Goal: Transaction & Acquisition: Purchase product/service

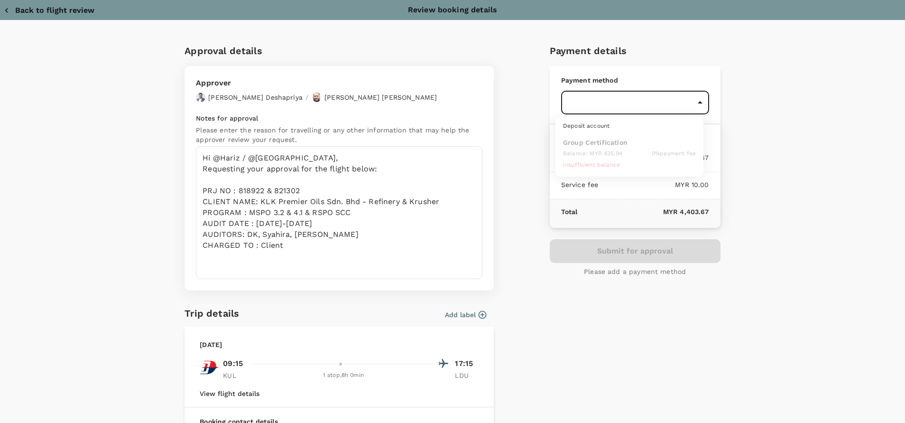
click at [347, 229] on div at bounding box center [452, 211] width 905 height 423
click at [625, 154] on ul "Deposit account Group Certification Balance : MYR 435.94 0 % payment fee Insuff…" at bounding box center [630, 147] width 148 height 60
click at [483, 217] on div at bounding box center [452, 211] width 905 height 423
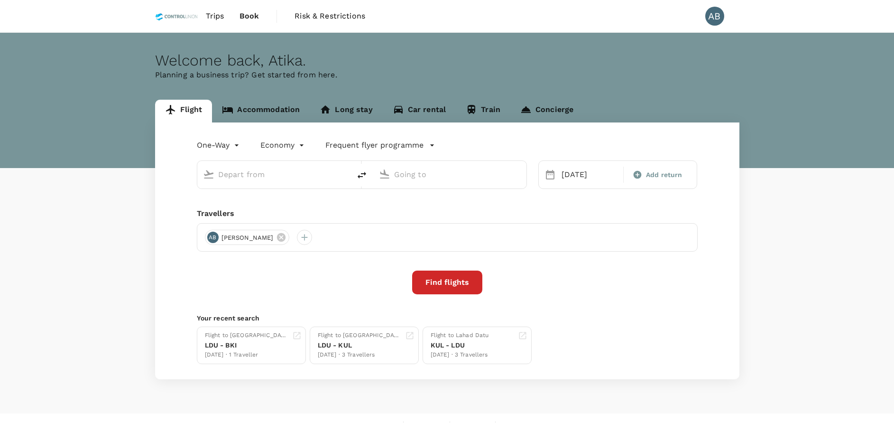
type input "Kota Kinabalu Intl (BKI)"
type input "Kuala Lumpur Intl ([GEOGRAPHIC_DATA])"
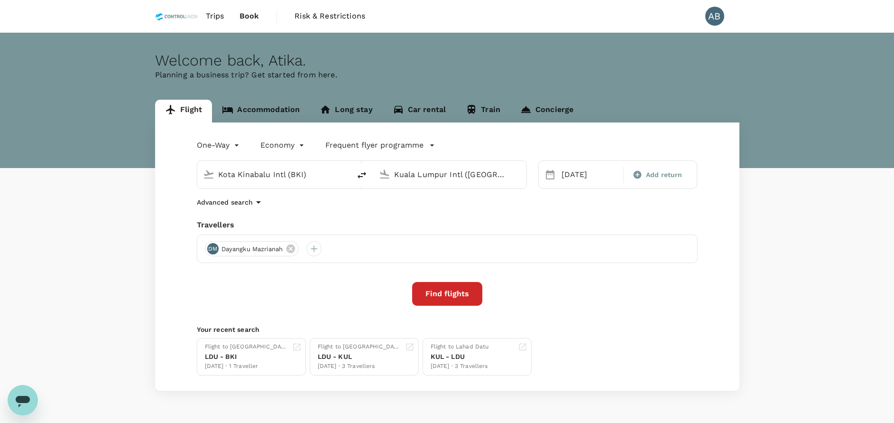
click at [473, 212] on div "One-Way oneway Economy economy Frequent flyer programme Kota Kinabalu Intl (BKI…" at bounding box center [447, 256] width 585 height 268
click at [333, 205] on div "Advanced search" at bounding box center [447, 201] width 501 height 11
click at [489, 172] on input "Kuala Lumpur Intl ([GEOGRAPHIC_DATA])" at bounding box center [450, 174] width 112 height 15
click at [463, 210] on p "[GEOGRAPHIC_DATA]" at bounding box center [464, 211] width 167 height 9
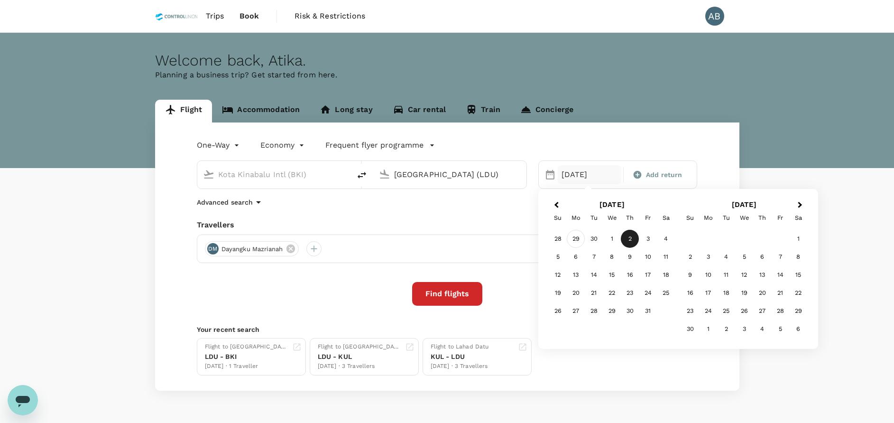
type input "[GEOGRAPHIC_DATA] (LDU)"
click at [572, 238] on div "29" at bounding box center [576, 239] width 18 height 18
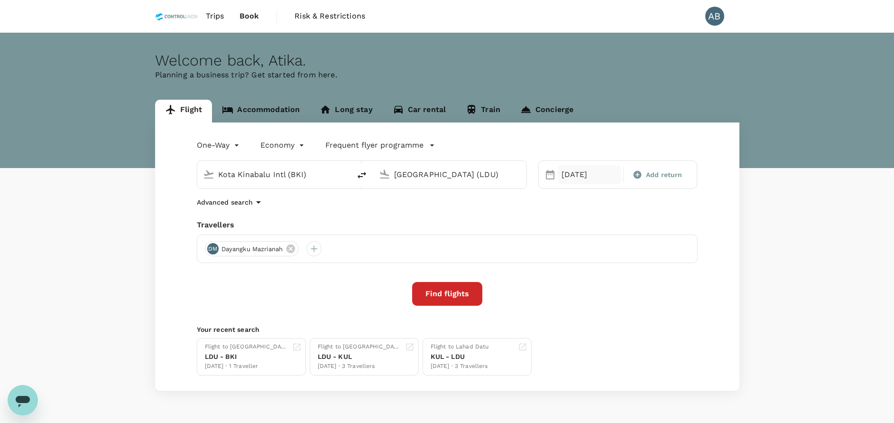
click at [587, 176] on div "29 Sep" at bounding box center [590, 174] width 64 height 19
click at [557, 311] on div "28" at bounding box center [558, 311] width 18 height 18
click at [446, 210] on div "One-Way oneway Economy economy Frequent flyer programme Kota Kinabalu Intl (BKI…" at bounding box center [447, 256] width 585 height 268
click at [295, 246] on icon at bounding box center [291, 248] width 9 height 9
click at [215, 247] on div at bounding box center [212, 248] width 15 height 15
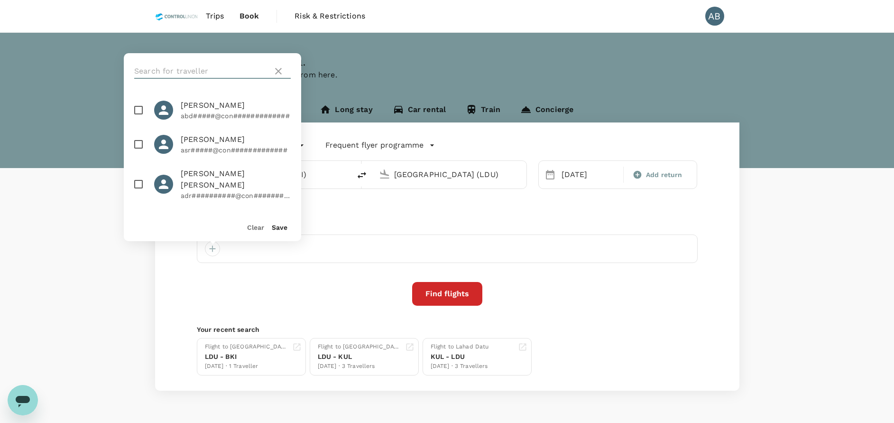
click at [205, 73] on input "text" at bounding box center [201, 71] width 135 height 15
type input "shi li"
click at [140, 106] on input "checkbox" at bounding box center [139, 110] width 20 height 20
checkbox input "true"
click at [272, 228] on button "Save" at bounding box center [280, 227] width 16 height 8
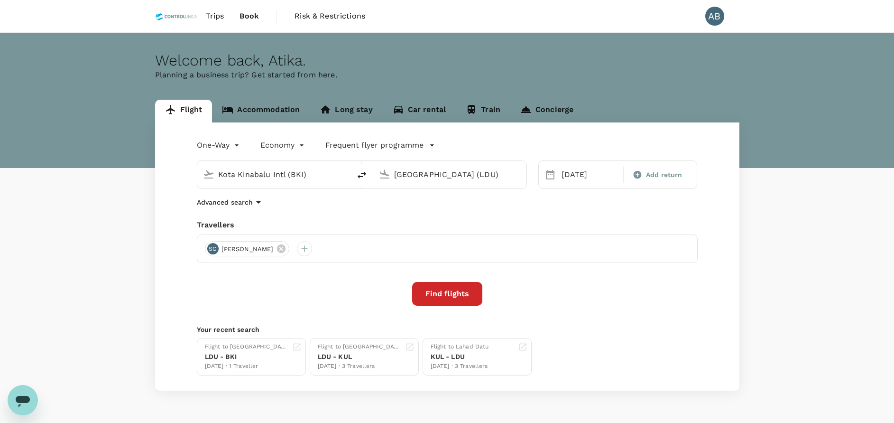
drag, startPoint x: 370, startPoint y: 213, endPoint x: 376, endPoint y: 213, distance: 6.2
click at [369, 212] on div "One-Way oneway Economy economy Frequent flyer programme Kota Kinabalu Intl (BKI…" at bounding box center [447, 256] width 585 height 268
click at [445, 296] on button "Find flights" at bounding box center [447, 294] width 70 height 24
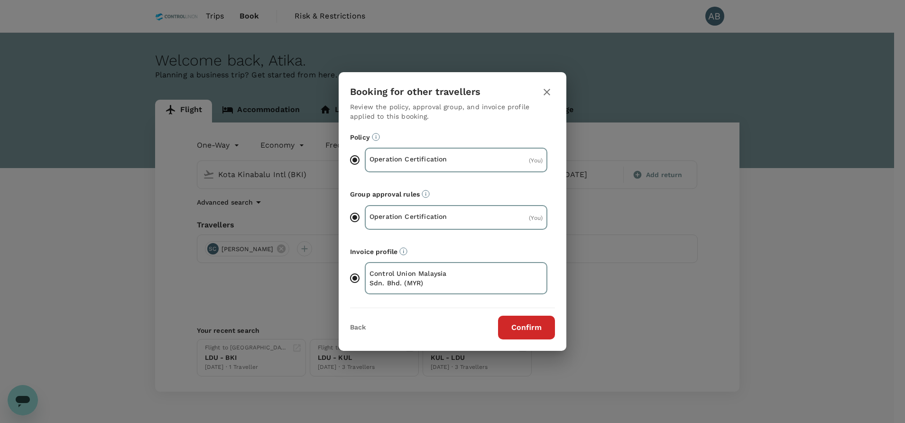
click at [531, 329] on button "Confirm" at bounding box center [526, 328] width 57 height 24
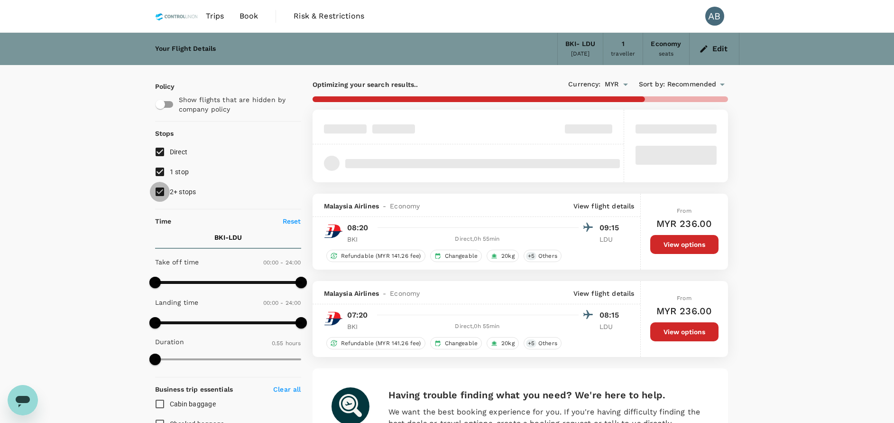
click at [161, 194] on input "2+ stops" at bounding box center [160, 192] width 20 height 20
checkbox input "false"
click at [158, 172] on input "1 stop" at bounding box center [160, 172] width 20 height 20
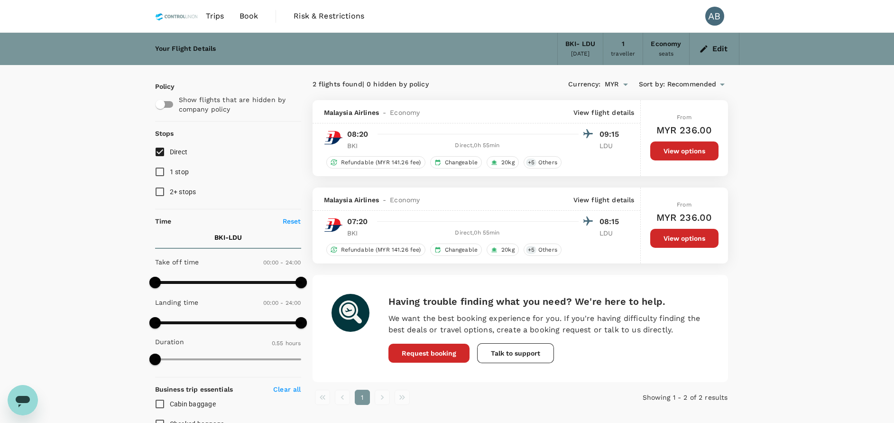
click at [157, 171] on input "1 stop" at bounding box center [160, 172] width 20 height 20
checkbox input "true"
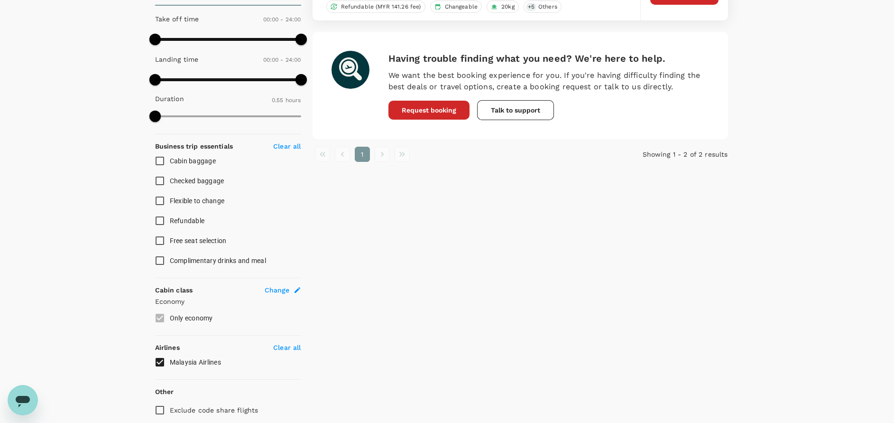
scroll to position [281, 0]
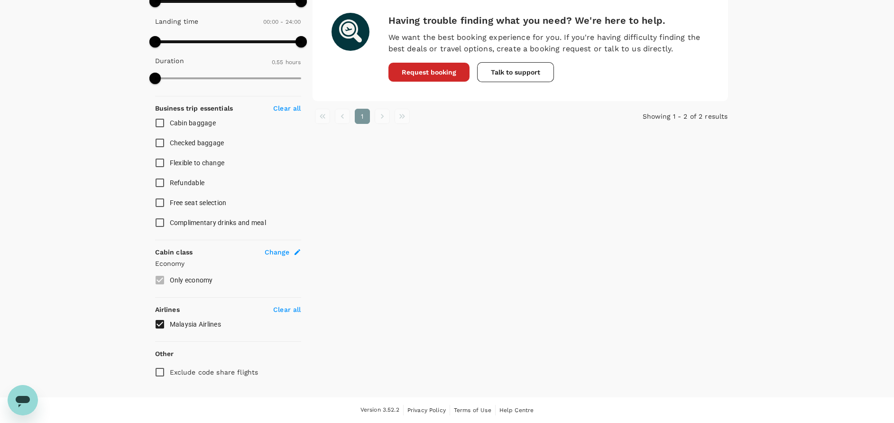
click at [287, 310] on p "Clear all" at bounding box center [287, 309] width 28 height 9
click at [160, 321] on input "Malaysia Airlines" at bounding box center [160, 324] width 20 height 20
checkbox input "true"
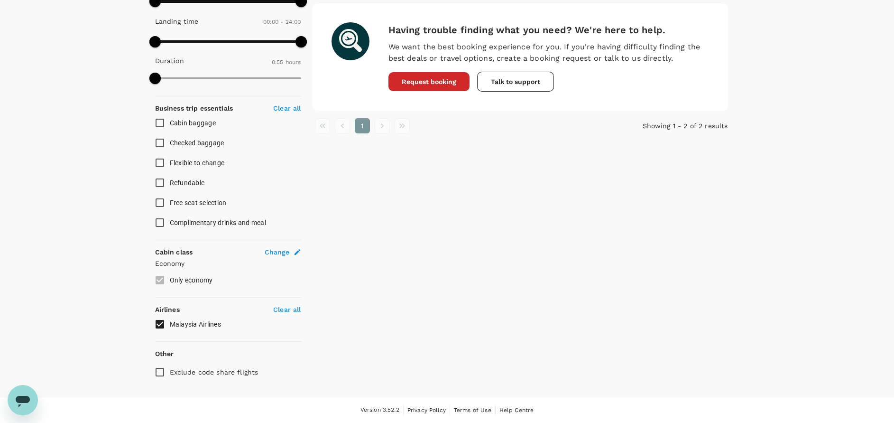
click at [281, 306] on p "Clear all" at bounding box center [287, 309] width 28 height 9
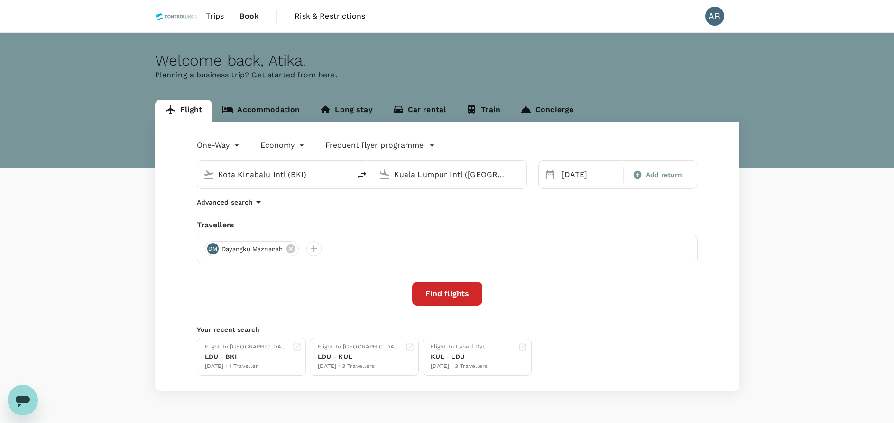
click at [350, 218] on div "One-Way oneway Economy economy Frequent flyer programme Kota Kinabalu Intl (BKI…" at bounding box center [447, 256] width 585 height 268
click at [295, 247] on icon at bounding box center [291, 248] width 9 height 9
click at [277, 174] on input "Kota Kinabalu Intl (BKI)" at bounding box center [274, 174] width 112 height 15
click at [441, 174] on input "Kuala Lumpur Intl ([GEOGRAPHIC_DATA])" at bounding box center [450, 174] width 112 height 15
click at [413, 214] on p "Lahad Datu Airport" at bounding box center [464, 211] width 167 height 9
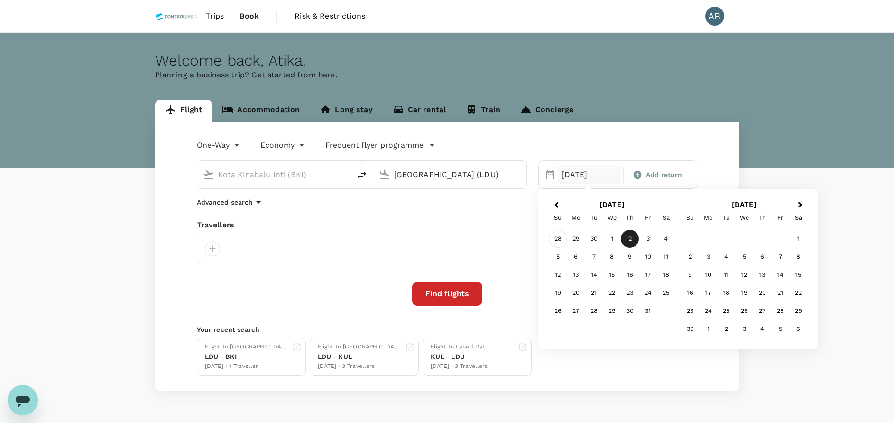
type input "Lahad Datu Airport (LDU)"
click at [561, 241] on div "28" at bounding box center [558, 239] width 18 height 18
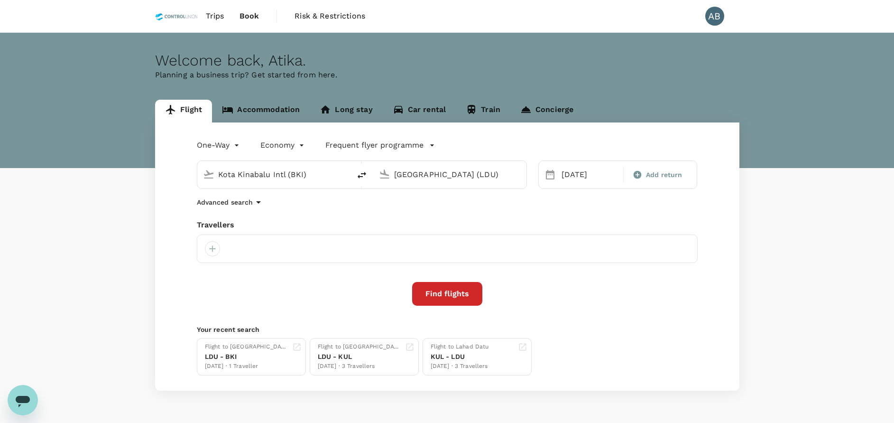
click at [547, 221] on div "Travellers" at bounding box center [447, 224] width 501 height 11
click at [211, 248] on div at bounding box center [212, 248] width 15 height 15
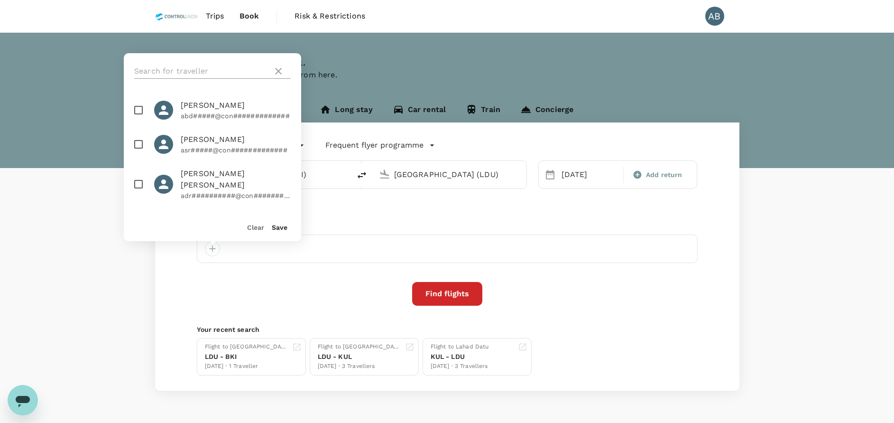
click at [179, 69] on input "text" at bounding box center [201, 71] width 135 height 15
type input "shi lie"
click at [132, 105] on input "checkbox" at bounding box center [139, 110] width 20 height 20
checkbox input "true"
click at [276, 226] on button "Save" at bounding box center [280, 227] width 16 height 8
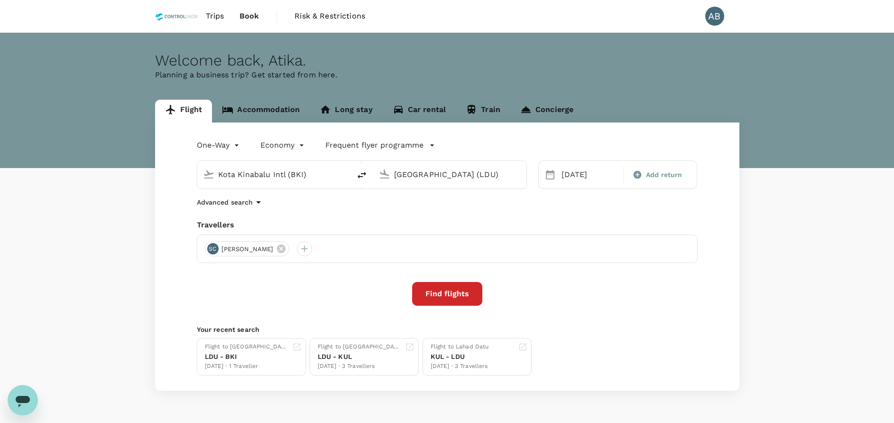
click at [377, 213] on div "One-Way oneway Economy economy Frequent flyer programme Kota Kinabalu Intl (BKI…" at bounding box center [447, 256] width 585 height 268
click at [454, 298] on button "Find flights" at bounding box center [447, 294] width 70 height 24
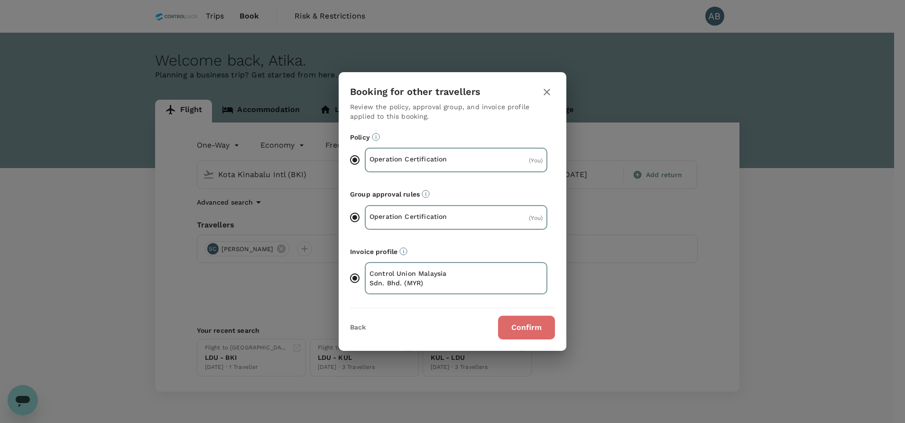
click at [526, 324] on button "Confirm" at bounding box center [526, 328] width 57 height 24
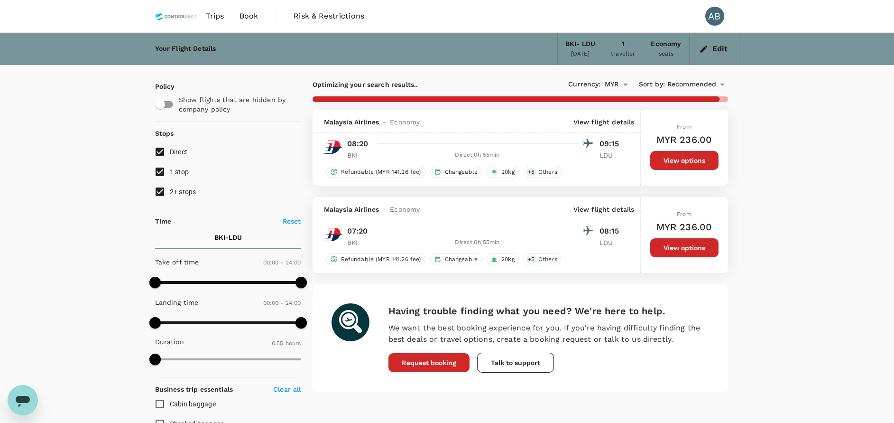
drag, startPoint x: 830, startPoint y: 315, endPoint x: 824, endPoint y: 317, distance: 6.4
click at [829, 315] on div "Your Flight Details BKI - LDU 28 Sep 2025 1 traveller Economy seats Edit Policy…" at bounding box center [447, 355] width 894 height 645
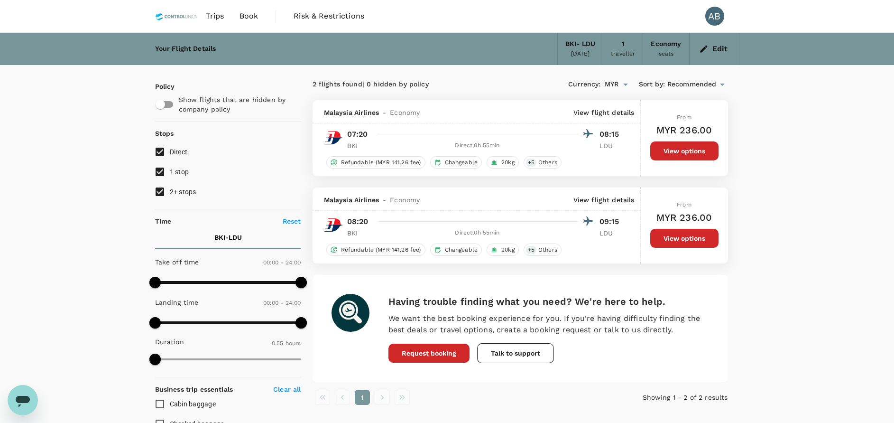
click at [165, 104] on input "checkbox" at bounding box center [160, 104] width 54 height 18
click at [168, 102] on input "checkbox" at bounding box center [170, 104] width 54 height 18
checkbox input "false"
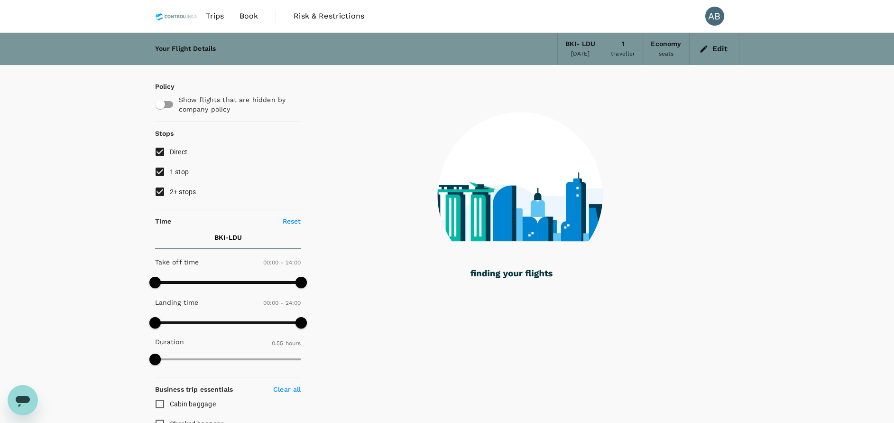
click at [251, 15] on span "Book" at bounding box center [249, 15] width 19 height 11
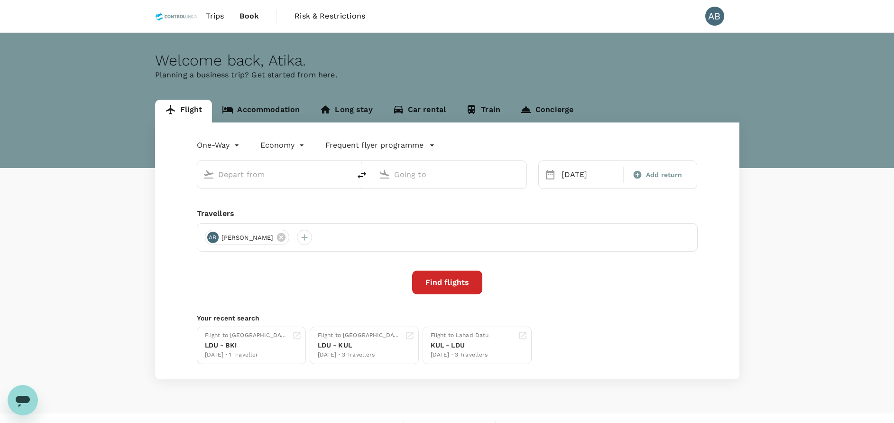
type input "Kota Kinabalu Intl (BKI)"
type input "[GEOGRAPHIC_DATA] (LDU)"
type input "Kota Kinabalu Intl (BKI)"
type input "[GEOGRAPHIC_DATA] (LDU)"
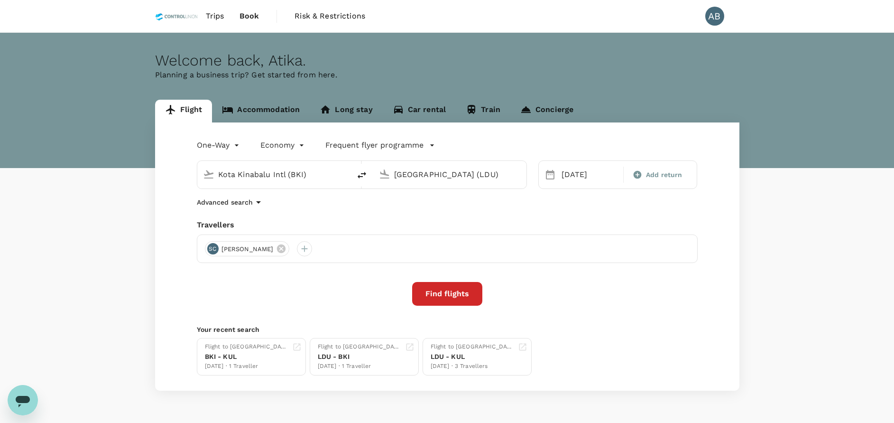
click at [325, 220] on div "Travellers" at bounding box center [447, 224] width 501 height 11
click at [459, 290] on button "Find flights" at bounding box center [447, 294] width 70 height 24
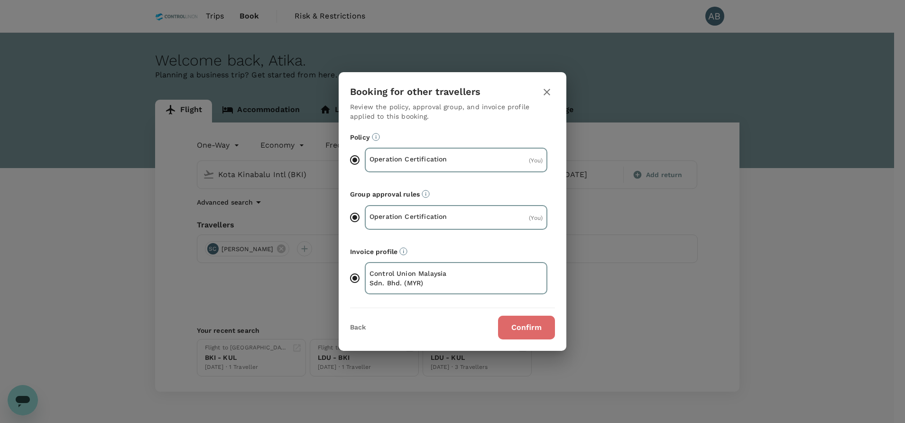
drag, startPoint x: 515, startPoint y: 325, endPoint x: 520, endPoint y: 320, distance: 7.4
click at [515, 325] on button "Confirm" at bounding box center [526, 328] width 57 height 24
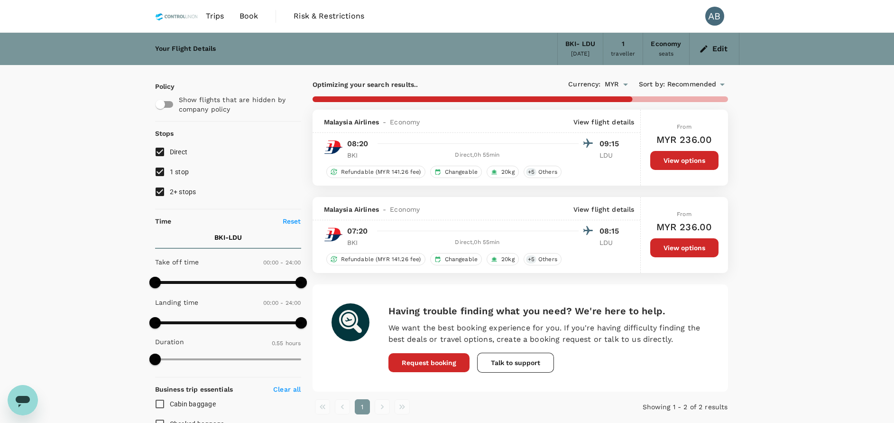
scroll to position [281, 0]
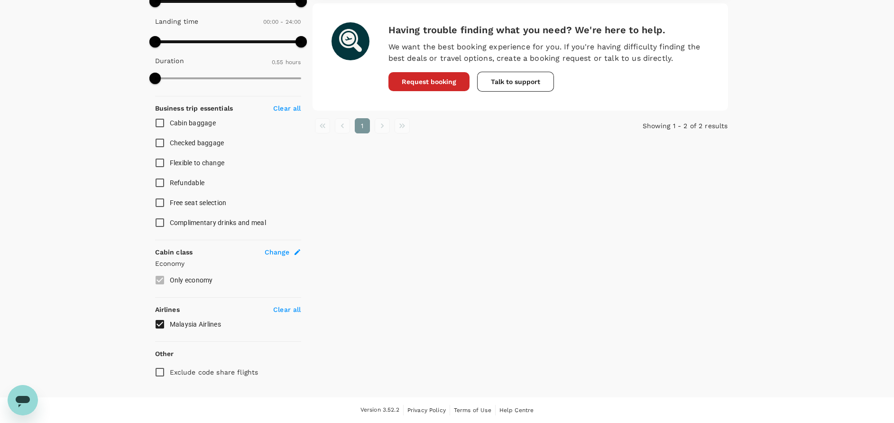
click at [282, 308] on p "Clear all" at bounding box center [287, 309] width 28 height 9
click at [288, 309] on p "Clear all" at bounding box center [287, 309] width 28 height 9
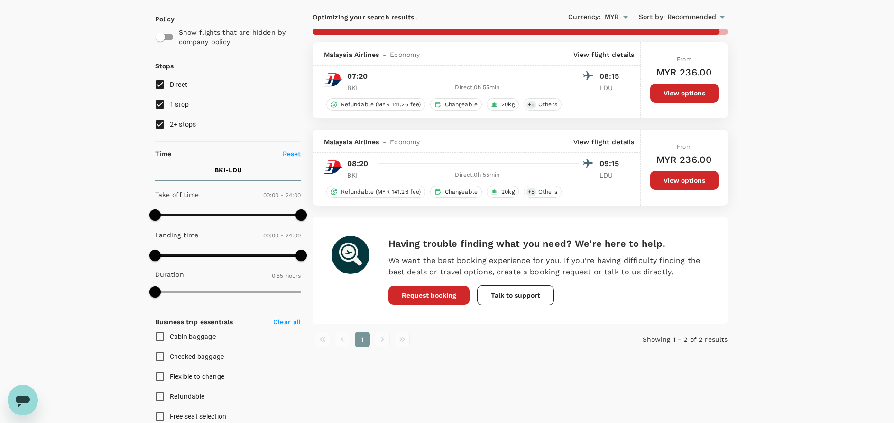
scroll to position [0, 0]
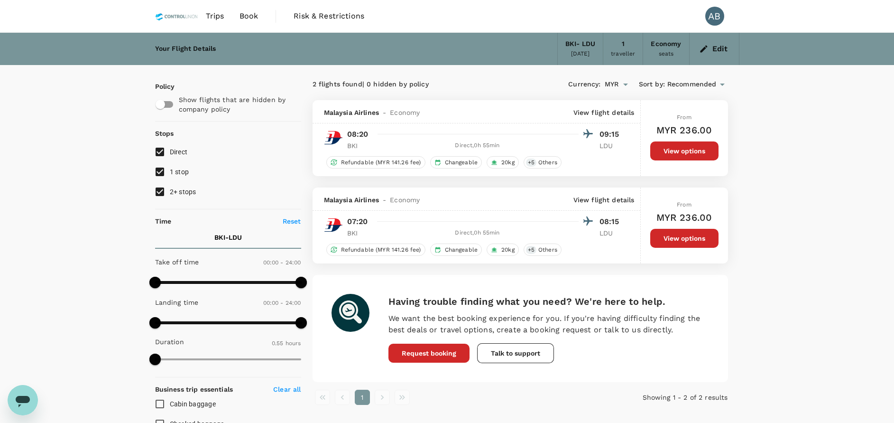
click at [762, 186] on div "Your Flight Details BKI - LDU 28 Sep 2025 1 traveller Economy seats Edit Policy…" at bounding box center [447, 355] width 894 height 645
click at [482, 78] on div "2 flights found | 0 hidden by policy Currency : MYR Sort by : Recommended" at bounding box center [521, 84] width 416 height 16
click at [269, 16] on nav "Trips Book Risk & Restrictions" at bounding box center [263, 16] width 217 height 32
click at [247, 15] on span "Book" at bounding box center [249, 15] width 19 height 11
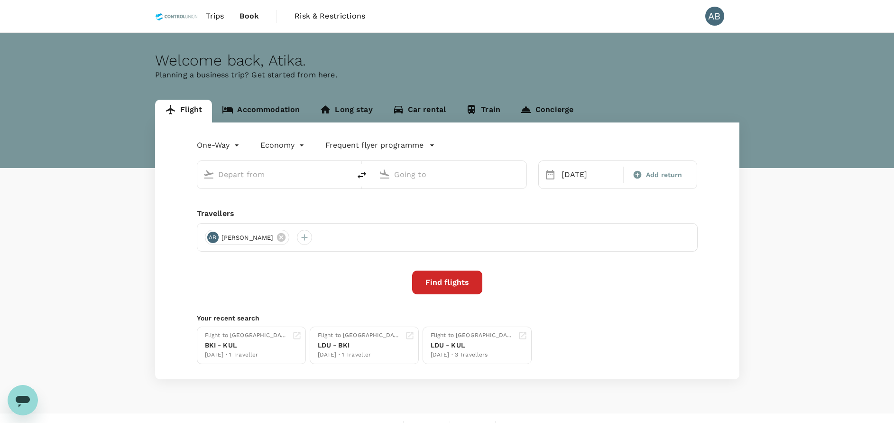
click at [228, 178] on input "text" at bounding box center [274, 174] width 112 height 15
type input "Kota Kinabalu Intl (BKI)"
type input "[GEOGRAPHIC_DATA] (LDU)"
type input "Kota Kinabalu Intl (BKI)"
type input "[GEOGRAPHIC_DATA] (LDU)"
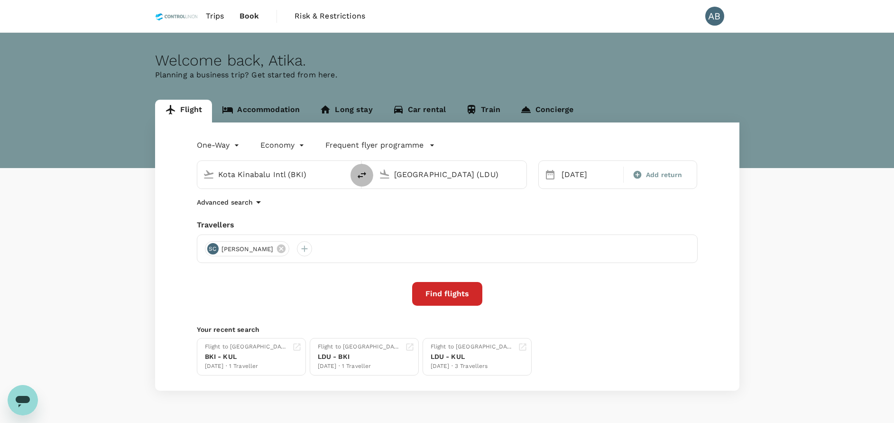
click at [363, 175] on icon "delete" at bounding box center [361, 174] width 11 height 11
type input "[GEOGRAPHIC_DATA] (LDU)"
type input "Kota Kinabalu Intl (BKI)"
click at [552, 172] on icon at bounding box center [550, 174] width 9 height 9
click at [558, 178] on div "[DATE]" at bounding box center [590, 174] width 64 height 19
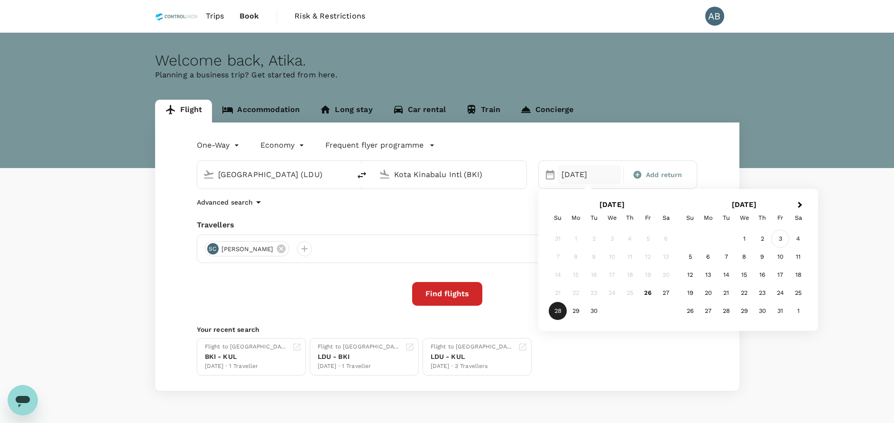
click at [781, 237] on div "3" at bounding box center [780, 239] width 18 height 18
click at [497, 219] on div "One-Way oneway Economy economy Frequent flyer programme Lahad Datu Airport (LDU…" at bounding box center [447, 256] width 585 height 268
click at [556, 172] on div "Selected date: Friday, October 3rd, 2025 03 Oct" at bounding box center [589, 174] width 67 height 19
click at [597, 174] on div "03 Oct" at bounding box center [590, 174] width 64 height 19
click at [558, 238] on div "28" at bounding box center [558, 239] width 18 height 18
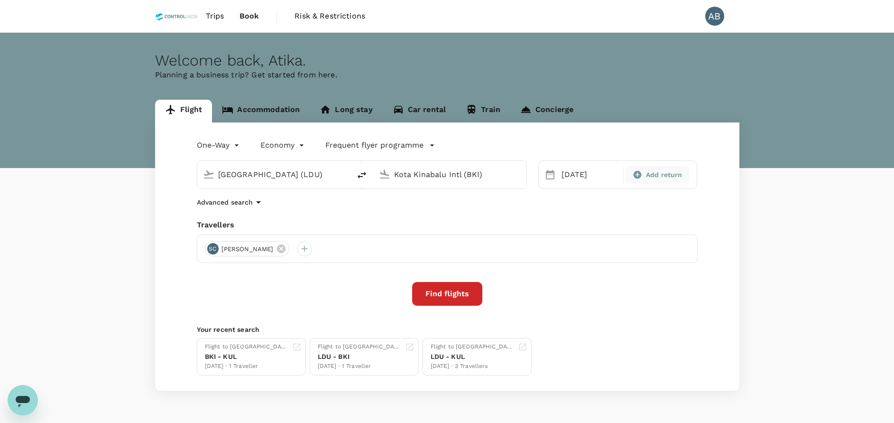
click at [643, 176] on div "Add return" at bounding box center [658, 175] width 56 height 10
type input "roundtrip"
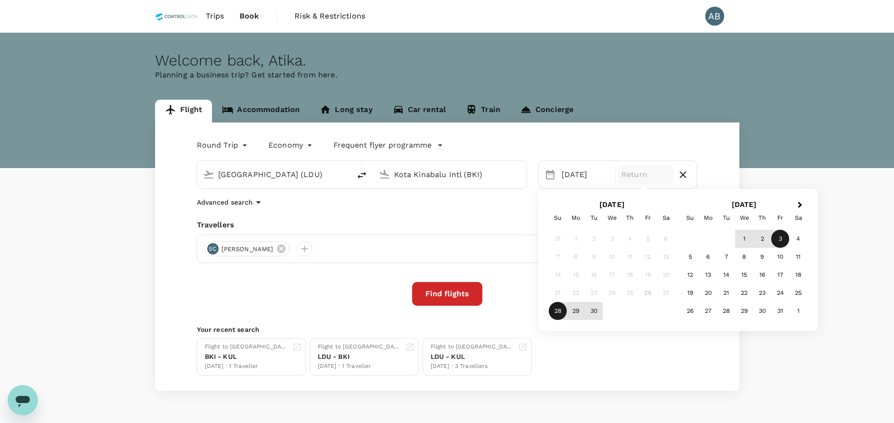
drag, startPoint x: 779, startPoint y: 234, endPoint x: 771, endPoint y: 238, distance: 8.3
click at [779, 234] on div "3" at bounding box center [780, 239] width 18 height 18
click at [547, 224] on div "Travellers" at bounding box center [447, 224] width 501 height 11
click at [454, 296] on button "Find flights" at bounding box center [447, 294] width 70 height 24
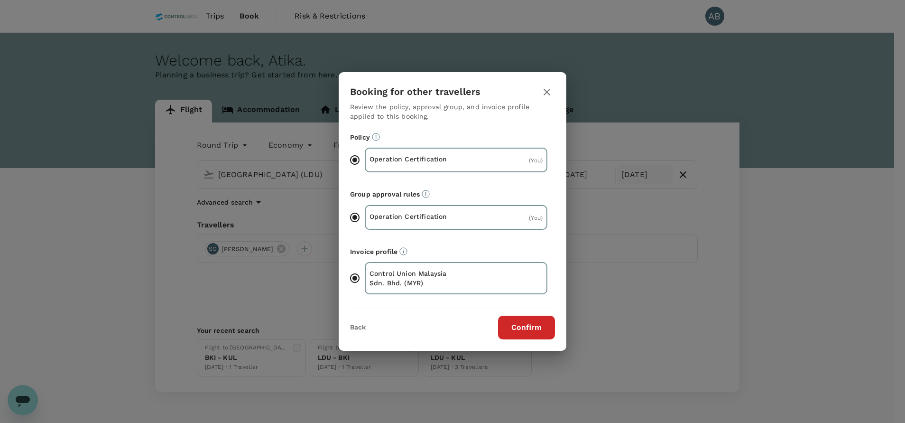
click at [544, 94] on icon "button" at bounding box center [546, 91] width 11 height 11
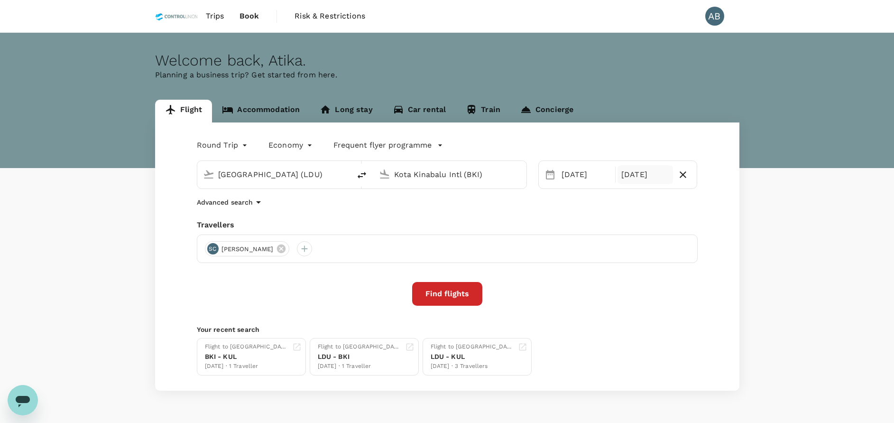
click at [362, 173] on icon "delete" at bounding box center [362, 175] width 9 height 7
type input "Kota Kinabalu Intl (BKI)"
type input "[GEOGRAPHIC_DATA] (LDU)"
drag, startPoint x: 469, startPoint y: 299, endPoint x: 462, endPoint y: 296, distance: 7.4
click at [469, 299] on button "Find flights" at bounding box center [447, 294] width 70 height 24
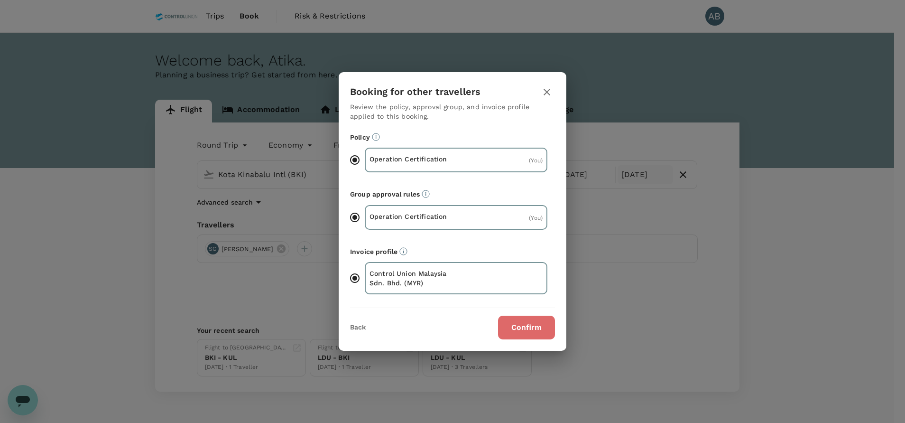
click at [526, 322] on button "Confirm" at bounding box center [526, 328] width 57 height 24
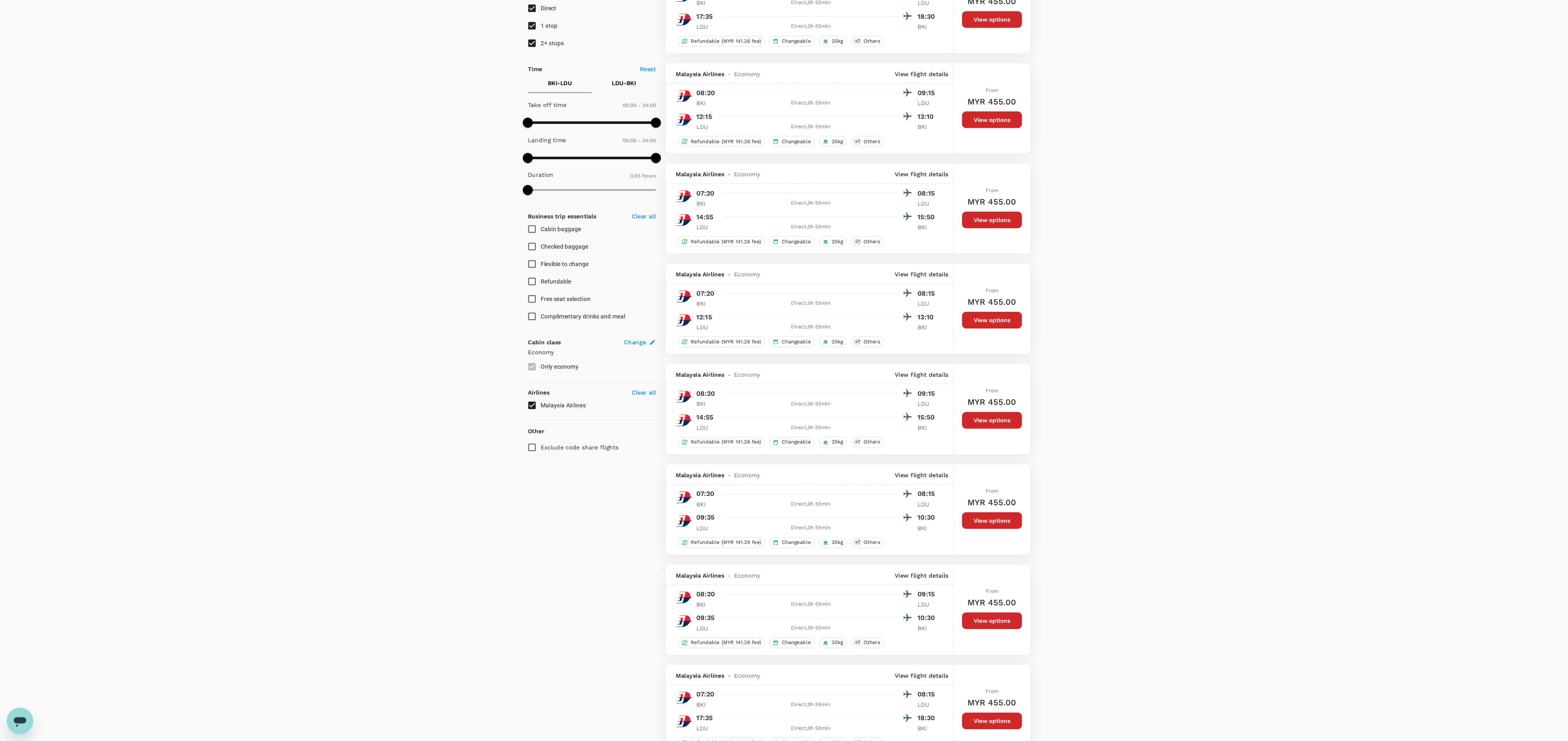
scroll to position [70, 0]
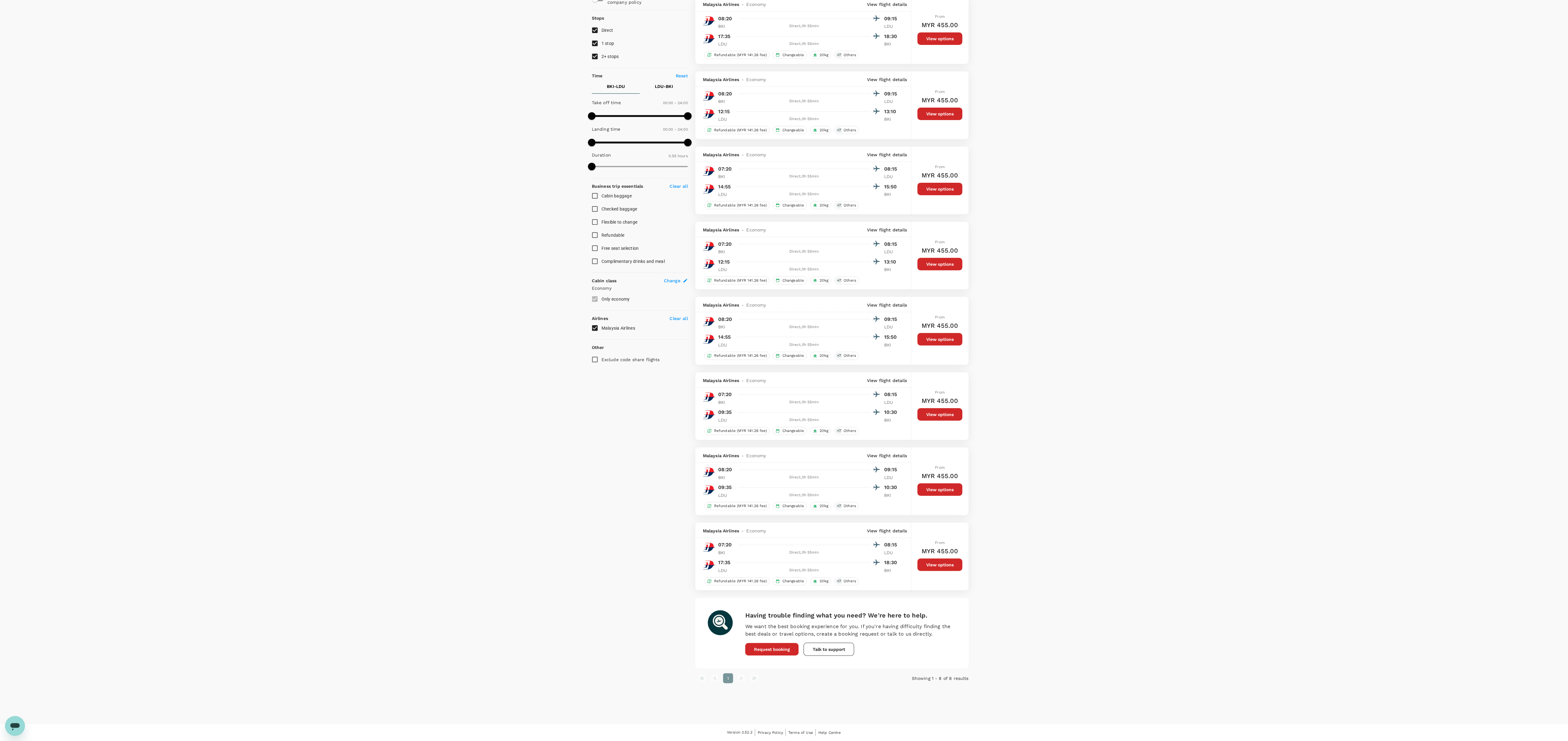
click at [588, 277] on div "Your Flight Details BKI - LDU 28 Sep 2025 LDU - BKI 03 Oct 2025 1 traveller Eco…" at bounding box center [784, 338] width 1568 height 773
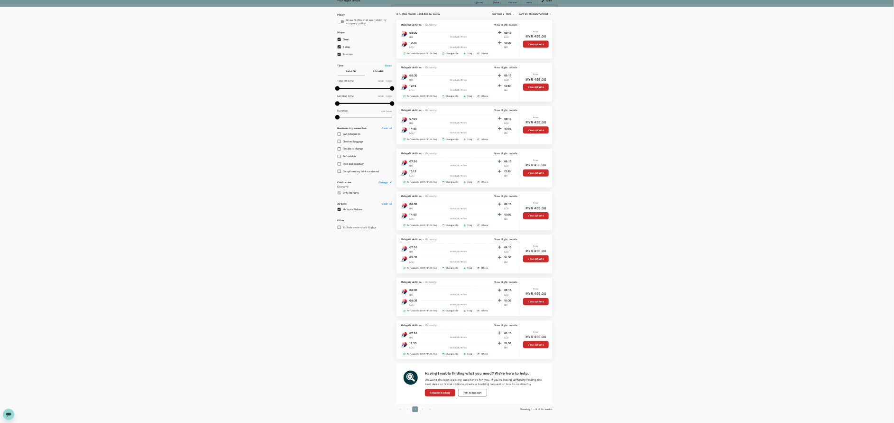
scroll to position [0, 0]
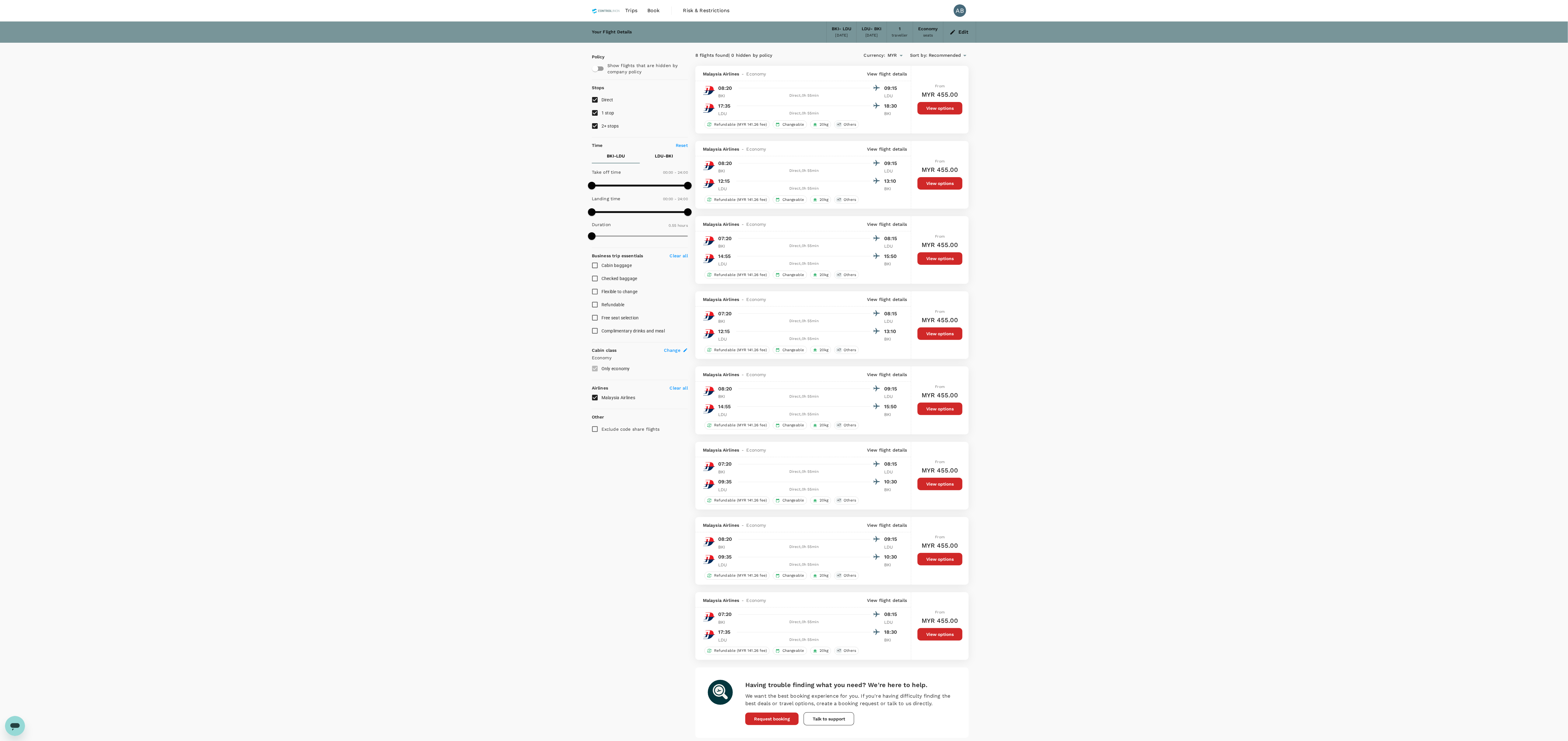
click at [588, 277] on div "Your Flight Details BKI - LDU 28 Sep 2025 LDU - BKI 03 Oct 2025 1 traveller Eco…" at bounding box center [784, 408] width 1568 height 773
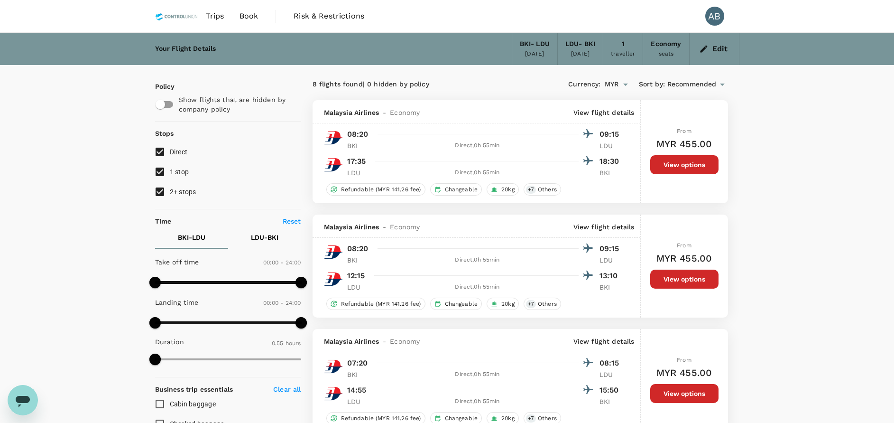
click at [713, 47] on button "Edit" at bounding box center [714, 48] width 34 height 15
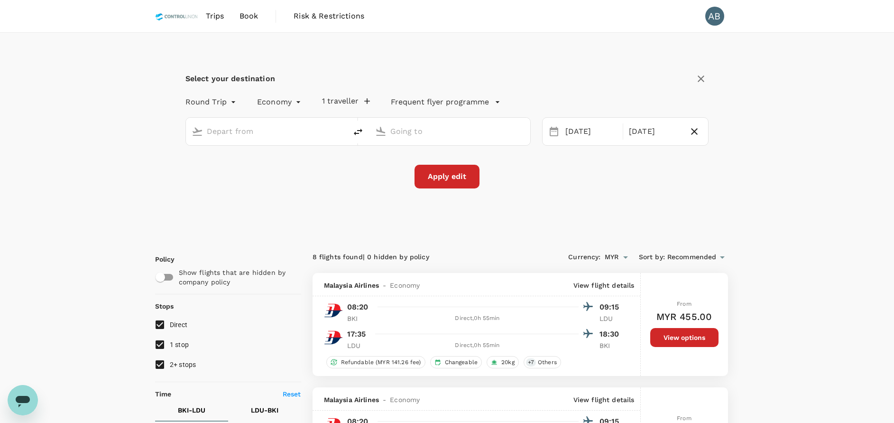
type input "Kota Kinabalu Intl (BKI)"
type input "[GEOGRAPHIC_DATA] (LDU)"
click at [357, 133] on icon "delete" at bounding box center [358, 132] width 9 height 7
type input "[GEOGRAPHIC_DATA] (LDU)"
type input "Kota Kinabalu Intl (BKI)"
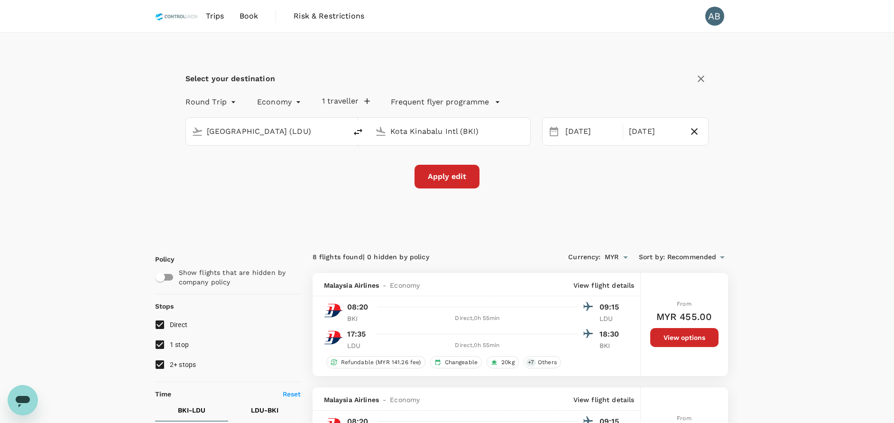
click at [458, 132] on input "Kota Kinabalu Intl (BKI)" at bounding box center [450, 131] width 120 height 15
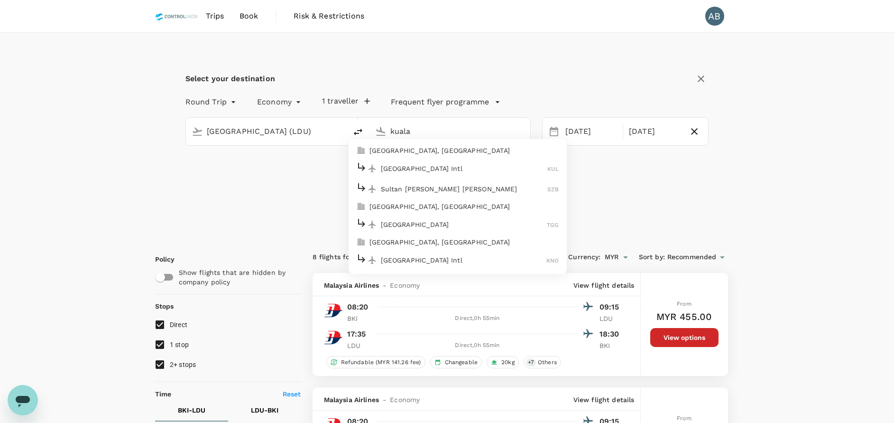
click at [423, 172] on p "[GEOGRAPHIC_DATA] Intl" at bounding box center [464, 168] width 167 height 9
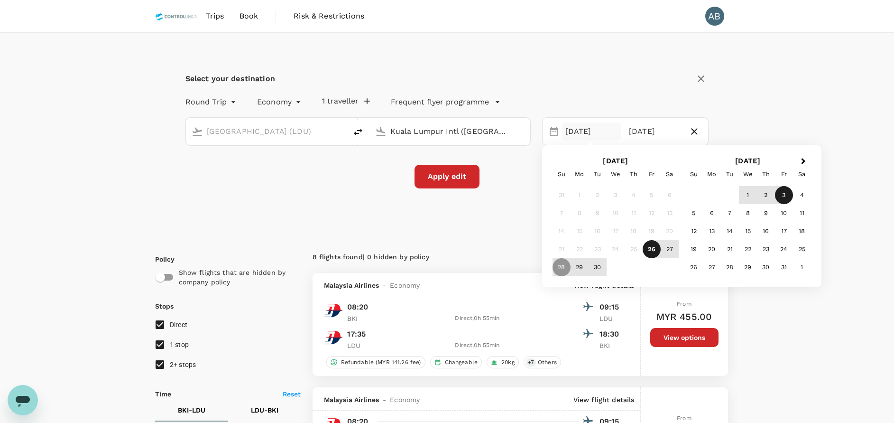
type input "Kuala Lumpur Intl ([GEOGRAPHIC_DATA])"
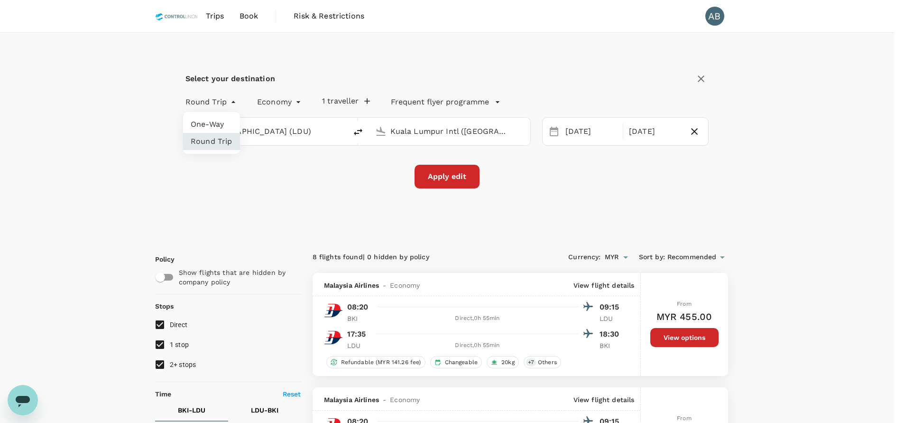
click at [213, 122] on li "One-Way" at bounding box center [211, 124] width 57 height 17
type input "oneway"
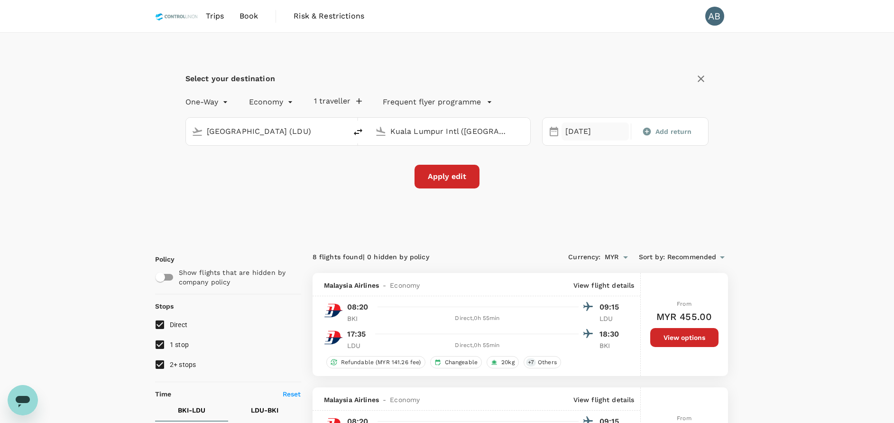
click at [590, 133] on div "[DATE]" at bounding box center [595, 131] width 67 height 19
click at [782, 195] on div "3" at bounding box center [784, 195] width 18 height 18
click at [549, 187] on div "Apply edit" at bounding box center [448, 177] width 524 height 24
click at [451, 181] on button "Apply edit" at bounding box center [447, 177] width 65 height 24
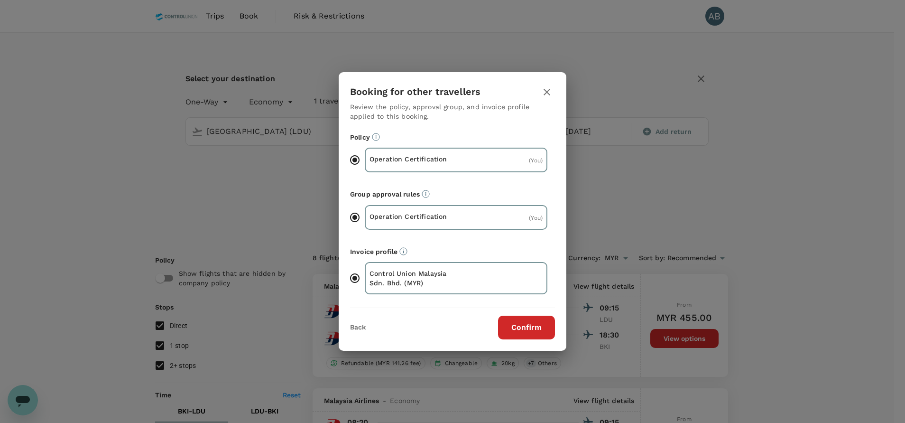
click at [521, 312] on div "Back Confirm" at bounding box center [453, 323] width 228 height 31
click at [523, 319] on button "Confirm" at bounding box center [526, 328] width 57 height 24
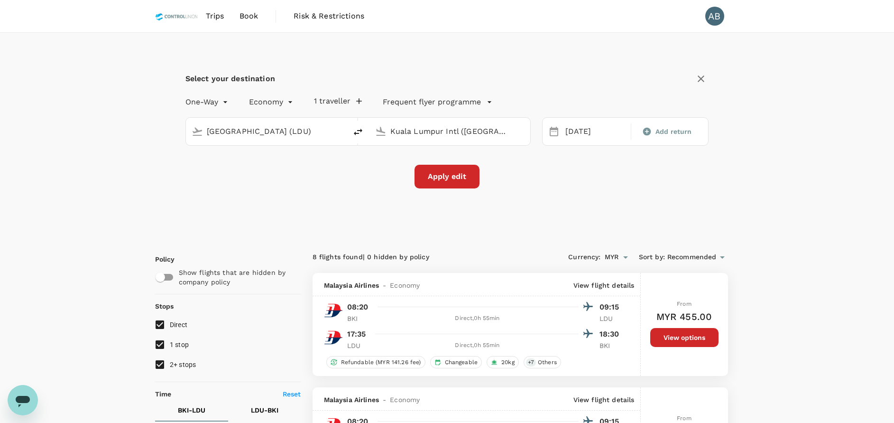
checkbox input "false"
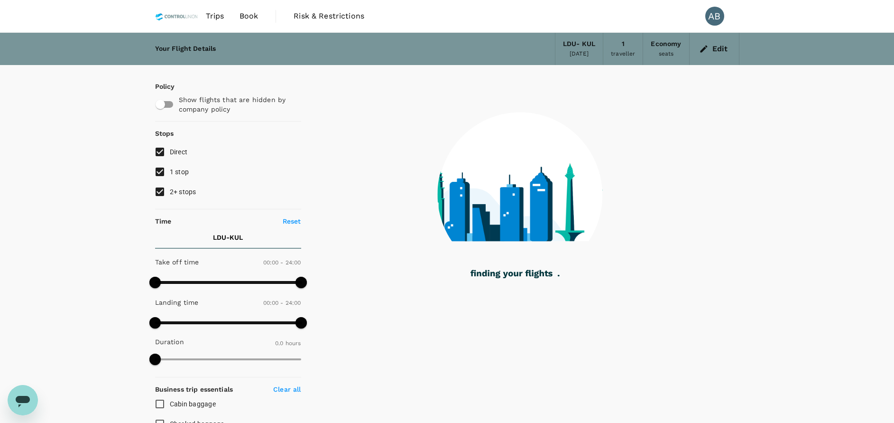
type input "1545"
checkbox input "true"
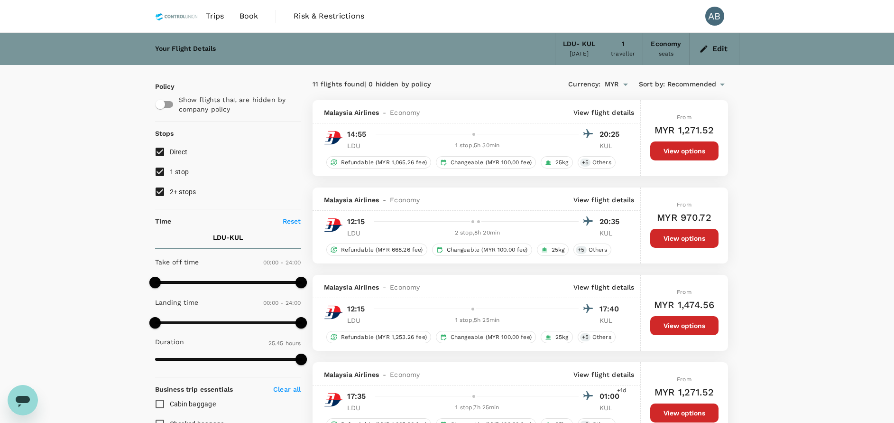
click at [704, 49] on icon "button" at bounding box center [703, 48] width 9 height 9
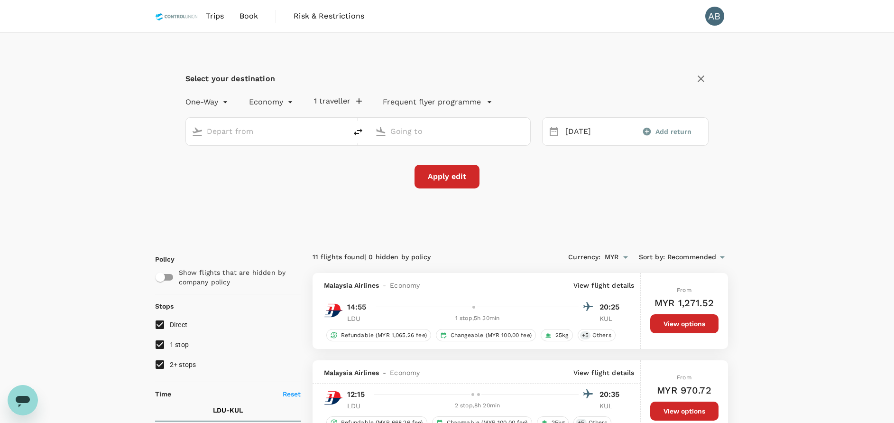
type input "[GEOGRAPHIC_DATA] (LDU)"
type input "Kuala Lumpur Intl ([GEOGRAPHIC_DATA])"
click at [502, 128] on input "Kuala Lumpur Intl ([GEOGRAPHIC_DATA])" at bounding box center [450, 131] width 120 height 15
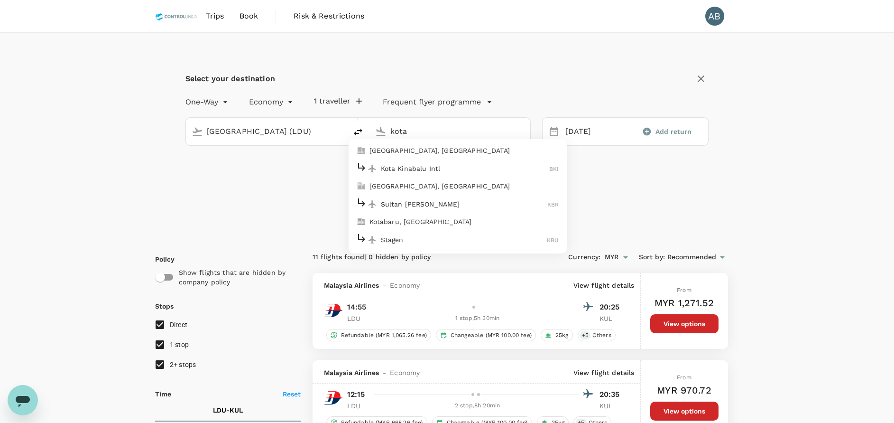
click at [411, 167] on p "Kota Kinabalu Intl" at bounding box center [465, 168] width 169 height 9
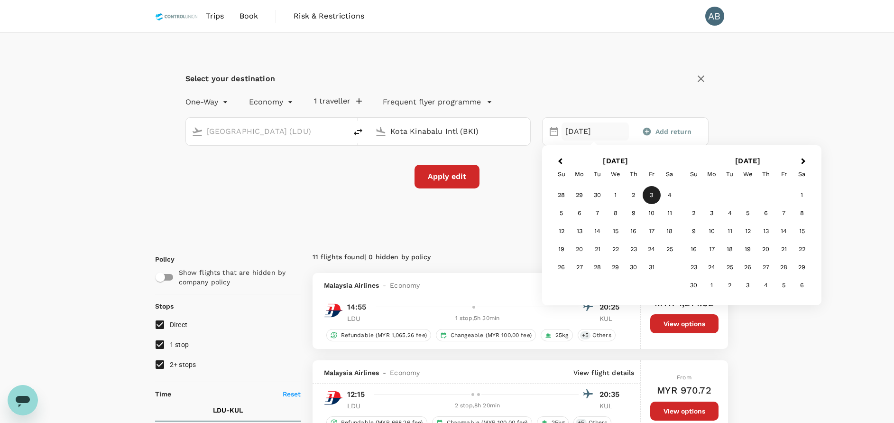
type input "Kota Kinabalu Intl (BKI)"
click at [653, 194] on div "3" at bounding box center [652, 195] width 18 height 18
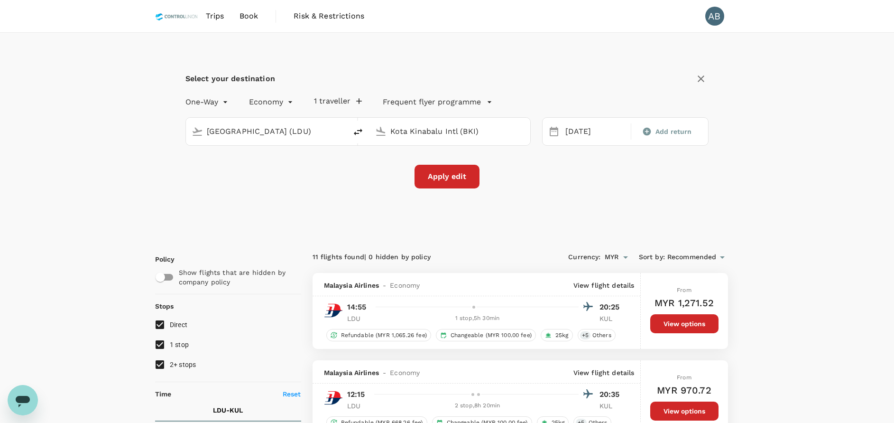
drag, startPoint x: 561, startPoint y: 204, endPoint x: 554, endPoint y: 204, distance: 7.6
click at [558, 204] on div "Select your destination One-Way oneway Economy economy 1 traveller Frequent fly…" at bounding box center [447, 135] width 585 height 205
click at [460, 176] on button "Apply edit" at bounding box center [447, 177] width 65 height 24
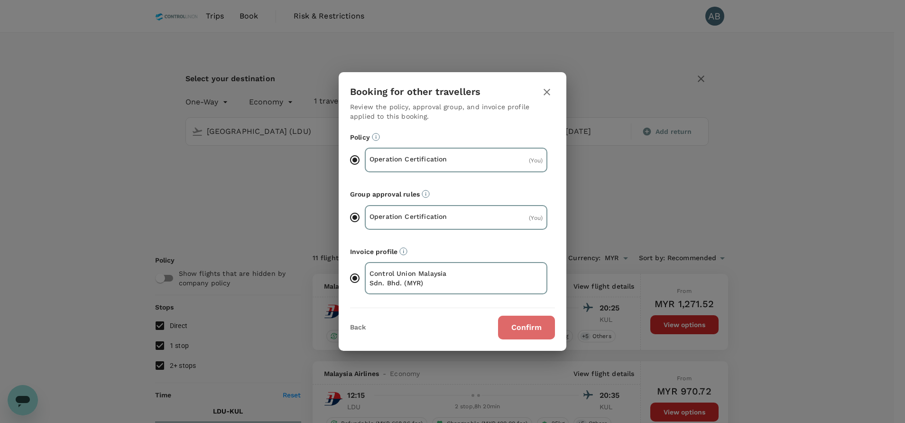
click at [548, 325] on button "Confirm" at bounding box center [526, 328] width 57 height 24
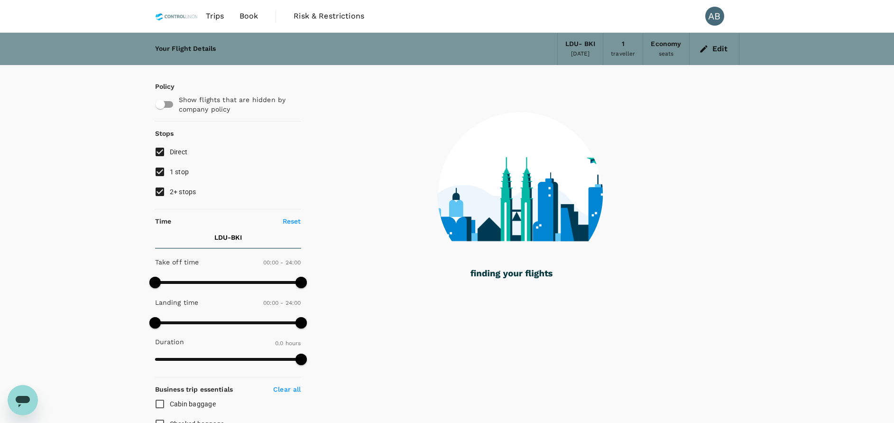
checkbox input "true"
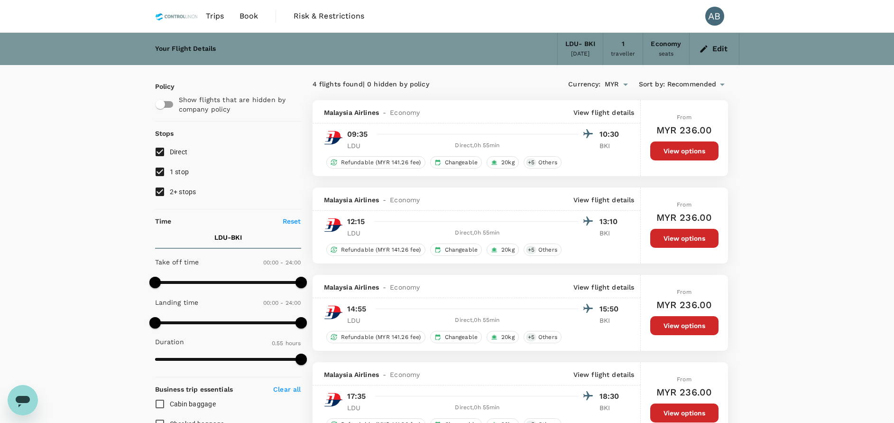
click at [701, 50] on icon "button" at bounding box center [703, 48] width 9 height 9
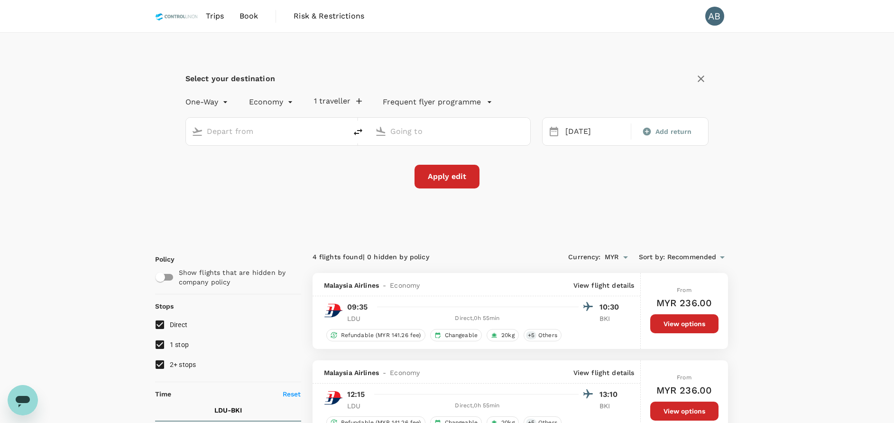
type input "[GEOGRAPHIC_DATA] (LDU)"
type input "Kota Kinabalu Intl (BKI)"
click at [282, 129] on input "[GEOGRAPHIC_DATA] (LDU)" at bounding box center [267, 131] width 120 height 15
click at [354, 129] on icon "delete" at bounding box center [358, 131] width 11 height 11
type input "Kota Kinabalu Intl (BKI)"
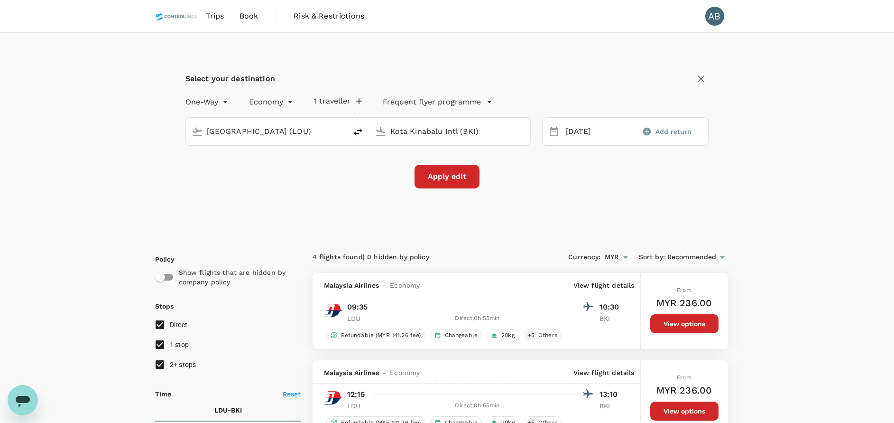
type input "[GEOGRAPHIC_DATA] (LDU)"
click at [414, 130] on input "[GEOGRAPHIC_DATA] (LDU)" at bounding box center [450, 131] width 120 height 15
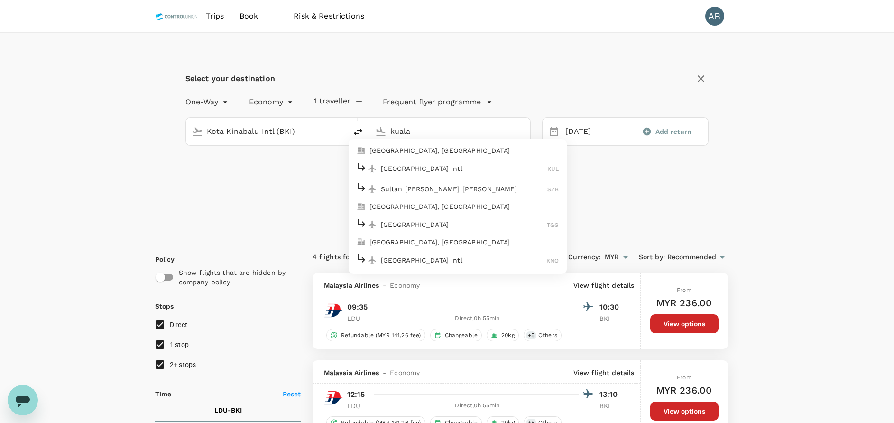
click at [419, 168] on p "[GEOGRAPHIC_DATA] Intl" at bounding box center [464, 168] width 167 height 9
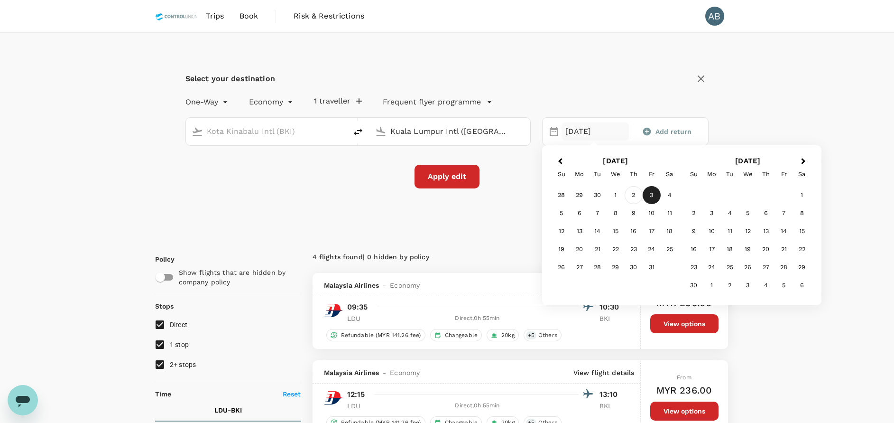
type input "Kuala Lumpur Intl ([GEOGRAPHIC_DATA])"
drag, startPoint x: 634, startPoint y: 197, endPoint x: 639, endPoint y: 196, distance: 4.8
click at [632, 196] on div "2" at bounding box center [634, 195] width 18 height 18
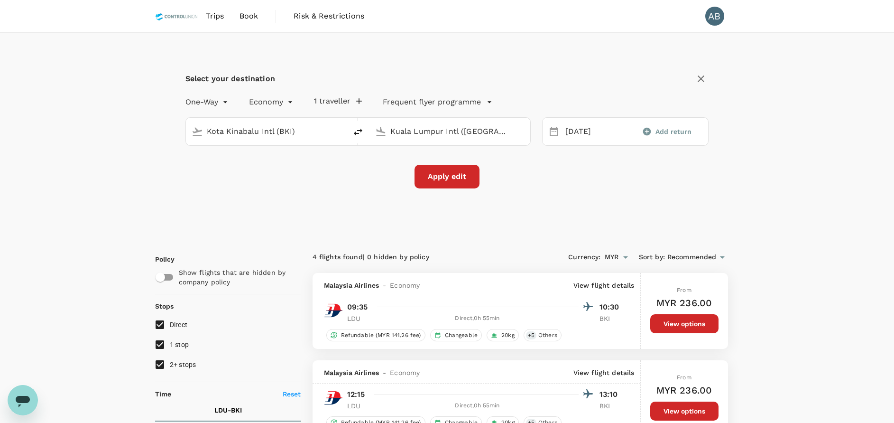
drag, startPoint x: 451, startPoint y: 177, endPoint x: 487, endPoint y: 178, distance: 36.1
click at [453, 177] on button "Apply edit" at bounding box center [447, 177] width 65 height 24
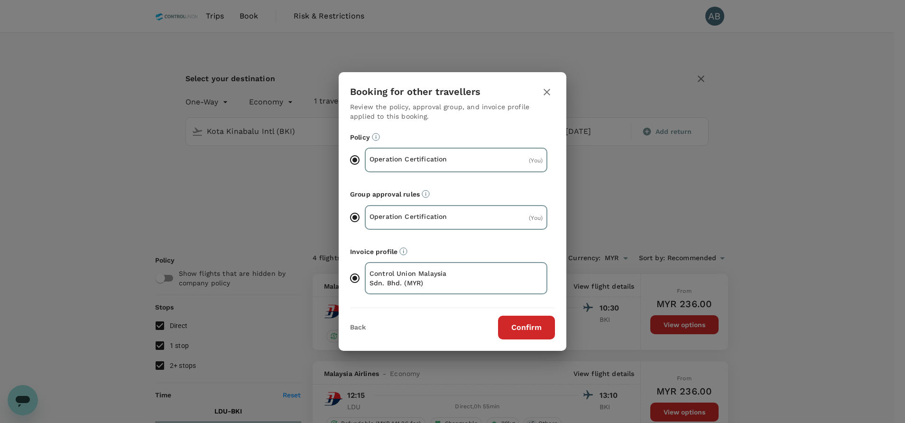
click at [520, 328] on button "Confirm" at bounding box center [526, 328] width 57 height 24
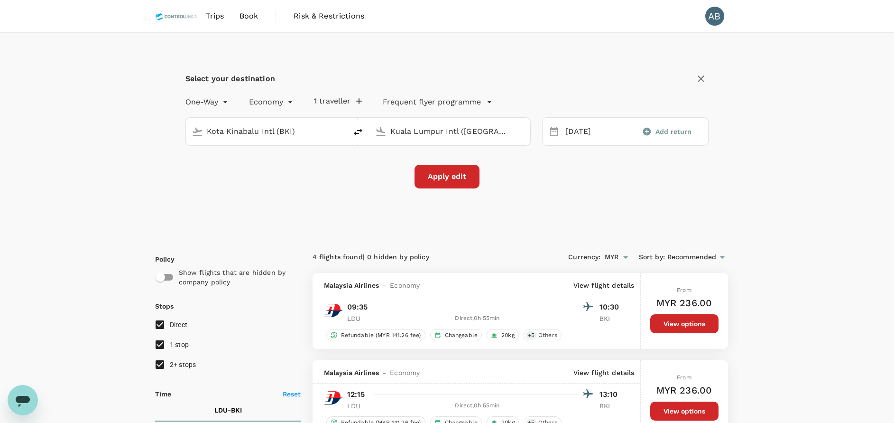
checkbox input "false"
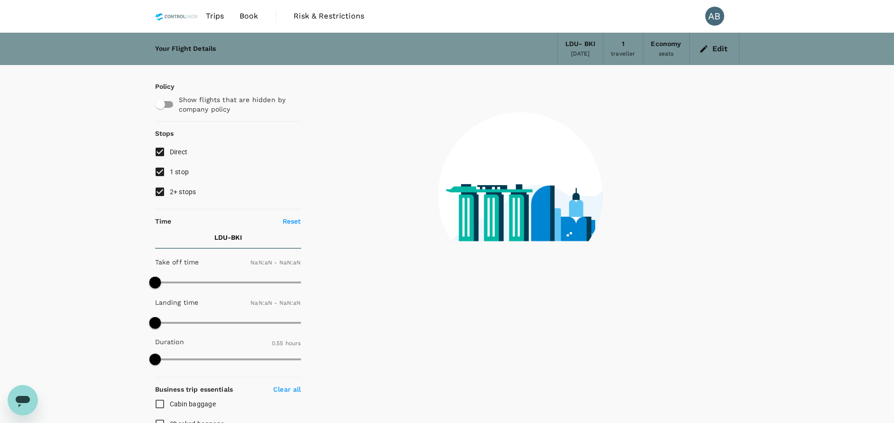
type input "1440"
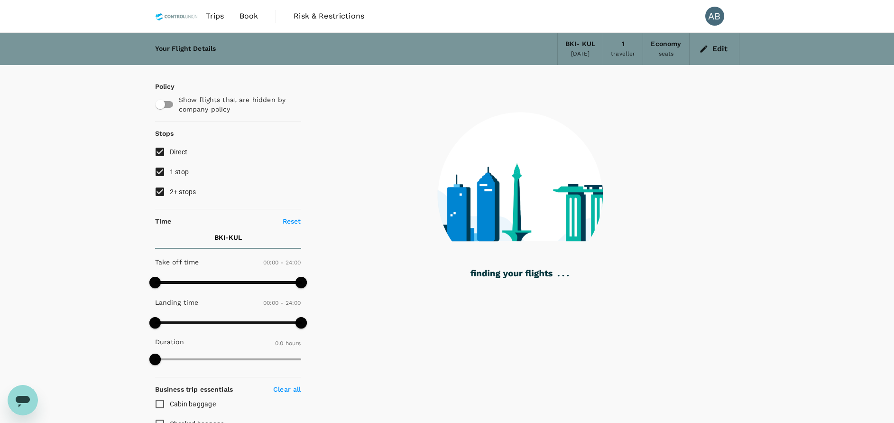
type input "1385"
checkbox input "true"
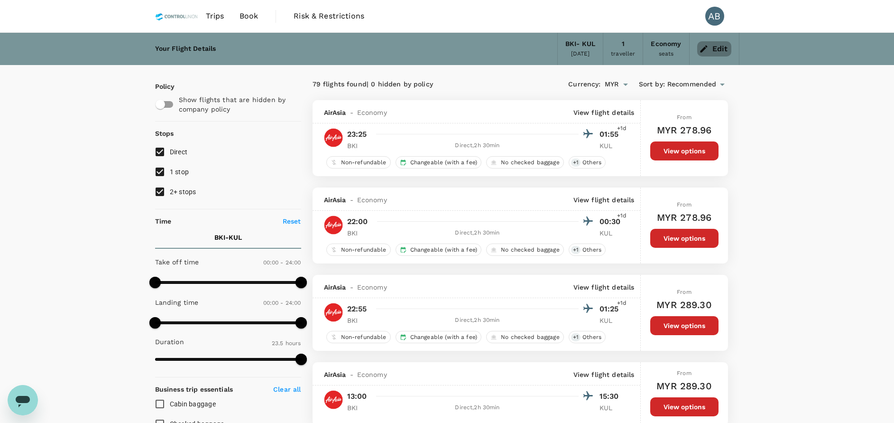
click at [710, 48] on button "Edit" at bounding box center [714, 48] width 34 height 15
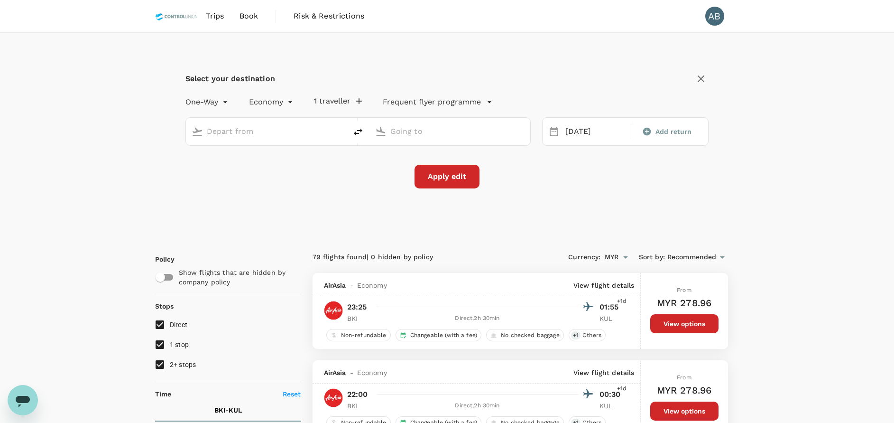
type input "Kota Kinabalu Intl (BKI)"
type input "Kuala Lumpur Intl ([GEOGRAPHIC_DATA])"
drag, startPoint x: 474, startPoint y: 128, endPoint x: 485, endPoint y: 128, distance: 11.4
click at [480, 128] on input "Kuala Lumpur Intl ([GEOGRAPHIC_DATA])" at bounding box center [450, 131] width 120 height 15
click at [491, 128] on input "Kuala Lumpur Intl ([GEOGRAPHIC_DATA])" at bounding box center [450, 131] width 120 height 15
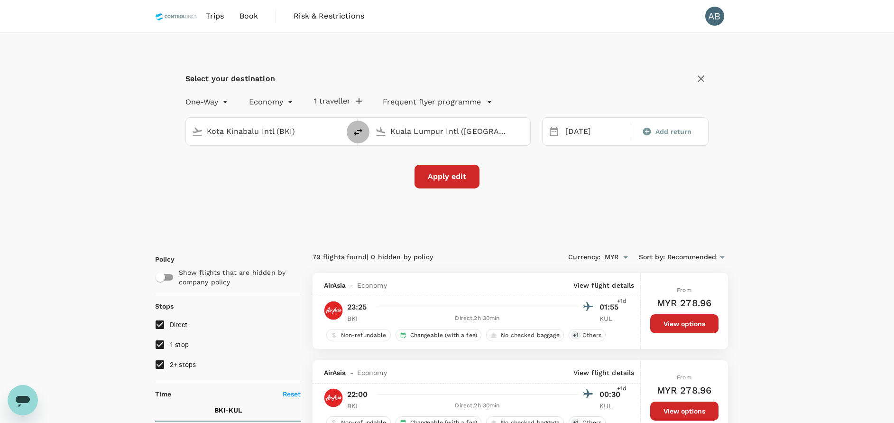
click at [358, 134] on icon "delete" at bounding box center [358, 132] width 9 height 7
type input "Kuala Lumpur Intl ([GEOGRAPHIC_DATA])"
type input "Kota Kinabalu Intl (BKI)"
click at [279, 133] on input "Kuala Lumpur Intl ([GEOGRAPHIC_DATA])" at bounding box center [267, 131] width 120 height 15
click at [250, 166] on p "[GEOGRAPHIC_DATA]" at bounding box center [280, 168] width 167 height 9
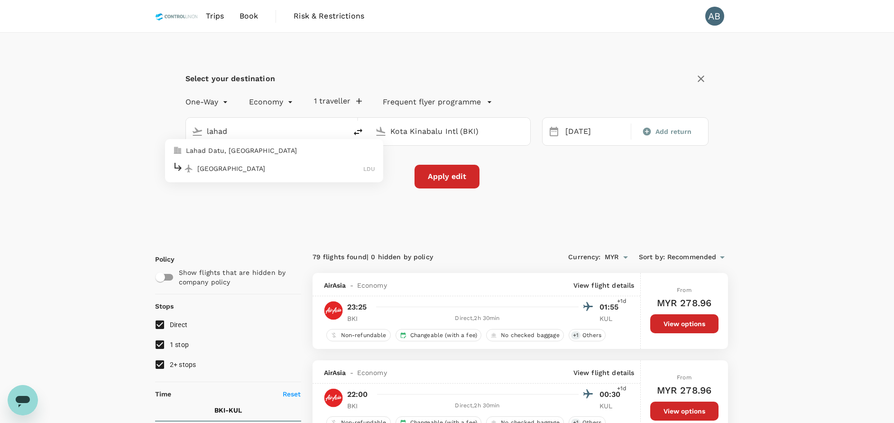
type input "[GEOGRAPHIC_DATA] (LDU)"
click at [577, 125] on div "02 Oct" at bounding box center [595, 131] width 67 height 19
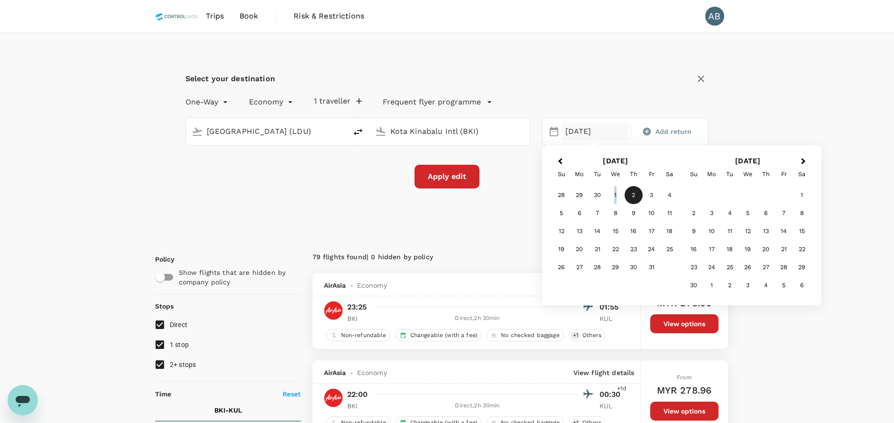
click at [616, 193] on div "1" at bounding box center [616, 195] width 18 height 18
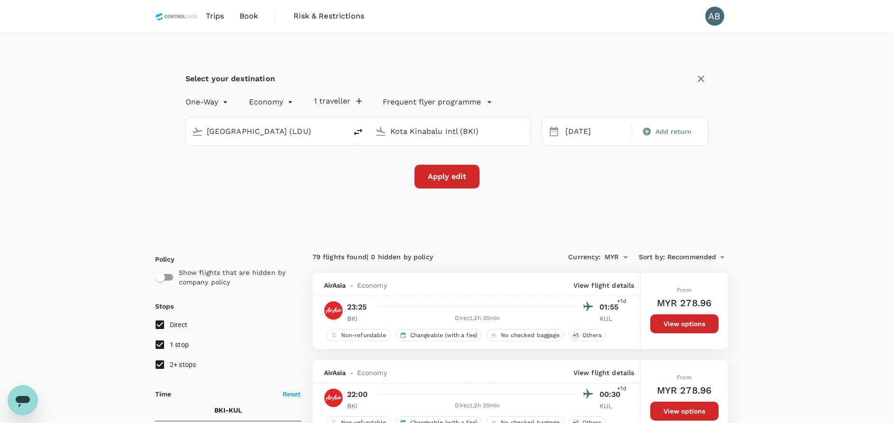
click at [454, 181] on button "Apply edit" at bounding box center [447, 177] width 65 height 24
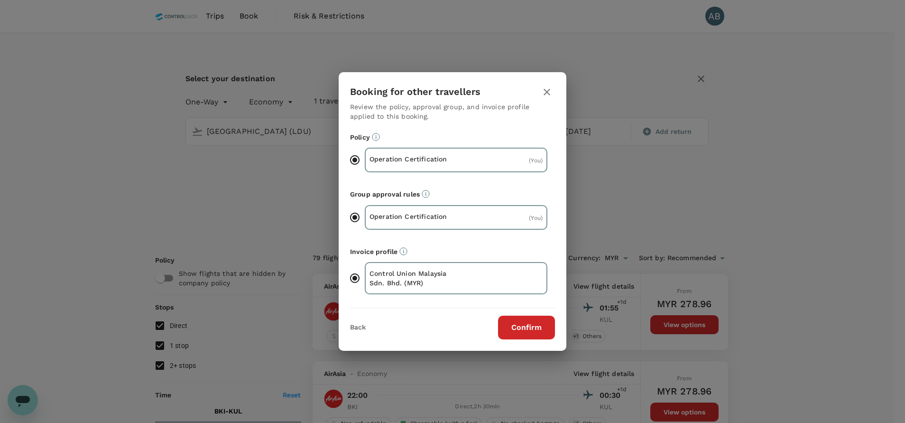
click at [537, 338] on button "Confirm" at bounding box center [526, 328] width 57 height 24
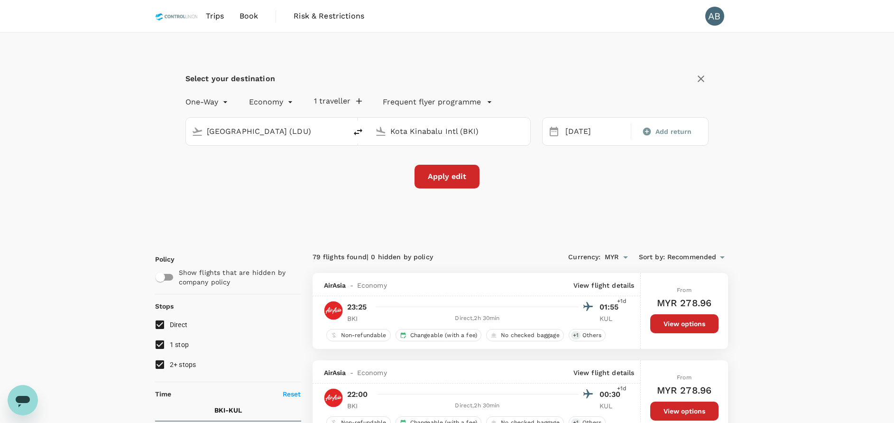
checkbox input "false"
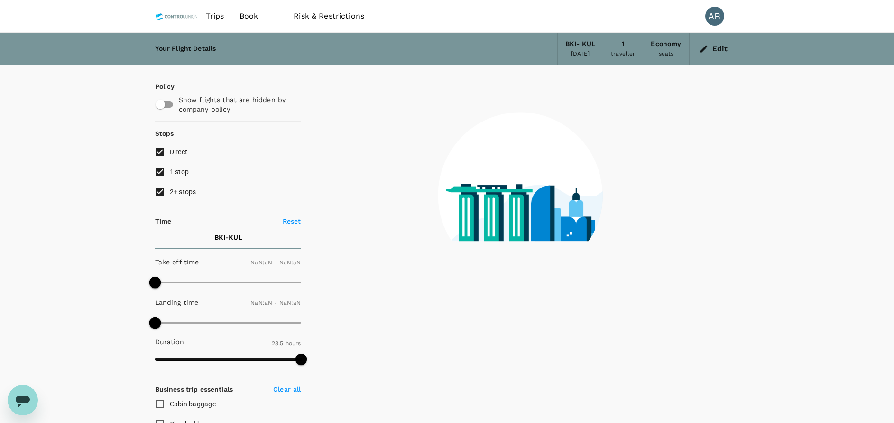
type input "1440"
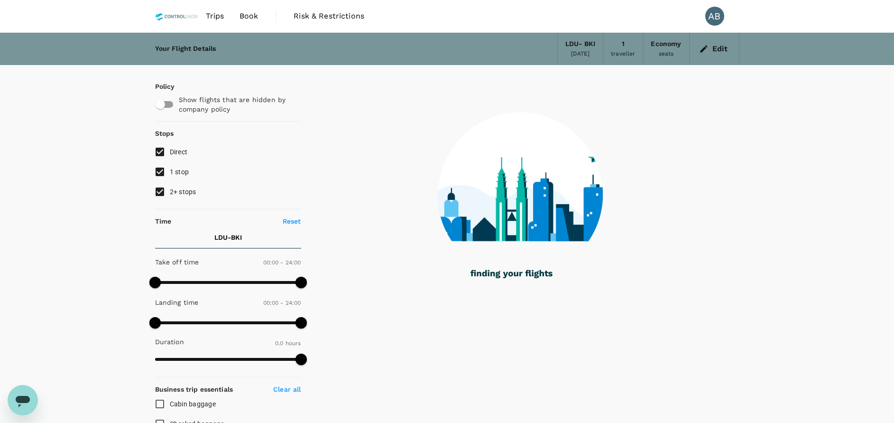
checkbox input "true"
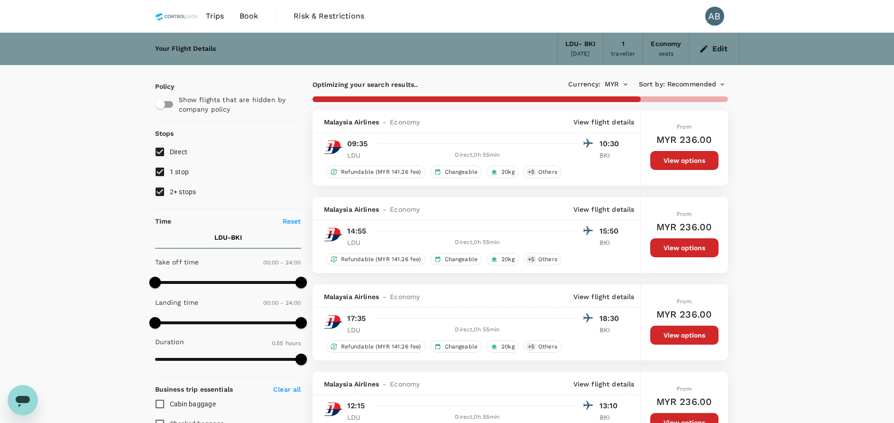
click at [773, 168] on div "Your Flight Details LDU - BKI 01 Oct 2025 1 traveller Economy seats Edit Policy…" at bounding box center [447, 355] width 894 height 645
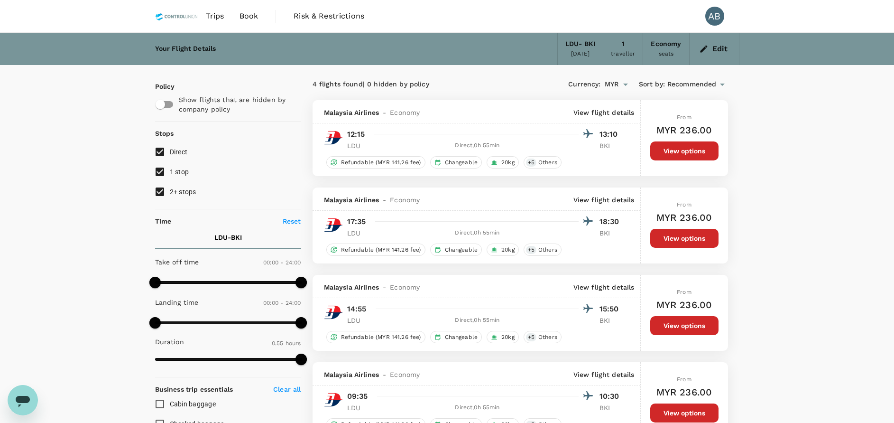
click at [708, 47] on icon "button" at bounding box center [703, 48] width 9 height 9
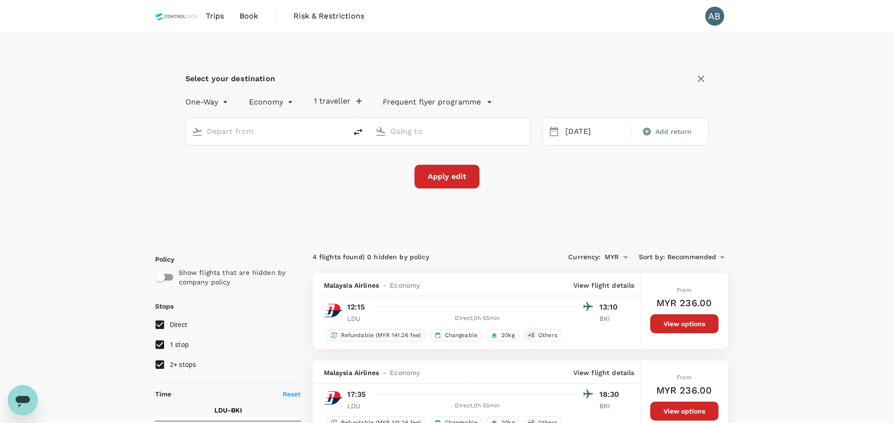
type input "[GEOGRAPHIC_DATA] (LDU)"
type input "Kota Kinabalu Intl (BKI)"
click at [330, 127] on div "[GEOGRAPHIC_DATA] (LDU)" at bounding box center [274, 131] width 134 height 15
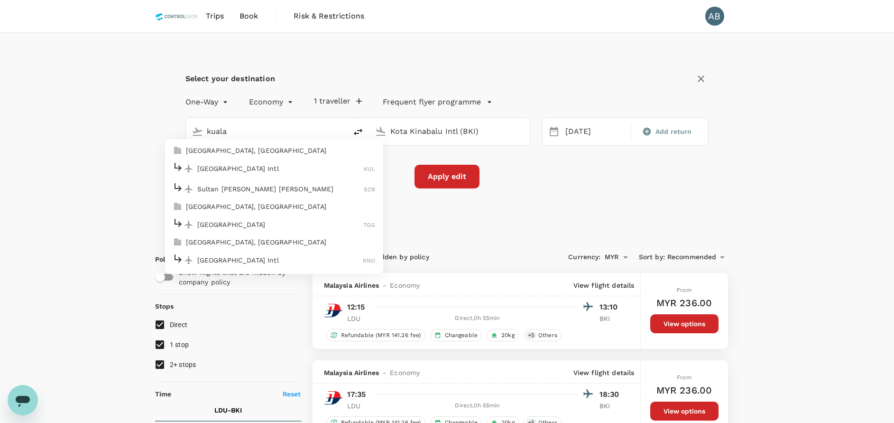
click at [252, 164] on p "[GEOGRAPHIC_DATA] Intl" at bounding box center [280, 168] width 167 height 9
type input "Kuala Lumpur Intl ([GEOGRAPHIC_DATA])"
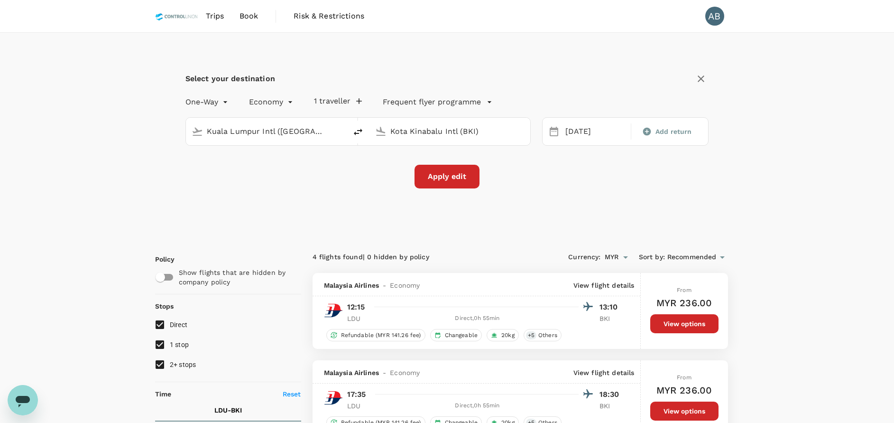
click at [448, 130] on input "Kota Kinabalu Intl (BKI)" at bounding box center [450, 131] width 120 height 15
click at [430, 170] on p "[GEOGRAPHIC_DATA]" at bounding box center [464, 168] width 167 height 9
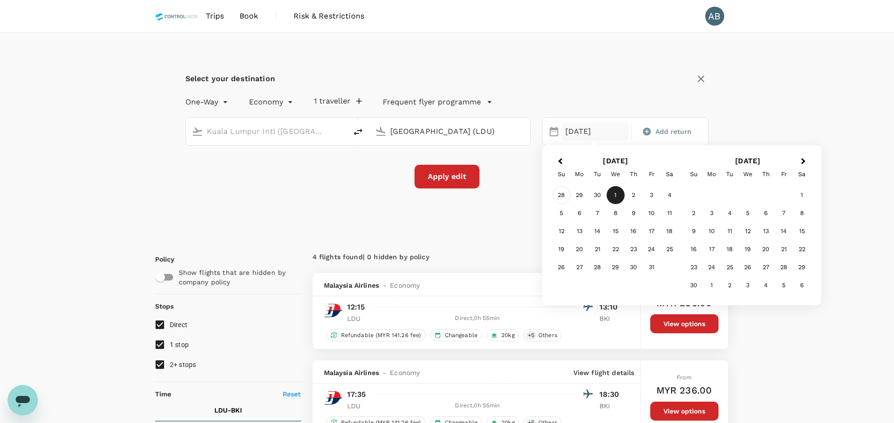
type input "[GEOGRAPHIC_DATA] (LDU)"
click at [565, 194] on div "28" at bounding box center [562, 195] width 18 height 18
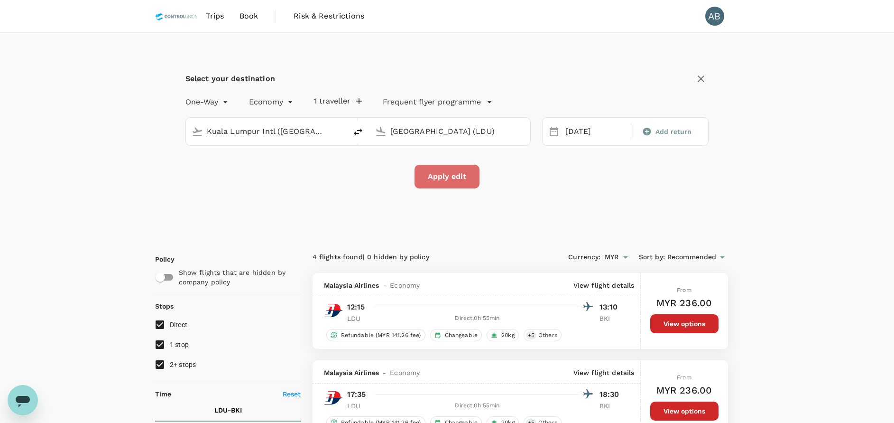
click at [463, 186] on button "Apply edit" at bounding box center [447, 177] width 65 height 24
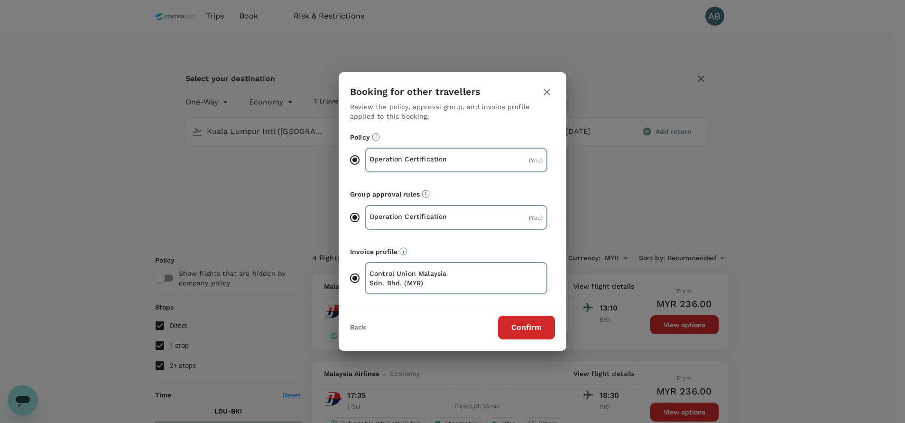
click at [525, 327] on button "Confirm" at bounding box center [526, 328] width 57 height 24
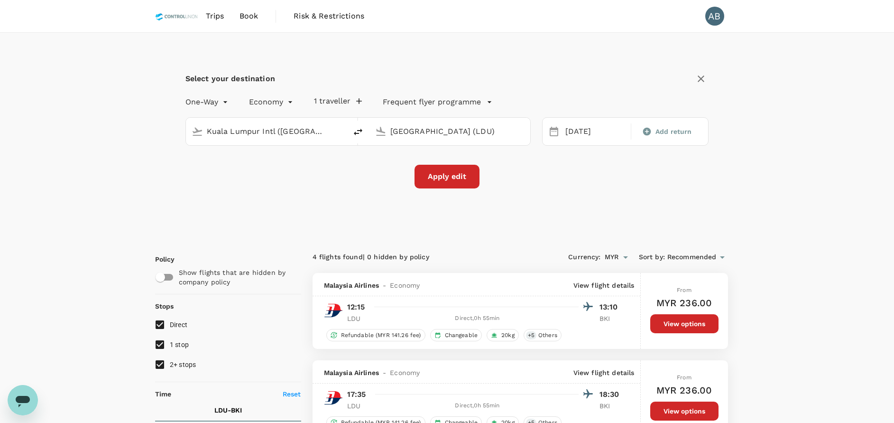
checkbox input "false"
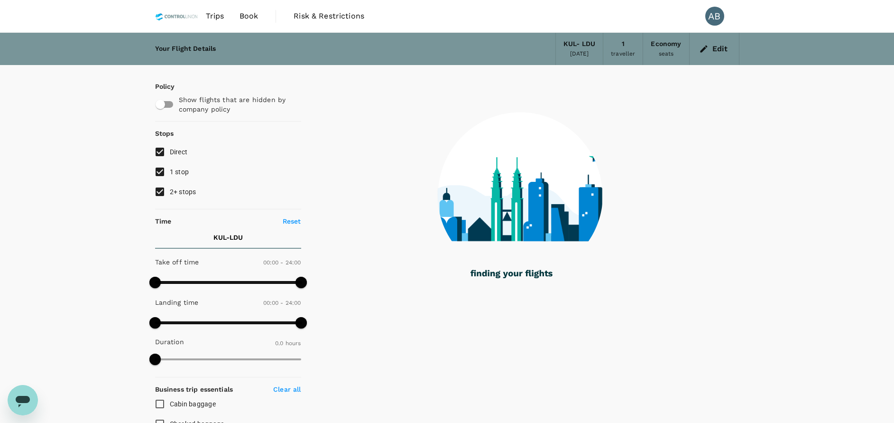
drag, startPoint x: 747, startPoint y: 210, endPoint x: 827, endPoint y: 161, distance: 93.7
click at [827, 161] on div "Your Flight Details KUL - LDU 28 Sep 2025 1 traveller Economy seats Edit Policy…" at bounding box center [447, 345] width 894 height 625
type input "1795"
checkbox input "true"
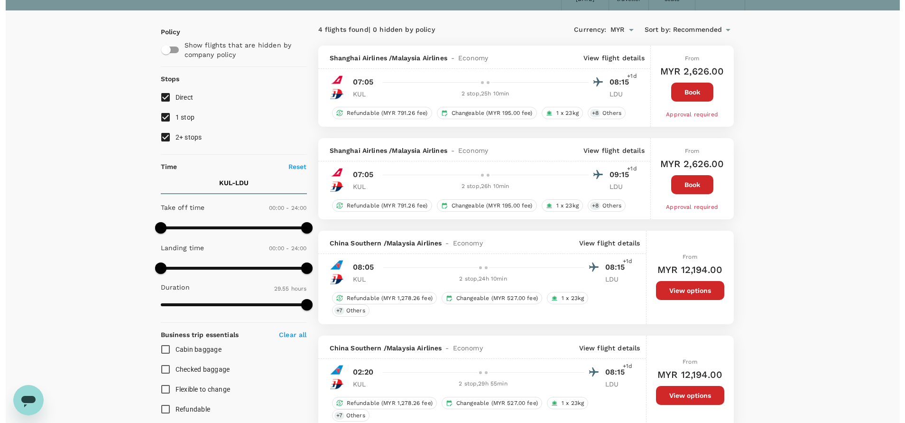
scroll to position [36, 0]
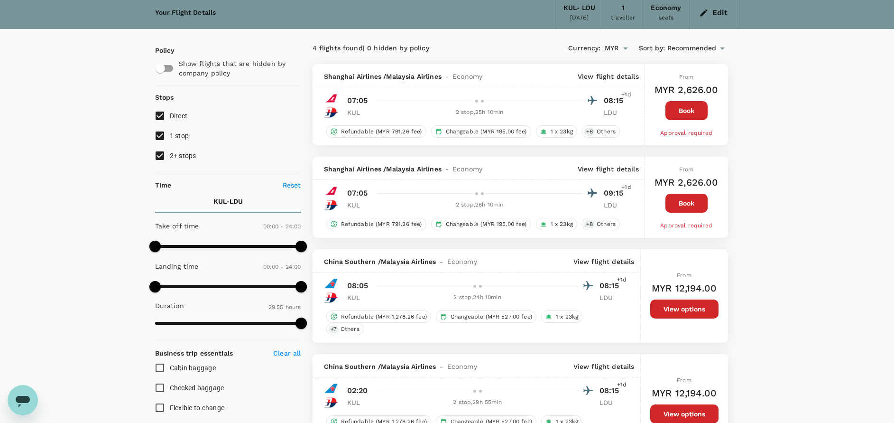
click at [618, 79] on p "View flight details" at bounding box center [608, 76] width 61 height 9
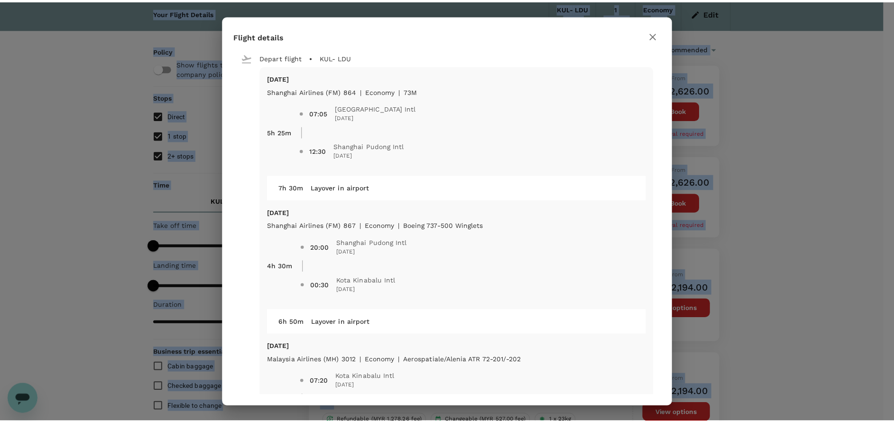
scroll to position [0, 0]
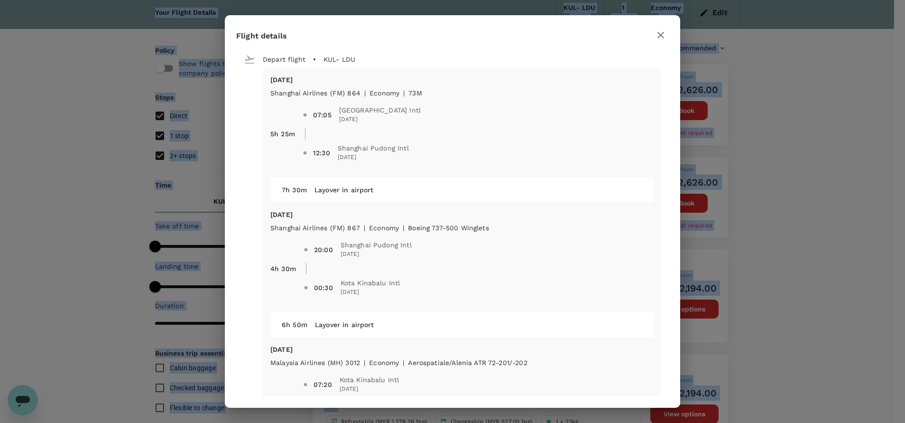
click at [659, 37] on icon "button" at bounding box center [661, 35] width 7 height 7
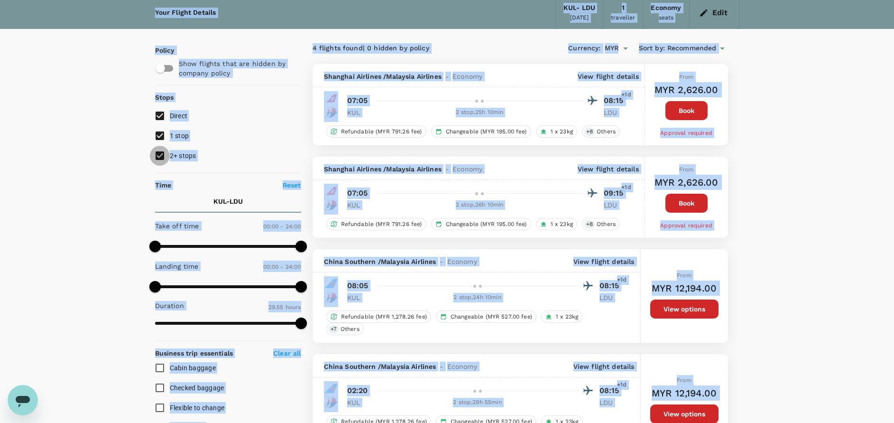
drag, startPoint x: 162, startPoint y: 155, endPoint x: 208, endPoint y: 154, distance: 46.5
click at [162, 156] on input "2+ stops" at bounding box center [160, 156] width 20 height 20
checkbox input "false"
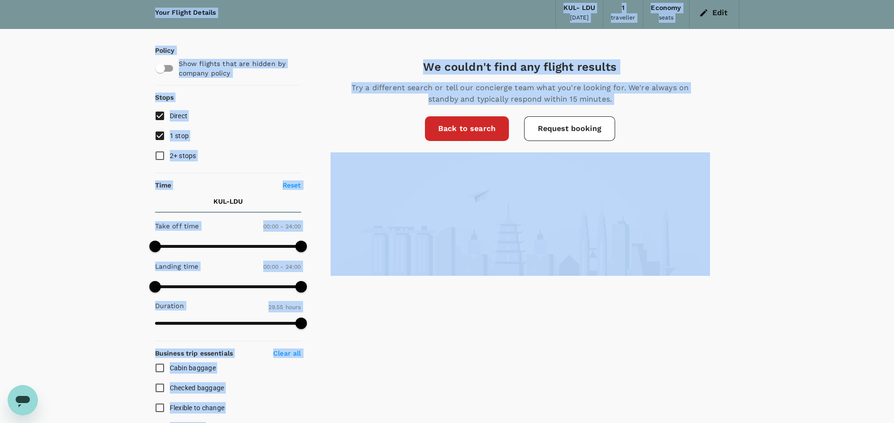
click at [469, 124] on link "Back to search" at bounding box center [467, 128] width 84 height 25
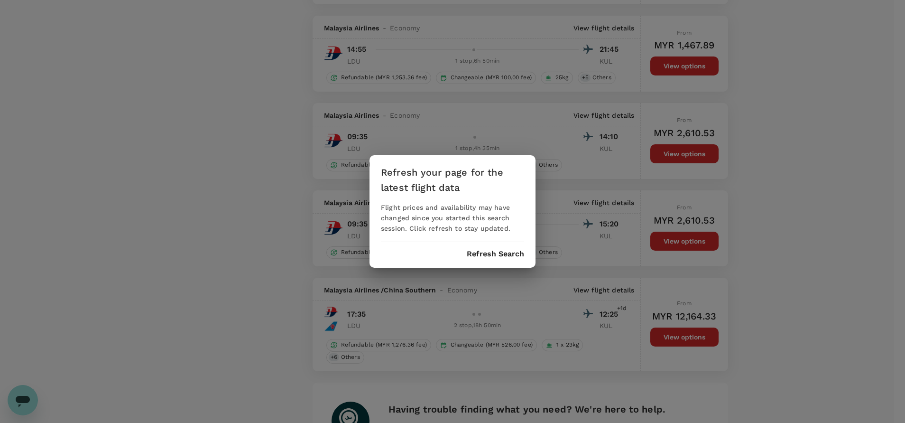
scroll to position [1041, 0]
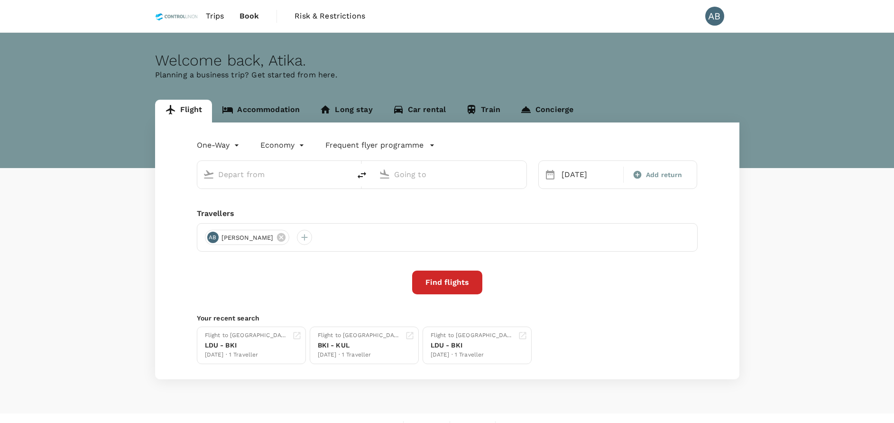
type input "Kuala Lumpur Intl ([GEOGRAPHIC_DATA])"
type input "[GEOGRAPHIC_DATA] (LDU)"
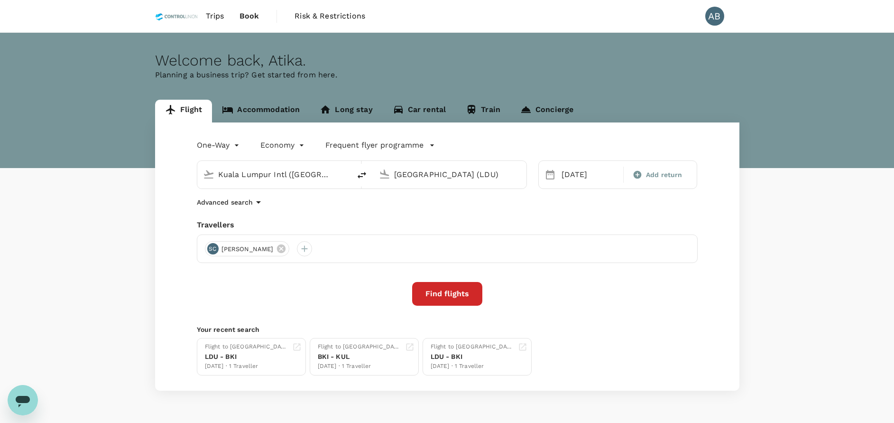
click at [360, 211] on div "One-Way oneway Economy economy Frequent flyer programme [GEOGRAPHIC_DATA] Intl …" at bounding box center [447, 256] width 585 height 268
click at [436, 175] on input "[GEOGRAPHIC_DATA] (LDU)" at bounding box center [450, 174] width 112 height 15
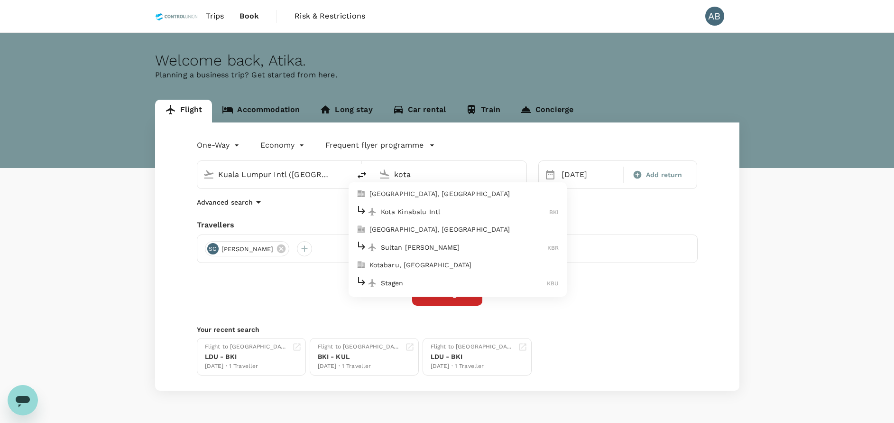
click at [388, 210] on p "Kota Kinabalu Intl" at bounding box center [465, 211] width 169 height 9
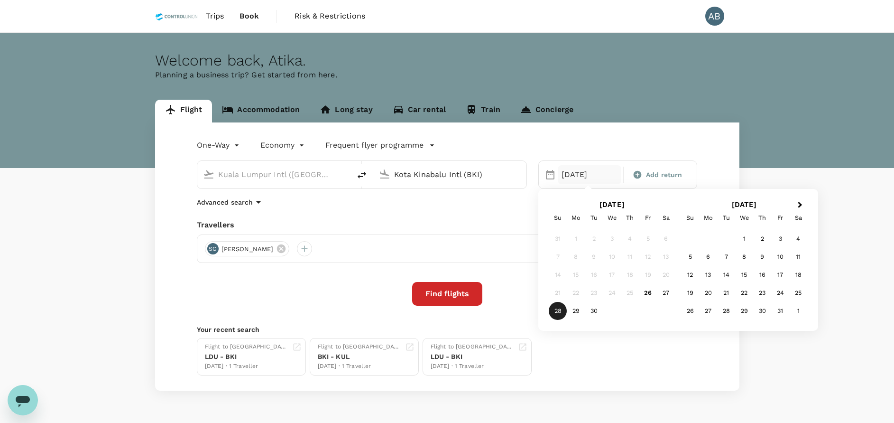
type input "Kota Kinabalu Intl (BKI)"
drag, startPoint x: 495, startPoint y: 219, endPoint x: 501, endPoint y: 220, distance: 6.7
click at [495, 220] on div "Travellers" at bounding box center [447, 224] width 501 height 11
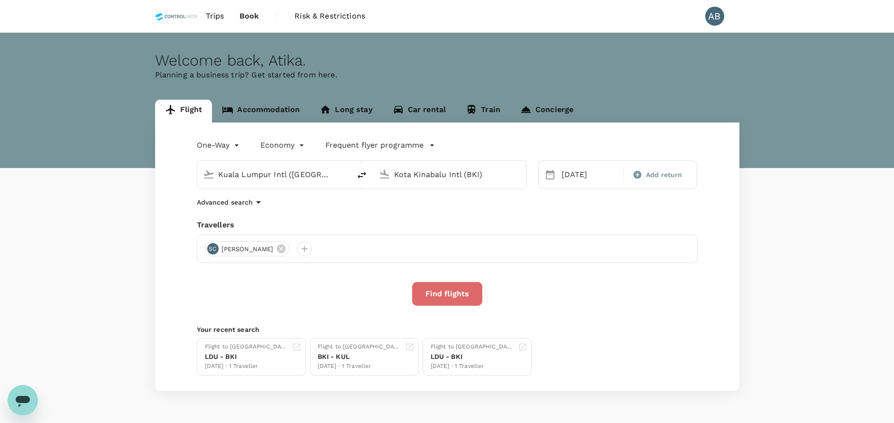
click at [462, 303] on button "Find flights" at bounding box center [447, 294] width 70 height 24
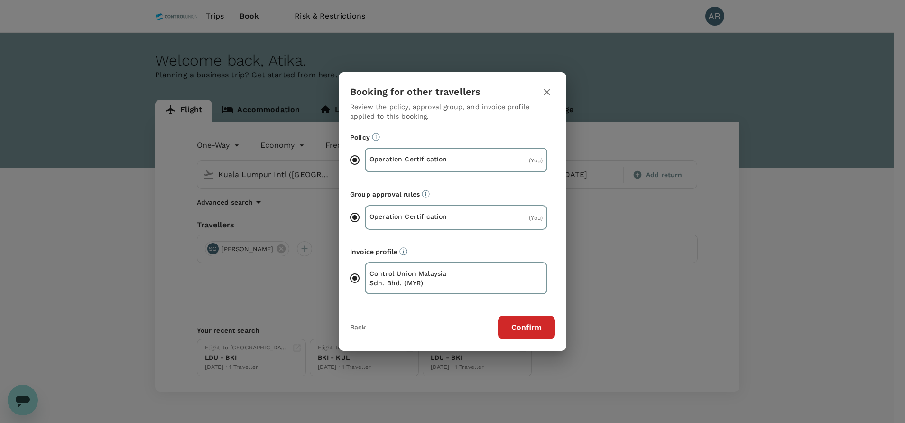
click at [539, 329] on button "Confirm" at bounding box center [526, 328] width 57 height 24
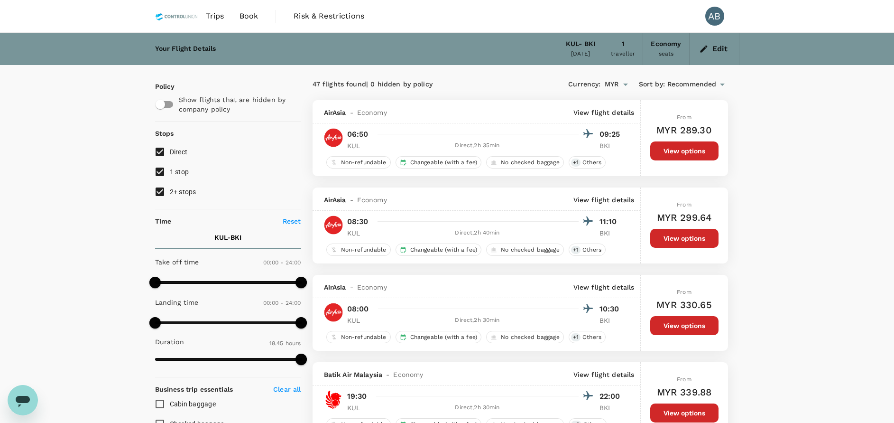
click at [706, 46] on icon "button" at bounding box center [703, 48] width 9 height 9
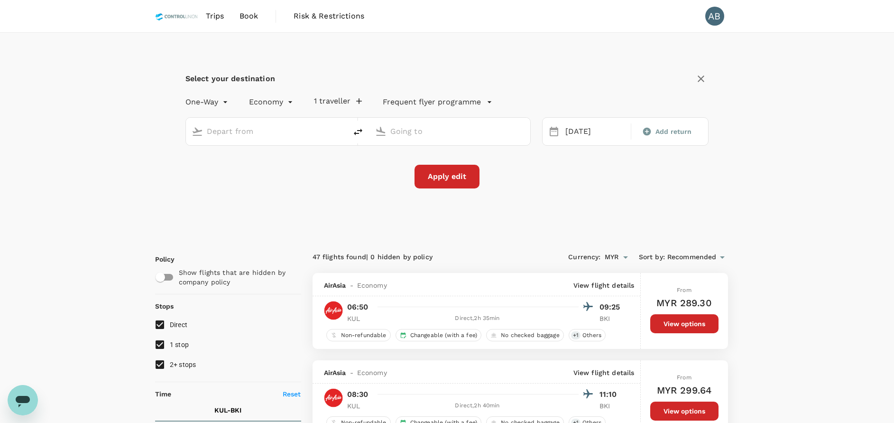
type input "Kuala Lumpur Intl ([GEOGRAPHIC_DATA])"
type input "Kota Kinabalu Intl (BKI)"
click at [555, 203] on div "Select your destination One-Way oneway Economy economy 1 traveller Frequent fly…" at bounding box center [447, 135] width 585 height 205
click at [497, 135] on input "Kota Kinabalu Intl (BKI)" at bounding box center [450, 131] width 120 height 15
click at [443, 168] on p "Lahad Datu Airport" at bounding box center [464, 168] width 167 height 9
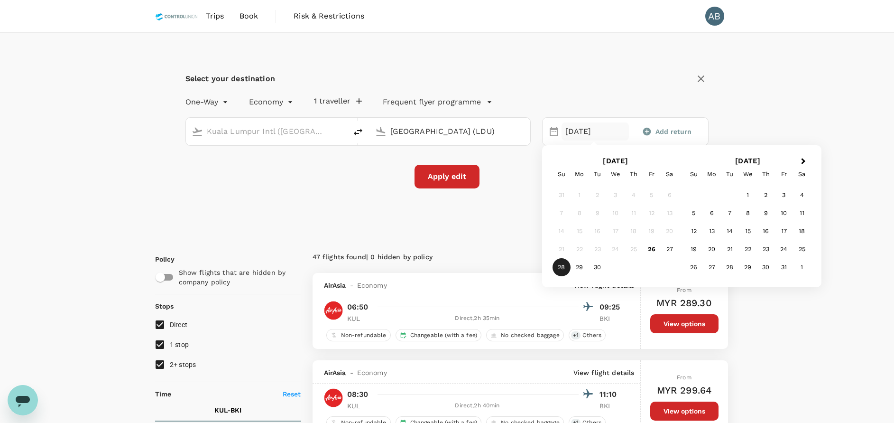
type input "[GEOGRAPHIC_DATA] (LDU)"
click at [563, 266] on div "28" at bounding box center [562, 267] width 18 height 18
click at [434, 175] on button "Apply edit" at bounding box center [447, 177] width 65 height 24
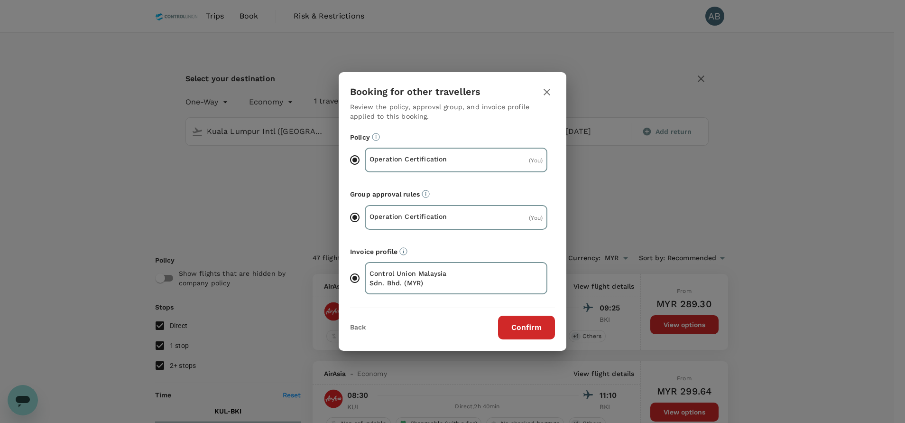
click at [524, 320] on button "Confirm" at bounding box center [526, 328] width 57 height 24
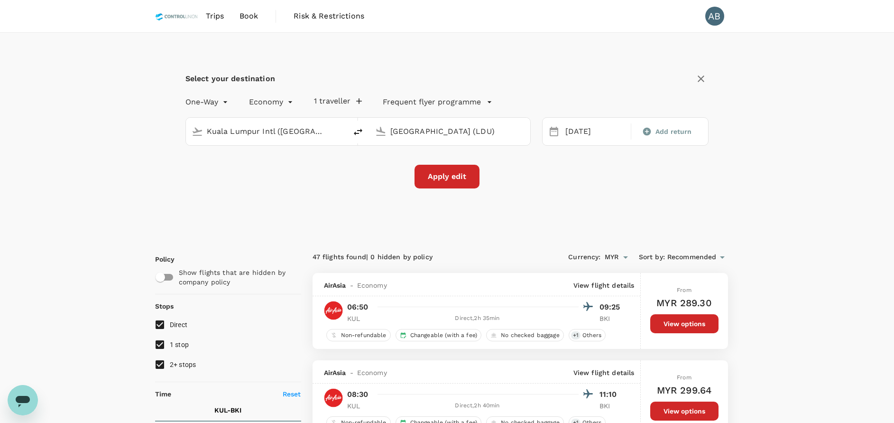
checkbox input "false"
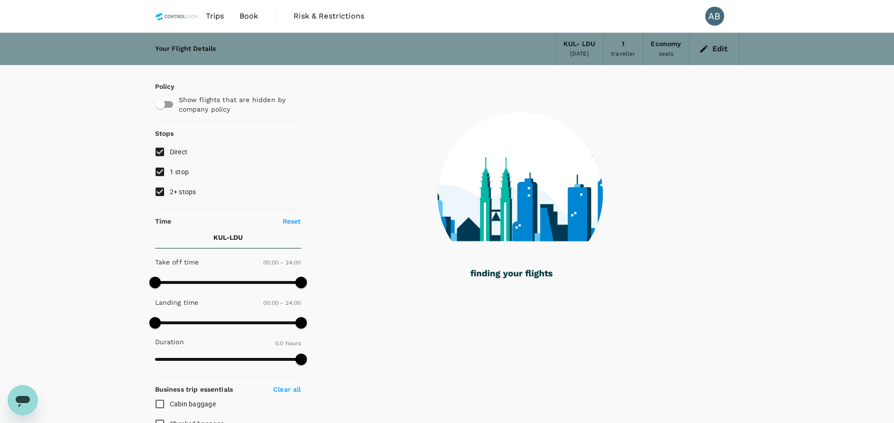
type input "1795"
checkbox input "true"
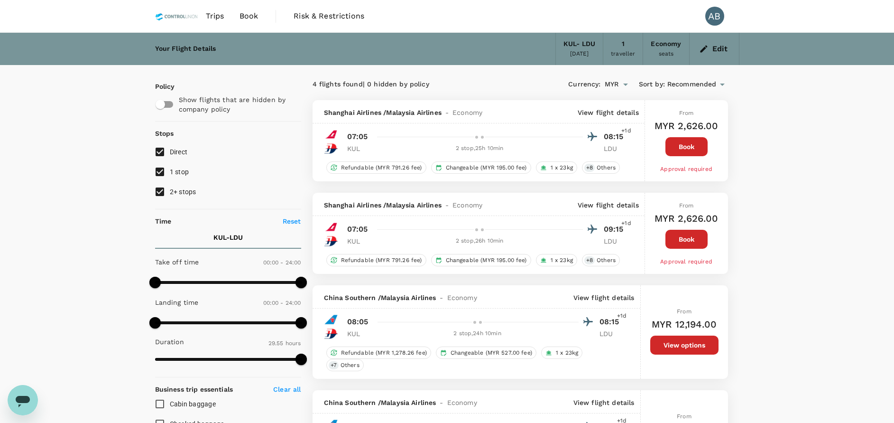
click at [569, 47] on div "KUL - LDU" at bounding box center [580, 44] width 32 height 10
click at [706, 49] on icon "button" at bounding box center [703, 48] width 9 height 9
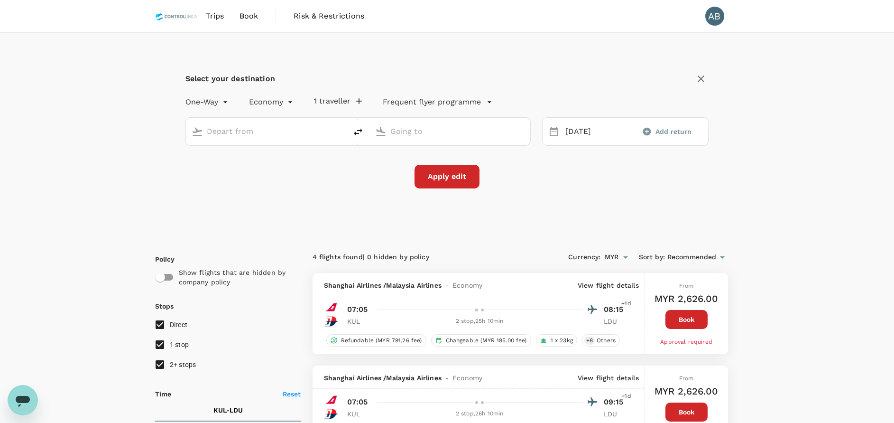
type input "Kuala Lumpur Intl ([GEOGRAPHIC_DATA])"
type input "[GEOGRAPHIC_DATA] (LDU)"
click at [361, 130] on icon "delete" at bounding box center [358, 132] width 9 height 7
type input "[GEOGRAPHIC_DATA] (LDU)"
type input "Kuala Lumpur Intl ([GEOGRAPHIC_DATA])"
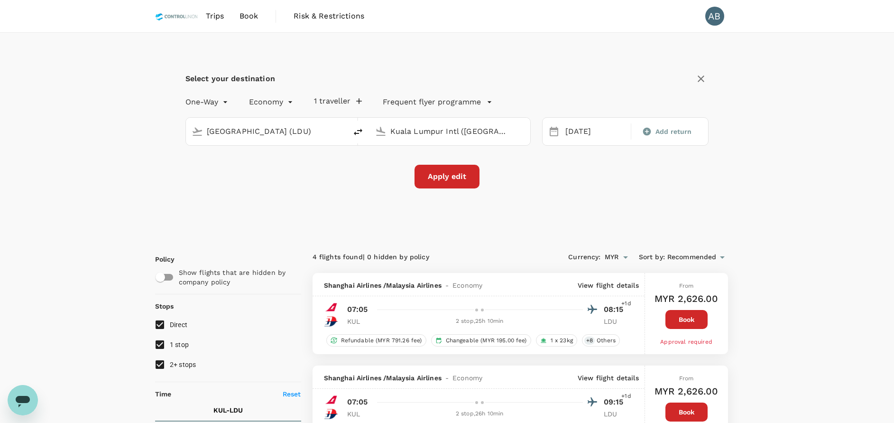
click at [512, 130] on div "Kuala Lumpur Intl ([GEOGRAPHIC_DATA])" at bounding box center [457, 131] width 134 height 15
type input "Kuala Lumpur Intl ([GEOGRAPHIC_DATA])"
click at [359, 129] on icon "delete" at bounding box center [358, 131] width 11 height 11
type input "Kuala Lumpur Intl ([GEOGRAPHIC_DATA])"
type input "[GEOGRAPHIC_DATA] (LDU)"
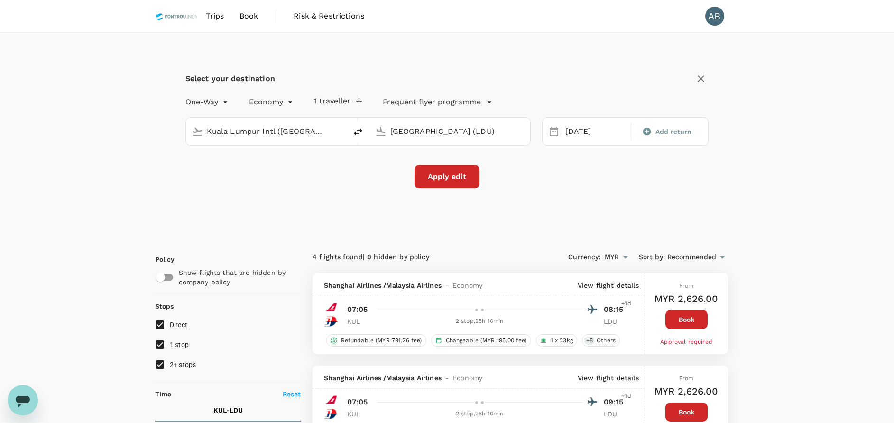
click at [285, 128] on input "Kuala Lumpur Intl ([GEOGRAPHIC_DATA])" at bounding box center [267, 131] width 120 height 15
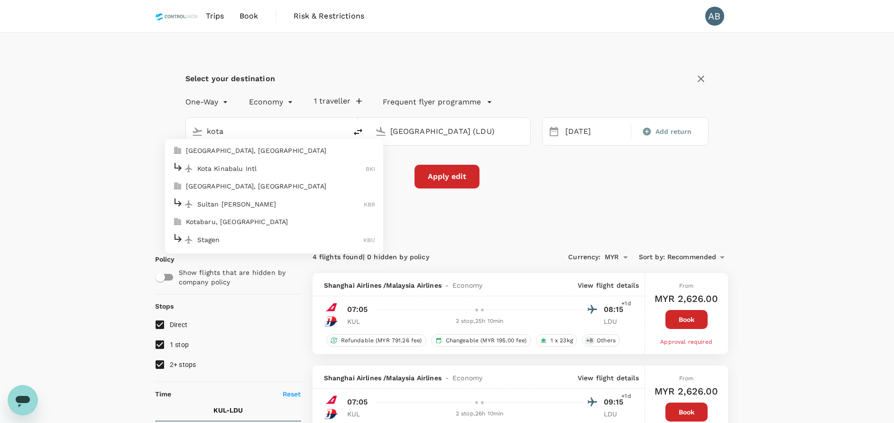
click at [220, 167] on p "Kota Kinabalu Intl" at bounding box center [281, 168] width 169 height 9
type input "Kota Kinabalu Intl (BKI)"
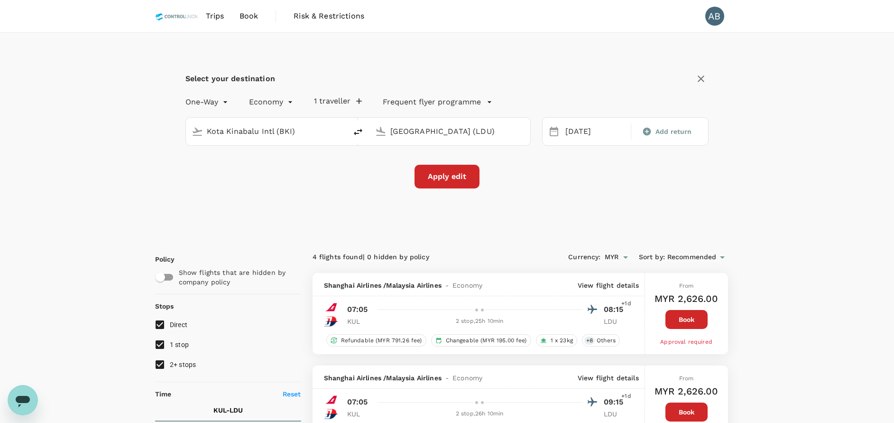
click at [464, 127] on input "[GEOGRAPHIC_DATA] (LDU)" at bounding box center [450, 131] width 120 height 15
click at [593, 192] on div "Select your destination One-Way oneway Economy economy 1 traveller Frequent fly…" at bounding box center [447, 135] width 585 height 205
drag, startPoint x: 459, startPoint y: 177, endPoint x: 476, endPoint y: 176, distance: 16.7
click at [459, 177] on button "Apply edit" at bounding box center [447, 177] width 65 height 24
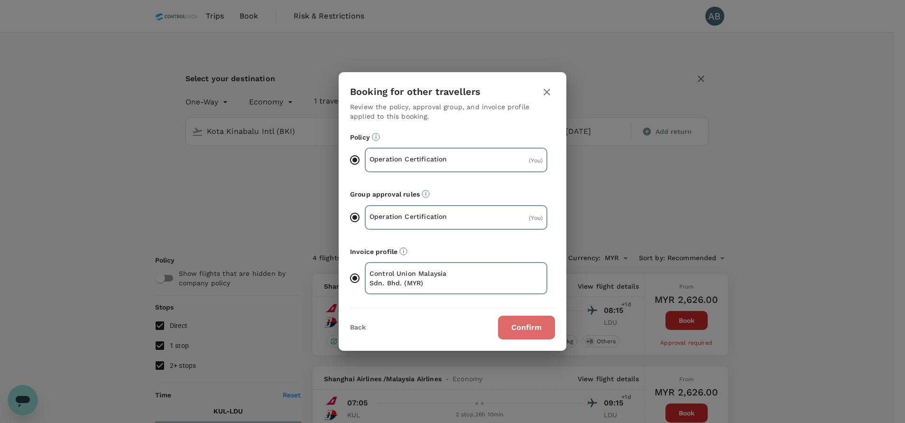
click at [514, 325] on button "Confirm" at bounding box center [526, 328] width 57 height 24
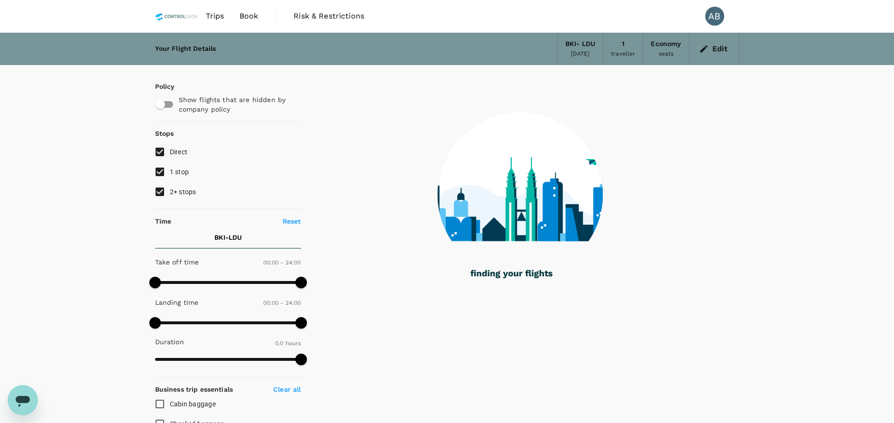
checkbox input "true"
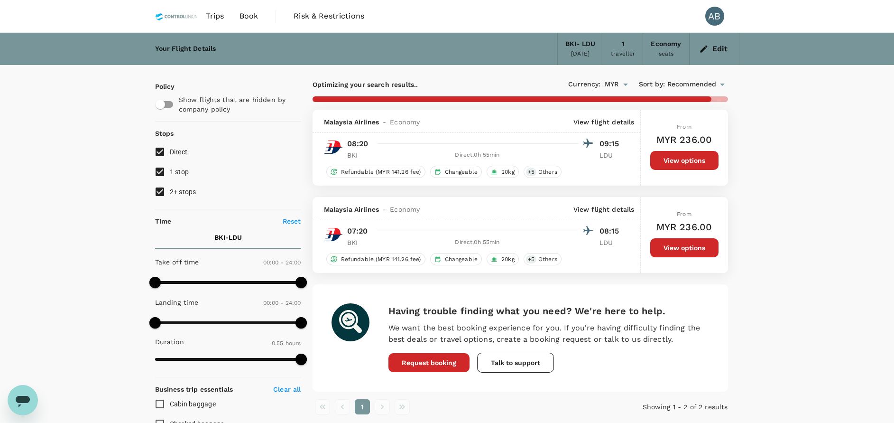
click at [799, 288] on div "Your Flight Details BKI - LDU 28 Sep 2025 1 traveller Economy seats Edit Policy…" at bounding box center [447, 355] width 894 height 645
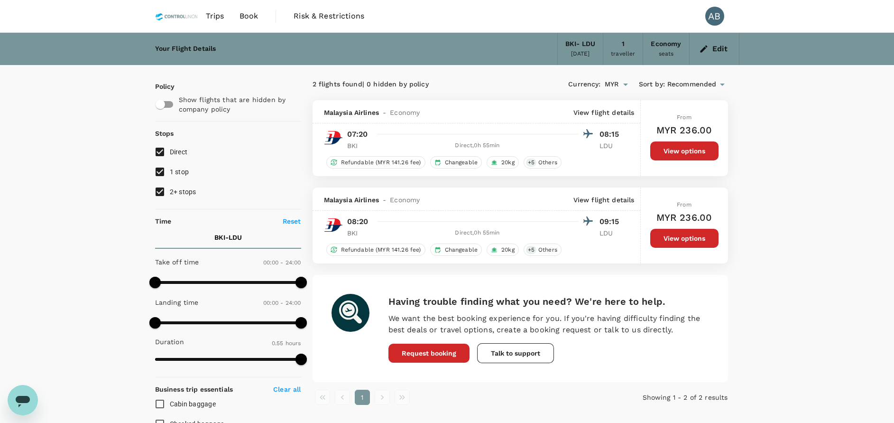
click at [41, 172] on div "Your Flight Details BKI - LDU 28 Sep 2025 1 traveller Economy seats Edit Policy…" at bounding box center [447, 355] width 894 height 645
click at [474, 90] on div "2 flights found | 0 hidden by policy Currency : MYR Sort by : Recommended" at bounding box center [521, 84] width 416 height 16
click at [21, 398] on icon "Open messaging window" at bounding box center [23, 401] width 14 height 11
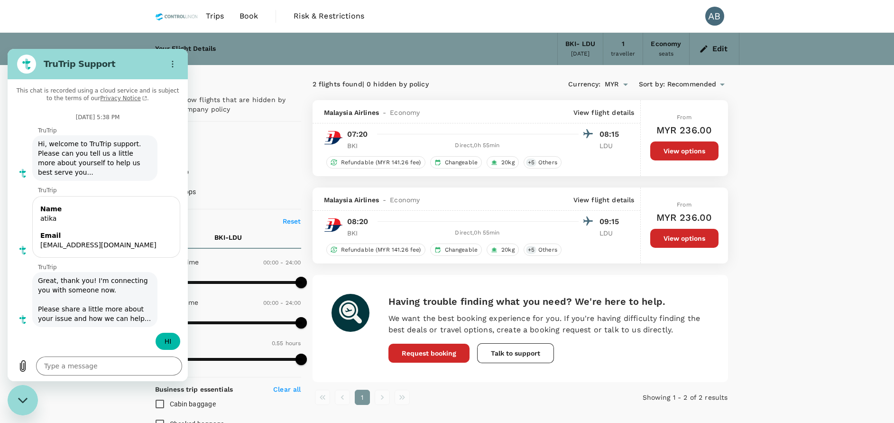
type textarea "x"
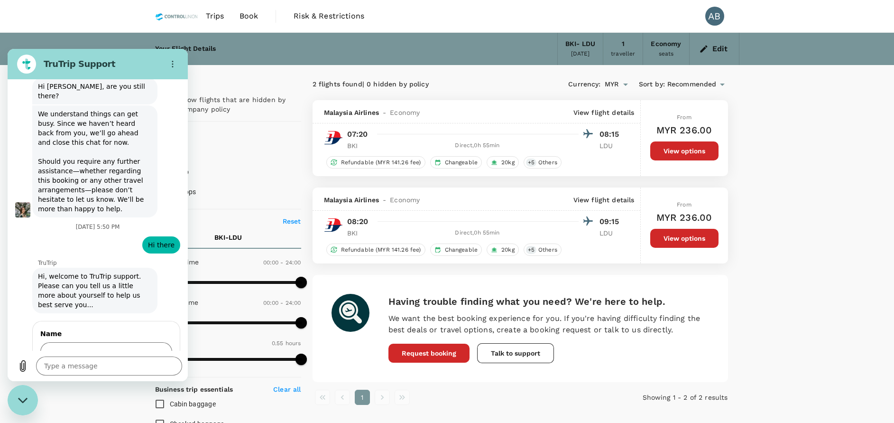
scroll to position [928, 0]
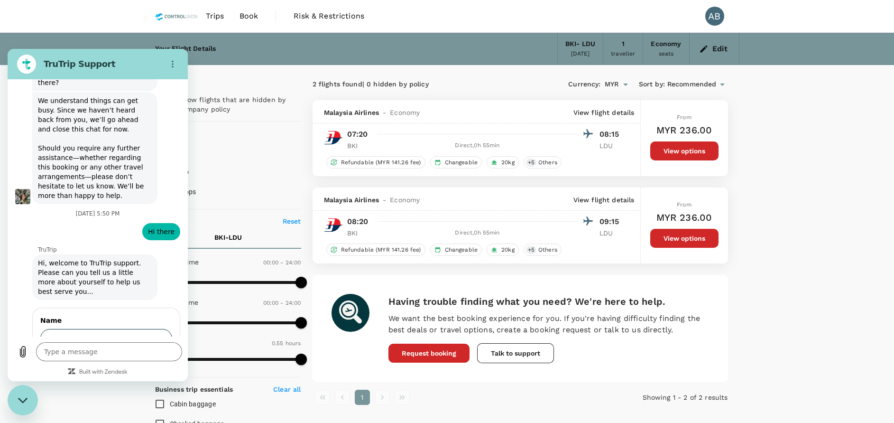
click at [91, 329] on input "Name" at bounding box center [106, 339] width 132 height 20
type input "Atika"
click at [151, 360] on span "Next" at bounding box center [157, 365] width 16 height 11
type textarea "x"
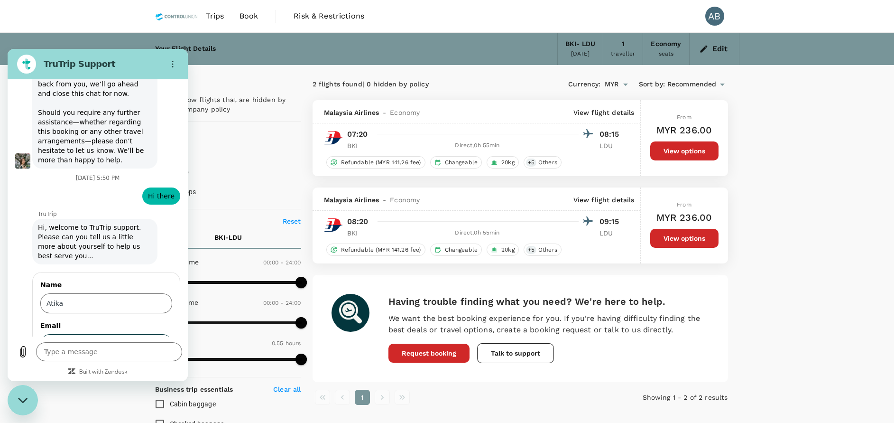
scroll to position [968, 0]
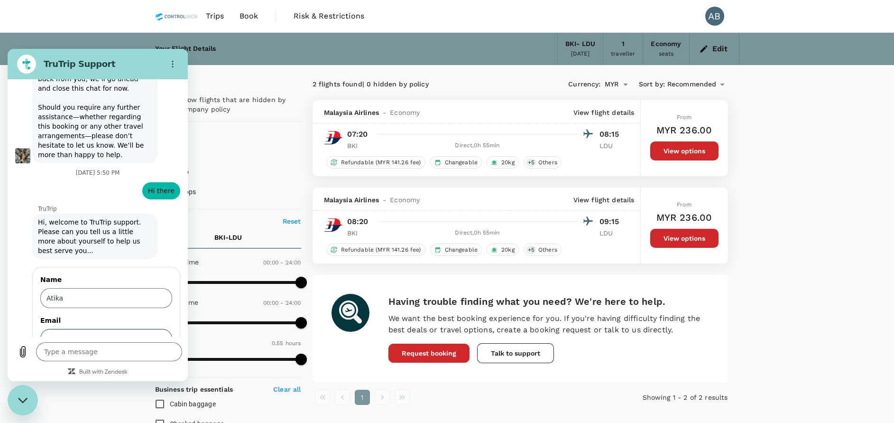
click at [74, 329] on input "Email" at bounding box center [106, 339] width 132 height 20
type input "[EMAIL_ADDRESS][DOMAIN_NAME]"
click at [150, 360] on span "Send" at bounding box center [156, 365] width 17 height 11
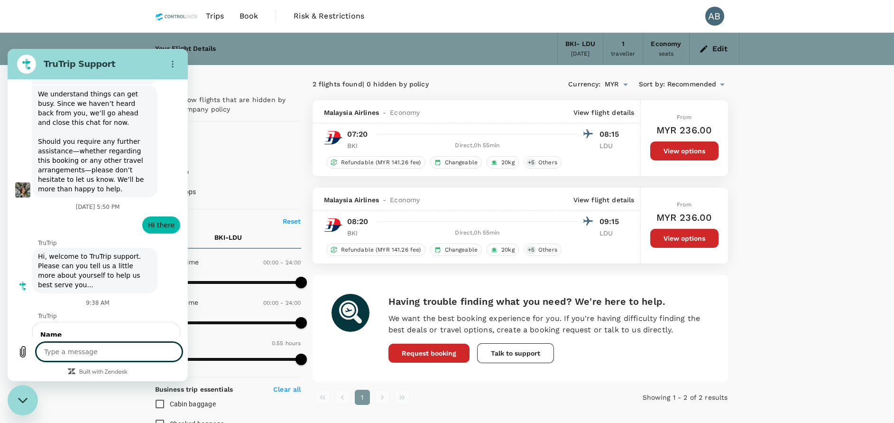
type textarea "x"
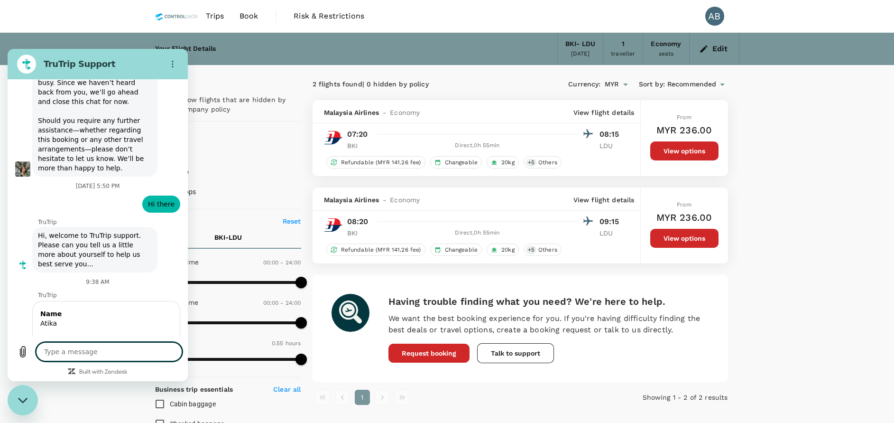
click at [64, 355] on textarea at bounding box center [109, 351] width 146 height 19
type textarea "H"
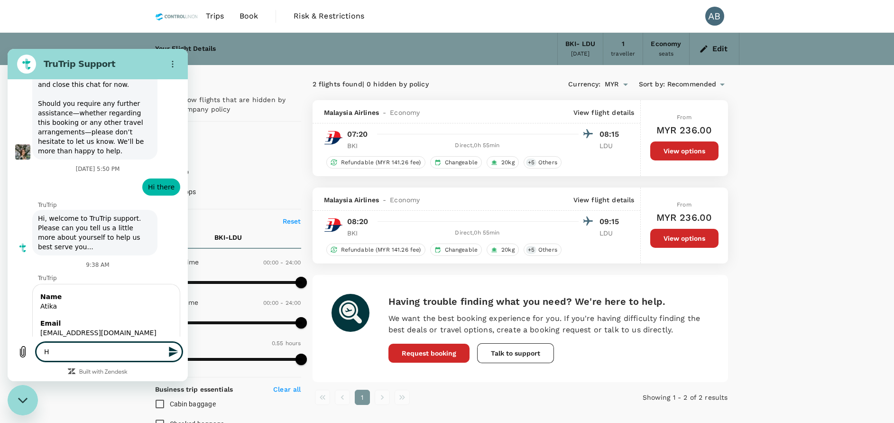
type textarea "x"
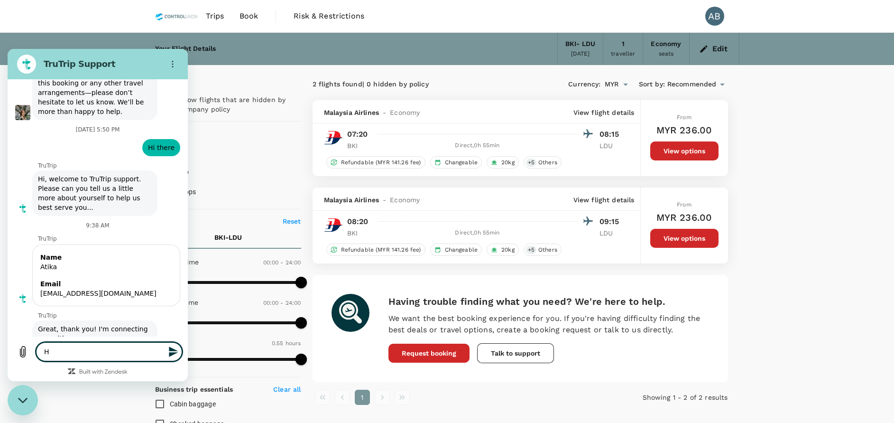
type textarea "Hi"
type textarea "x"
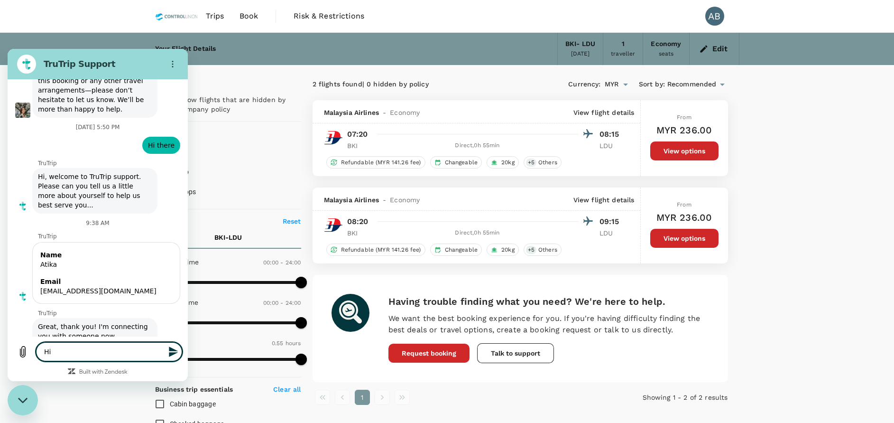
type textarea "Hi"
click at [184, 347] on div "Type a message Hi x" at bounding box center [98, 351] width 180 height 30
click at [171, 348] on icon "Send message" at bounding box center [173, 351] width 9 height 10
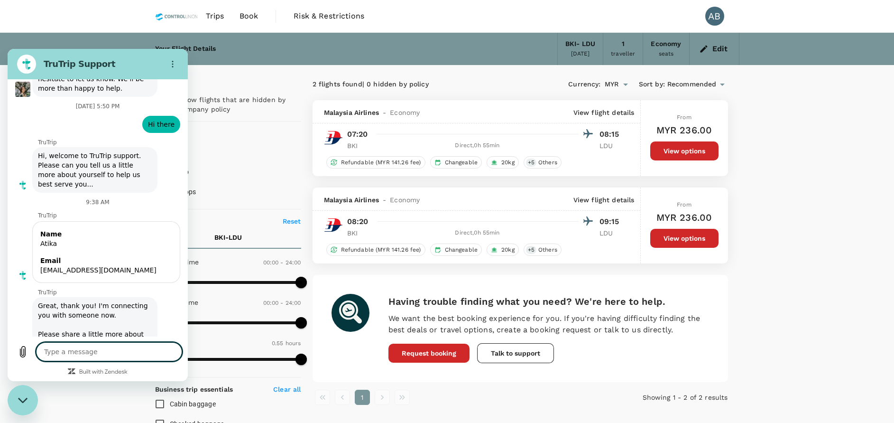
scroll to position [1037, 0]
type textarea "x"
click at [59, 346] on textarea at bounding box center [109, 351] width 146 height 19
type textarea "I"
type textarea "x"
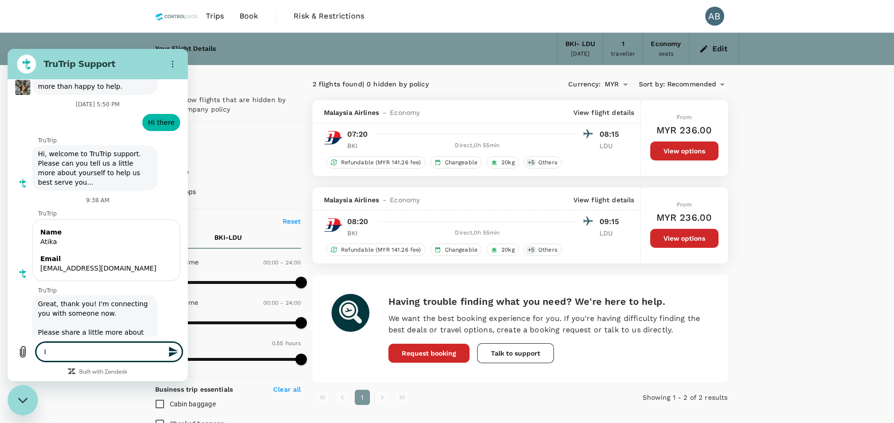
type textarea "I"
type textarea "x"
type textarea "I w"
type textarea "x"
type textarea "I wa"
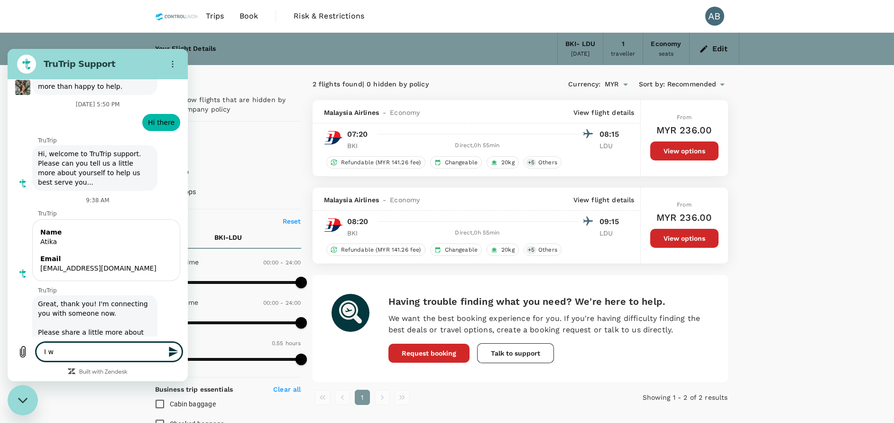
type textarea "x"
type textarea "I wan"
type textarea "x"
type textarea "I want"
type textarea "x"
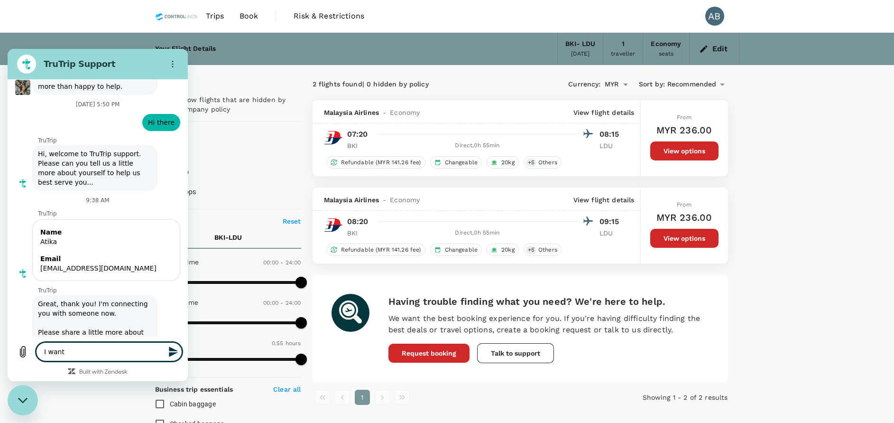
type textarea "I want"
type textarea "x"
type textarea "I want t"
type textarea "x"
type textarea "I want to"
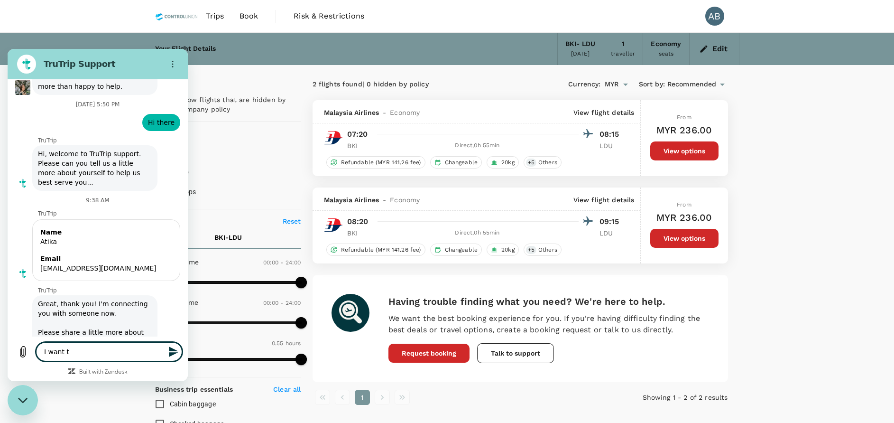
type textarea "x"
type textarea "I want to"
type textarea "x"
type textarea "I want to a"
type textarea "x"
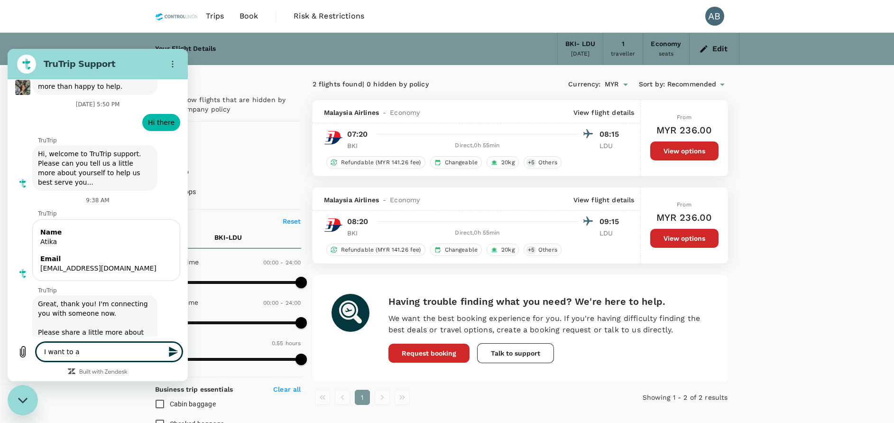
type textarea "I want to as"
type textarea "x"
type textarea "I want to ask"
type textarea "x"
type textarea "I want to ask"
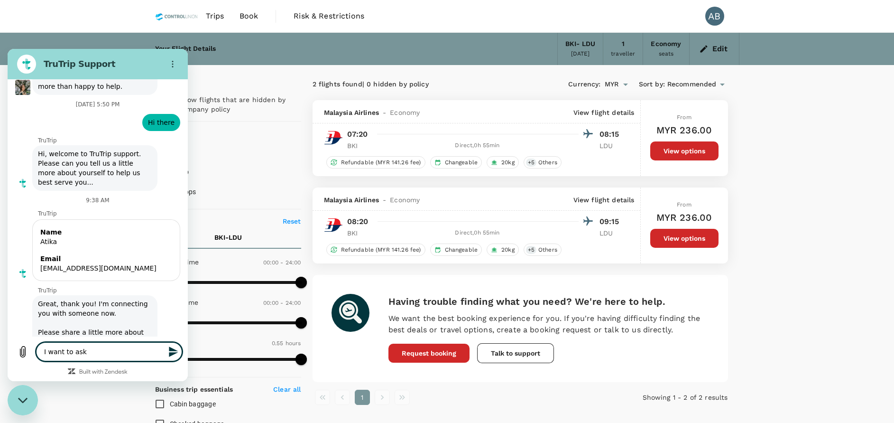
type textarea "x"
type textarea "I want to ask t"
type textarea "x"
type textarea "I want to ask ti"
type textarea "x"
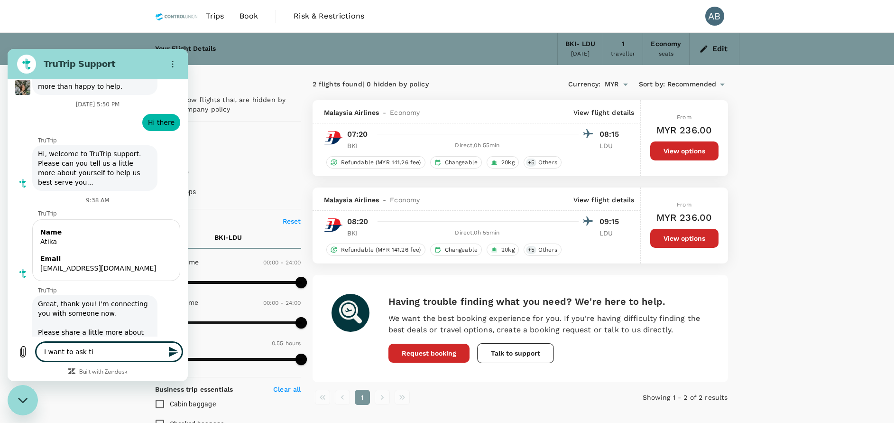
type textarea "I want to ask tim"
type textarea "x"
type textarea "I want to ask timi"
type textarea "x"
type textarea "I want to ask timin"
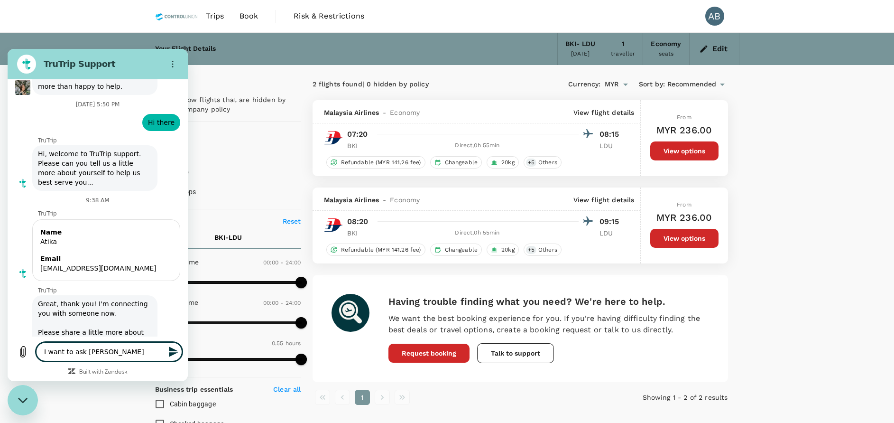
type textarea "x"
type textarea "I want to ask timing"
type textarea "x"
type textarea "I want to ask timing"
type textarea "x"
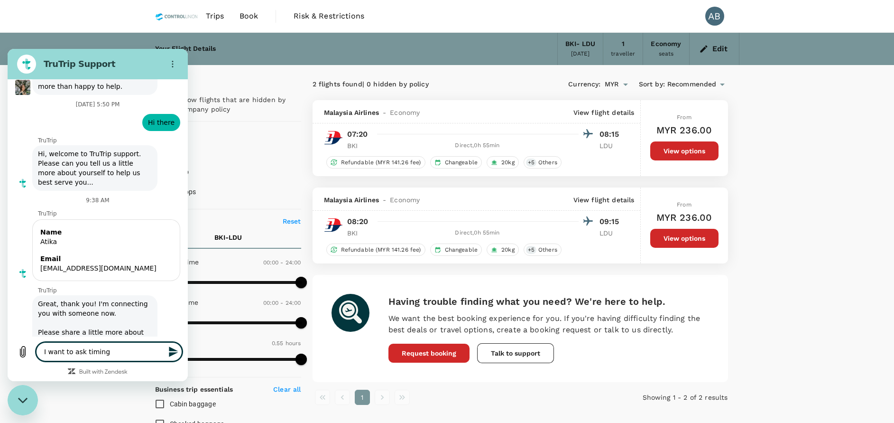
click at [609, 112] on p "View flight details" at bounding box center [604, 112] width 61 height 9
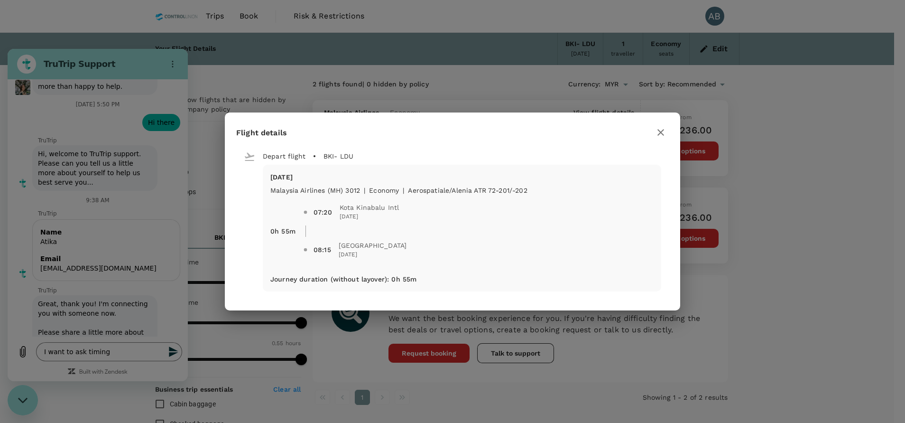
click at [668, 129] on button "button" at bounding box center [661, 132] width 16 height 16
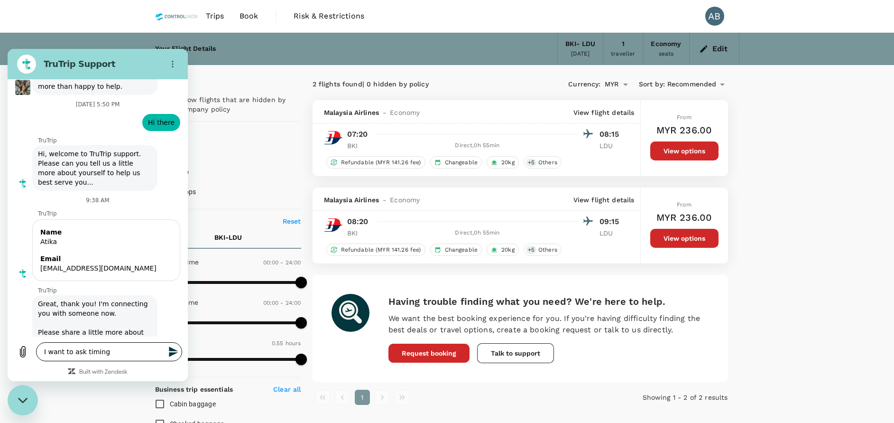
click at [113, 353] on textarea "I want to ask timing" at bounding box center [109, 351] width 146 height 19
type textarea "I want to ask timing f"
type textarea "x"
type textarea "I want to ask timing fl"
type textarea "x"
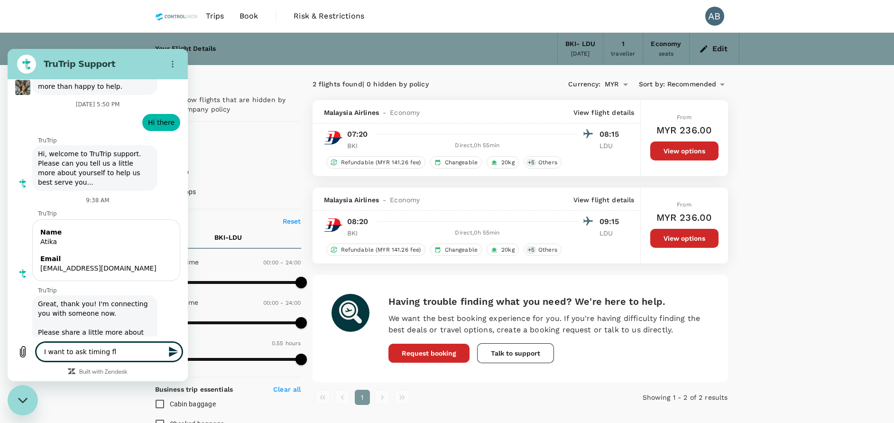
type textarea "I want to ask timing f"
type textarea "x"
type textarea "I want to ask timing"
type textarea "x"
type textarea "I want to ask timing"
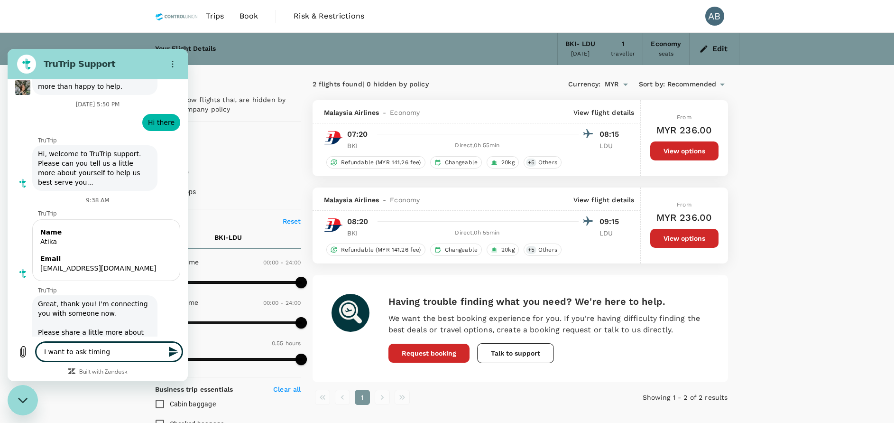
type textarea "x"
type textarea "I want to ask timing"
type textarea "x"
type textarea "I want to ask timing f"
type textarea "x"
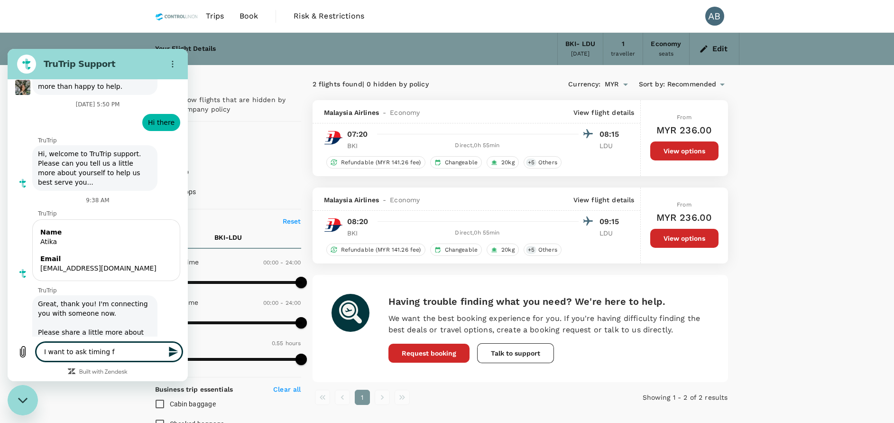
type textarea "I want to ask timing fl"
type textarea "x"
type textarea "I want to ask timing fli"
type textarea "x"
type textarea "I want to ask timing flig"
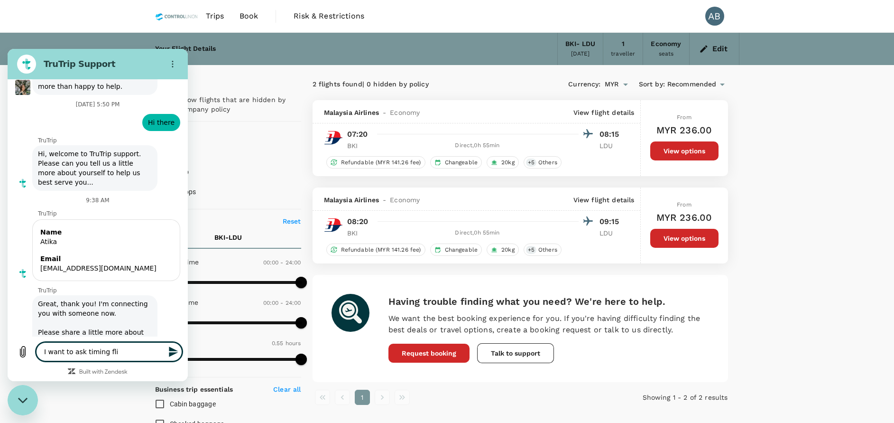
type textarea "x"
type textarea "I want to ask timing fligh"
type textarea "x"
type textarea "I want to ask timing flight"
type textarea "x"
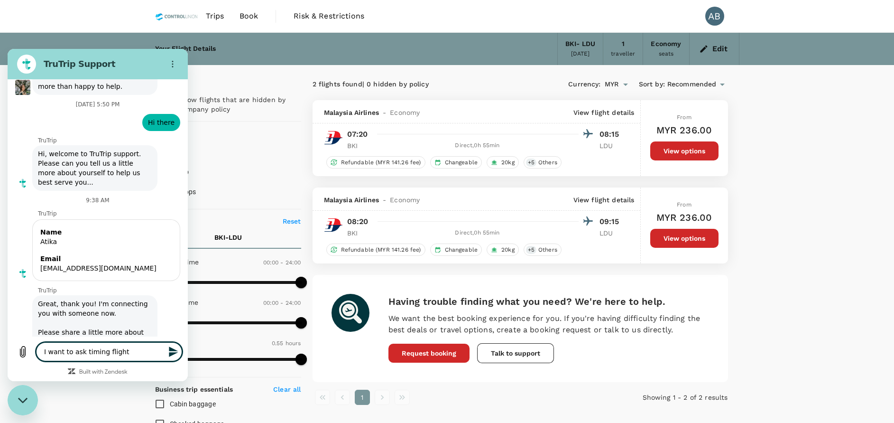
type textarea "I want to ask timing flight"
type textarea "x"
type textarea "I want to ask timing flight f"
type textarea "x"
type textarea "I want to ask timing flight fo"
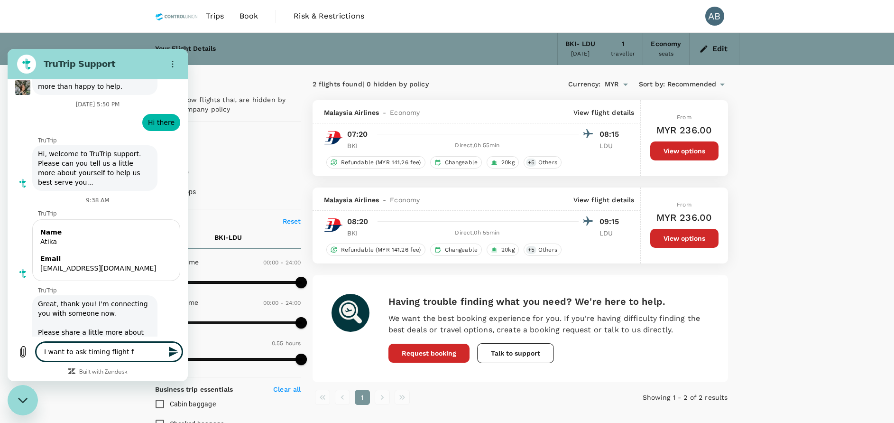
type textarea "x"
type textarea "I want to ask timing flight for"
type textarea "x"
type textarea "I want to ask timing flight form"
type textarea "x"
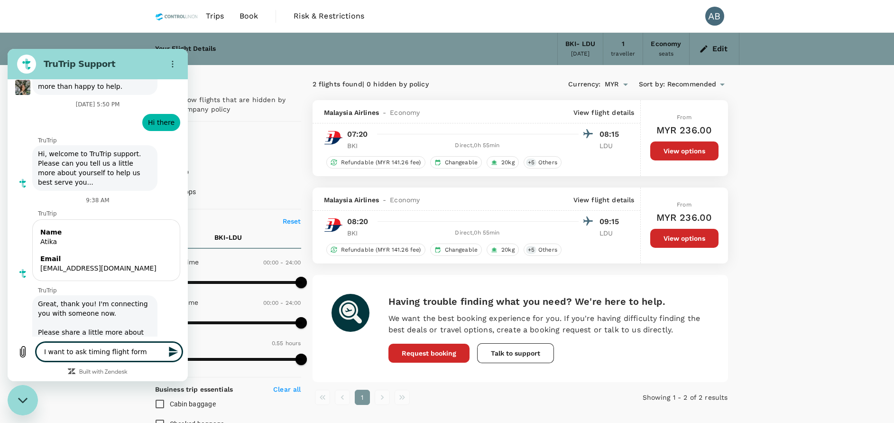
type textarea "I want to ask timing flight for"
type textarea "x"
type textarea "I want to ask timing flight fo"
type textarea "x"
type textarea "I want to ask timing flight f"
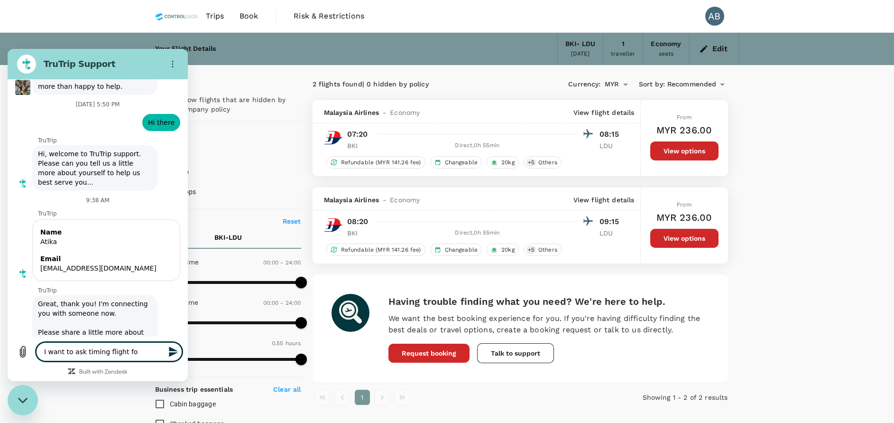
type textarea "x"
type textarea "I want to ask timing flight fr"
type textarea "x"
type textarea "I want to ask timing flight fro"
type textarea "x"
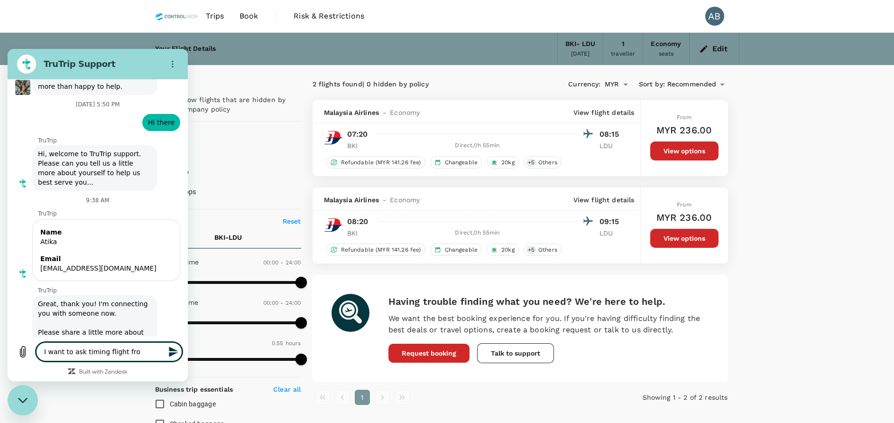
type textarea "I want to ask timing flight from"
type textarea "x"
type textarea "I want to ask timing flight from"
type textarea "x"
type textarea "I want to ask timing flight from K"
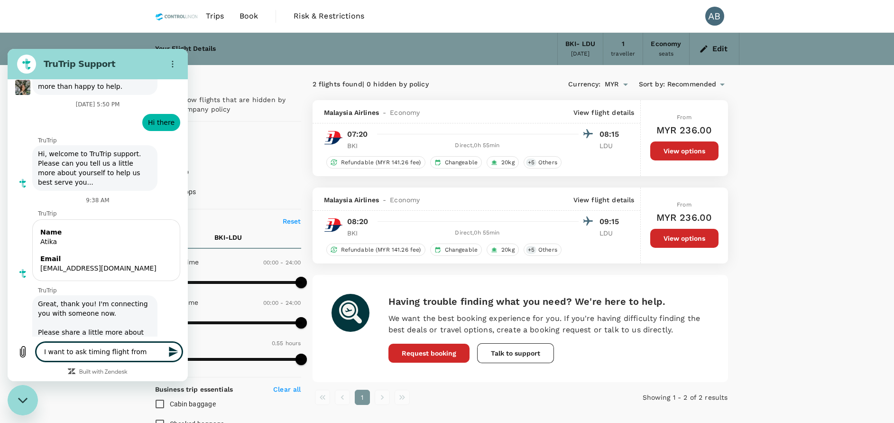
type textarea "x"
type textarea "I want to ask timing flight from Ko"
type textarea "x"
type textarea "I want to ask timing flight from Kot"
type textarea "x"
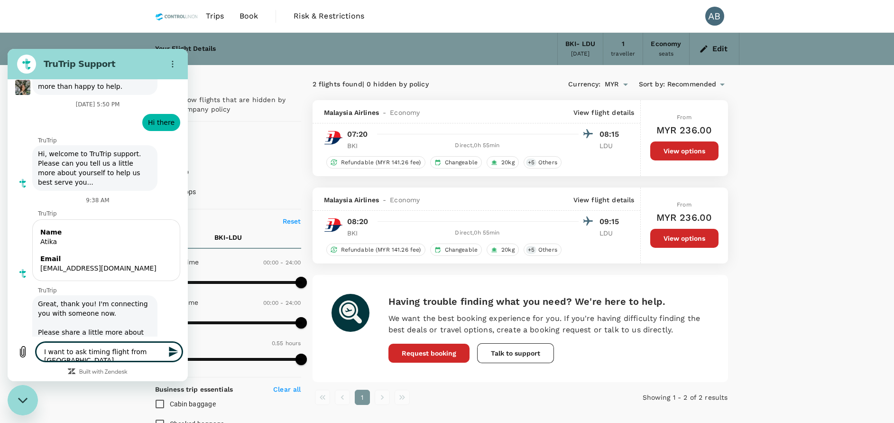
type textarea "I want to ask timing flight from Kota"
type textarea "x"
type textarea "I want to ask timing flight from Kota"
type textarea "x"
type textarea "I want to ask timing flight from Kota k"
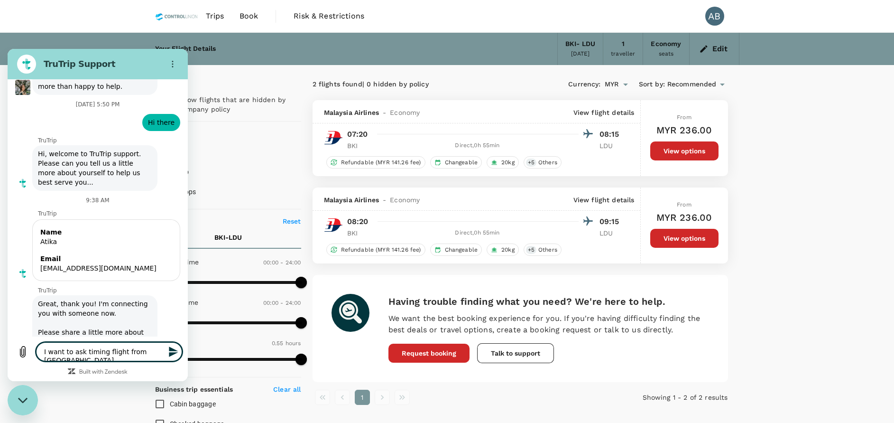
type textarea "x"
type textarea "I want to ask timing flight from Kota ki"
type textarea "x"
type textarea "I want to ask timing flight from Kota kin"
type textarea "x"
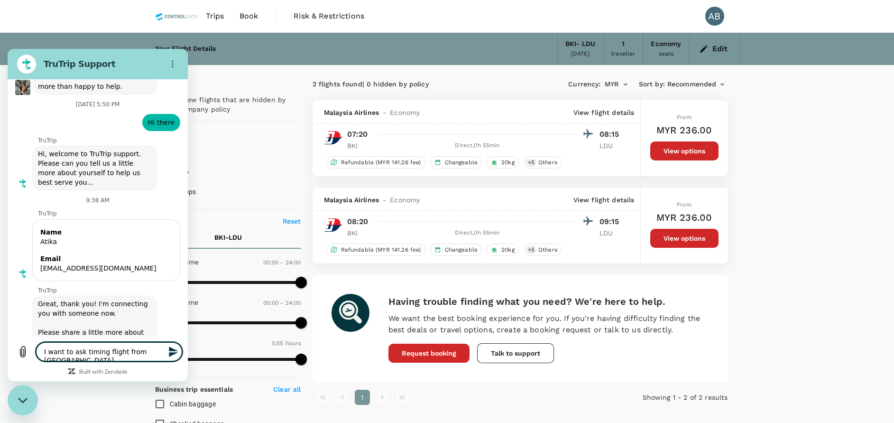
type textarea "I want to ask timing flight from Kota kina"
type textarea "x"
type textarea "I want to ask timing flight from Kota kinab"
type textarea "x"
type textarea "I want to ask timing flight from Kota kinaba"
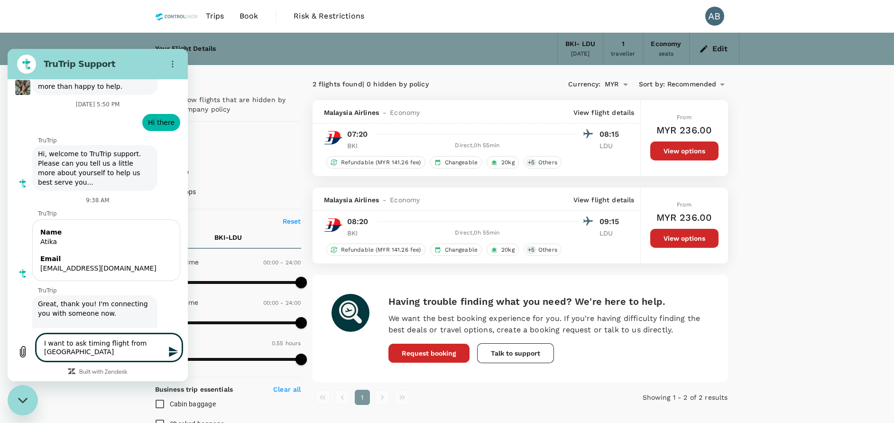
type textarea "x"
type textarea "I want to ask timing flight from Kota kinabal"
type textarea "x"
type textarea "I want to ask timing flight from Kota kinabalu"
type textarea "x"
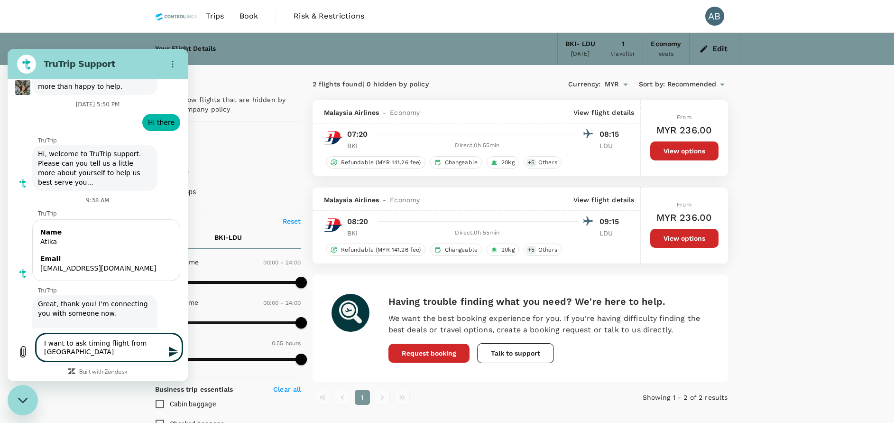
type textarea "I want to ask timing flight from Kota kinabalu"
type textarea "x"
type textarea "I want to ask timing flight from Kota kinabalu t"
type textarea "x"
type textarea "I want to ask timing flight from Kota kinabalu to"
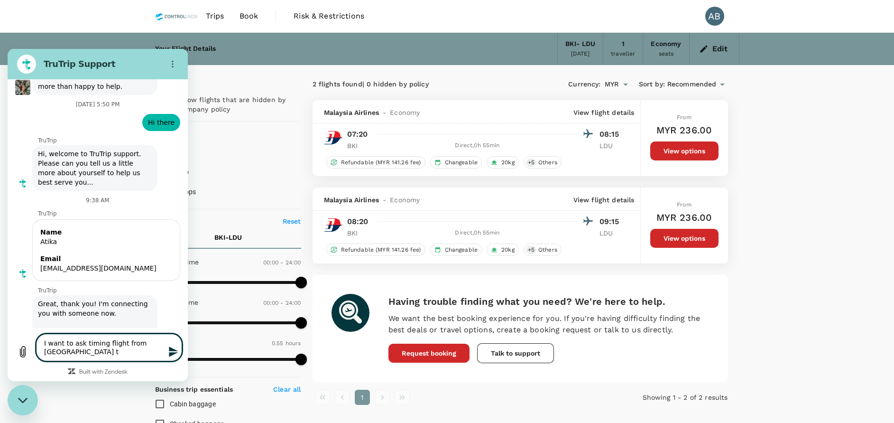
type textarea "x"
type textarea "I want to ask timing flight from Kota kinabalu to"
type textarea "x"
type textarea "I want to ask timing flight from Kota kinabalu to l"
type textarea "x"
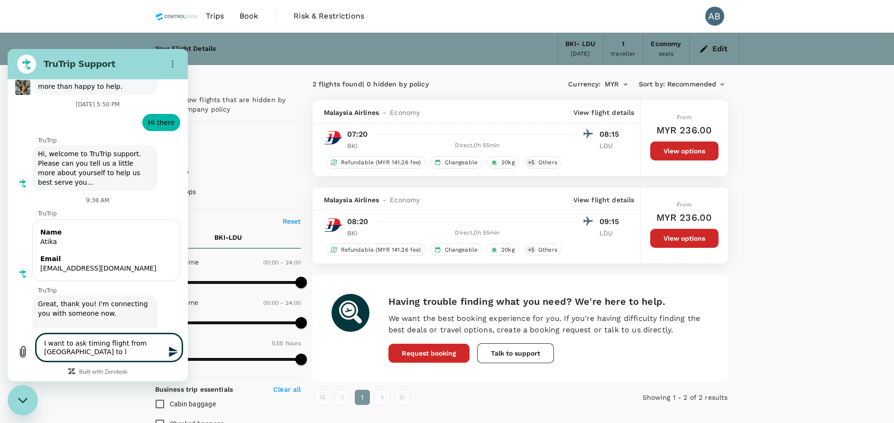
type textarea "I want to ask timing flight from Kota kinabalu to la"
type textarea "x"
type textarea "I want to ask timing flight from Kota kinabalu to lah"
type textarea "x"
type textarea "I want to ask timing flight from Kota kinabalu to laha"
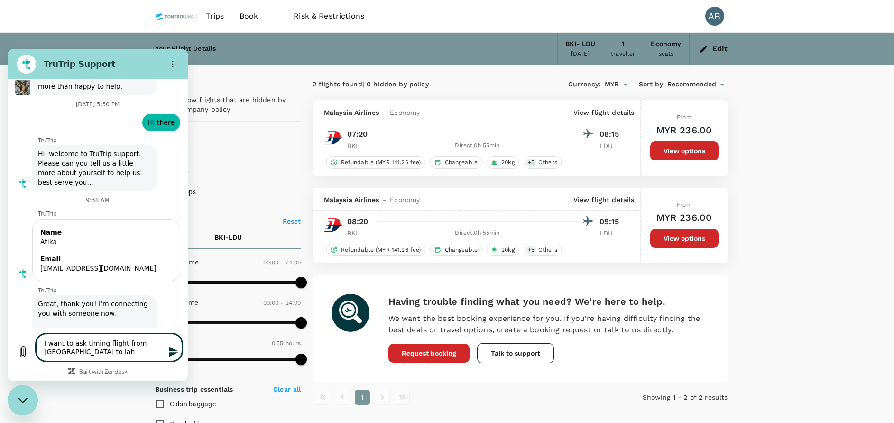
type textarea "x"
type textarea "I want to ask timing flight from Kota kinabalu to lahad"
type textarea "x"
type textarea "I want to ask timing flight from Kota kinabalu to lahad"
type textarea "x"
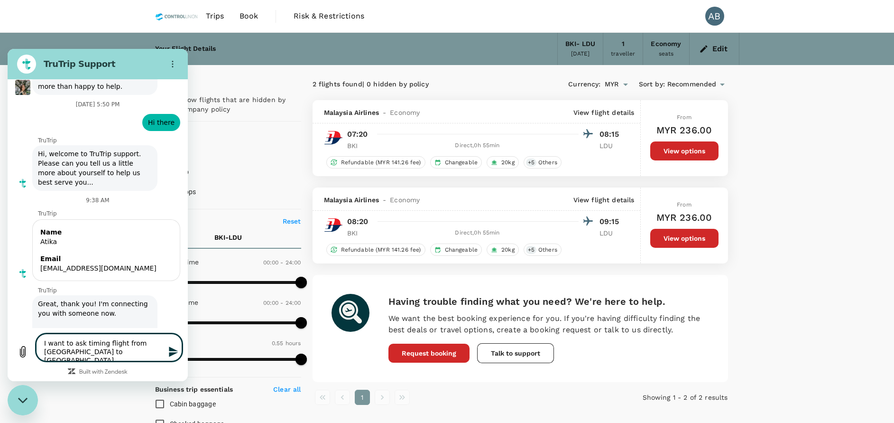
type textarea "I want to ask timing flight from Kota kinabalu to lahad d"
type textarea "x"
type textarea "I want to ask timing flight from Kota kinabalu to lahad da"
type textarea "x"
type textarea "I want to ask timing flight from Kota kinabalu to lahad dat"
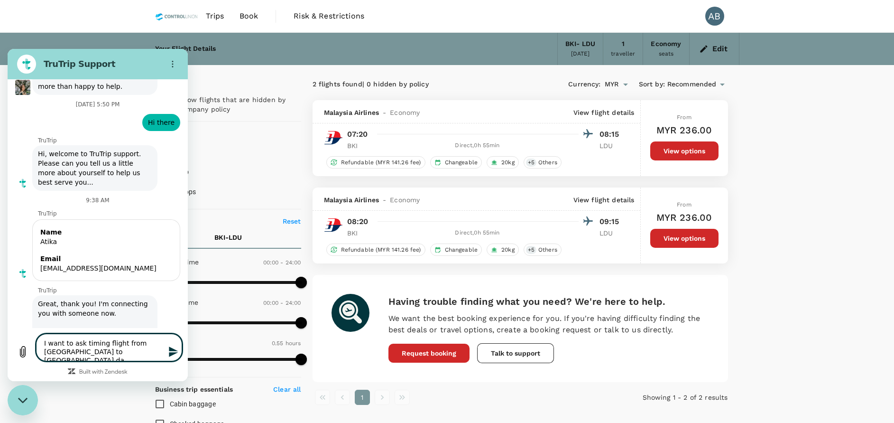
type textarea "x"
type textarea "I want to ask timing flight from Kota kinabalu to lahad datu"
type textarea "x"
type textarea "I want to ask timing flight from Kota kinabalu to lahad datu"
type textarea "x"
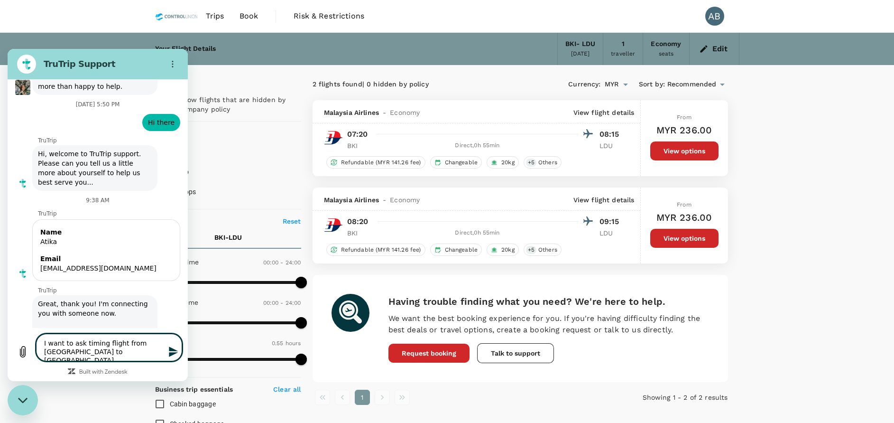
type textarea "I want to ask timing flight from Kota kinabalu to lahad datu 2"
type textarea "x"
type textarea "I want to ask timing flight from Kota kinabalu to lahad datu 28"
type textarea "x"
type textarea "I want to ask timing flight from Kota kinabalu to lahad datu 28t"
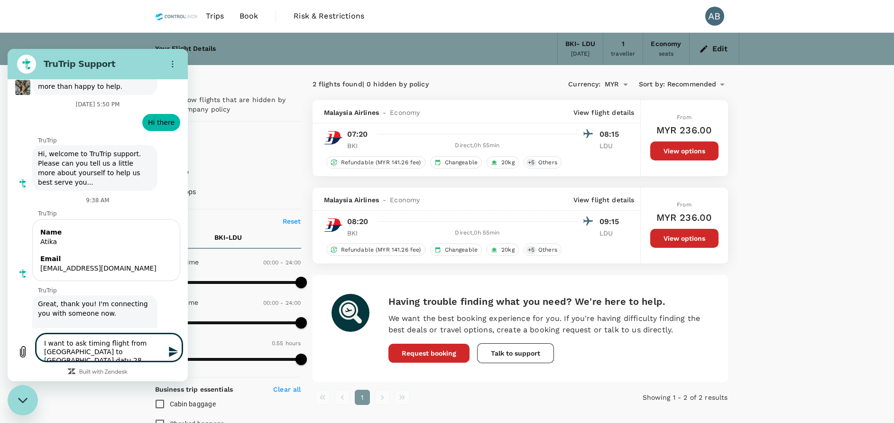
type textarea "x"
type textarea "I want to ask timing flight from Kota kinabalu to lahad datu 28th"
type textarea "x"
type textarea "I want to ask timing flight from Kota kinabalu to lahad datu 28th"
type textarea "x"
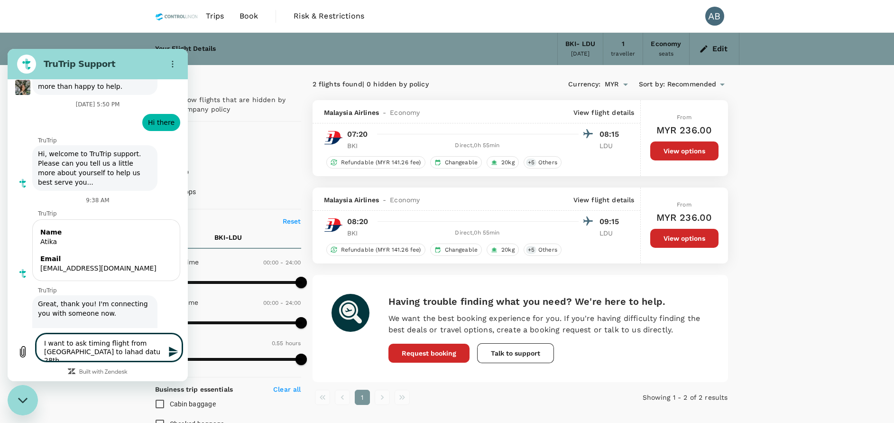
type textarea "I want to ask timing flight from Kota kinabalu to lahad datu 28th s"
type textarea "x"
type textarea "I want to ask timing flight from Kota kinabalu to lahad datu 28th se"
type textarea "x"
type textarea "I want to ask timing flight from Kota kinabalu to lahad datu 28th sep"
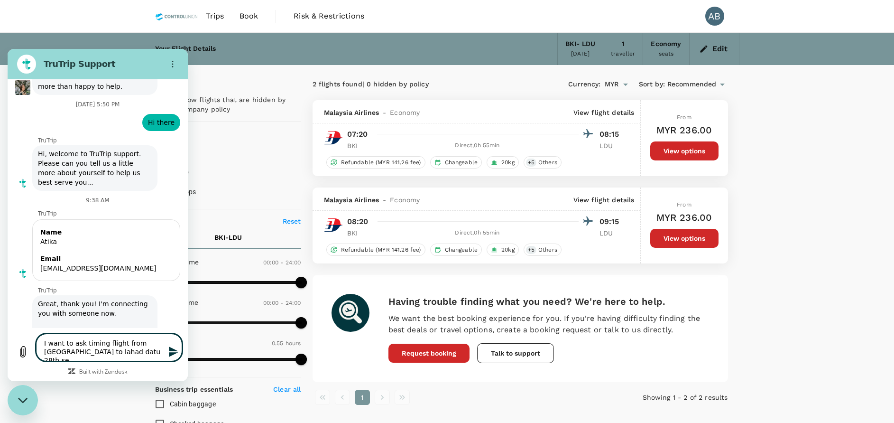
type textarea "x"
type textarea "I want to ask timing flight from [GEOGRAPHIC_DATA] to [GEOGRAPHIC_DATA] datu [D…"
type textarea "x"
type textarea "I want to ask timing flight from [GEOGRAPHIC_DATA] to [GEOGRAPHIC_DATA] datu [D…"
click at [176, 352] on icon "Send message" at bounding box center [173, 351] width 11 height 11
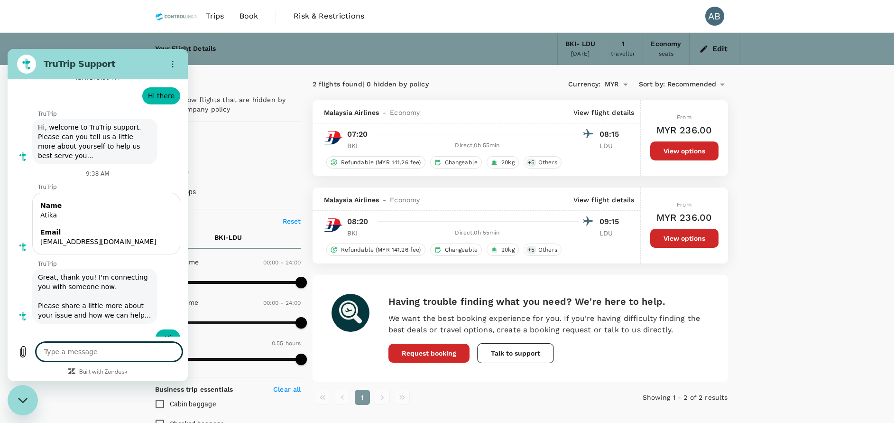
type textarea "x"
click at [79, 349] on textarea at bounding box center [109, 351] width 146 height 19
type textarea "w"
type textarea "x"
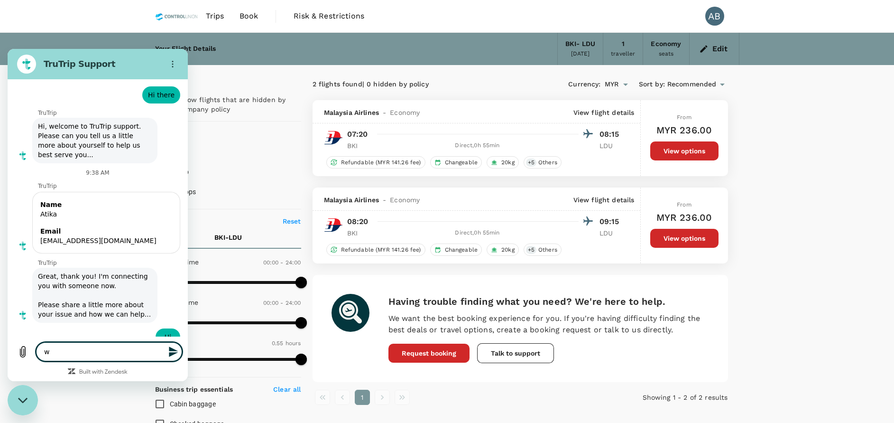
type textarea "wh"
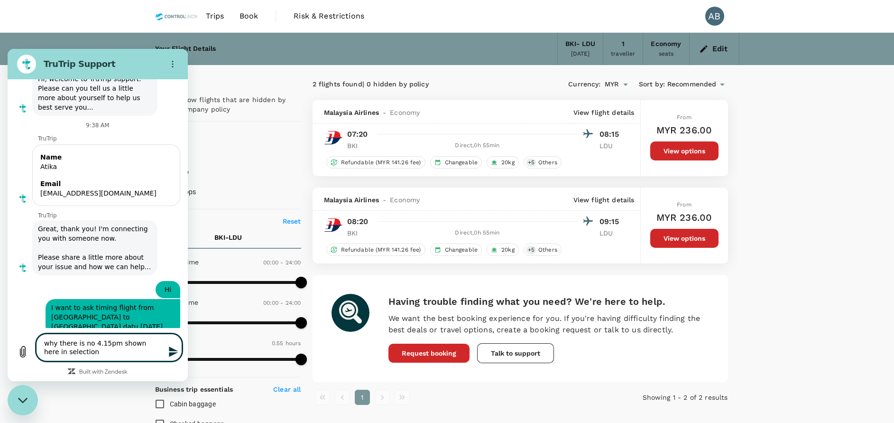
scroll to position [1114, 0]
click at [170, 352] on icon "Send message" at bounding box center [173, 351] width 11 height 11
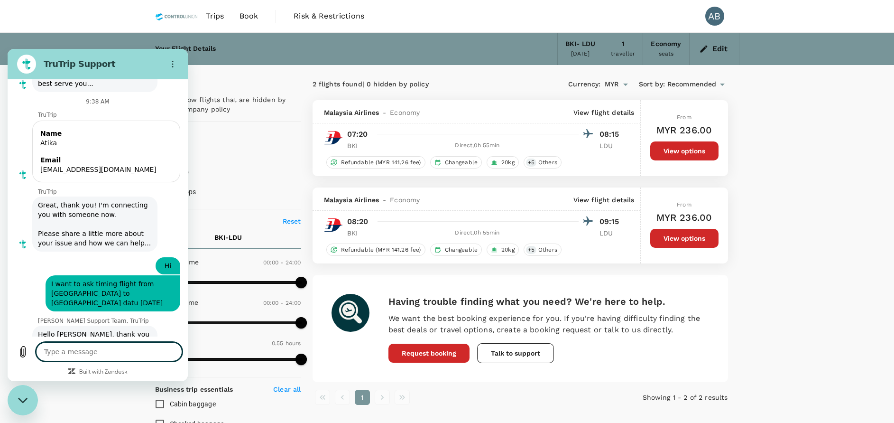
scroll to position [1137, 0]
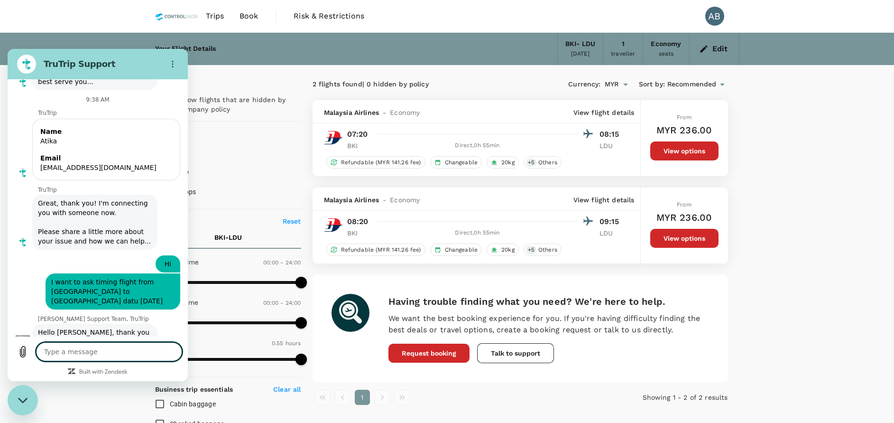
click at [68, 352] on textarea at bounding box center [109, 351] width 146 height 19
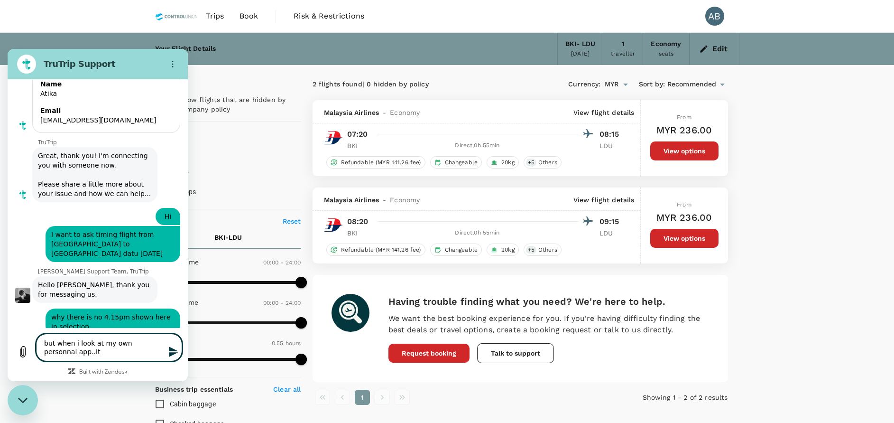
scroll to position [1187, 0]
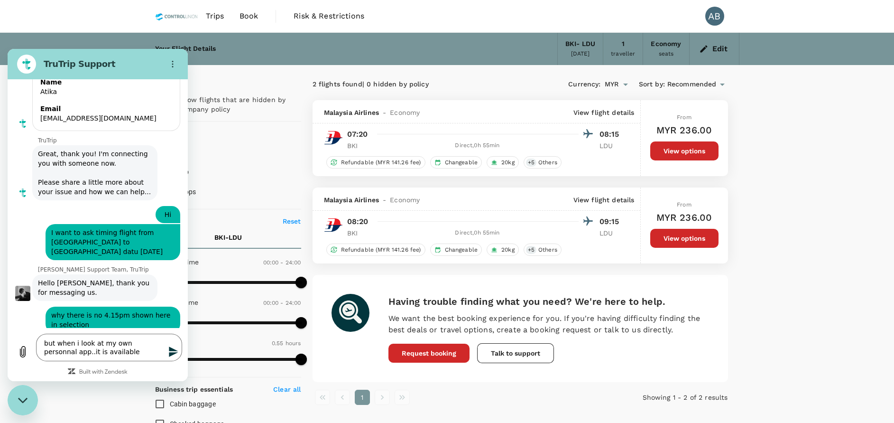
click at [176, 352] on icon "Send message" at bounding box center [173, 351] width 11 height 11
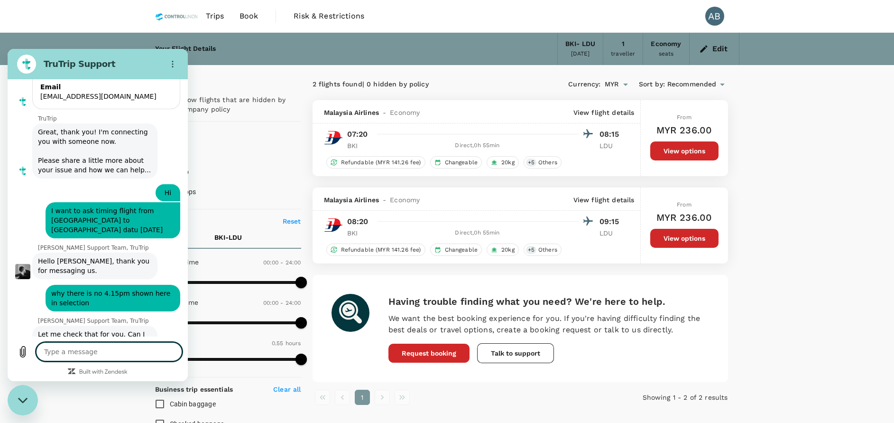
scroll to position [1210, 0]
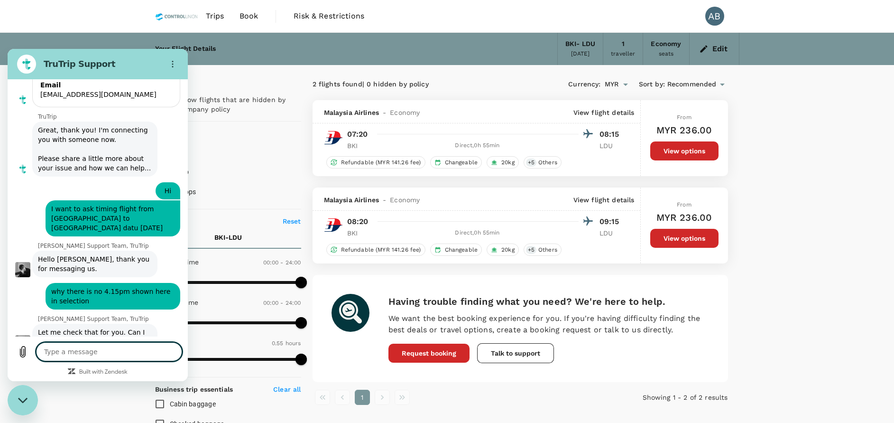
click at [51, 350] on textarea at bounding box center [109, 351] width 146 height 19
click at [176, 347] on icon "Send message" at bounding box center [173, 351] width 11 height 11
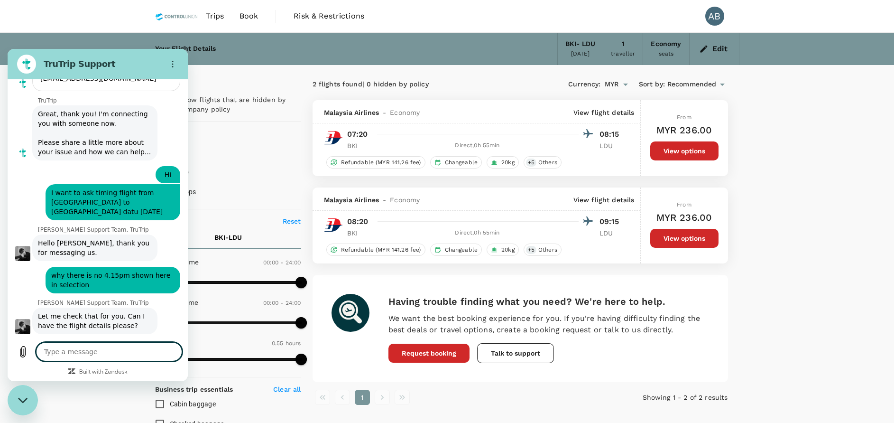
scroll to position [1228, 0]
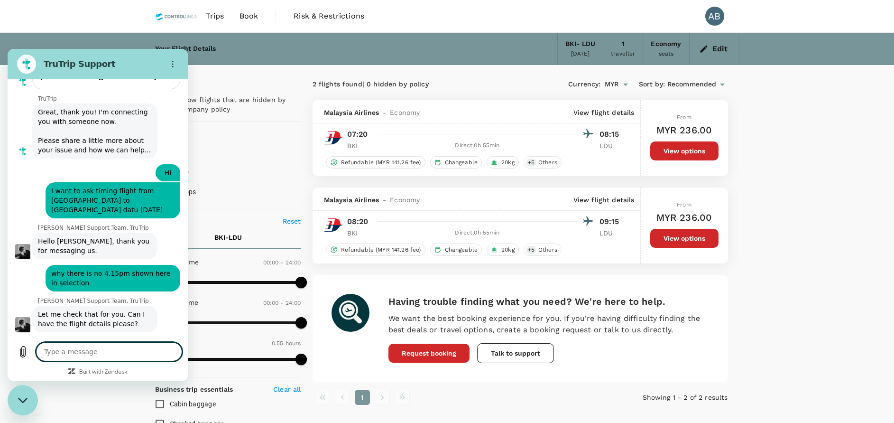
click at [104, 351] on textarea at bounding box center [109, 351] width 146 height 19
click at [178, 350] on icon "Send message" at bounding box center [173, 351] width 11 height 11
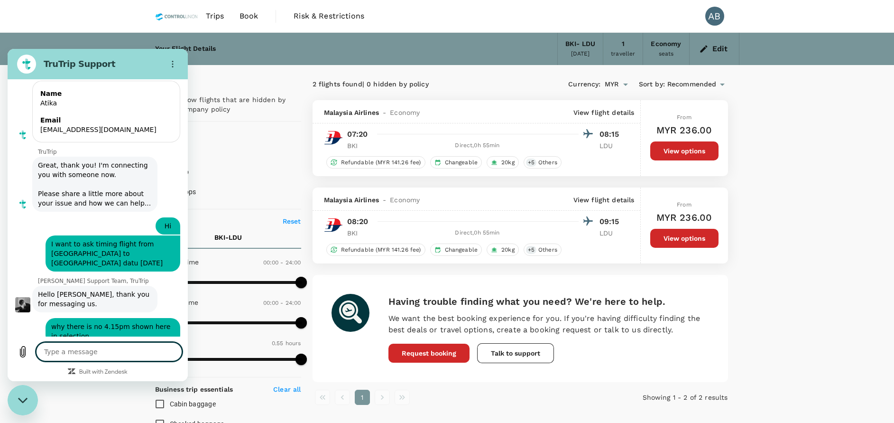
scroll to position [1246, 0]
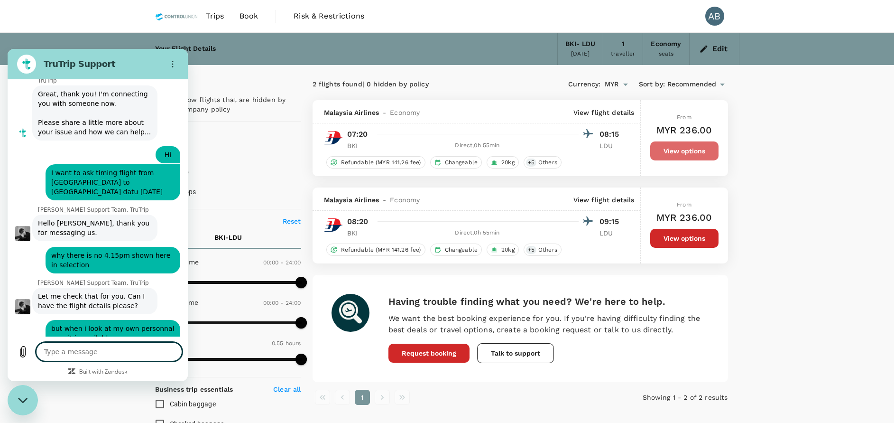
drag, startPoint x: 692, startPoint y: 149, endPoint x: 719, endPoint y: 158, distance: 28.7
click at [693, 149] on button "View options" at bounding box center [684, 150] width 68 height 19
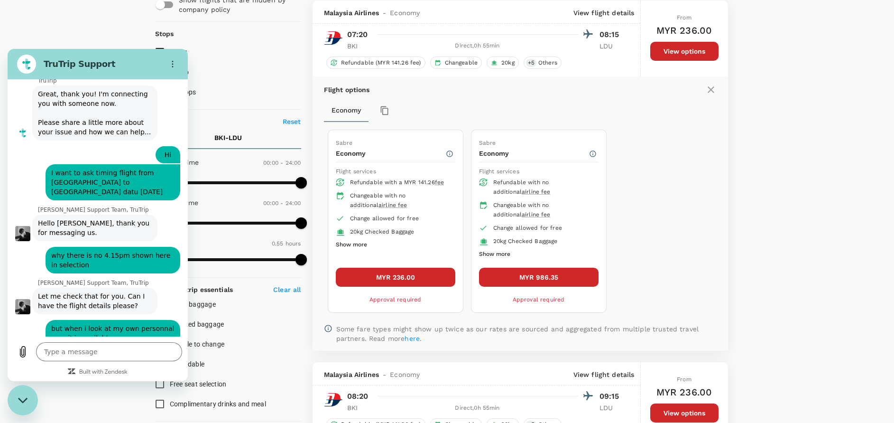
scroll to position [100, 0]
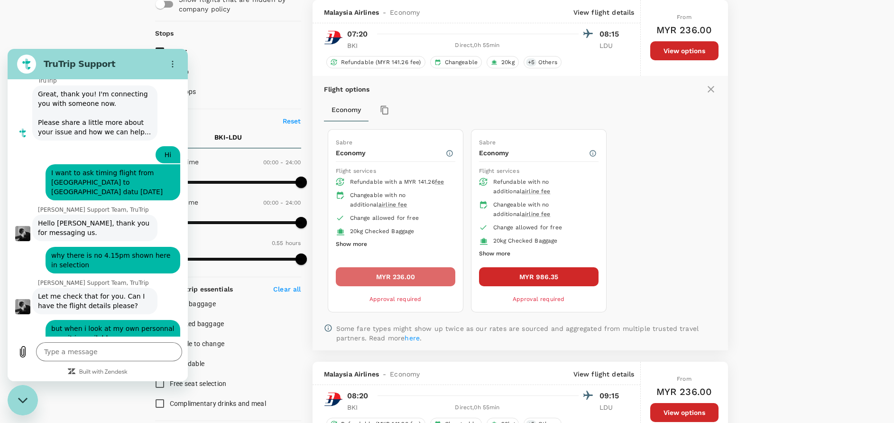
click at [418, 280] on button "MYR 236.00" at bounding box center [396, 276] width 120 height 19
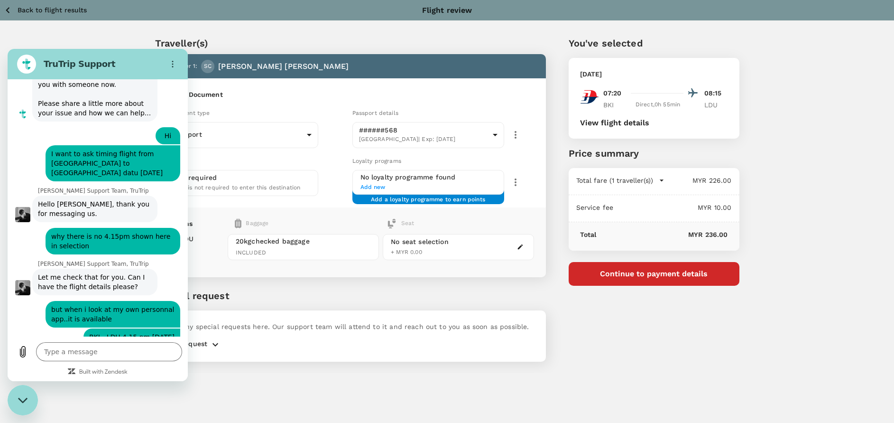
scroll to position [1264, 0]
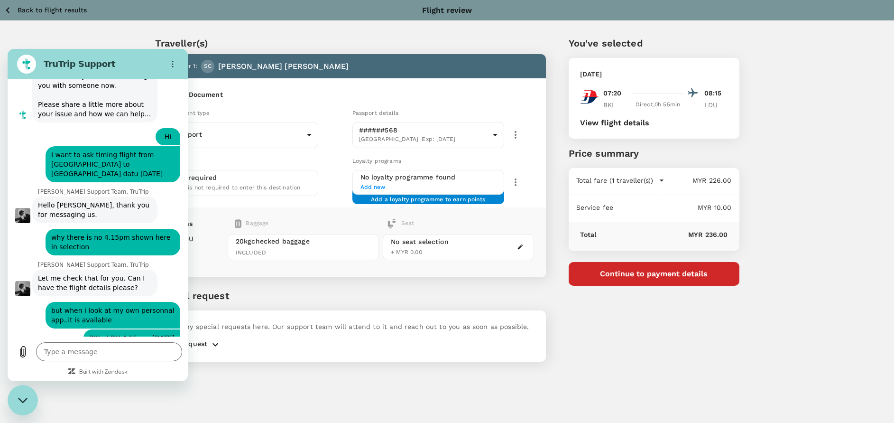
click at [655, 179] on button "Total fare (1 traveller(s))" at bounding box center [620, 180] width 88 height 9
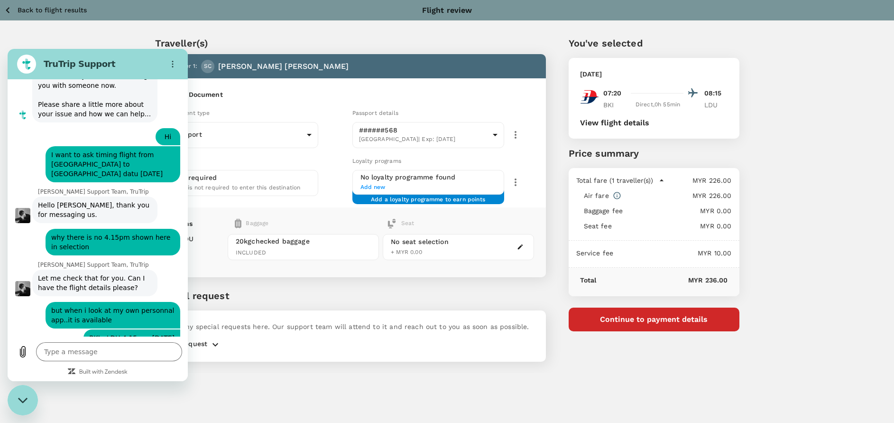
click at [655, 179] on button "Total fare (1 traveller(s))" at bounding box center [620, 180] width 88 height 9
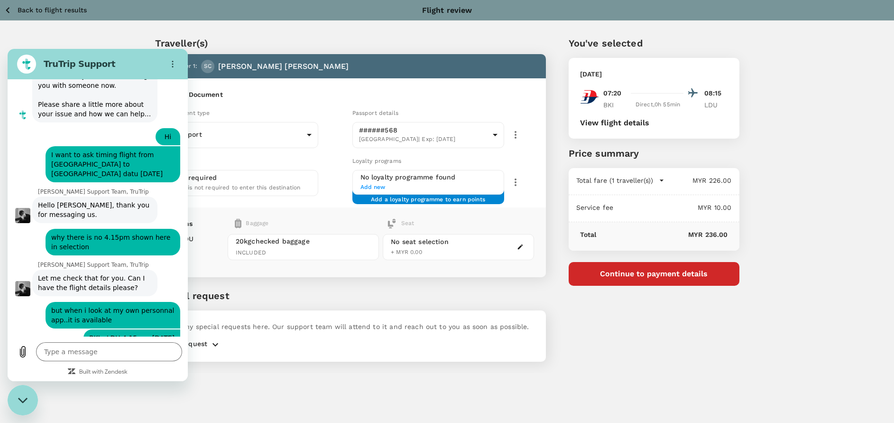
click at [656, 278] on button "Continue to payment details" at bounding box center [654, 274] width 171 height 24
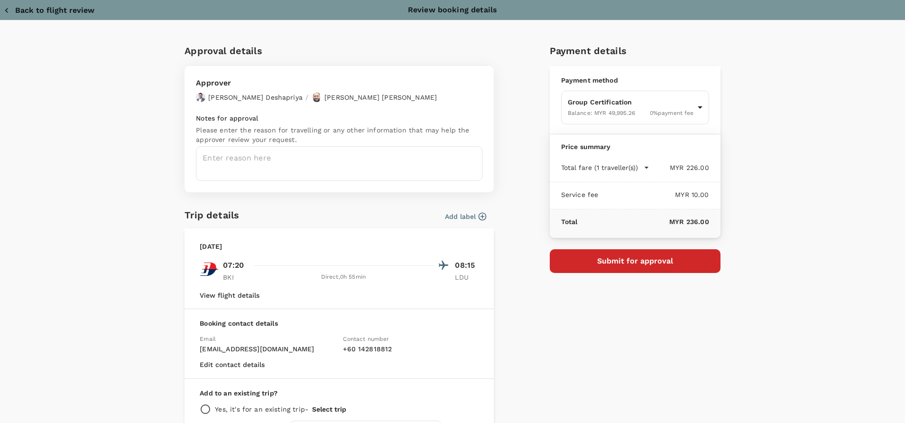
click at [4, 8] on icon "button" at bounding box center [6, 10] width 9 height 9
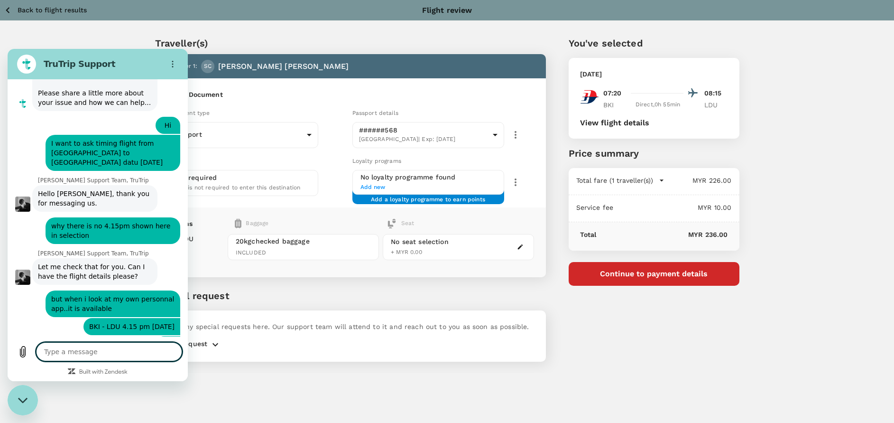
scroll to position [1278, 0]
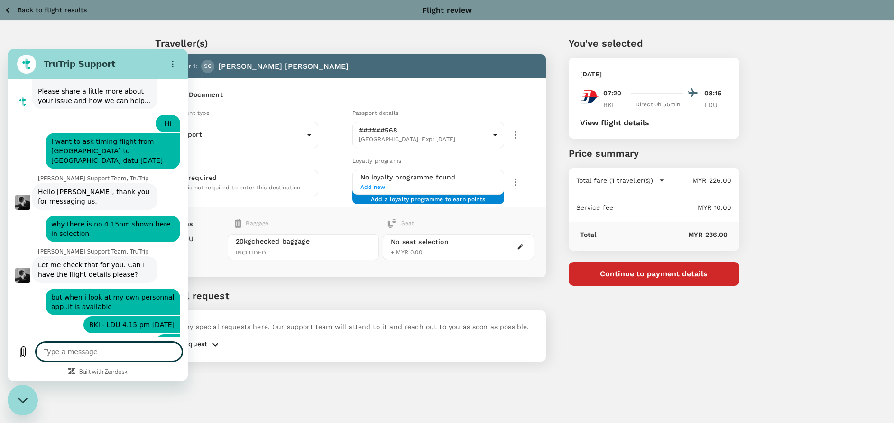
click at [61, 345] on textarea at bounding box center [109, 351] width 146 height 19
click at [169, 349] on icon "Send message" at bounding box center [173, 351] width 9 height 10
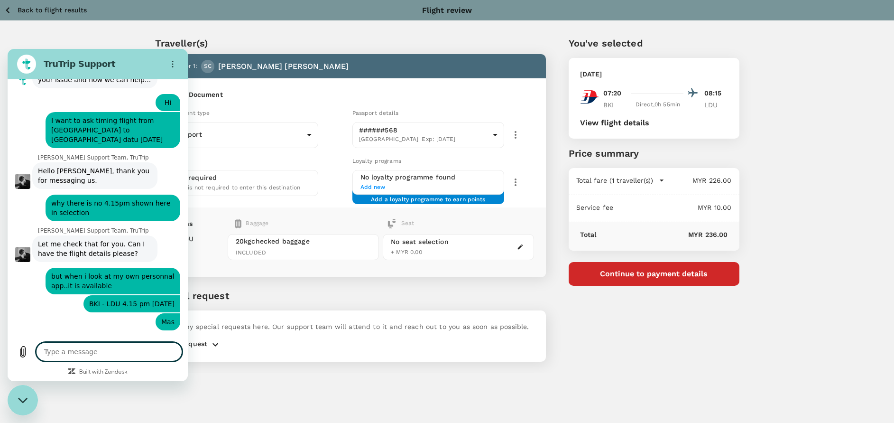
scroll to position [1300, 0]
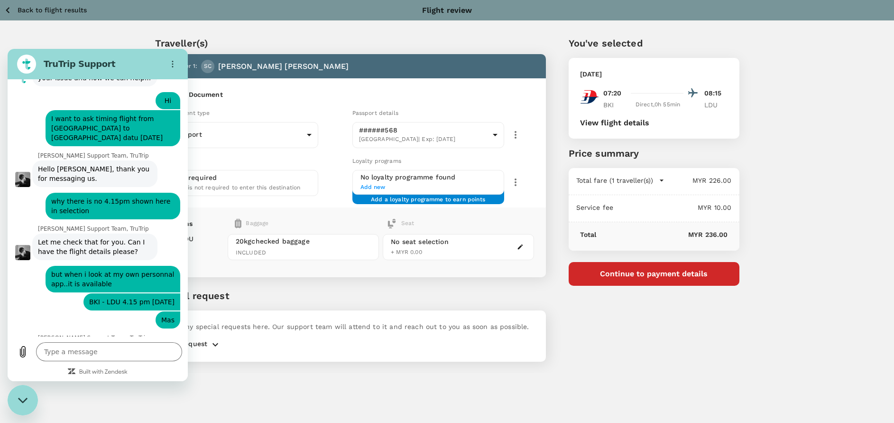
click at [517, 291] on p "Special request" at bounding box center [350, 295] width 391 height 14
click at [7, 11] on icon "button" at bounding box center [8, 10] width 4 height 6
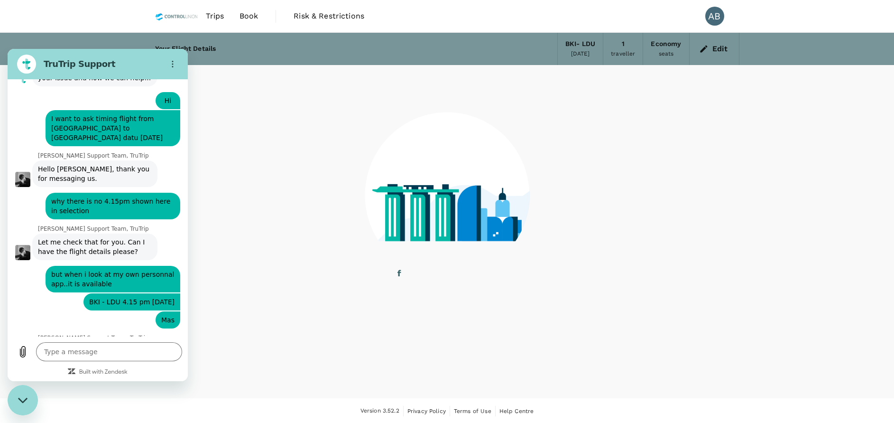
scroll to position [1, 0]
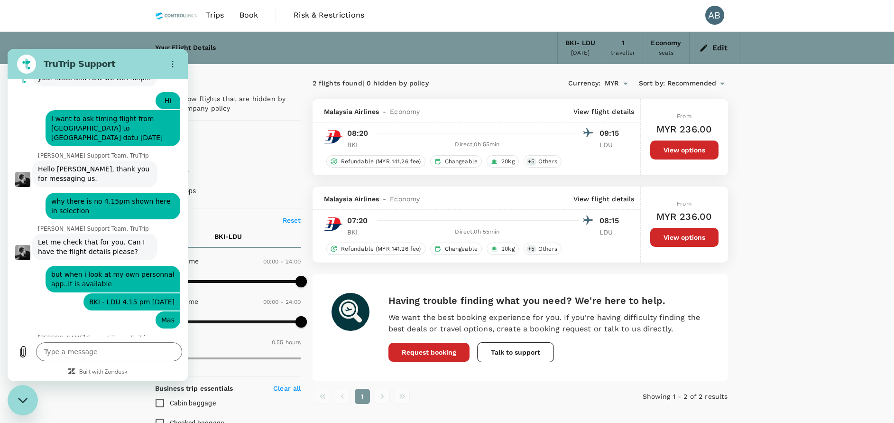
drag, startPoint x: 696, startPoint y: 45, endPoint x: 706, endPoint y: 50, distance: 11.5
click at [696, 46] on div "Edit" at bounding box center [715, 48] width 50 height 32
click at [709, 45] on button "Edit" at bounding box center [714, 47] width 34 height 15
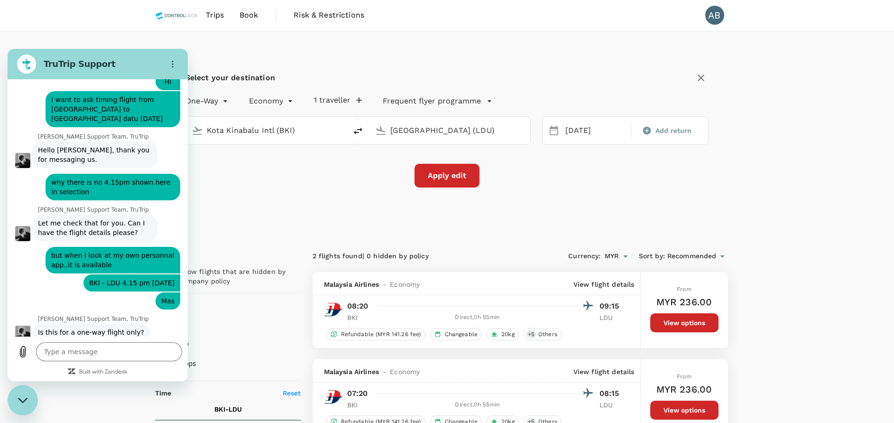
scroll to position [1319, 0]
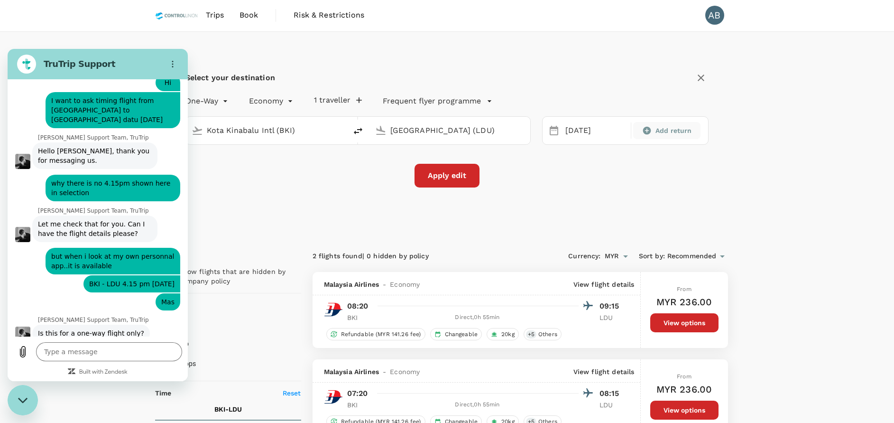
click at [651, 127] on icon at bounding box center [646, 130] width 9 height 9
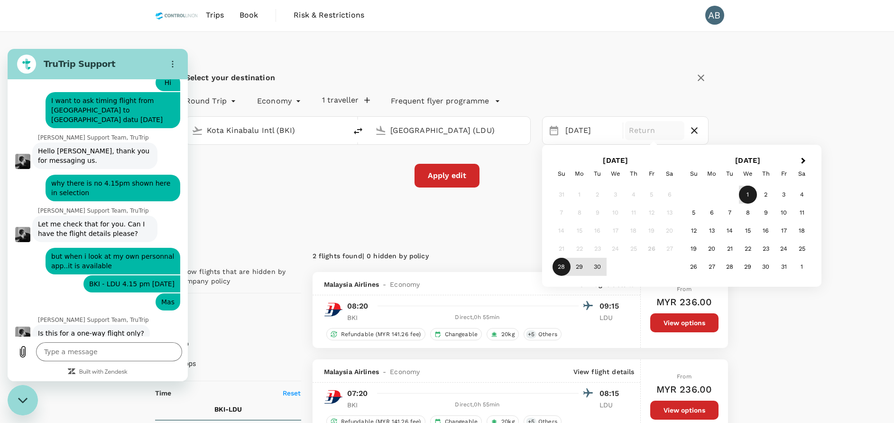
click at [749, 192] on div "1" at bounding box center [748, 195] width 18 height 18
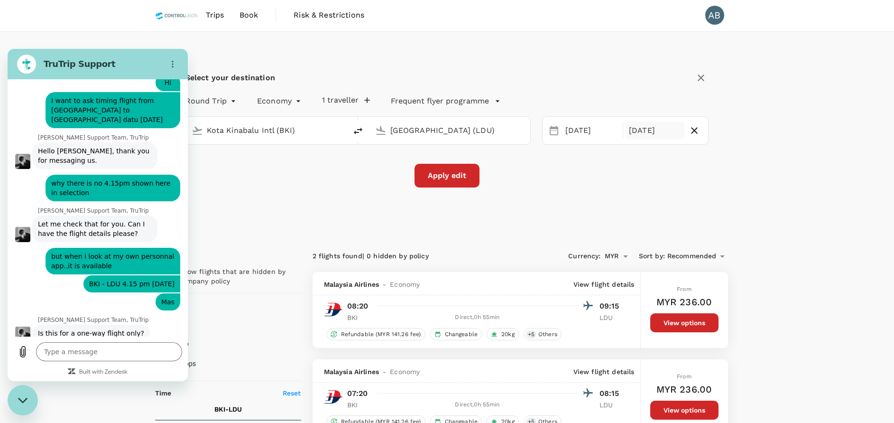
drag, startPoint x: 607, startPoint y: 198, endPoint x: 542, endPoint y: 198, distance: 65.5
click at [607, 198] on div "Select your destination Round Trip roundtrip Economy economy 1 traveller Freque…" at bounding box center [447, 134] width 585 height 205
click at [466, 180] on button "Apply edit" at bounding box center [447, 176] width 65 height 24
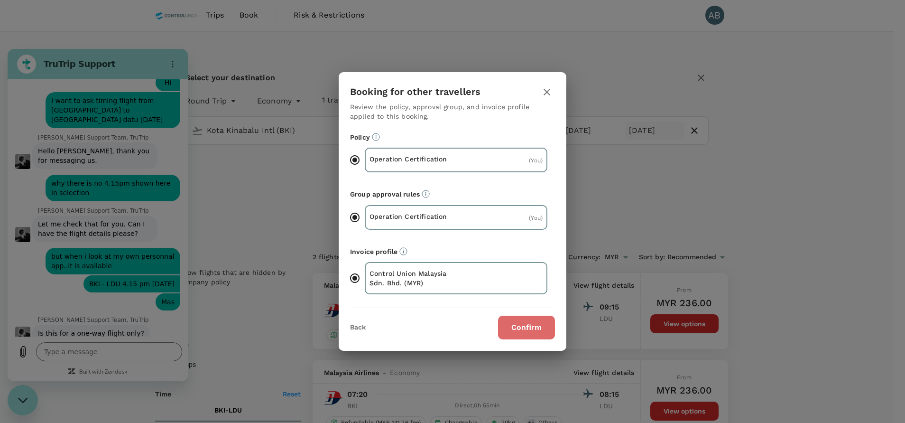
drag, startPoint x: 539, startPoint y: 328, endPoint x: 542, endPoint y: 303, distance: 25.3
click at [539, 328] on button "Confirm" at bounding box center [526, 328] width 57 height 24
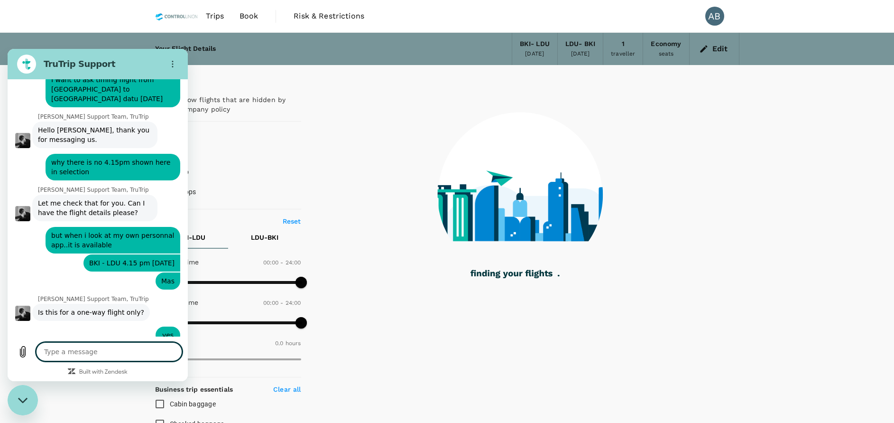
scroll to position [1341, 0]
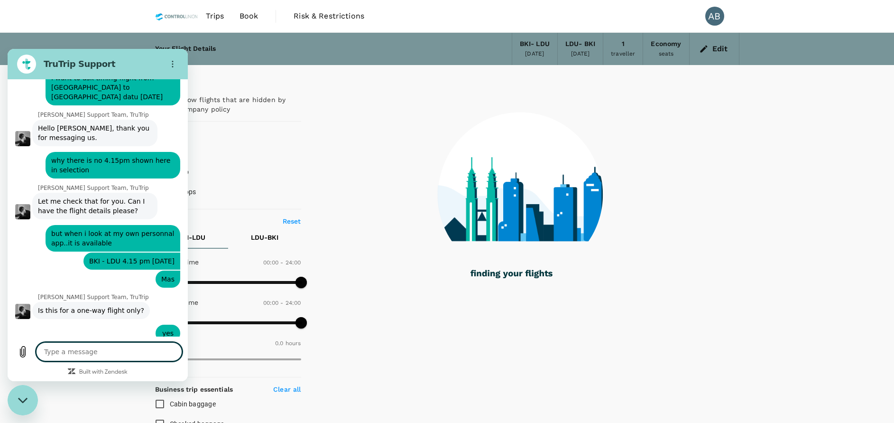
click at [53, 350] on textarea at bounding box center [109, 351] width 146 height 19
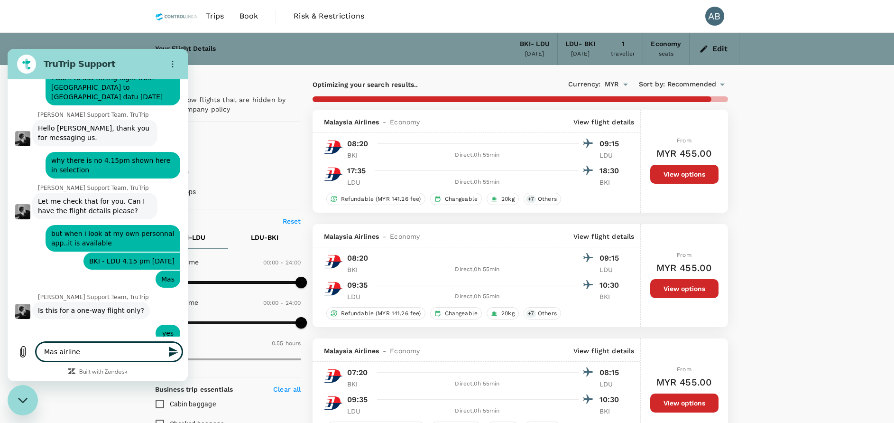
click at [174, 352] on icon "Send message" at bounding box center [173, 351] width 11 height 11
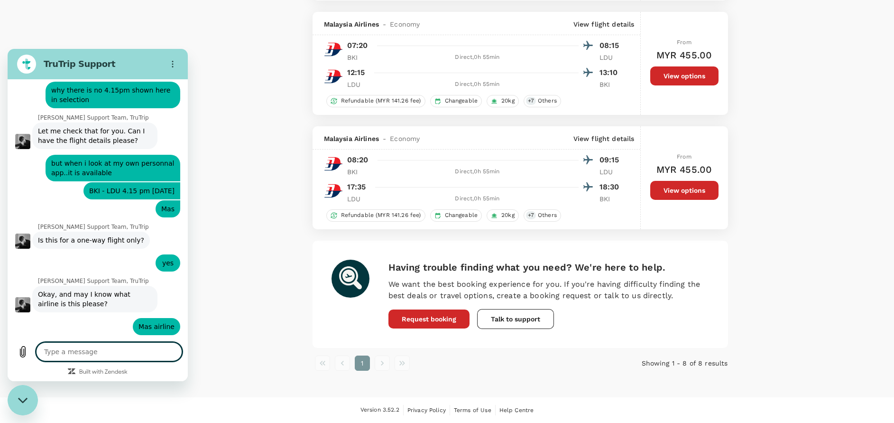
scroll to position [1413, 0]
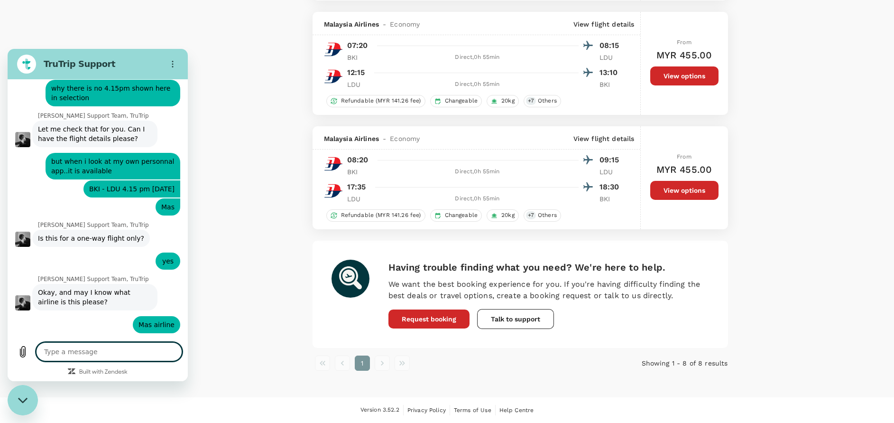
drag, startPoint x: 65, startPoint y: 356, endPoint x: 70, endPoint y: 351, distance: 7.1
click at [66, 356] on textarea at bounding box center [109, 351] width 146 height 19
click at [169, 350] on icon "Send message" at bounding box center [173, 351] width 11 height 11
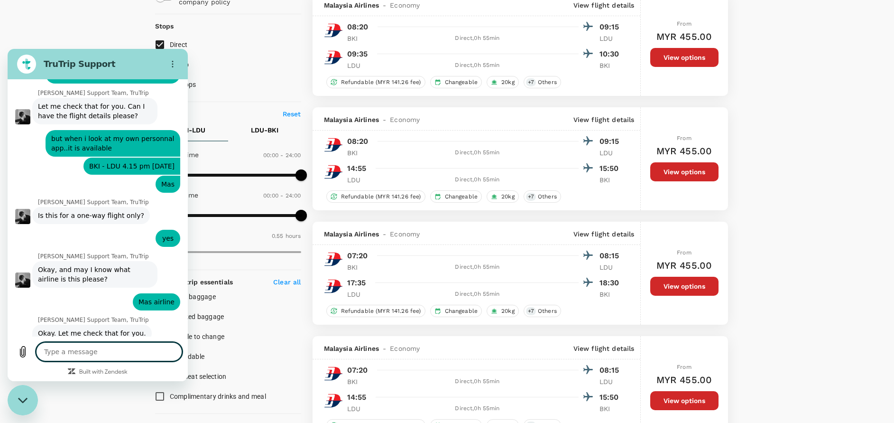
scroll to position [0, 0]
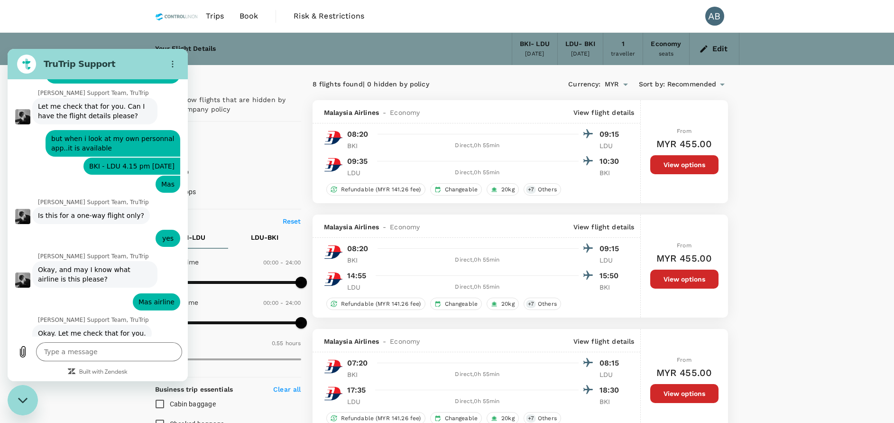
click at [705, 49] on icon "button" at bounding box center [703, 48] width 7 height 7
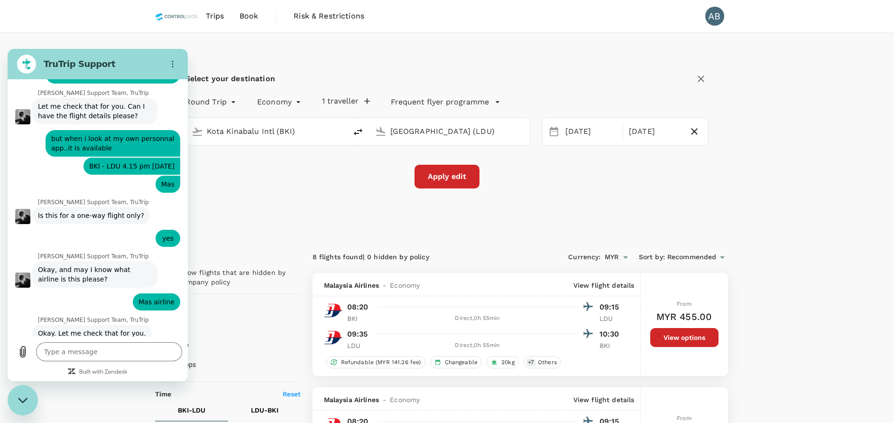
click at [18, 399] on icon "Close messaging window" at bounding box center [23, 400] width 10 height 6
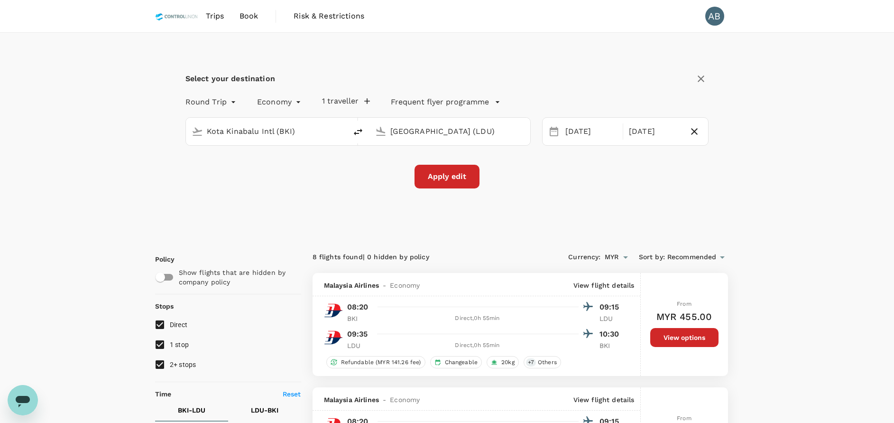
click at [355, 206] on div "Select your destination Round Trip roundtrip Economy economy 1 traveller Freque…" at bounding box center [447, 135] width 585 height 205
click at [559, 204] on div "Select your destination Round Trip roundtrip Economy economy 1 traveller Freque…" at bounding box center [447, 135] width 585 height 205
click at [572, 164] on div "Round Trip roundtrip Economy economy 1 traveller Frequent flyer programme Kota …" at bounding box center [448, 140] width 524 height 98
click at [556, 131] on icon at bounding box center [554, 131] width 9 height 9
click at [557, 130] on icon at bounding box center [554, 131] width 9 height 9
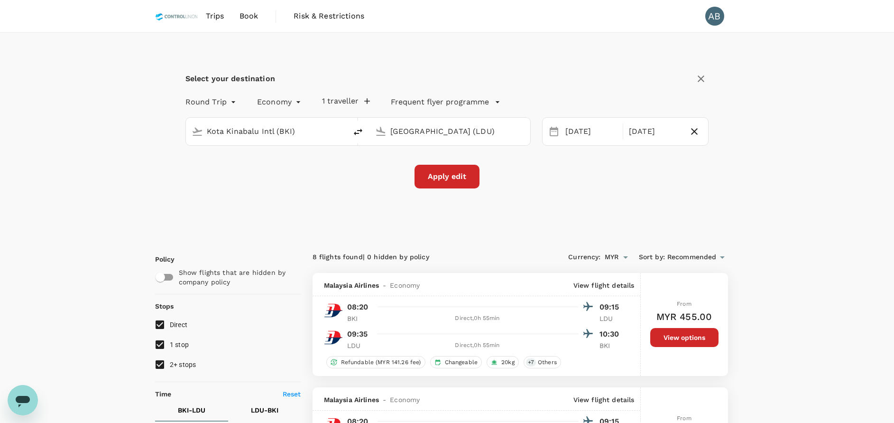
click at [704, 130] on div "28 Sep 01 Oct" at bounding box center [625, 131] width 167 height 28
click at [697, 130] on icon "button" at bounding box center [694, 131] width 11 height 11
click at [700, 79] on icon "button" at bounding box center [701, 78] width 11 height 11
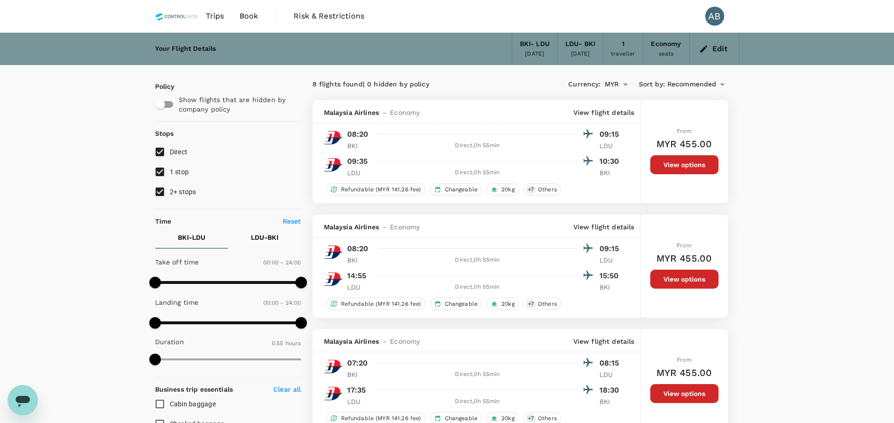
click at [240, 14] on span "Book" at bounding box center [249, 15] width 19 height 11
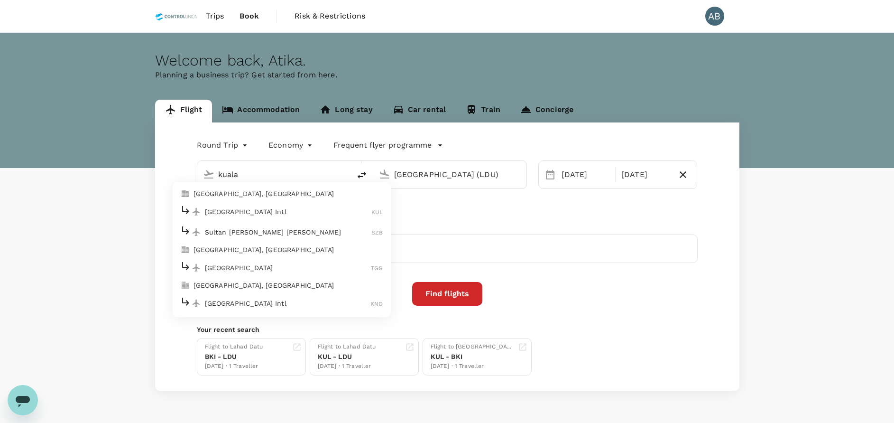
click at [263, 215] on p "[GEOGRAPHIC_DATA] Intl" at bounding box center [288, 211] width 167 height 9
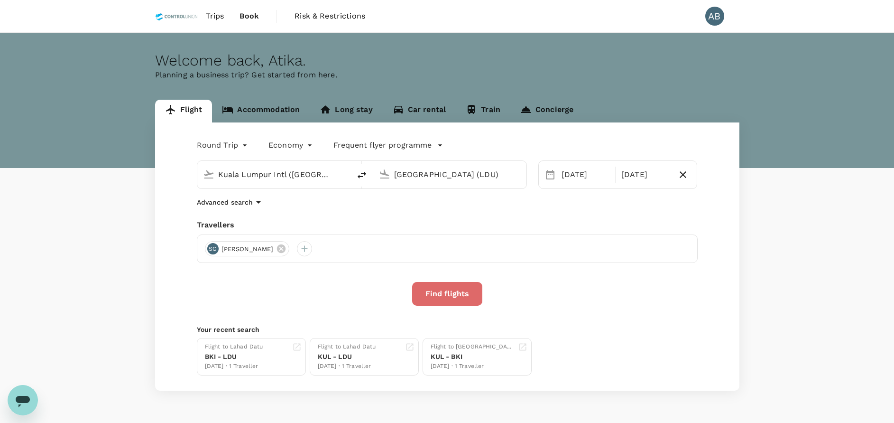
click at [434, 292] on button "Find flights" at bounding box center [447, 294] width 70 height 24
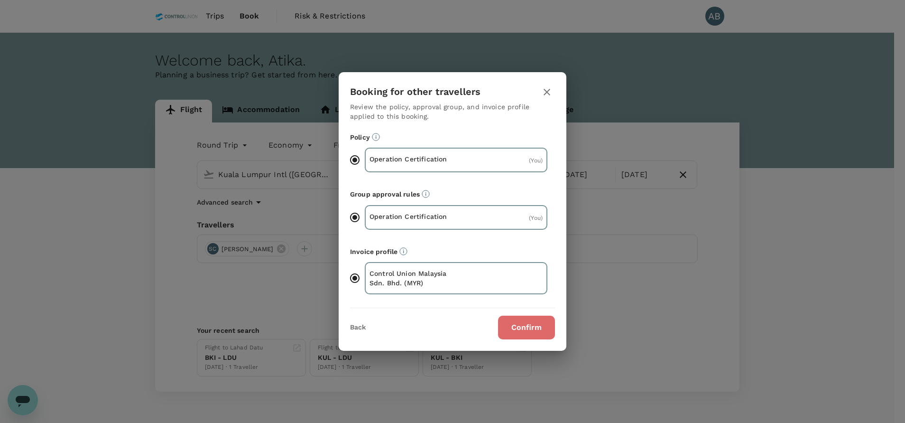
click at [537, 333] on button "Confirm" at bounding box center [526, 328] width 57 height 24
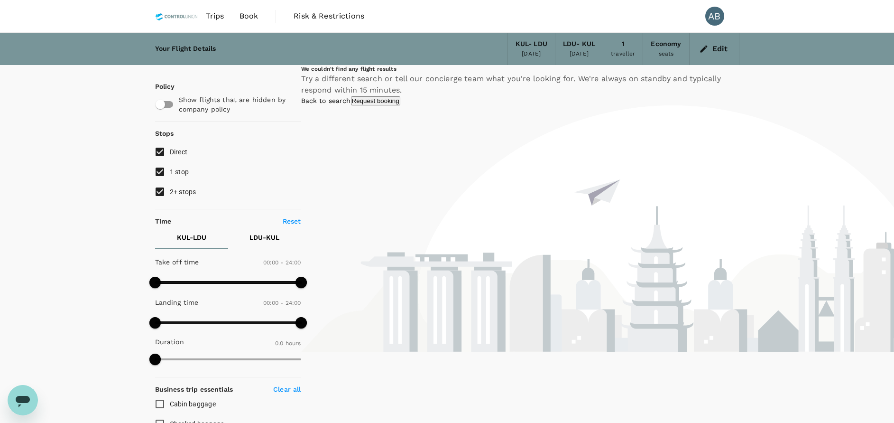
click at [707, 47] on icon "button" at bounding box center [703, 48] width 9 height 9
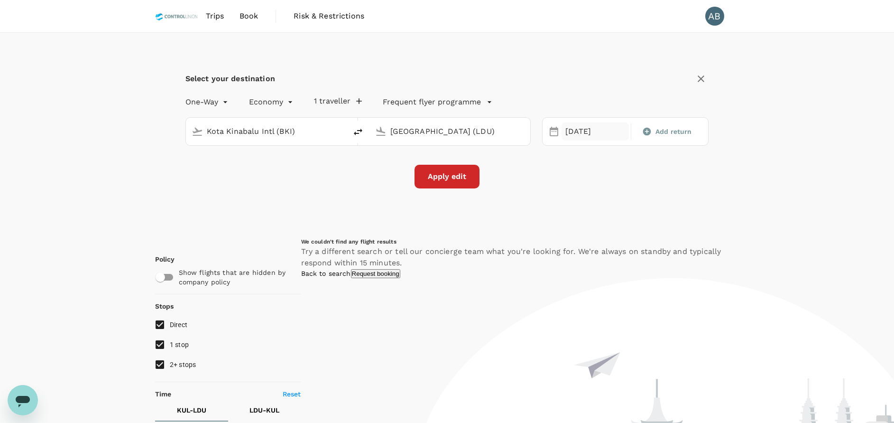
click at [578, 131] on div "[DATE]" at bounding box center [595, 131] width 67 height 19
click at [15, 399] on icon "Open messaging window" at bounding box center [22, 399] width 17 height 17
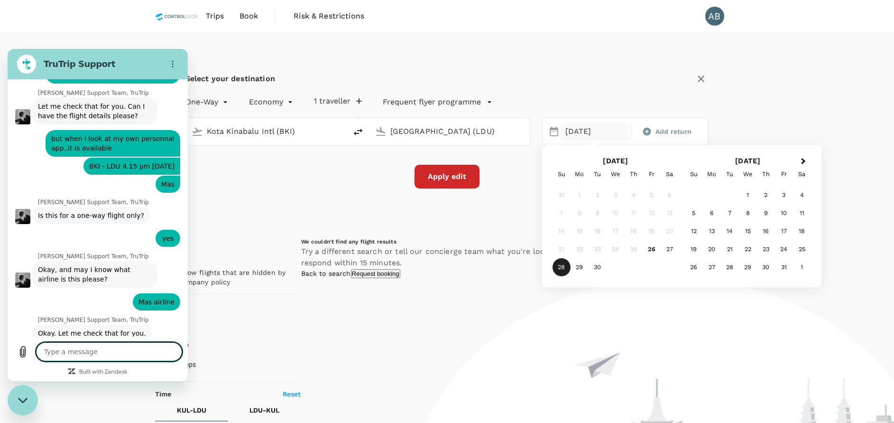
drag, startPoint x: 13, startPoint y: 395, endPoint x: 17, endPoint y: 391, distance: 5.4
click at [13, 394] on div "Close messaging window" at bounding box center [23, 400] width 28 height 28
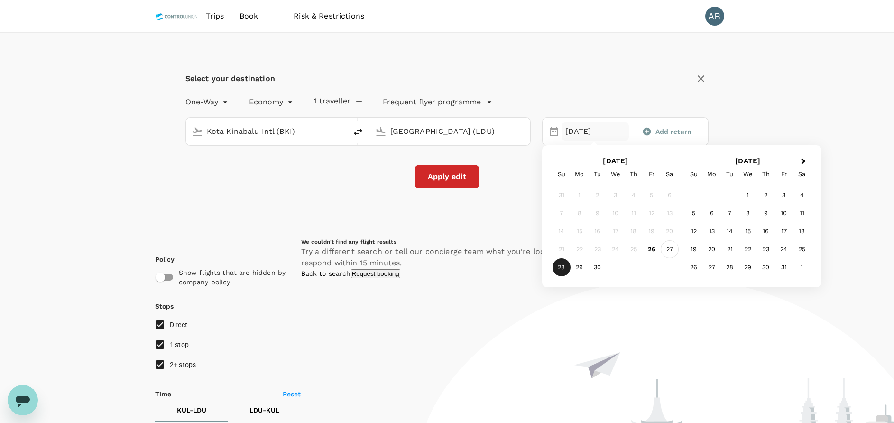
click at [671, 248] on div "27" at bounding box center [670, 249] width 18 height 18
click at [454, 177] on button "Apply edit" at bounding box center [447, 177] width 65 height 24
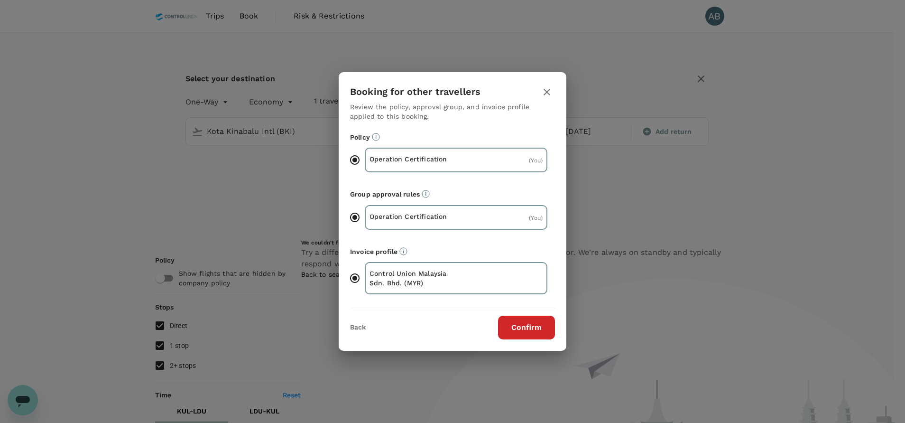
click at [518, 328] on button "Confirm" at bounding box center [526, 328] width 57 height 24
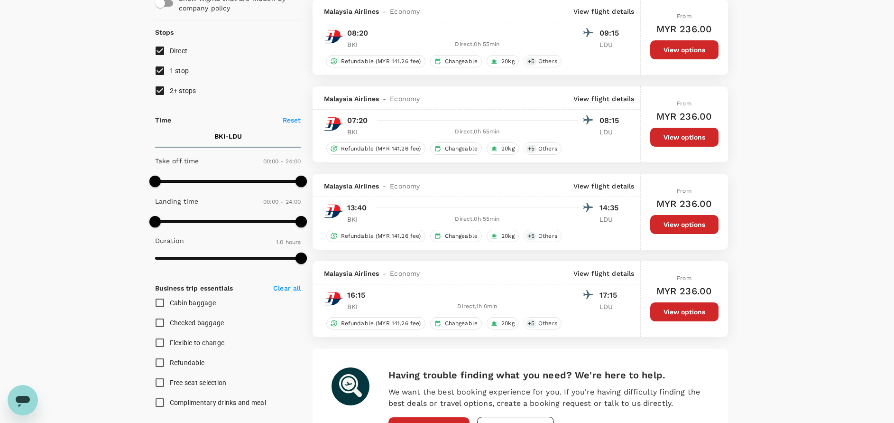
scroll to position [71, 0]
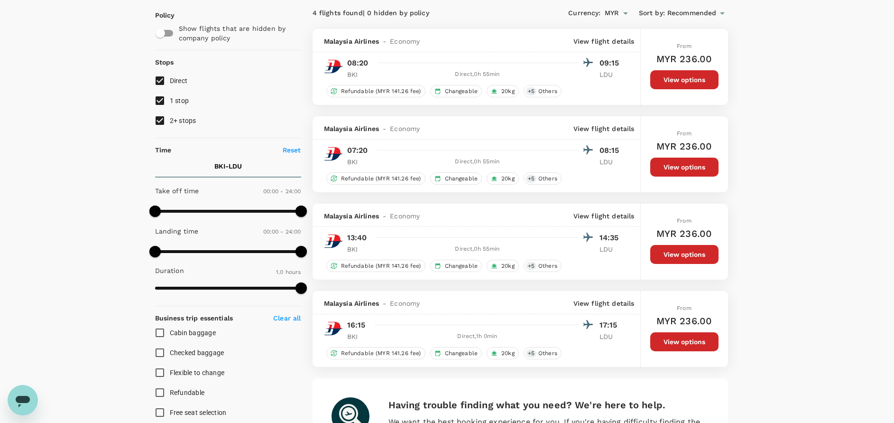
click at [620, 302] on p "View flight details" at bounding box center [604, 302] width 61 height 9
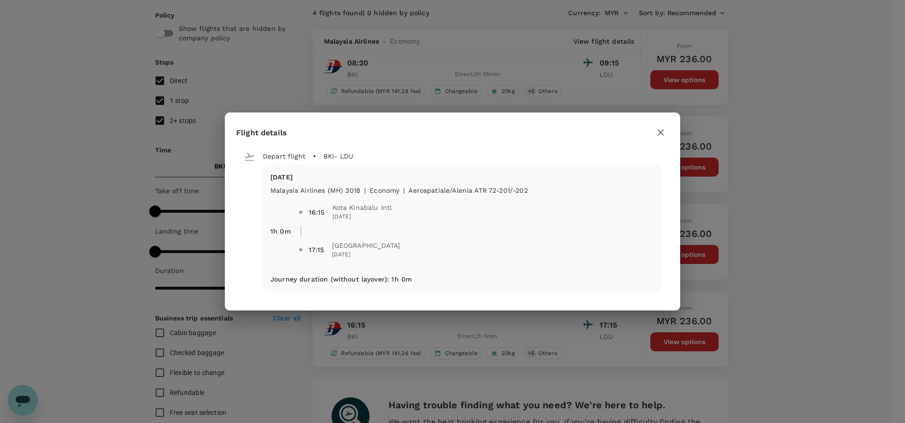
click at [664, 133] on icon "button" at bounding box center [660, 132] width 11 height 11
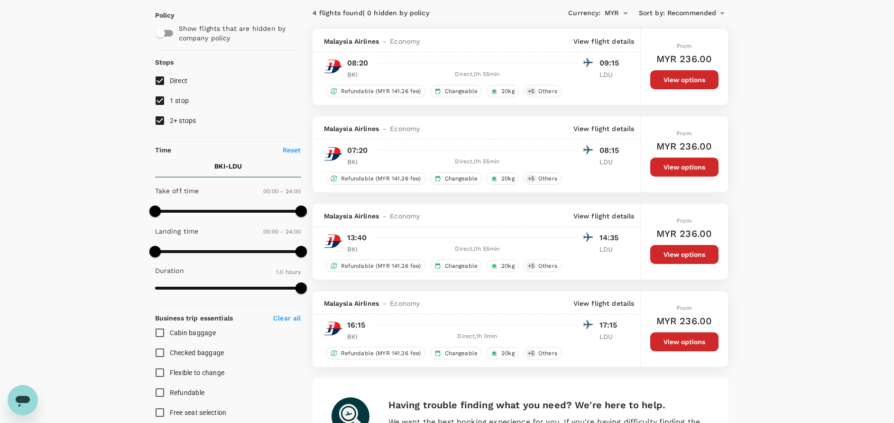
scroll to position [0, 0]
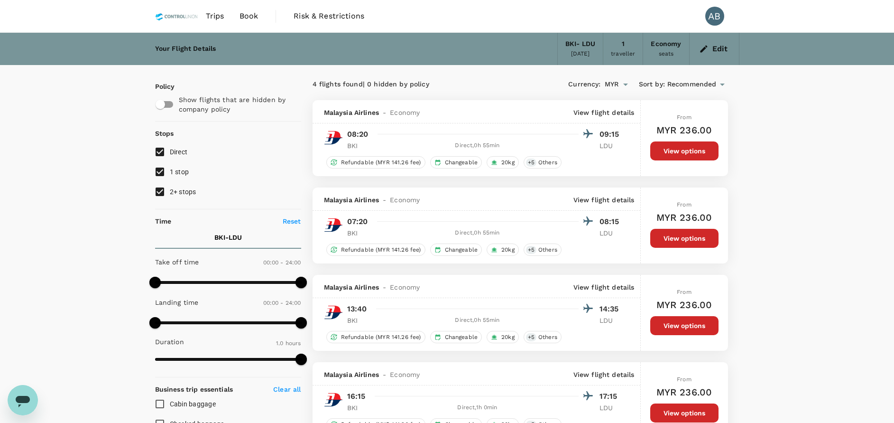
click at [507, 74] on div "4 flights found | 0 hidden by policy Currency : MYR Sort by : Recommended Malay…" at bounding box center [520, 328] width 438 height 526
click at [704, 43] on button "Edit" at bounding box center [714, 48] width 34 height 15
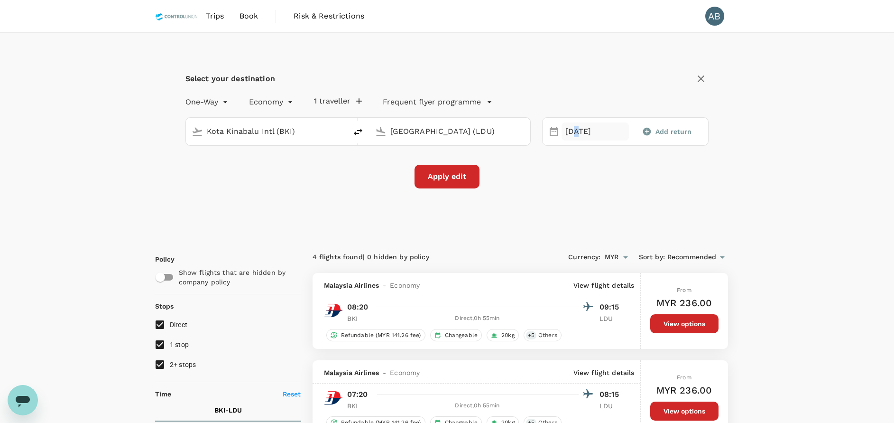
click at [575, 130] on div "27 Sep" at bounding box center [595, 131] width 67 height 19
click at [557, 264] on div "28" at bounding box center [562, 267] width 18 height 18
click at [560, 201] on div "Select your destination One-Way oneway Economy economy 1 traveller Frequent fly…" at bounding box center [447, 135] width 585 height 205
click at [308, 131] on input "Kota Kinabalu Intl (BKI)" at bounding box center [267, 131] width 120 height 15
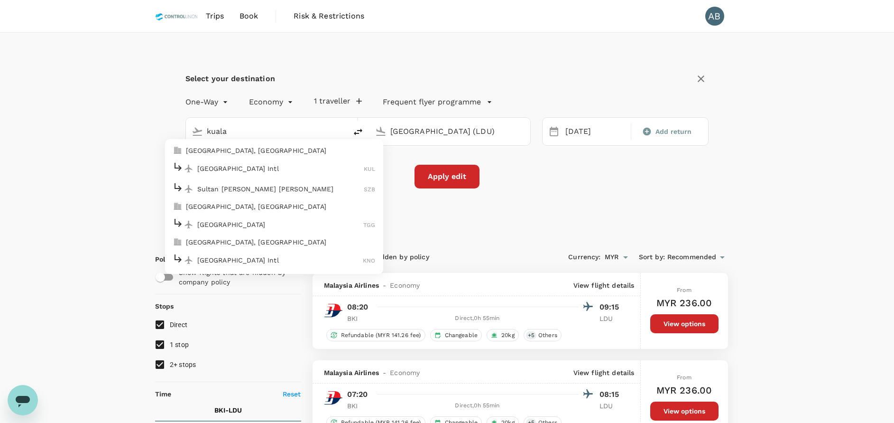
click at [253, 169] on p "[GEOGRAPHIC_DATA] Intl" at bounding box center [280, 168] width 167 height 9
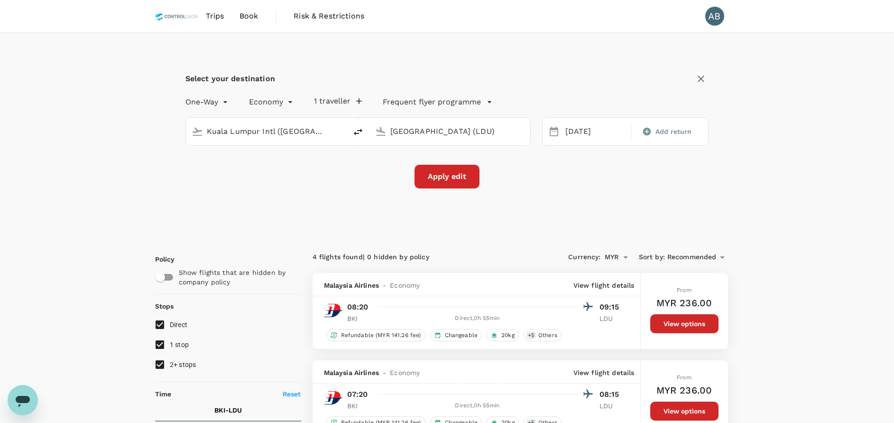
click at [571, 181] on div "Apply edit" at bounding box center [448, 177] width 524 height 24
click at [470, 184] on button "Apply edit" at bounding box center [447, 177] width 65 height 24
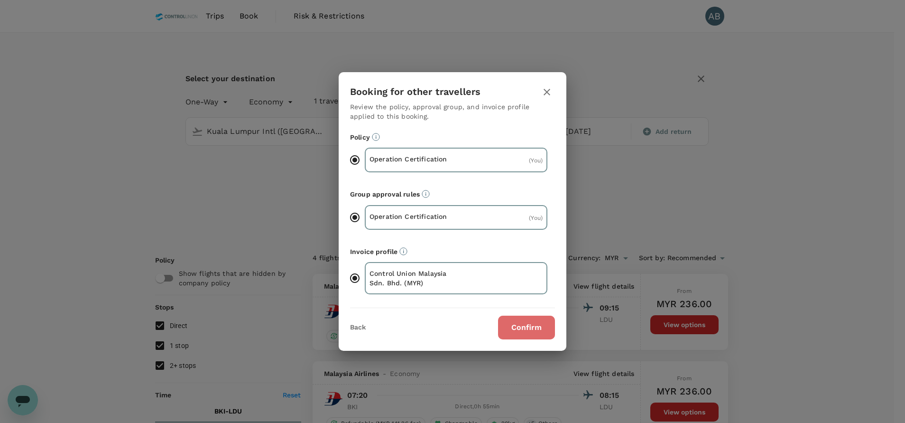
drag, startPoint x: 516, startPoint y: 326, endPoint x: 518, endPoint y: 320, distance: 6.8
click at [516, 326] on button "Confirm" at bounding box center [526, 328] width 57 height 24
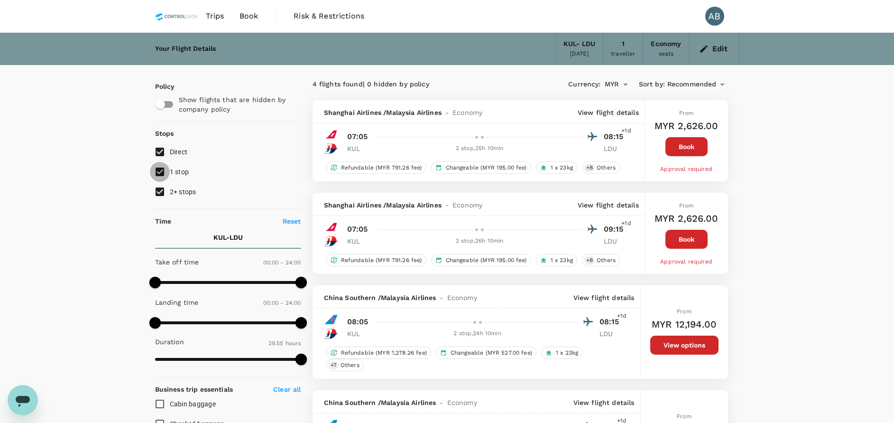
click at [158, 174] on input "1 stop" at bounding box center [160, 172] width 20 height 20
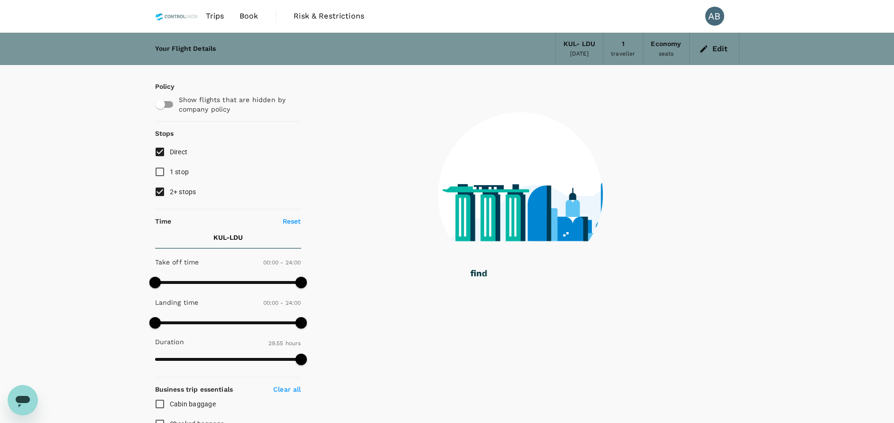
click at [160, 192] on input "2+ stops" at bounding box center [160, 192] width 20 height 20
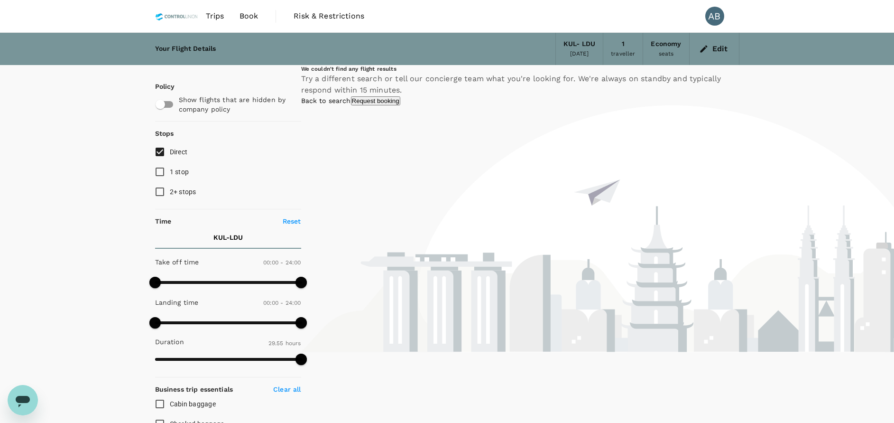
click at [706, 46] on icon "button" at bounding box center [703, 48] width 7 height 7
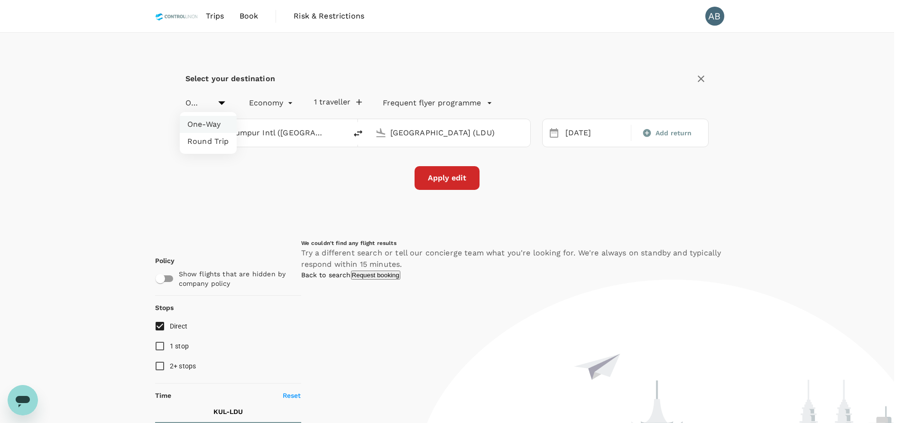
click at [211, 122] on li "One-Way" at bounding box center [208, 124] width 57 height 17
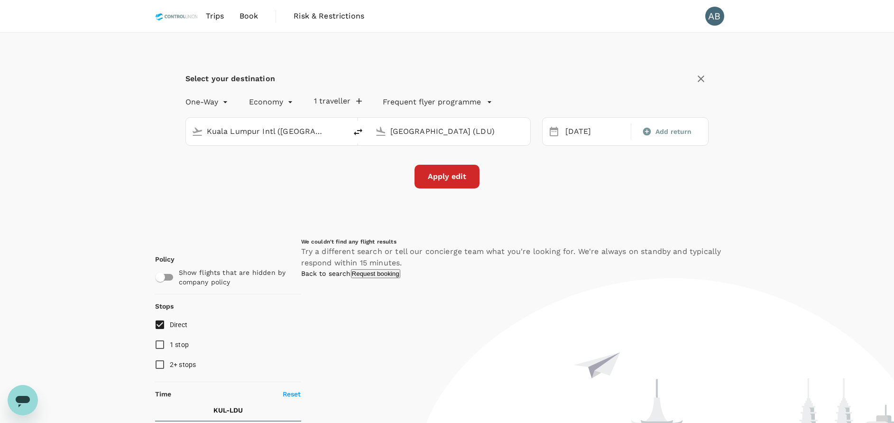
click at [296, 184] on div "Apply edit" at bounding box center [448, 177] width 524 height 24
click at [481, 132] on input "[GEOGRAPHIC_DATA] (LDU)" at bounding box center [450, 131] width 120 height 15
click at [529, 174] on div "Apply edit" at bounding box center [448, 177] width 524 height 24
click at [467, 131] on input "[GEOGRAPHIC_DATA] (LDU)" at bounding box center [450, 131] width 120 height 15
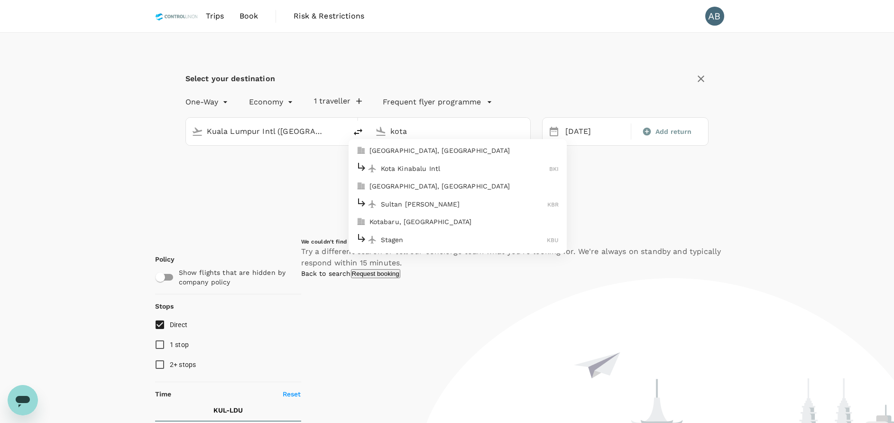
click at [436, 170] on p "Kota Kinabalu Intl" at bounding box center [465, 168] width 169 height 9
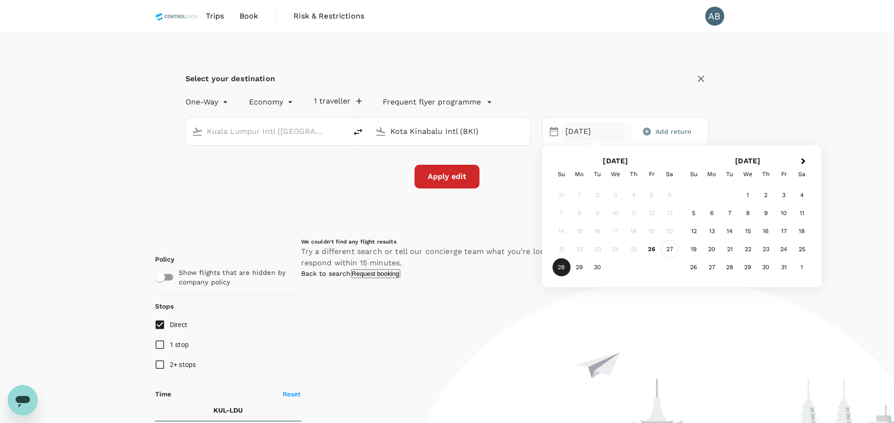
click at [673, 248] on div "27" at bounding box center [670, 249] width 18 height 18
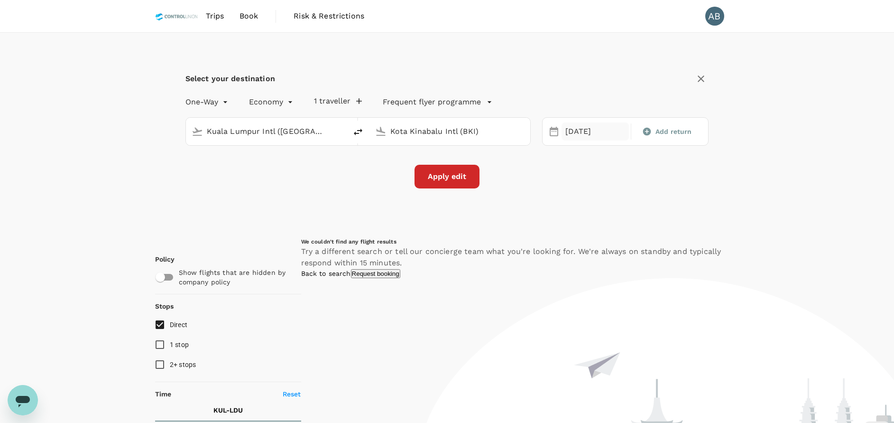
click at [580, 130] on div "27 Sep" at bounding box center [595, 131] width 67 height 19
click at [561, 264] on div "28" at bounding box center [562, 267] width 18 height 18
click at [603, 187] on div "Apply edit" at bounding box center [448, 177] width 524 height 24
click at [441, 176] on button "Apply edit" at bounding box center [447, 177] width 65 height 24
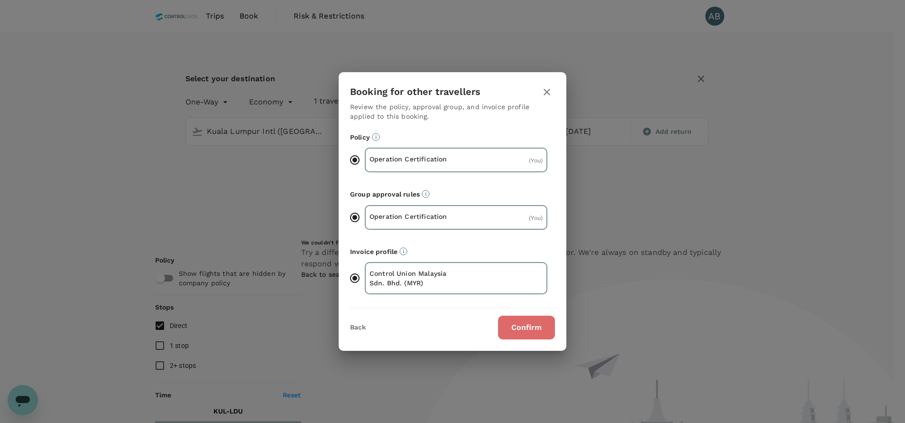
drag, startPoint x: 539, startPoint y: 323, endPoint x: 557, endPoint y: 309, distance: 22.3
click at [540, 323] on button "Confirm" at bounding box center [526, 328] width 57 height 24
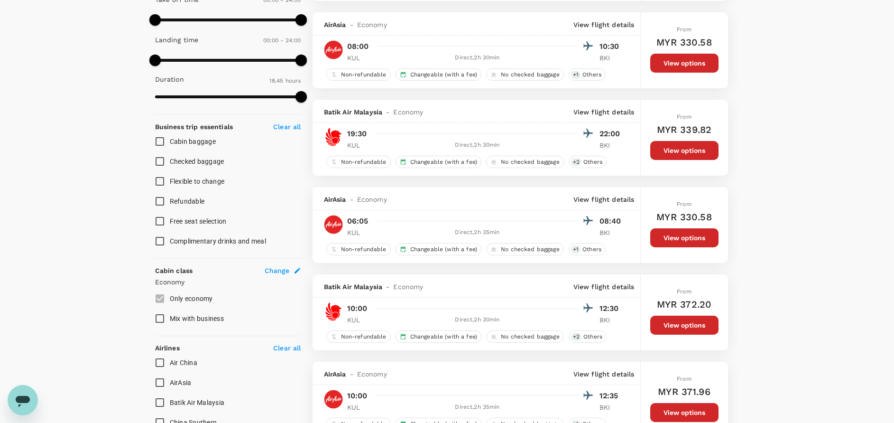
scroll to position [285, 0]
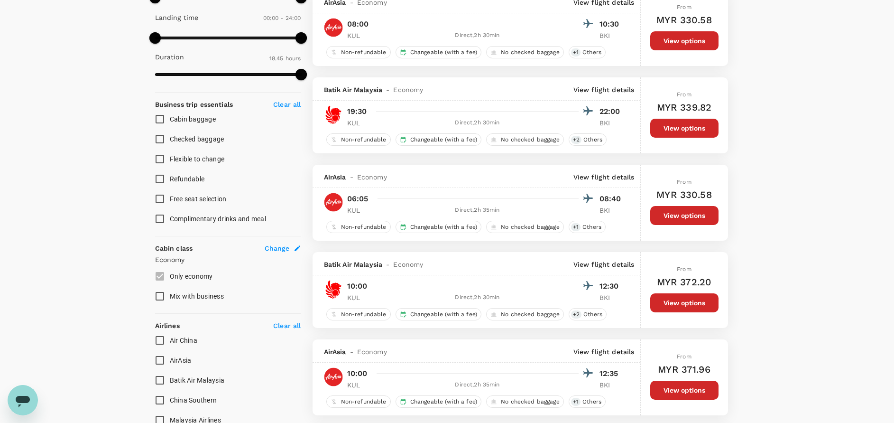
click at [605, 174] on p "View flight details" at bounding box center [604, 176] width 61 height 9
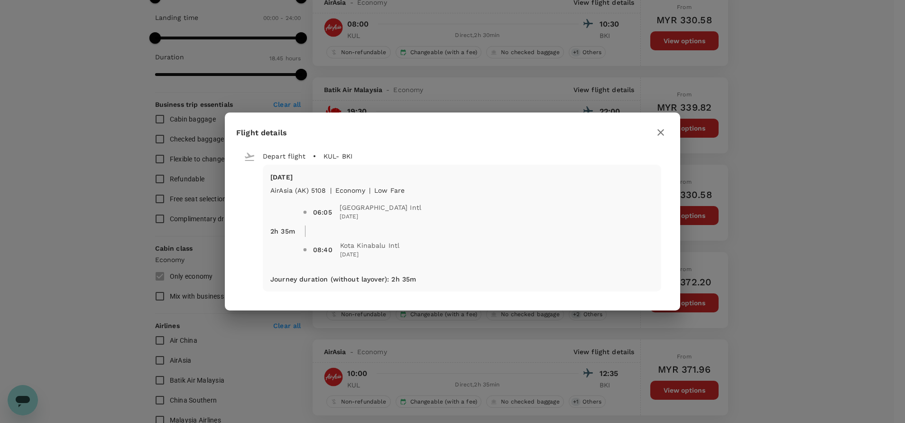
click at [661, 125] on button "button" at bounding box center [661, 132] width 16 height 16
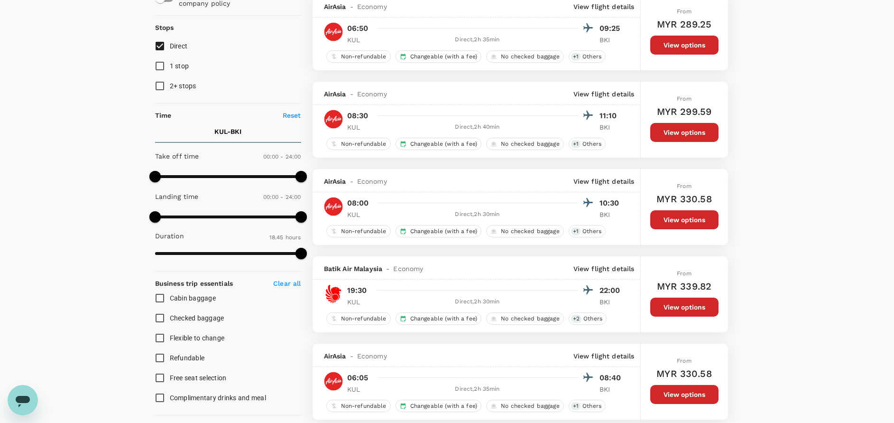
scroll to position [0, 0]
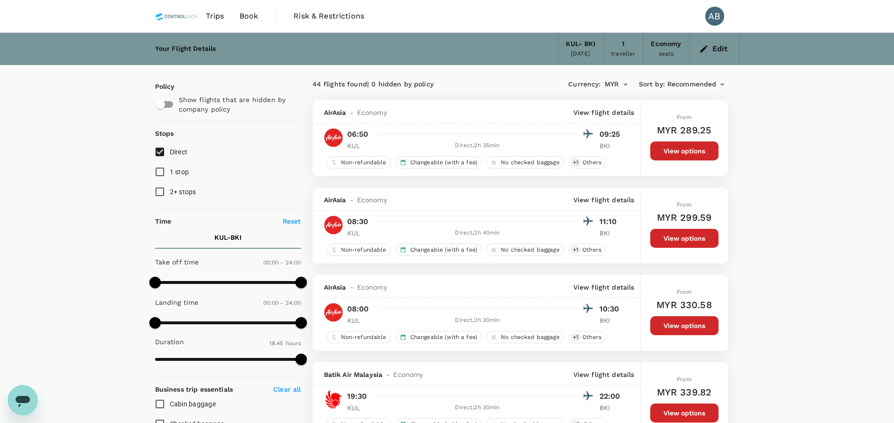
click at [13, 397] on div "Open messaging window" at bounding box center [23, 400] width 28 height 28
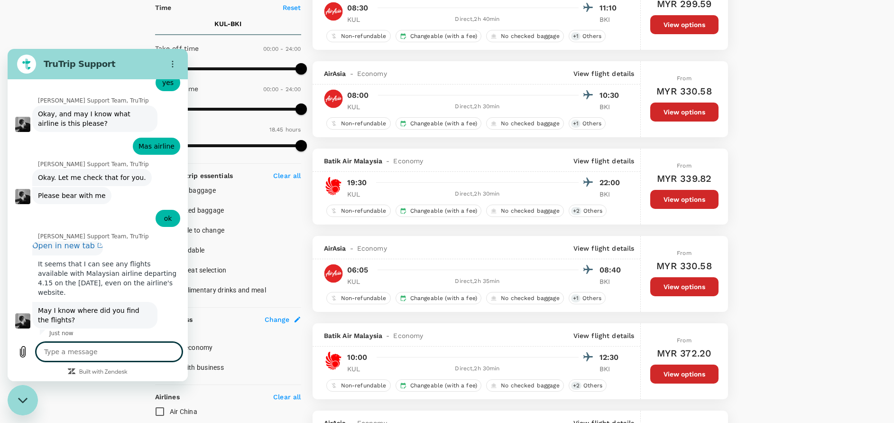
scroll to position [1594, 0]
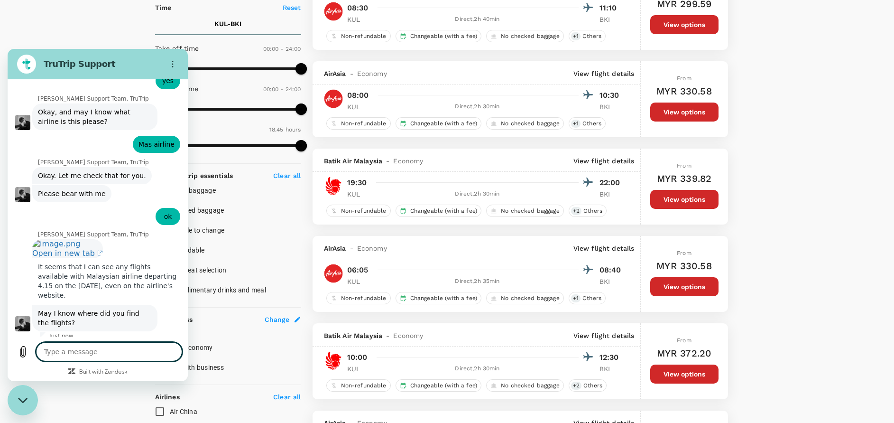
click at [74, 352] on textarea at bounding box center [109, 351] width 146 height 19
drag, startPoint x: 176, startPoint y: 348, endPoint x: 169, endPoint y: 348, distance: 7.1
click at [175, 348] on icon "Send message" at bounding box center [173, 351] width 11 height 11
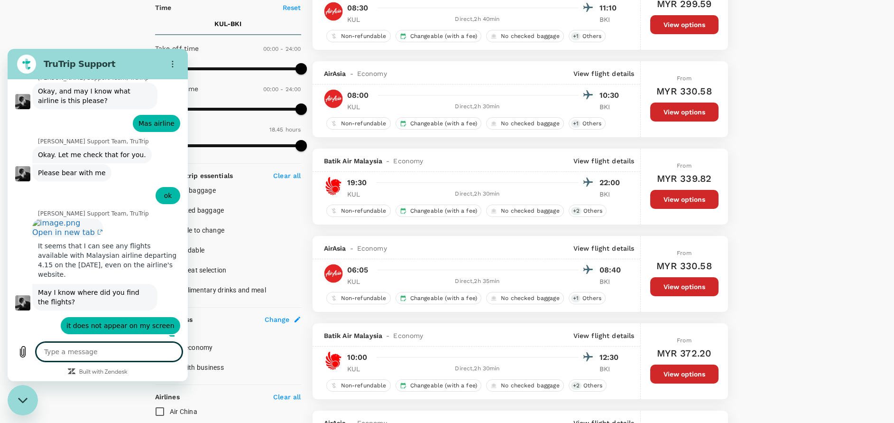
click at [96, 348] on textarea at bounding box center [109, 351] width 146 height 19
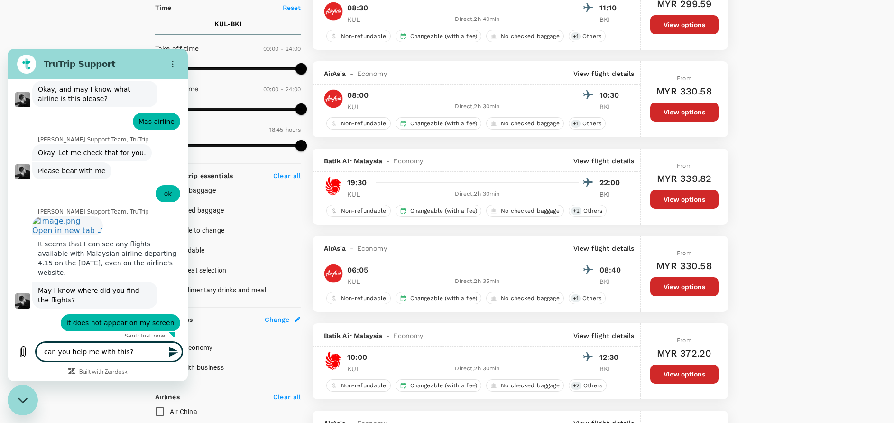
click at [174, 354] on icon "Send message" at bounding box center [173, 351] width 9 height 10
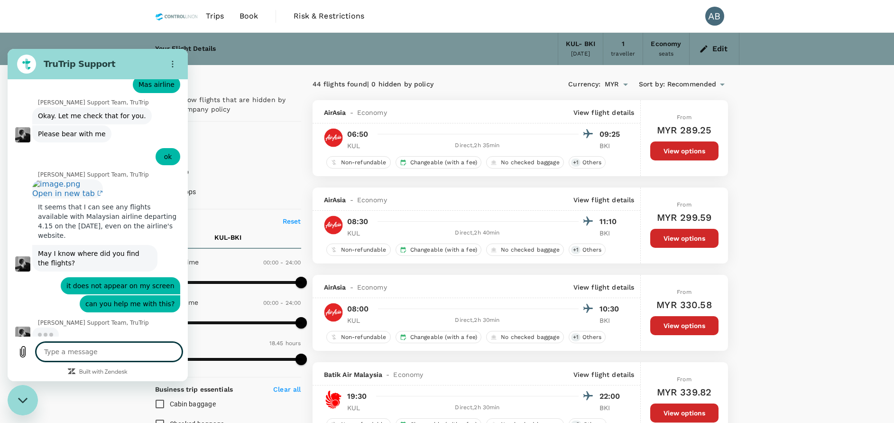
scroll to position [1653, 0]
click at [706, 48] on icon "button" at bounding box center [703, 48] width 7 height 7
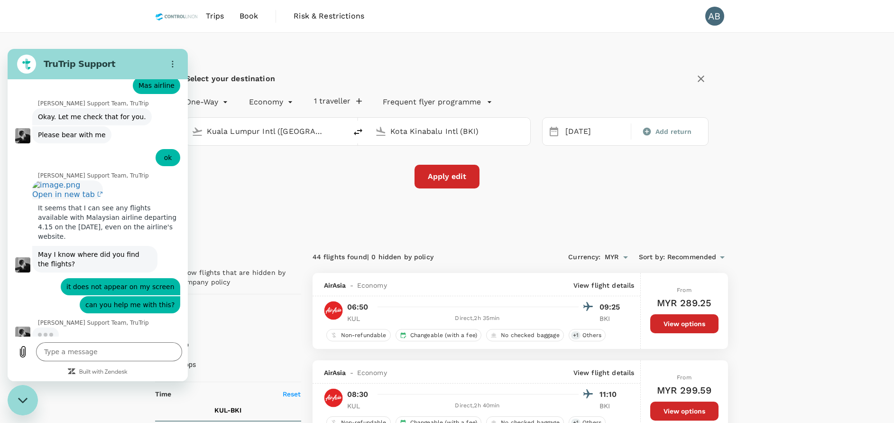
click at [355, 131] on icon "delete" at bounding box center [358, 131] width 11 height 11
click at [498, 132] on input "Kuala Lumpur Intl ([GEOGRAPHIC_DATA])" at bounding box center [450, 131] width 120 height 15
click at [385, 167] on p "[GEOGRAPHIC_DATA]" at bounding box center [464, 168] width 167 height 9
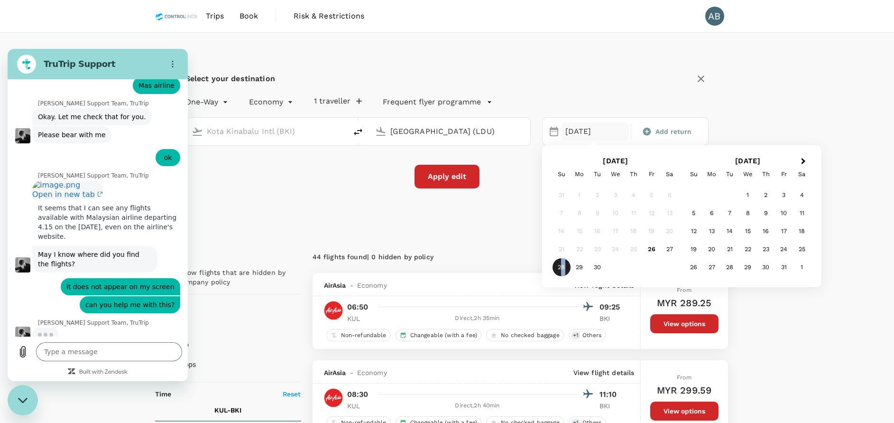
click at [563, 267] on div "28" at bounding box center [562, 267] width 18 height 18
click at [496, 256] on div "44 flights found | 0 hidden by policy" at bounding box center [417, 257] width 208 height 10
click at [444, 179] on button "Apply edit" at bounding box center [447, 177] width 65 height 24
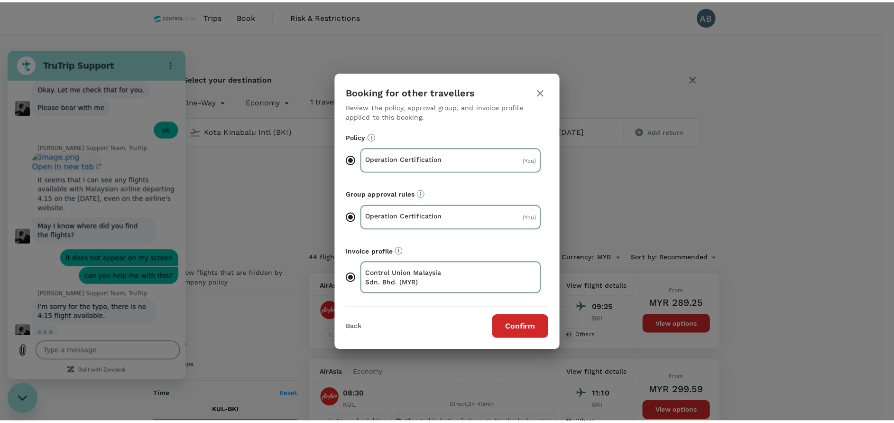
scroll to position [1680, 0]
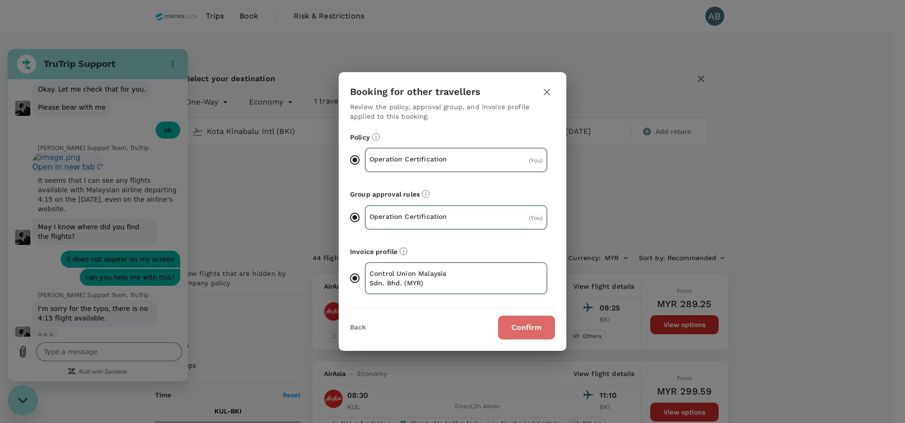
click at [521, 326] on button "Confirm" at bounding box center [526, 328] width 57 height 24
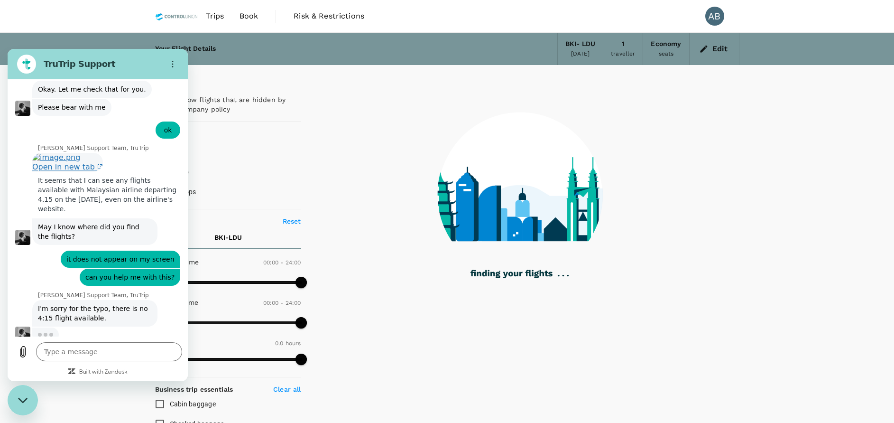
click at [95, 162] on span "Open in new tab" at bounding box center [67, 166] width 71 height 9
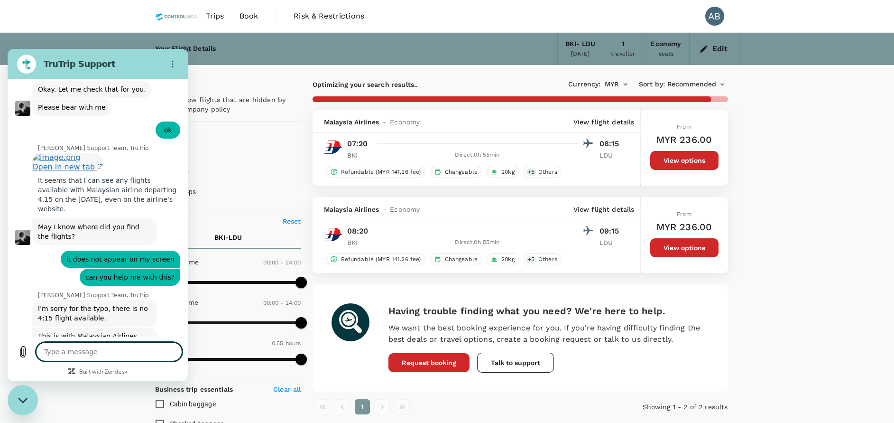
scroll to position [1703, 0]
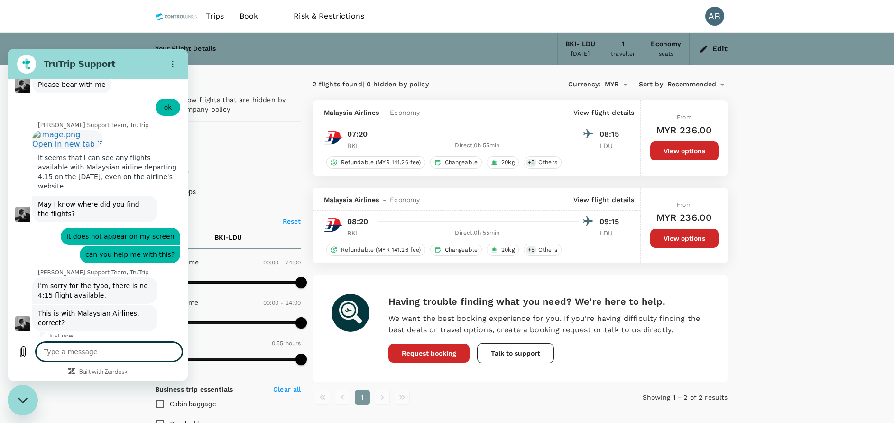
click at [61, 353] on textarea at bounding box center [109, 351] width 146 height 19
click at [169, 348] on icon "Send message" at bounding box center [173, 351] width 11 height 11
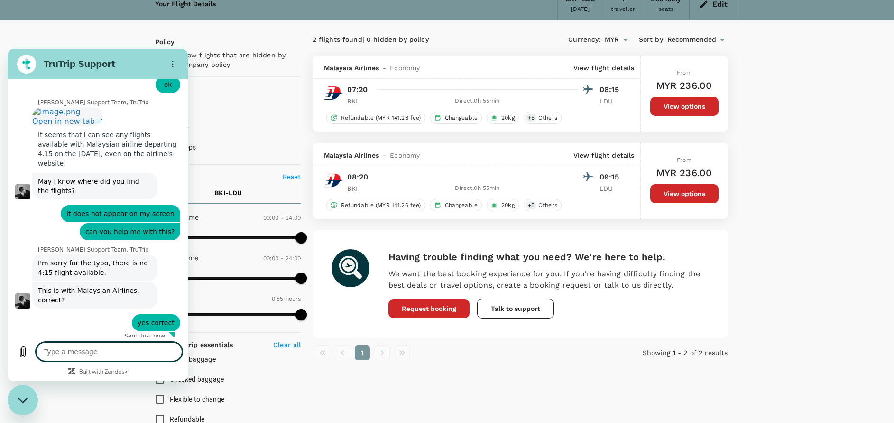
scroll to position [0, 0]
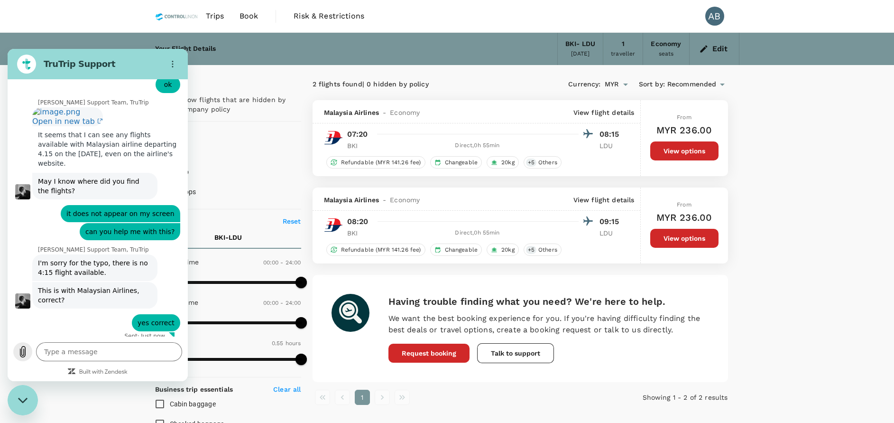
click at [20, 349] on icon "Upload file" at bounding box center [22, 351] width 5 height 11
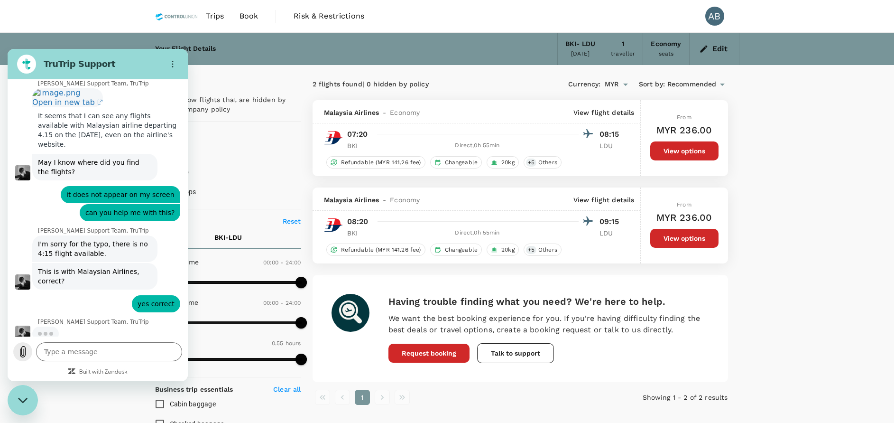
scroll to position [1744, 0]
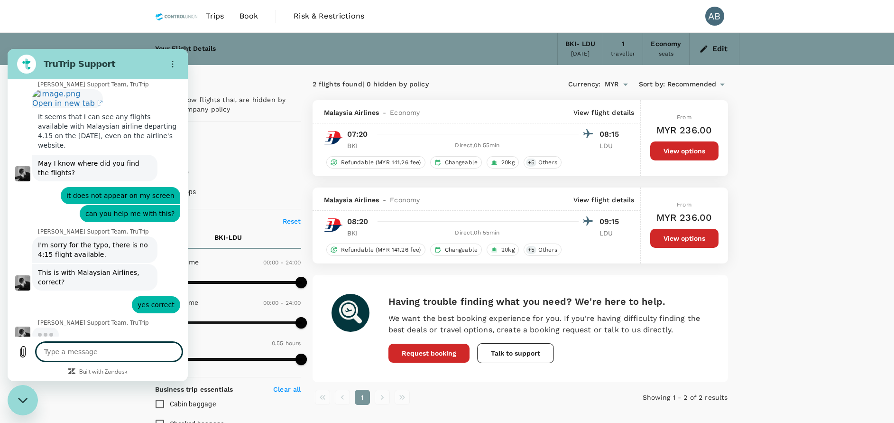
click at [46, 352] on textarea at bounding box center [109, 351] width 146 height 19
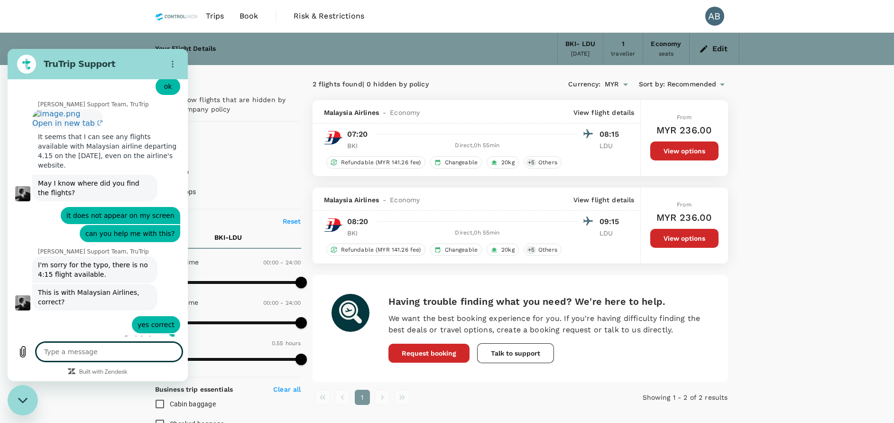
scroll to position [1726, 0]
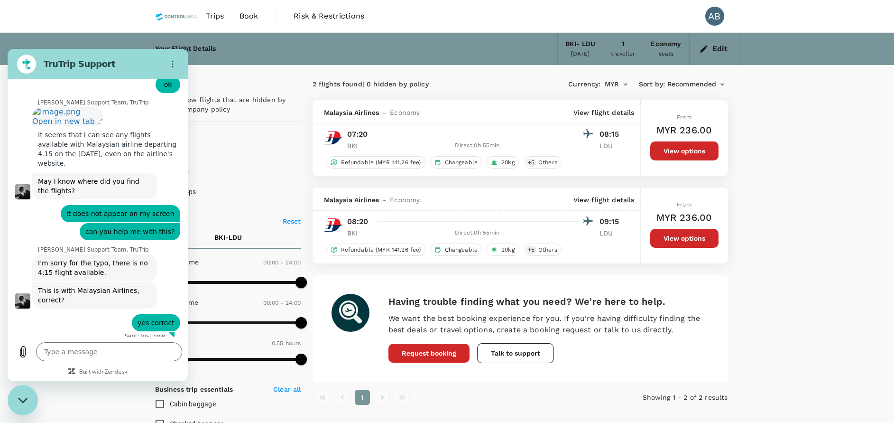
click at [764, 271] on div "Your Flight Details BKI - LDU 28 Sep 2025 1 traveller Economy seats Edit Policy…" at bounding box center [447, 355] width 894 height 645
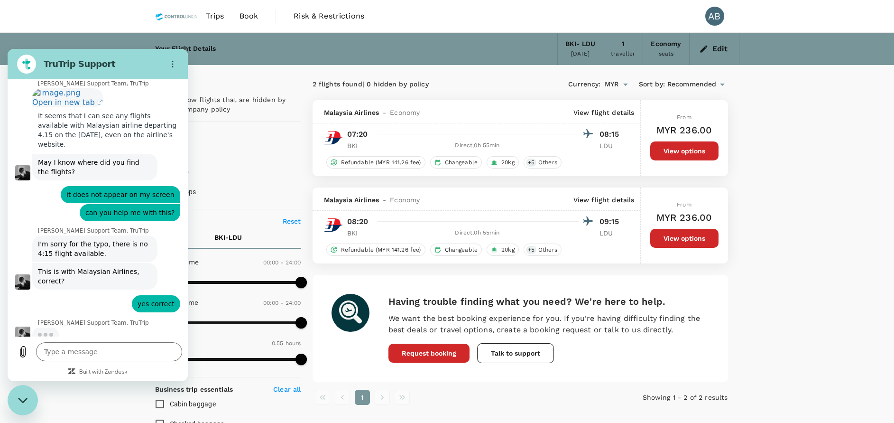
scroll to position [1744, 0]
click at [804, 322] on div "Your Flight Details BKI - LDU 28 Sep 2025 1 traveller Economy seats Edit Policy…" at bounding box center [447, 355] width 894 height 645
click at [803, 317] on div "Your Flight Details BKI - LDU 28 Sep 2025 1 traveller Economy seats Edit Policy…" at bounding box center [447, 355] width 894 height 645
click at [791, 294] on div "Your Flight Details BKI - LDU 28 Sep 2025 1 traveller Economy seats Edit Policy…" at bounding box center [447, 355] width 894 height 645
click at [792, 292] on div "Your Flight Details BKI - LDU 28 Sep 2025 1 traveller Economy seats Edit Policy…" at bounding box center [447, 355] width 894 height 645
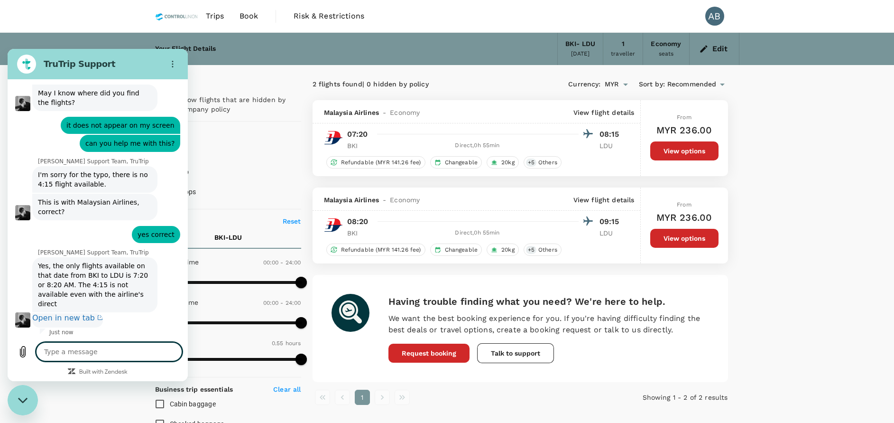
scroll to position [1865, 0]
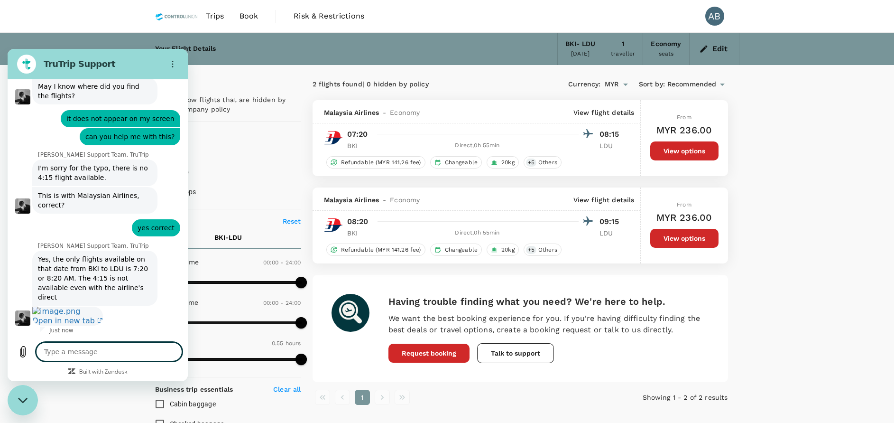
click at [110, 348] on textarea at bounding box center [109, 351] width 146 height 19
click at [173, 349] on icon "Send message" at bounding box center [173, 351] width 9 height 10
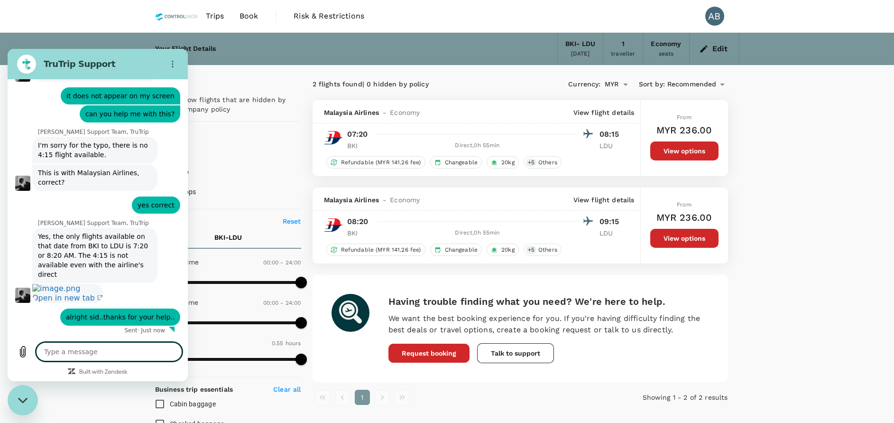
scroll to position [1888, 0]
click at [28, 398] on div "Close messaging window" at bounding box center [23, 400] width 28 height 28
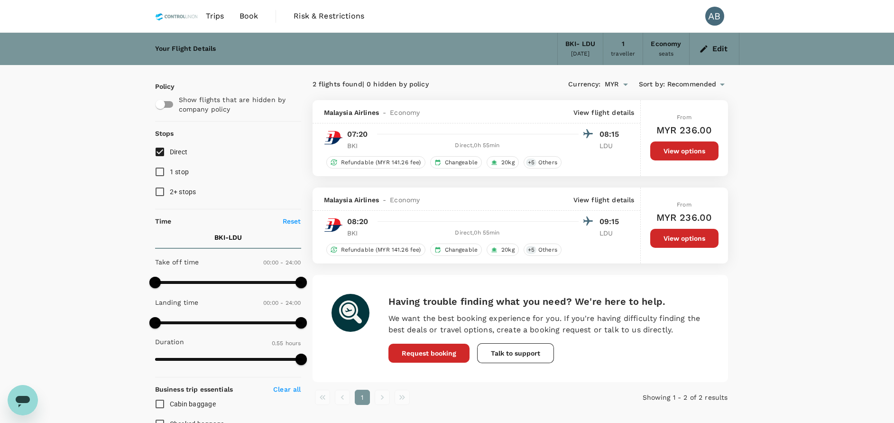
click at [766, 116] on div "Your Flight Details BKI - LDU 28 Sep 2025 1 traveller Economy seats Edit Policy…" at bounding box center [447, 355] width 894 height 645
click at [705, 50] on icon "button" at bounding box center [703, 48] width 7 height 7
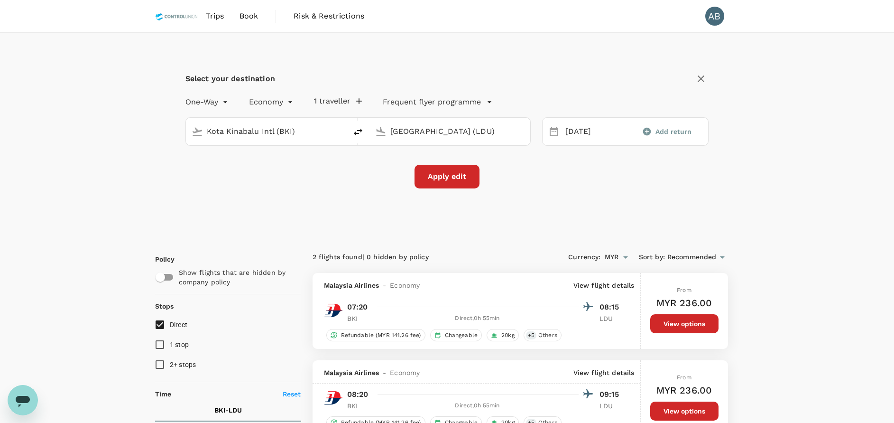
click at [317, 131] on input "Kota Kinabalu Intl (BKI)" at bounding box center [267, 131] width 120 height 15
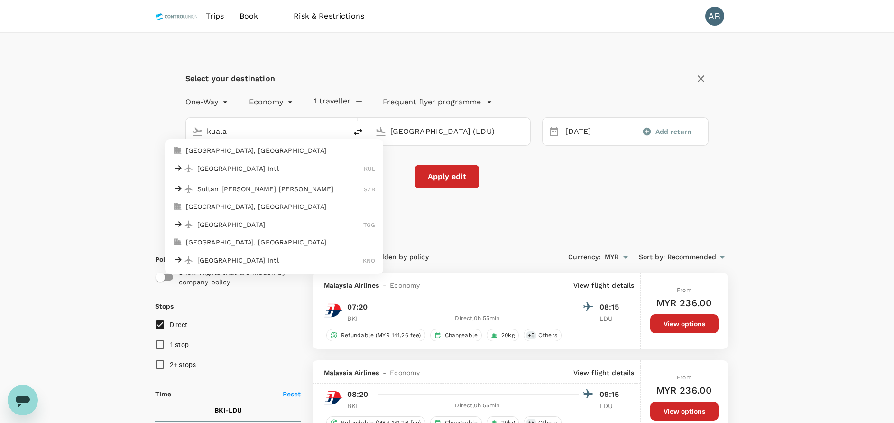
click at [247, 169] on p "[GEOGRAPHIC_DATA] Intl" at bounding box center [280, 168] width 167 height 9
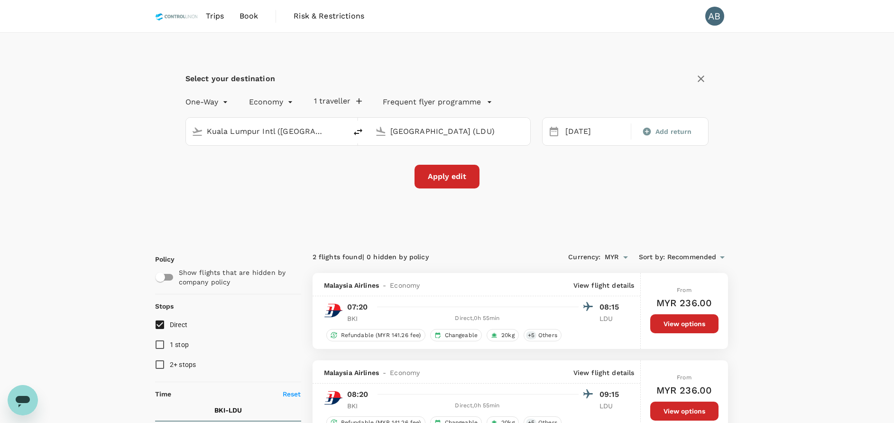
click at [586, 176] on div "Apply edit" at bounding box center [448, 177] width 524 height 24
click at [184, 208] on div "Select your destination One-Way oneway Economy economy 1 traveller Frequent fly…" at bounding box center [447, 135] width 585 height 205
click at [244, 187] on div "Apply edit" at bounding box center [448, 177] width 524 height 24
click at [595, 178] on div "Apply edit" at bounding box center [448, 177] width 524 height 24
click at [446, 184] on button "Apply edit" at bounding box center [447, 177] width 65 height 24
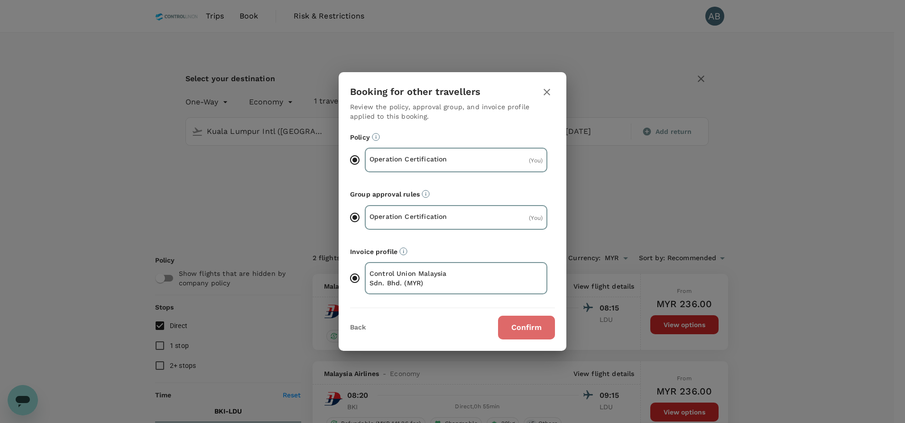
click at [505, 323] on button "Confirm" at bounding box center [526, 328] width 57 height 24
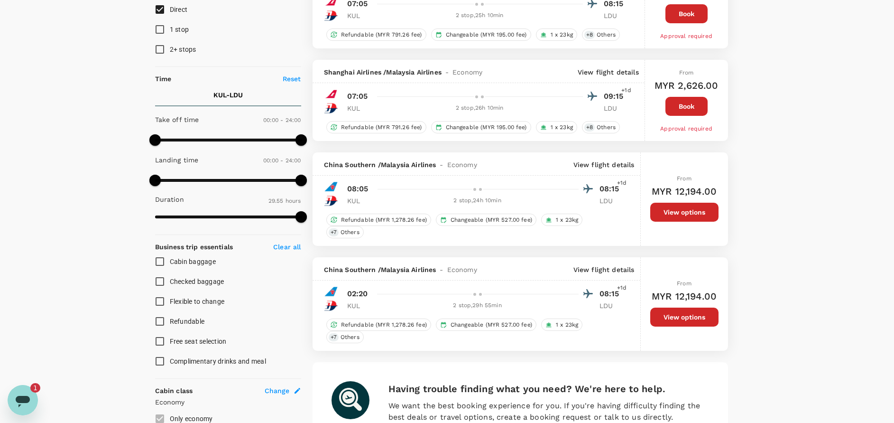
scroll to position [71, 0]
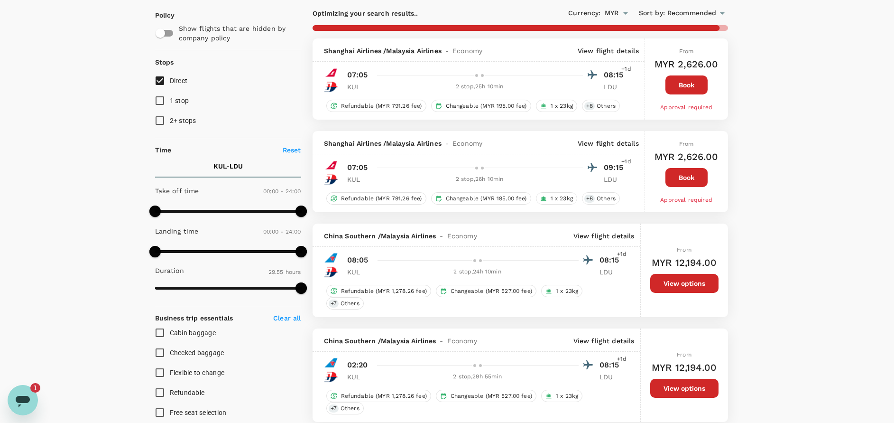
click at [865, 175] on div "Your Flight Details KUL - LDU 28 Sep 2025 1 traveller Economy seats Edit Policy…" at bounding box center [447, 304] width 894 height 685
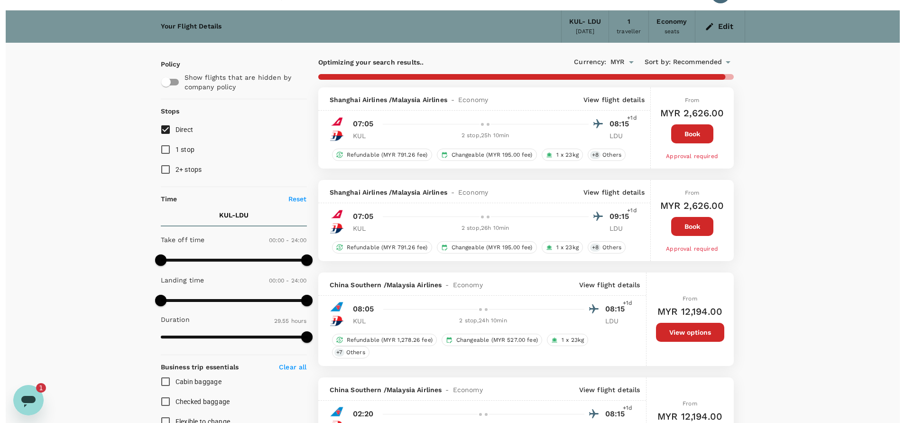
scroll to position [0, 0]
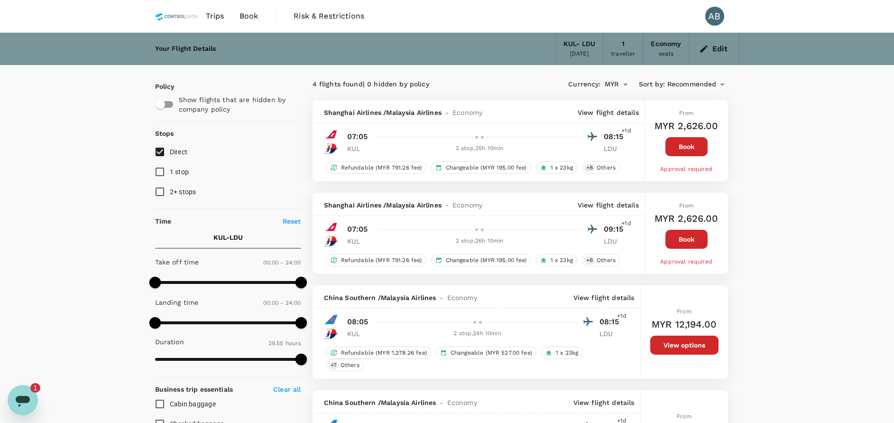
click at [627, 111] on p "View flight details" at bounding box center [608, 112] width 61 height 9
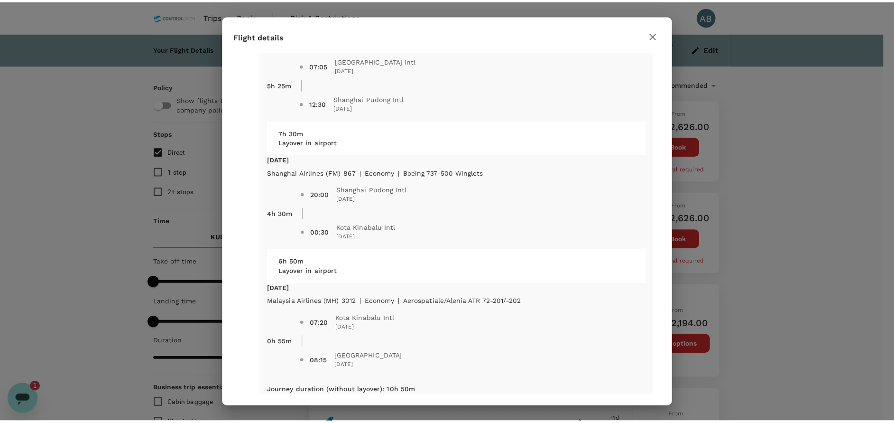
scroll to position [75, 0]
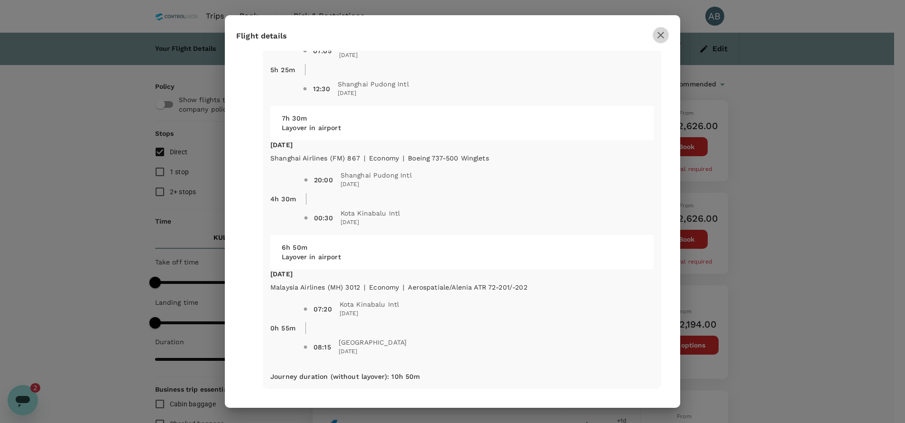
click at [657, 35] on icon "button" at bounding box center [660, 34] width 11 height 11
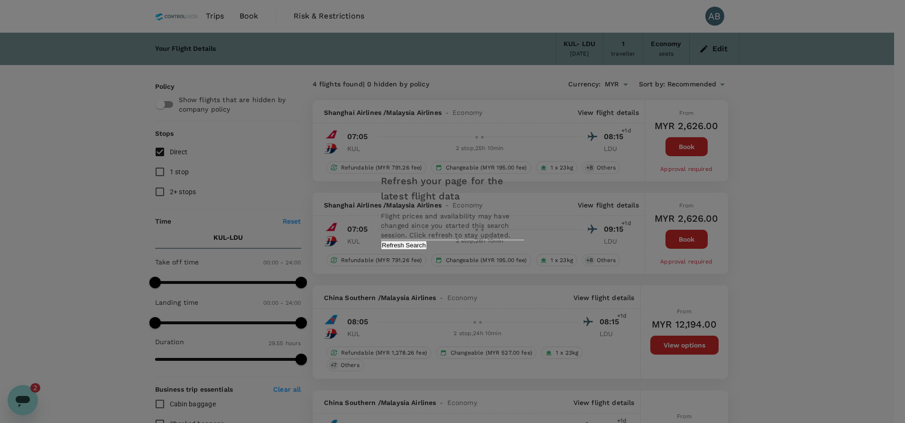
drag, startPoint x: 481, startPoint y: 255, endPoint x: 517, endPoint y: 232, distance: 42.8
click at [427, 250] on button "Refresh Search" at bounding box center [404, 245] width 46 height 9
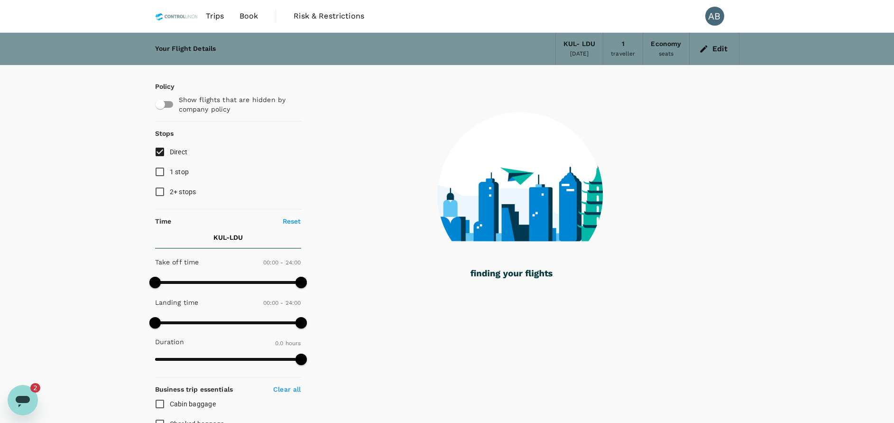
click at [56, 118] on div "Your Flight Details KUL - LDU 28 Sep 2025 1 traveller Economy seats Edit Policy…" at bounding box center [447, 345] width 894 height 625
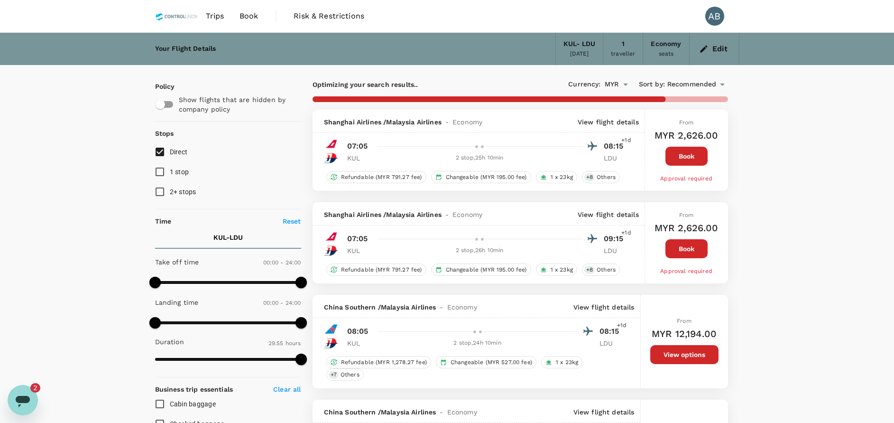
click at [76, 115] on div "Your Flight Details KUL - LDU 28 Sep 2025 1 traveller Economy seats Edit Policy…" at bounding box center [447, 375] width 894 height 685
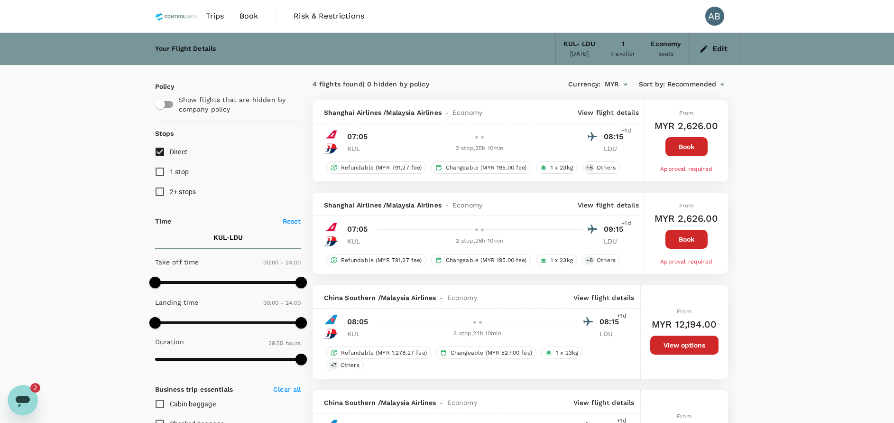
click at [701, 49] on icon "button" at bounding box center [703, 48] width 9 height 9
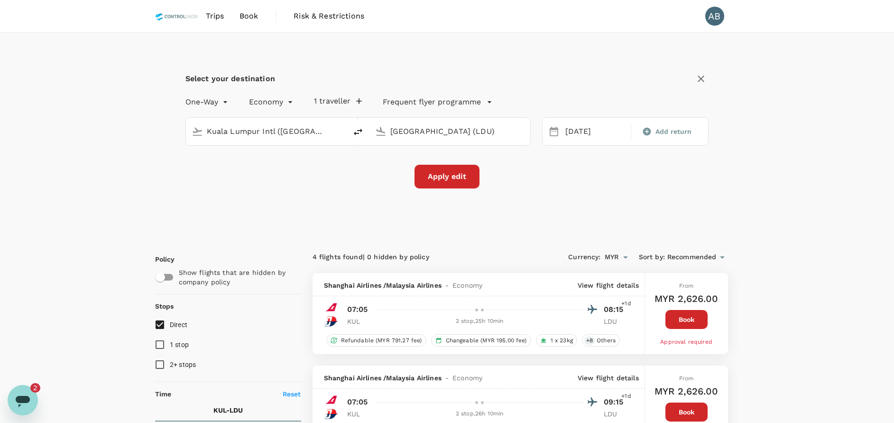
click at [555, 131] on icon at bounding box center [553, 131] width 11 height 11
click at [557, 131] on icon at bounding box center [553, 131] width 11 height 11
click at [702, 77] on icon "button" at bounding box center [701, 78] width 11 height 11
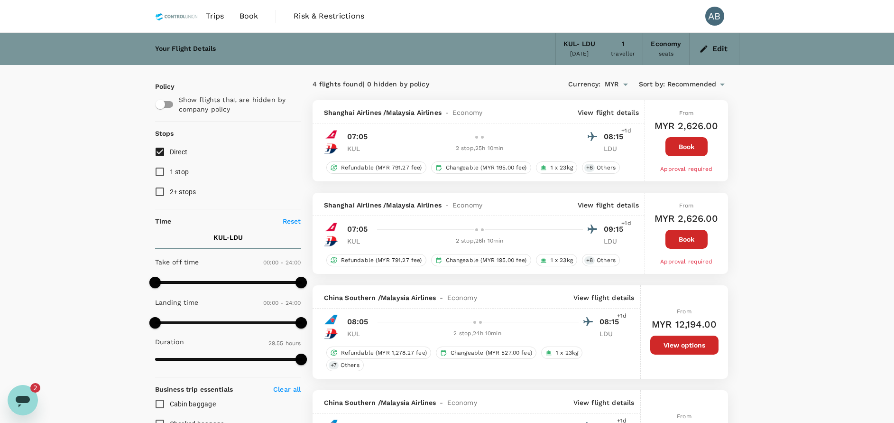
click at [251, 18] on span "Book" at bounding box center [249, 15] width 19 height 11
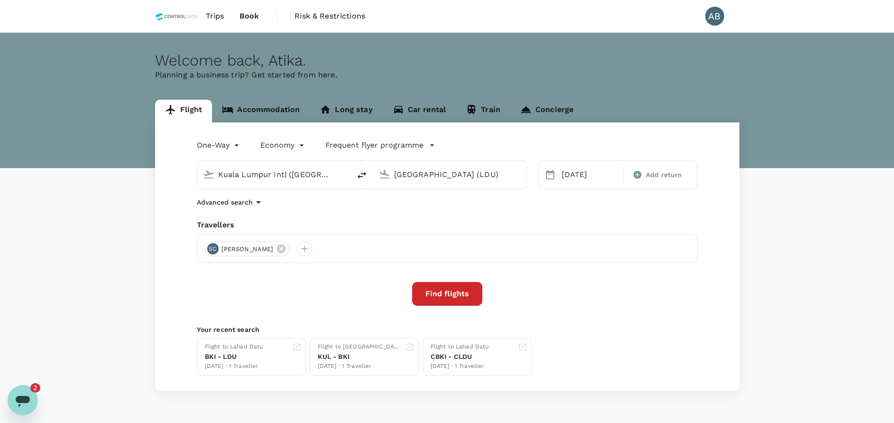
click at [435, 65] on div "Welcome back , Atika ." at bounding box center [447, 61] width 585 height 18
click at [349, 203] on div "Advanced search" at bounding box center [447, 201] width 501 height 11
click at [462, 206] on div "Advanced search" at bounding box center [447, 201] width 501 height 11
click at [313, 204] on div "Advanced search" at bounding box center [447, 201] width 501 height 11
drag, startPoint x: 381, startPoint y: 210, endPoint x: 518, endPoint y: 171, distance: 142.1
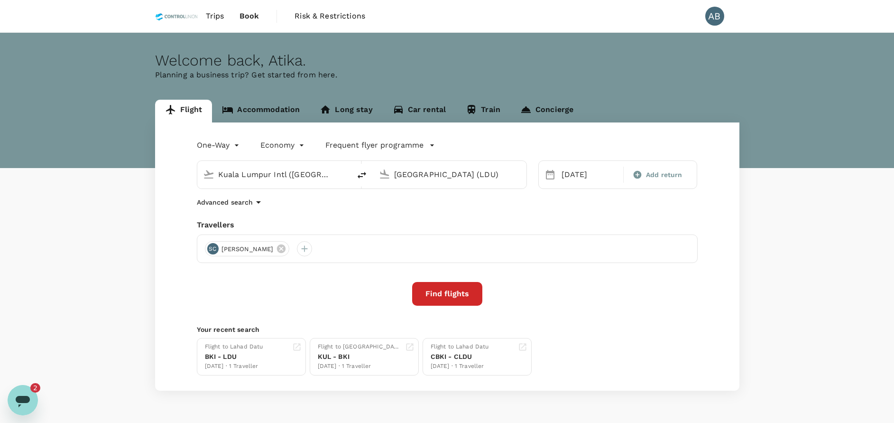
click at [386, 206] on div "One-Way oneway Economy economy Frequent flyer programme Kuala Lumpur Intl (KUL)…" at bounding box center [447, 256] width 585 height 268
click at [556, 174] on div "[DATE]" at bounding box center [589, 174] width 67 height 19
click at [585, 175] on div "[DATE]" at bounding box center [590, 174] width 64 height 19
click at [579, 307] on div "29" at bounding box center [576, 311] width 18 height 18
click at [566, 214] on div "One-Way oneway Economy economy Frequent flyer programme Kuala Lumpur Intl (KUL)…" at bounding box center [447, 256] width 585 height 268
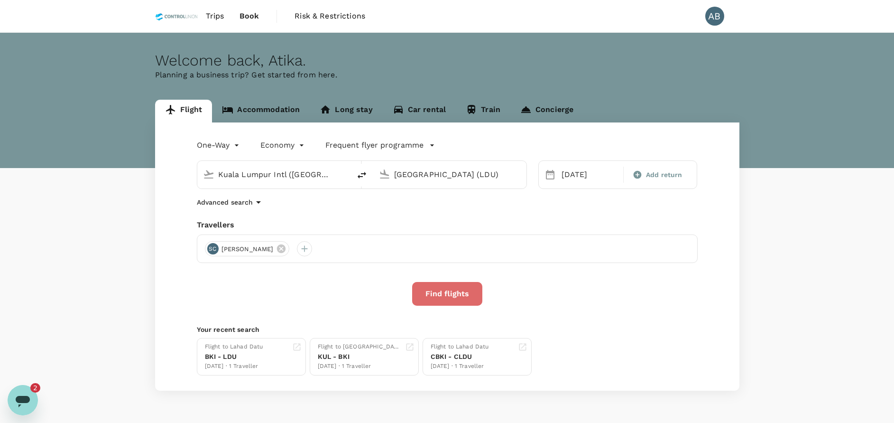
click at [454, 290] on button "Find flights" at bounding box center [447, 294] width 70 height 24
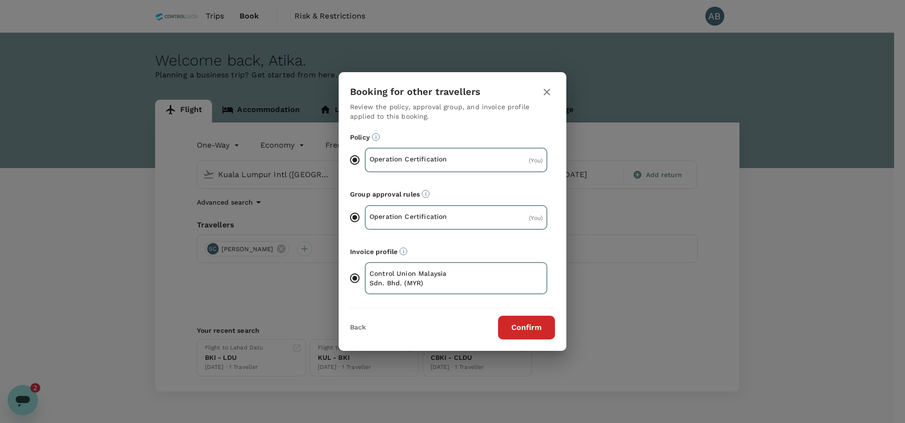
click at [527, 328] on button "Confirm" at bounding box center [526, 328] width 57 height 24
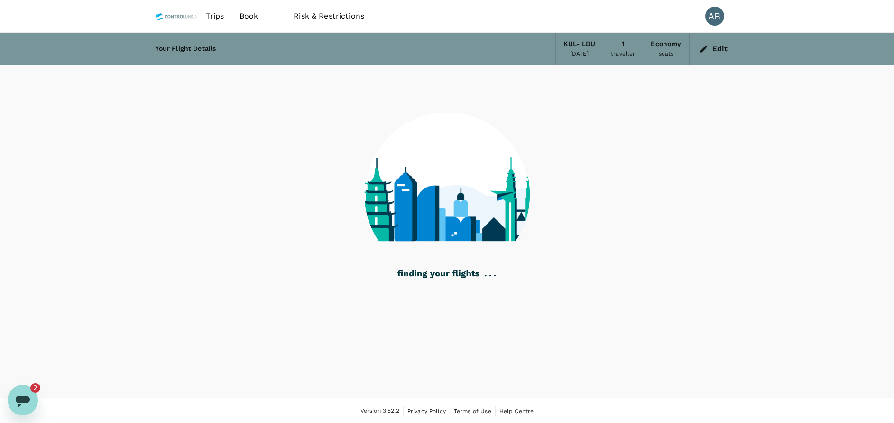
click at [703, 184] on div at bounding box center [447, 189] width 585 height 248
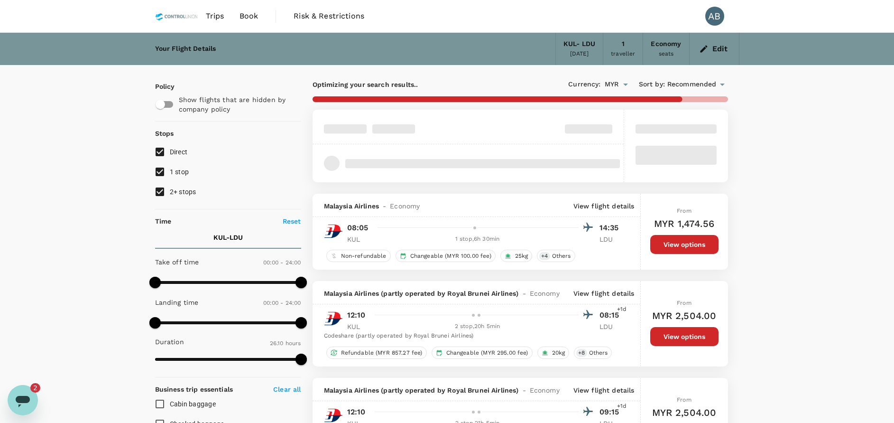
click at [158, 193] on input "2+ stops" at bounding box center [160, 192] width 20 height 20
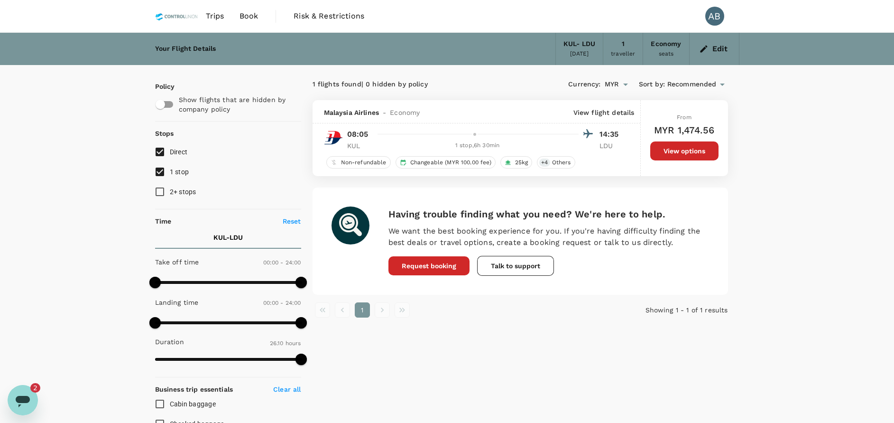
click at [782, 263] on div "Your Flight Details KUL - LDU 29 Sep 2025 1 traveller Economy seats Edit Policy…" at bounding box center [447, 375] width 894 height 685
click at [559, 190] on div "Having trouble finding what you need? We're here to help. We want the best book…" at bounding box center [521, 240] width 416 height 107
drag, startPoint x: 783, startPoint y: 197, endPoint x: 772, endPoint y: 209, distance: 16.2
click at [783, 196] on div "Your Flight Details KUL - LDU 29 Sep 2025 1 traveller Economy seats Edit Policy…" at bounding box center [447, 375] width 894 height 685
click at [428, 339] on div "1 flights found | 0 hidden by policy Currency : MYR Sort by : Recommended Malay…" at bounding box center [520, 276] width 438 height 423
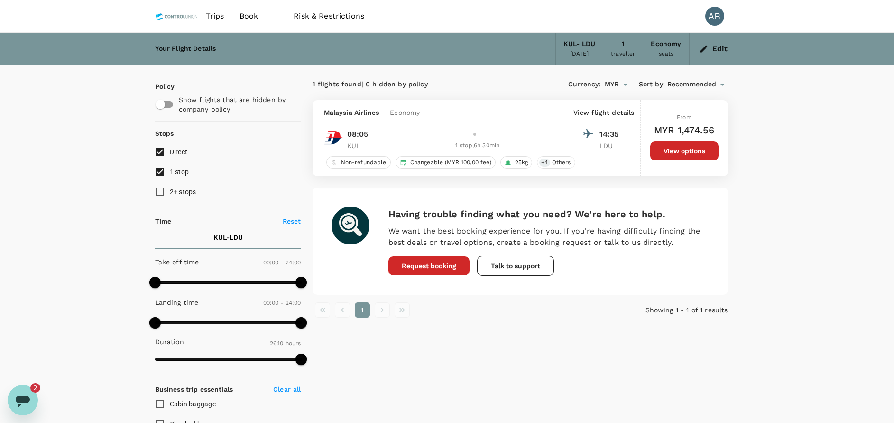
click at [212, 13] on span "Trips" at bounding box center [215, 15] width 19 height 11
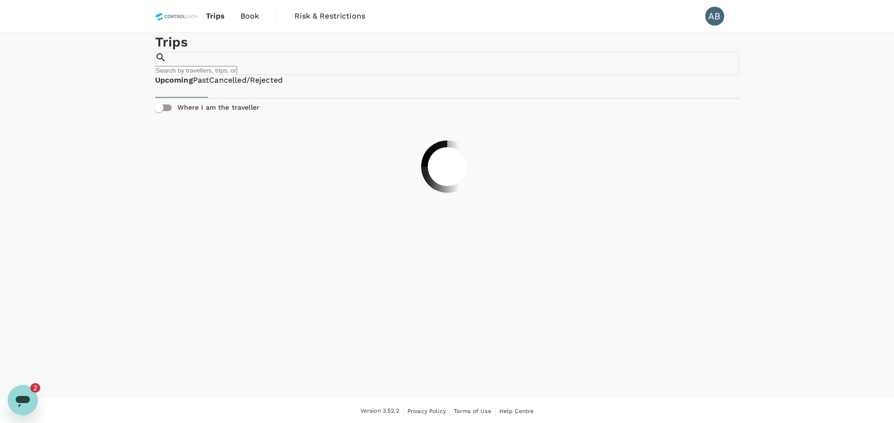
click at [237, 68] on input "text" at bounding box center [196, 70] width 82 height 9
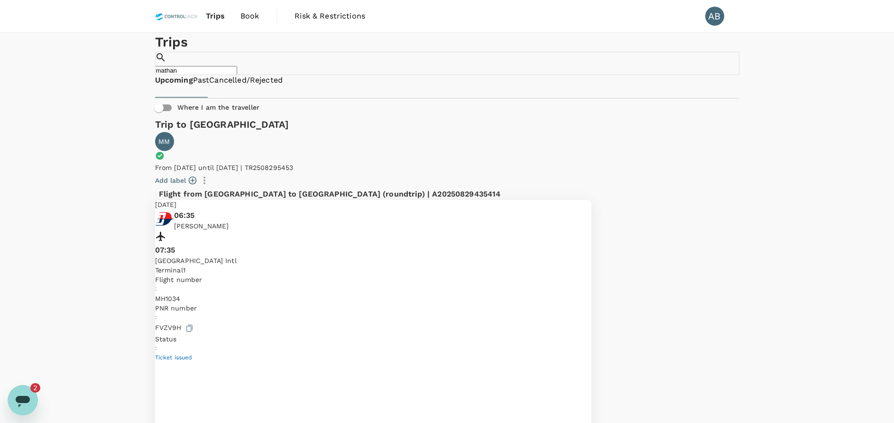
click at [210, 86] on link "Past" at bounding box center [201, 80] width 17 height 11
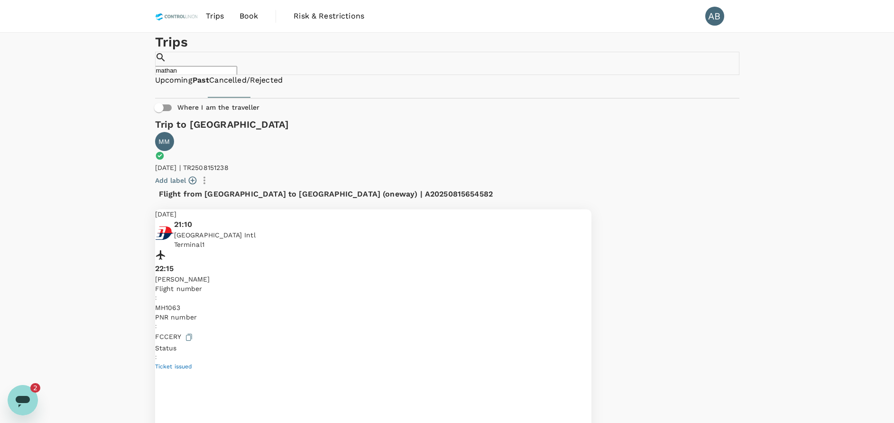
click at [180, 86] on link "Upcoming" at bounding box center [173, 80] width 37 height 11
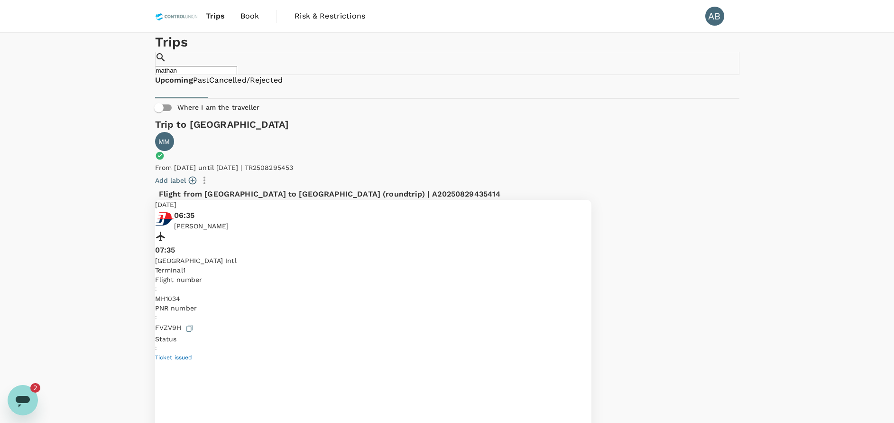
drag, startPoint x: 535, startPoint y: 297, endPoint x: 504, endPoint y: 299, distance: 30.9
copy p "MH 1063"
drag, startPoint x: 386, startPoint y: 328, endPoint x: 371, endPoint y: 312, distance: 22.2
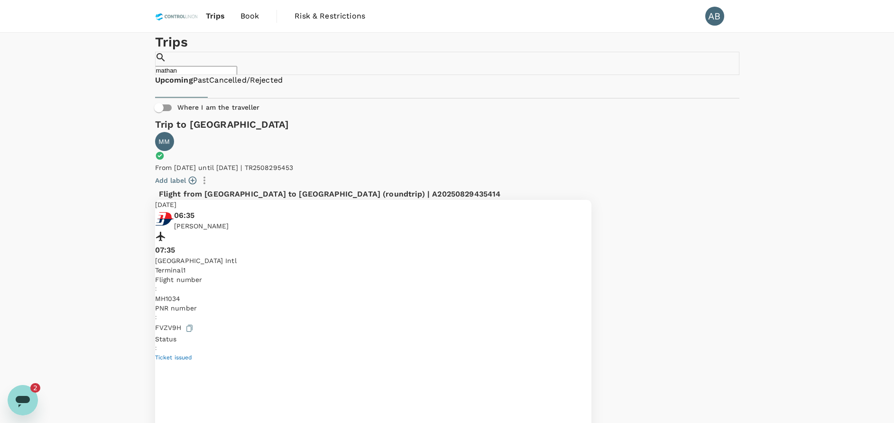
click at [210, 86] on link "Past" at bounding box center [201, 80] width 17 height 11
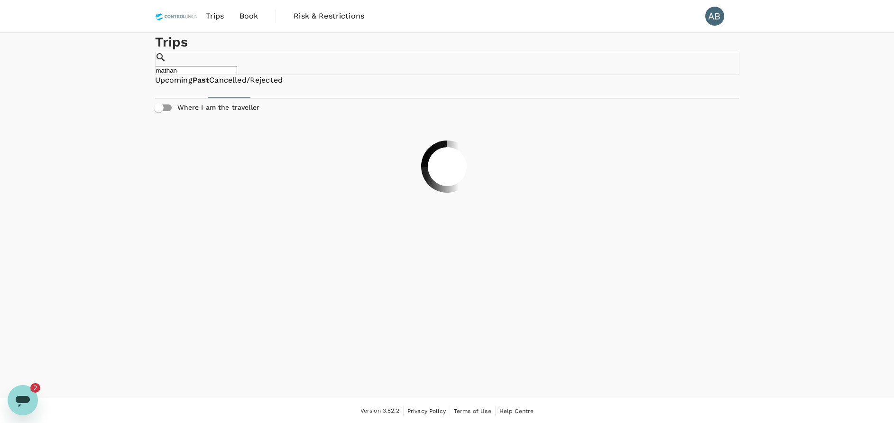
click at [443, 75] on div "Trips ​ mathan ​" at bounding box center [447, 54] width 585 height 42
drag, startPoint x: 561, startPoint y: 62, endPoint x: 495, endPoint y: 66, distance: 66.6
click at [495, 66] on div "​ mathan ​" at bounding box center [447, 63] width 585 height 23
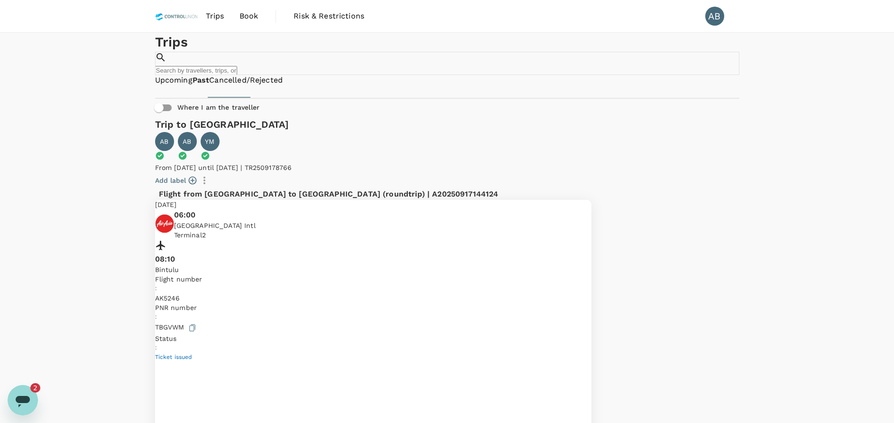
click at [237, 67] on input "text" at bounding box center [196, 70] width 82 height 9
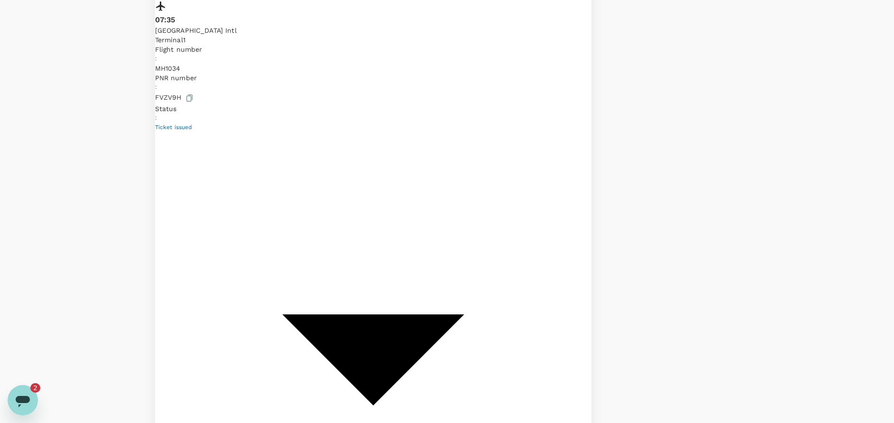
scroll to position [256, 0]
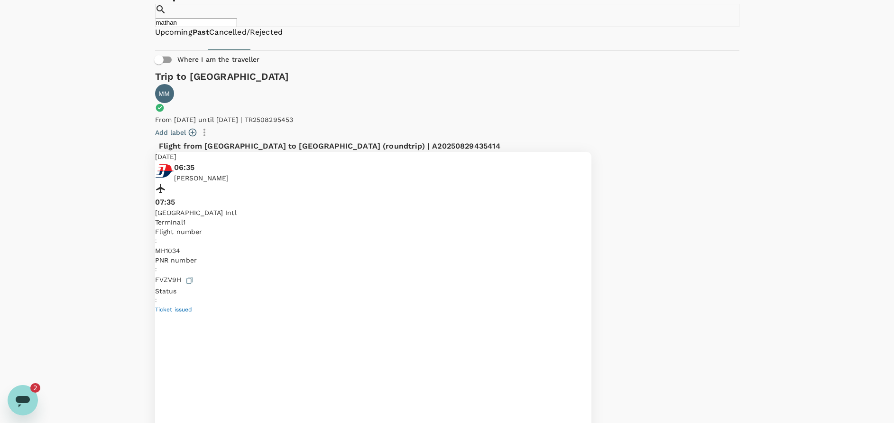
scroll to position [0, 0]
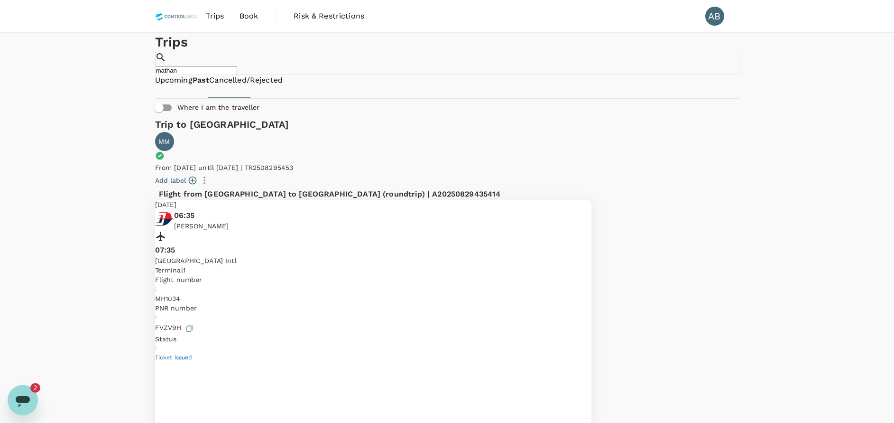
click at [237, 72] on input "mathan" at bounding box center [196, 70] width 82 height 9
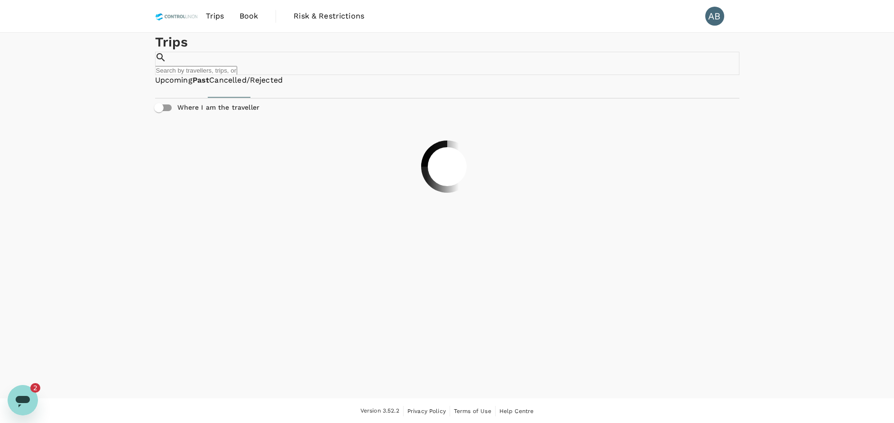
click at [441, 75] on div "Trips ​ ​" at bounding box center [447, 54] width 585 height 42
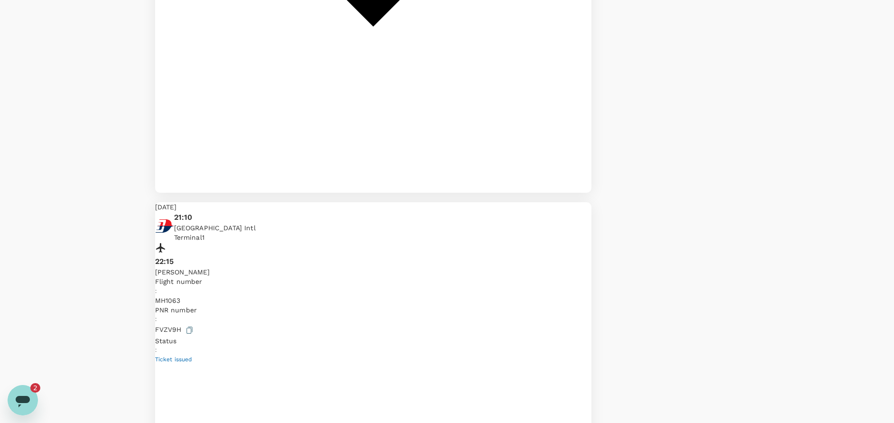
scroll to position [2272, 0]
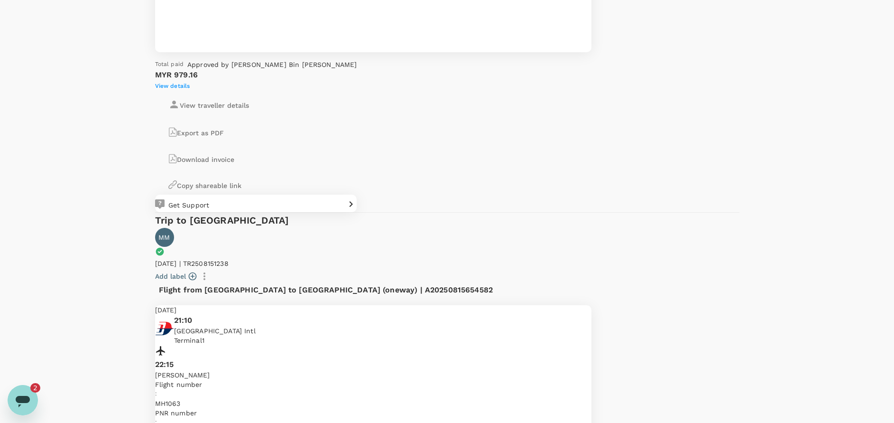
scroll to position [1289, 0]
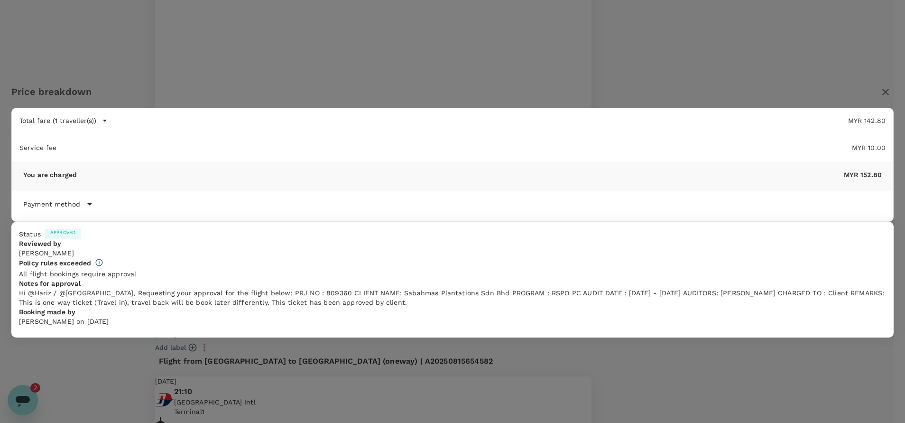
click at [880, 86] on icon "button" at bounding box center [885, 91] width 11 height 11
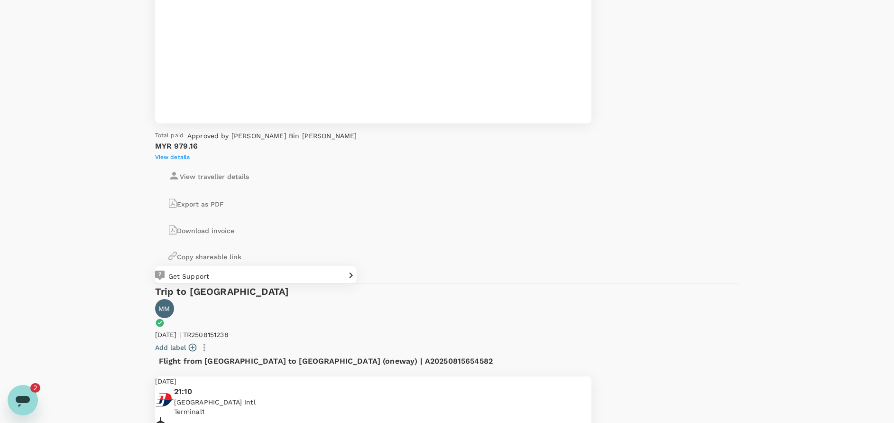
drag, startPoint x: 409, startPoint y: 244, endPoint x: 336, endPoint y: 242, distance: 73.6
copy span "A20250815136450"
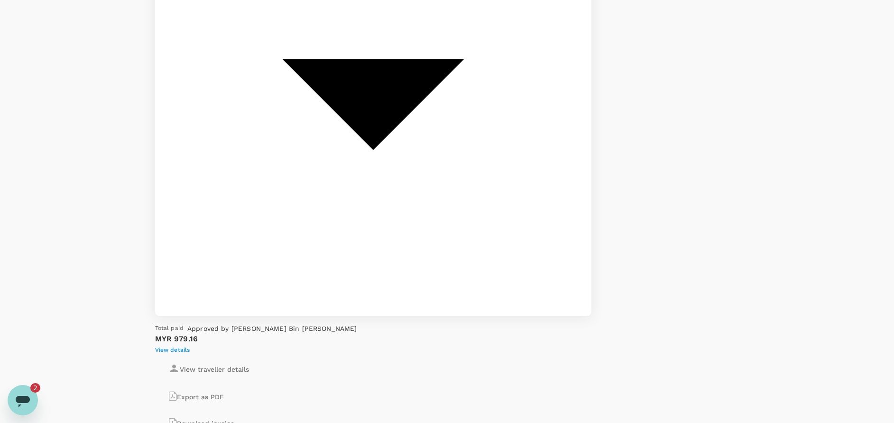
scroll to position [1075, 0]
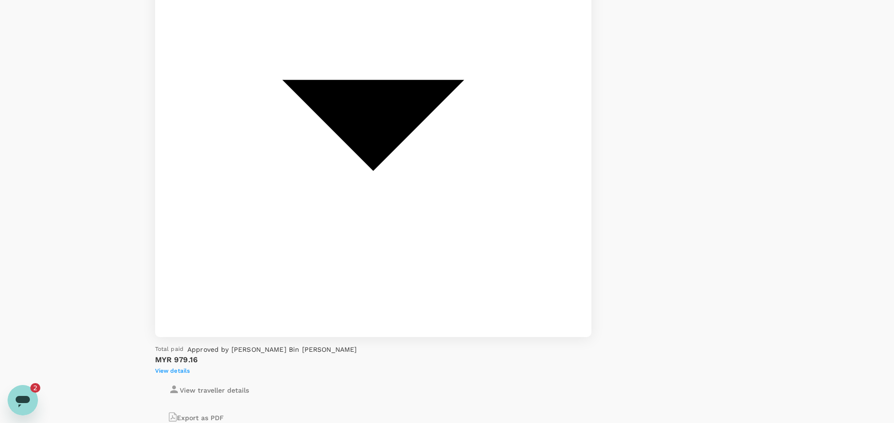
drag, startPoint x: 402, startPoint y: 234, endPoint x: 335, endPoint y: 238, distance: 67.0
copy span "A20250815126360"
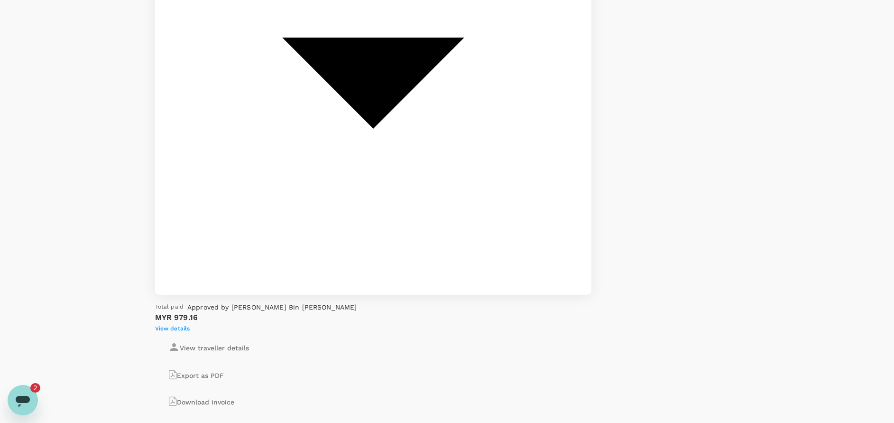
scroll to position [1146, 0]
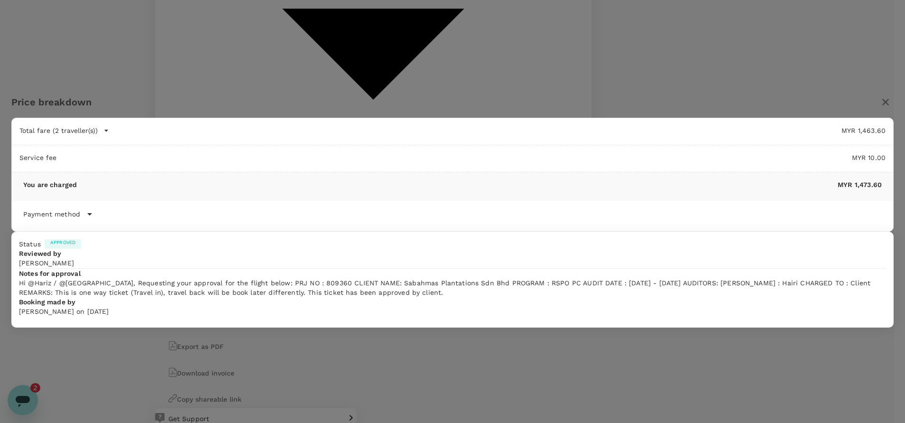
click at [880, 96] on icon "button" at bounding box center [885, 101] width 11 height 11
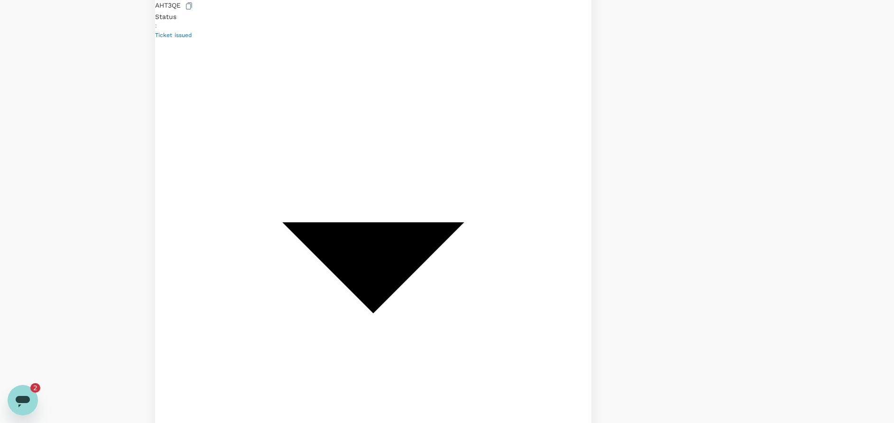
drag, startPoint x: 415, startPoint y: 157, endPoint x: 336, endPoint y: 163, distance: 79.0
copy span "A20250815478226"
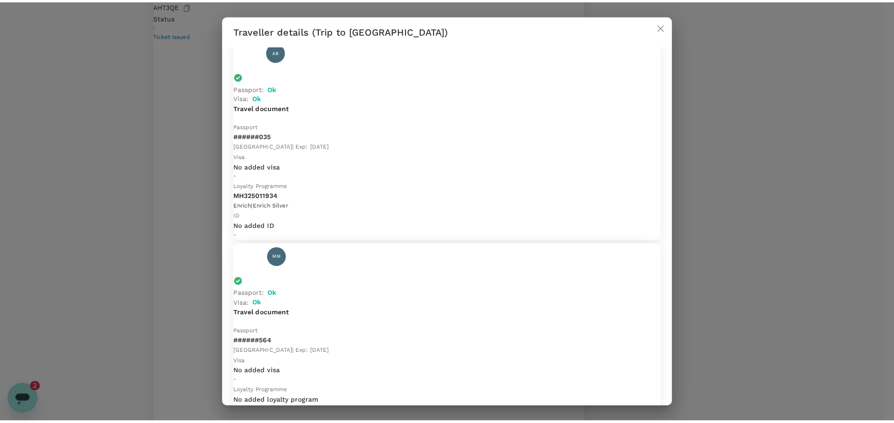
scroll to position [0, 0]
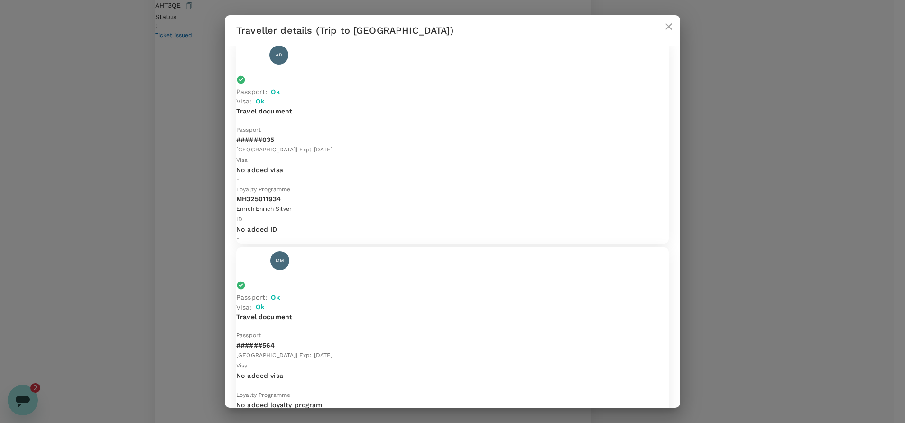
click at [671, 28] on icon "close" at bounding box center [669, 26] width 7 height 7
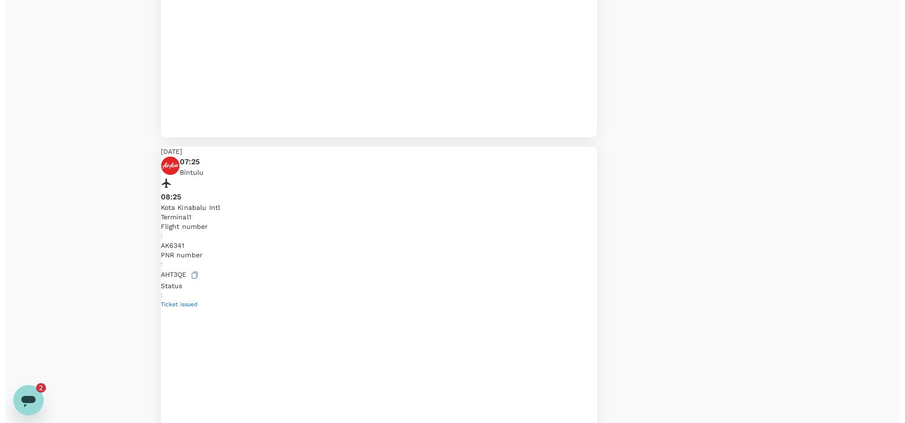
scroll to position [648, 0]
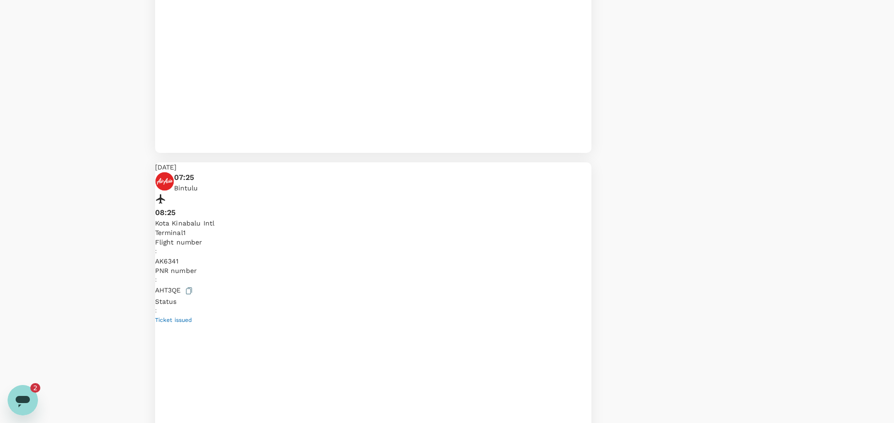
drag, startPoint x: 406, startPoint y: 225, endPoint x: 336, endPoint y: 226, distance: 69.3
copy span "A20250815869669"
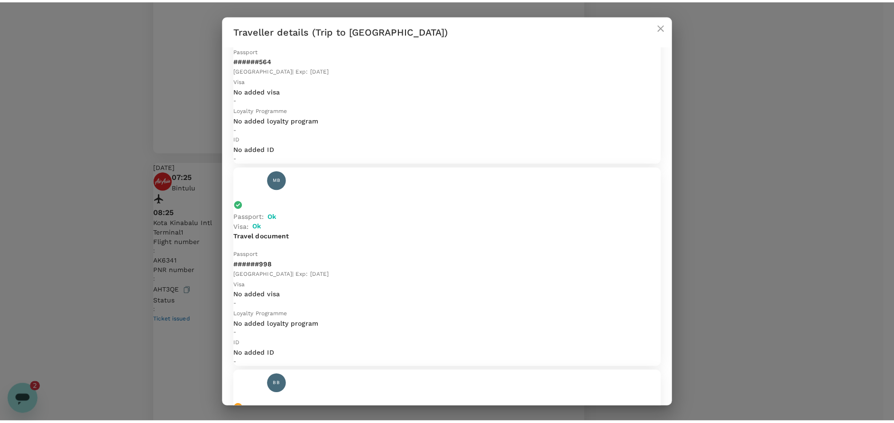
scroll to position [349, 0]
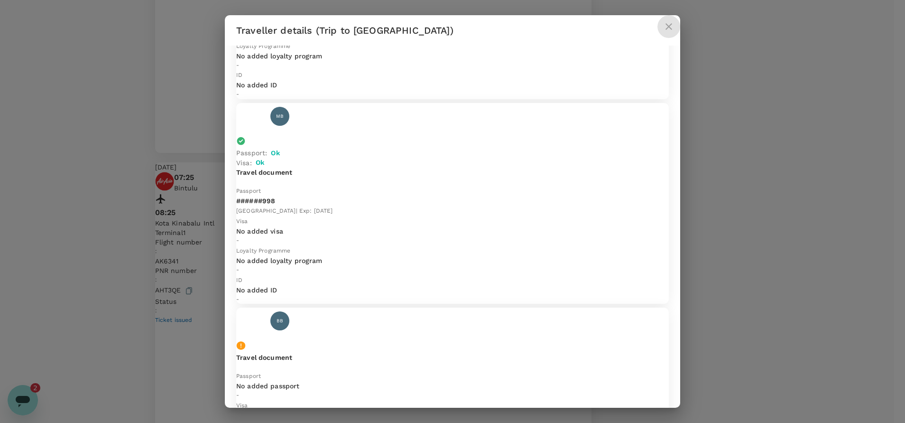
click at [667, 27] on icon "close" at bounding box center [668, 26] width 11 height 11
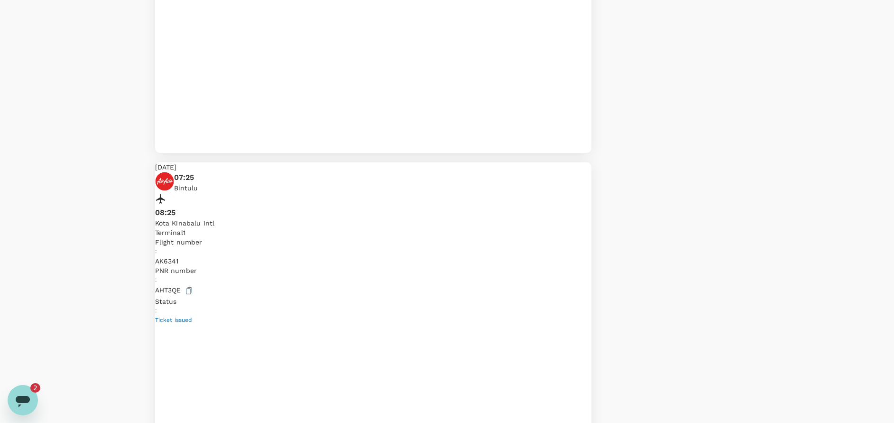
drag, startPoint x: 406, startPoint y: 219, endPoint x: 339, endPoint y: 220, distance: 66.9
drag, startPoint x: 373, startPoint y: 219, endPoint x: 407, endPoint y: 195, distance: 42.1
drag, startPoint x: 409, startPoint y: 221, endPoint x: 346, endPoint y: 225, distance: 63.2
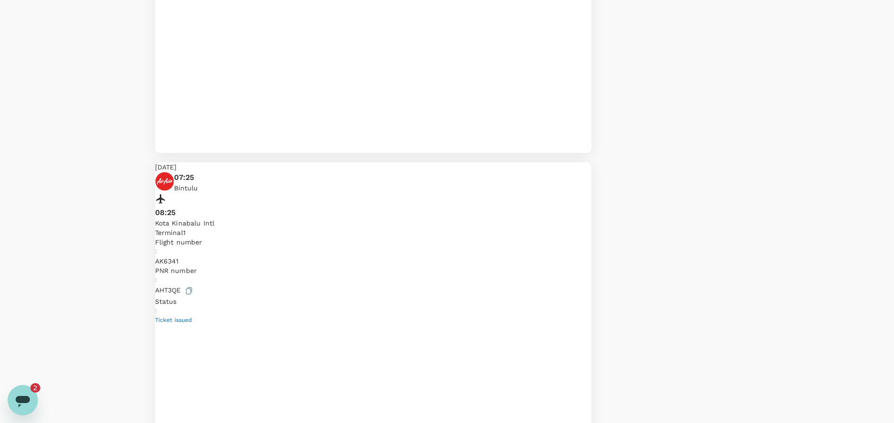
drag, startPoint x: 335, startPoint y: 222, endPoint x: 405, endPoint y: 220, distance: 69.8
copy span "A20250815869669"
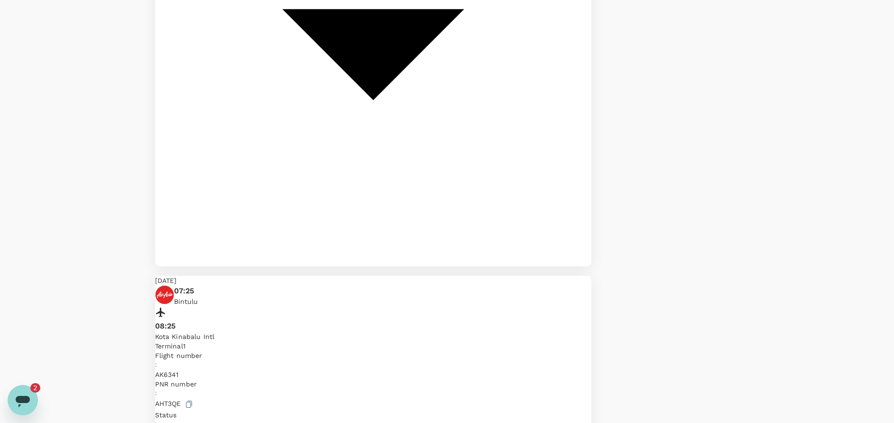
scroll to position [506, 0]
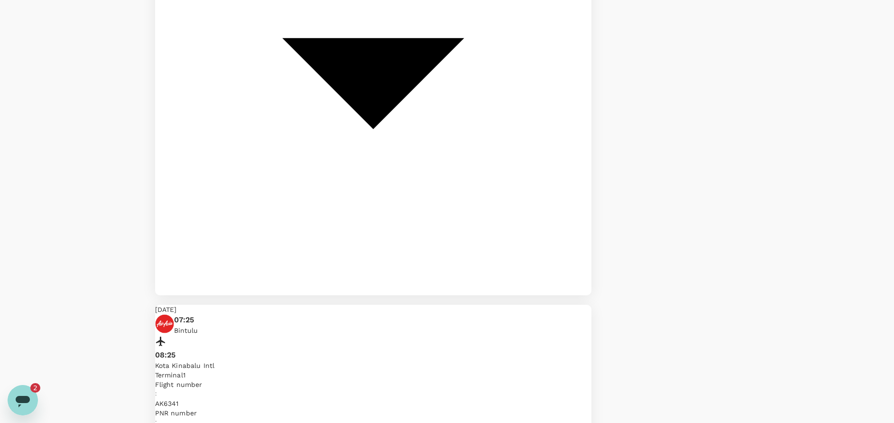
drag, startPoint x: 268, startPoint y: 123, endPoint x: 202, endPoint y: 125, distance: 65.5
copy div "TR2508156682 Add label"
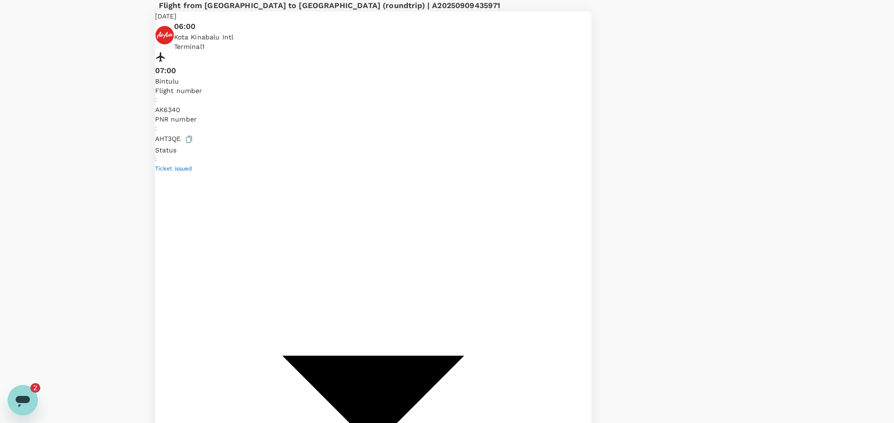
scroll to position [221, 0]
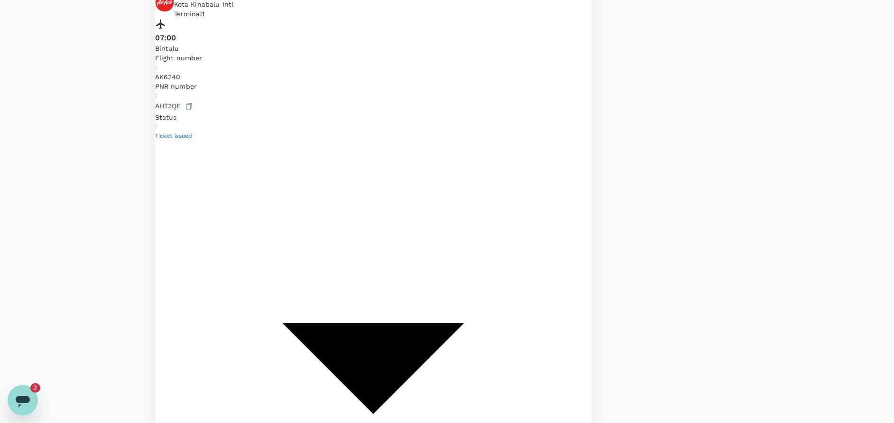
drag, startPoint x: 408, startPoint y: 214, endPoint x: 333, endPoint y: 219, distance: 75.1
copy p "A20250815654582"
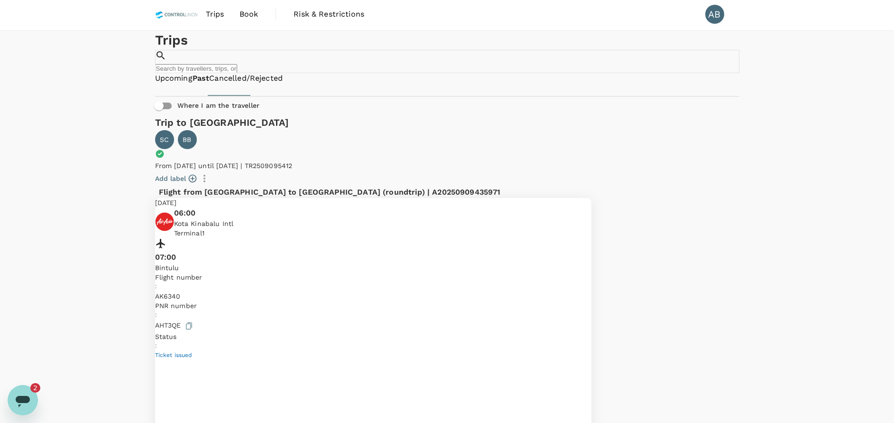
scroll to position [0, 0]
click at [442, 139] on div "Trip to Bintulu SC BB" at bounding box center [447, 140] width 585 height 46
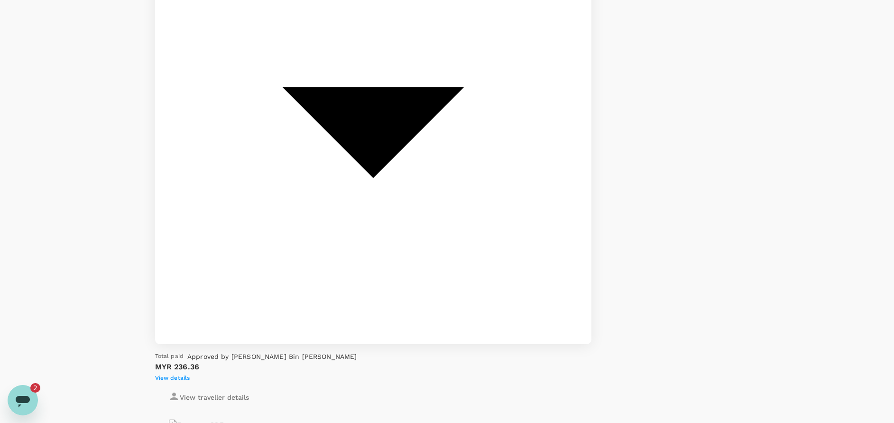
scroll to position [1495, 0]
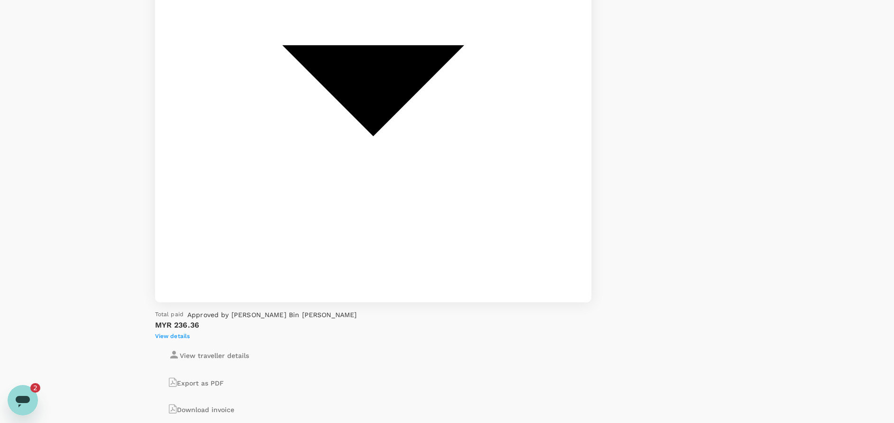
scroll to position [2135, 0]
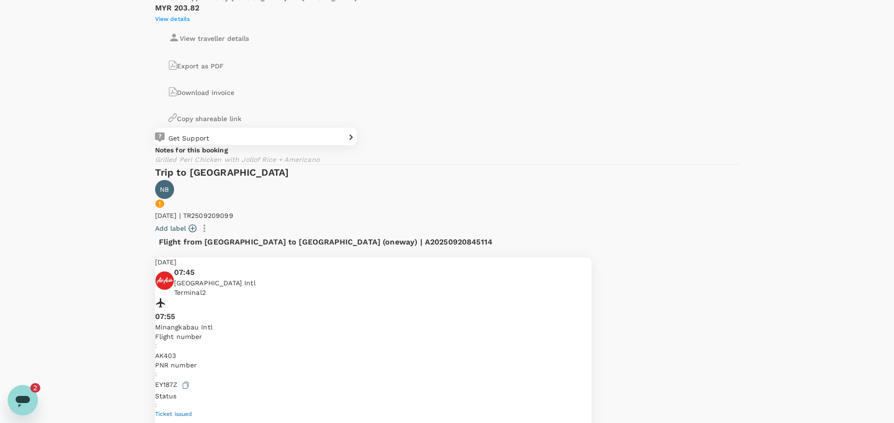
scroll to position [1644, 0]
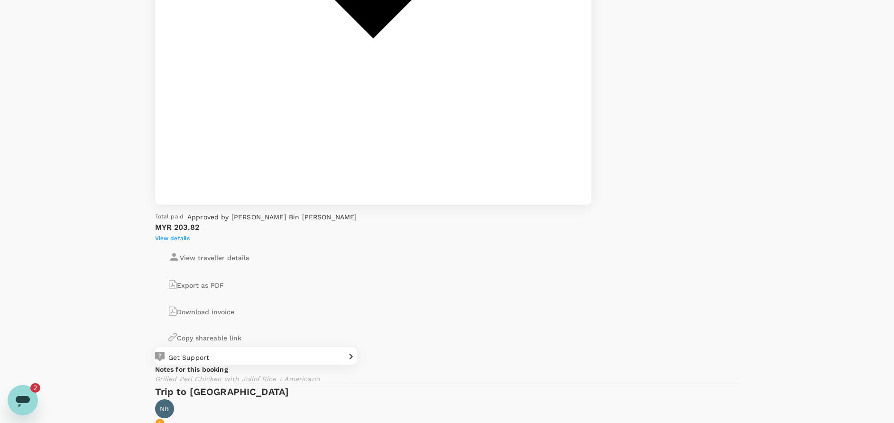
scroll to position [1430, 0]
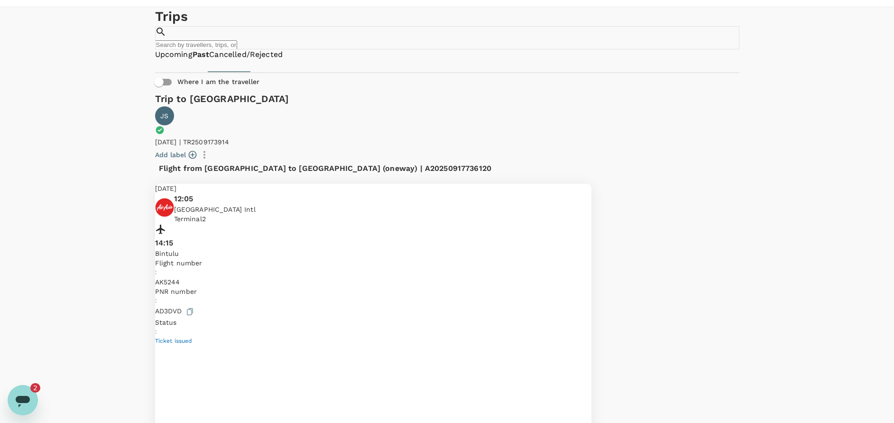
scroll to position [0, 0]
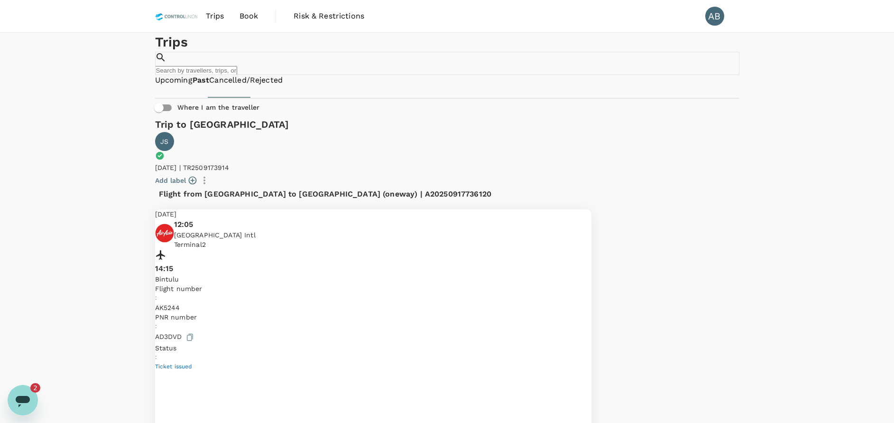
click at [237, 66] on input "text" at bounding box center [196, 70] width 82 height 9
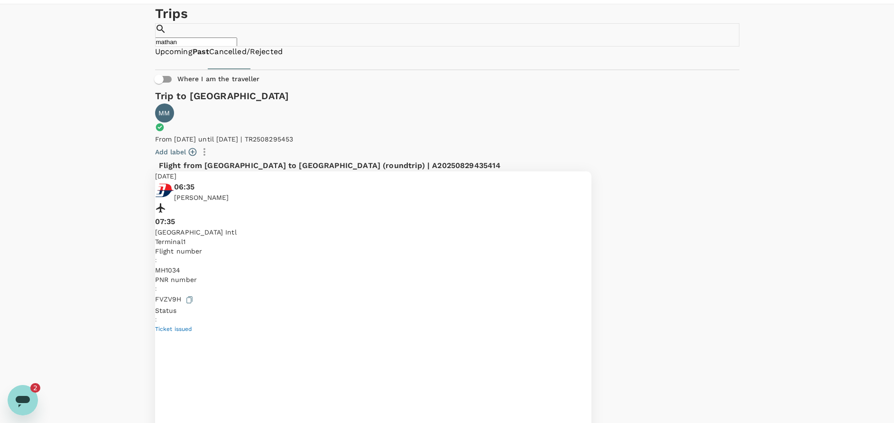
scroll to position [71, 0]
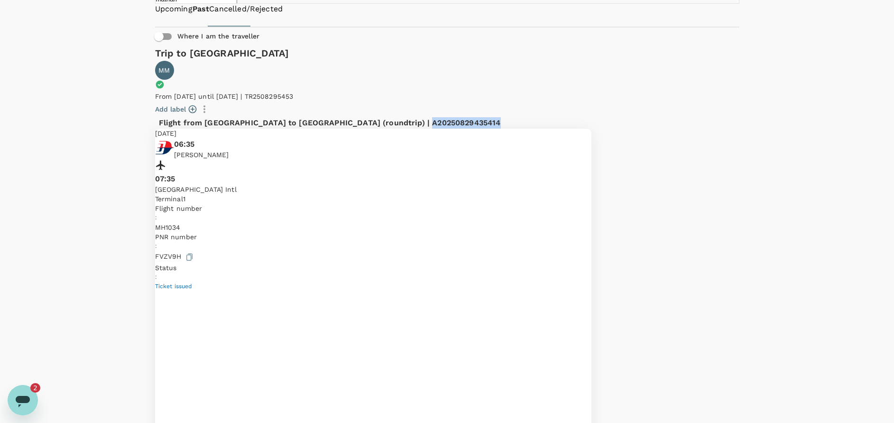
drag, startPoint x: 417, startPoint y: 124, endPoint x: 342, endPoint y: 123, distance: 75.0
click at [342, 123] on div "Flight from Malaysia to Malaysia (roundtrip) | A20250829435414" at bounding box center [341, 122] width 364 height 11
copy span "A20250829435414"
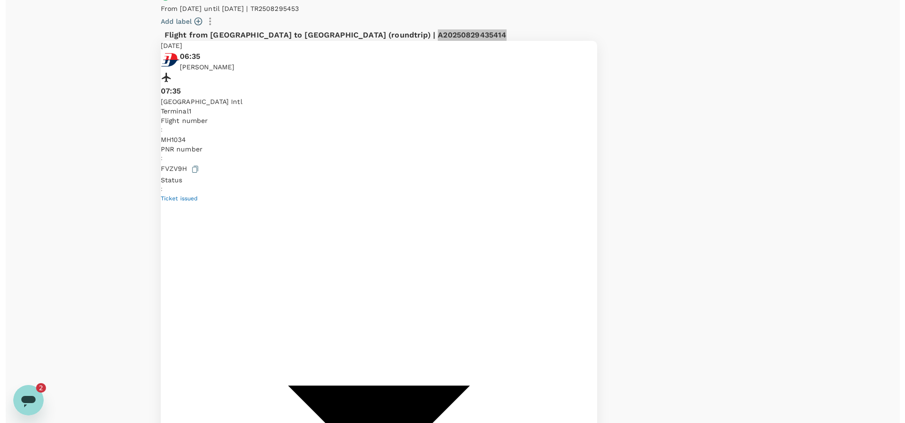
scroll to position [256, 0]
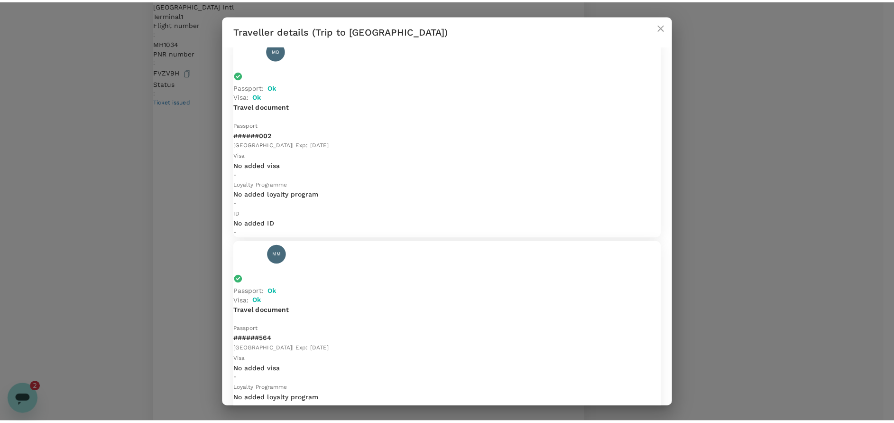
scroll to position [0, 0]
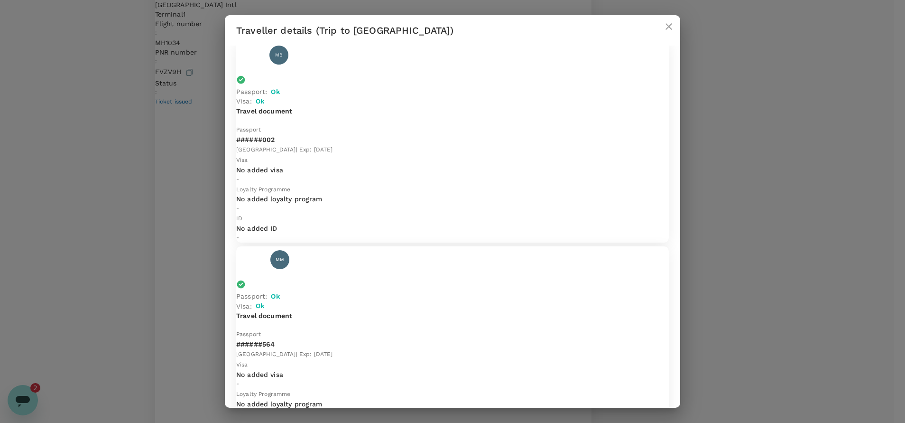
click at [671, 29] on icon "close" at bounding box center [668, 26] width 11 height 11
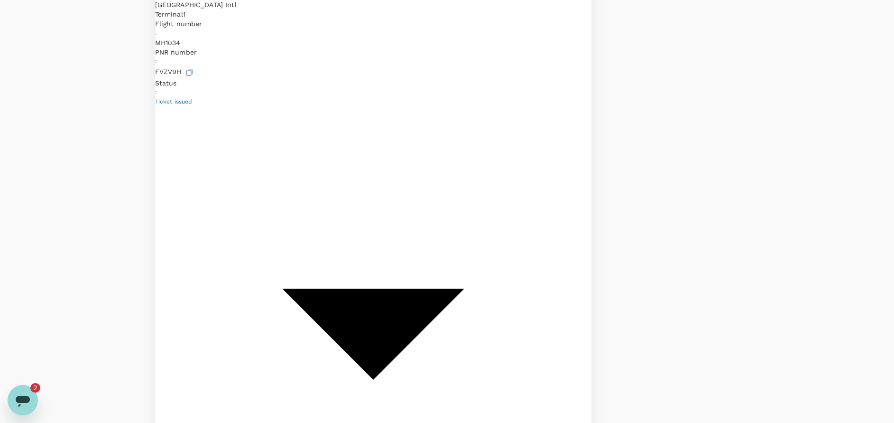
drag, startPoint x: 427, startPoint y: 176, endPoint x: 343, endPoint y: 178, distance: 84.0
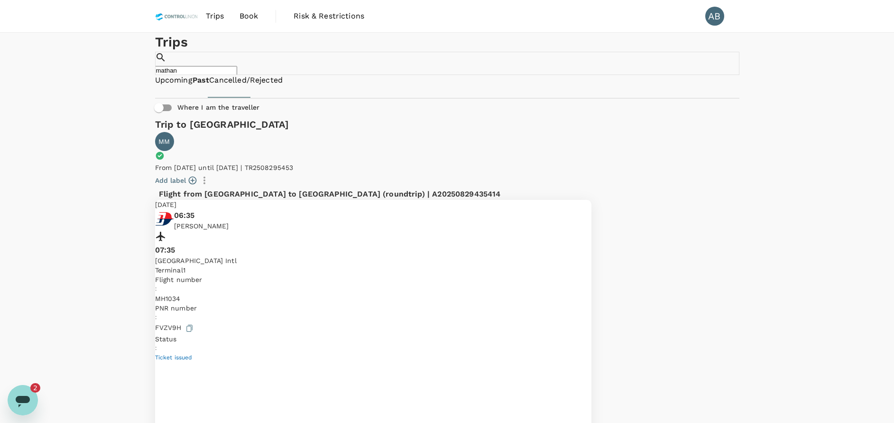
click at [237, 68] on input "mathan" at bounding box center [196, 70] width 82 height 9
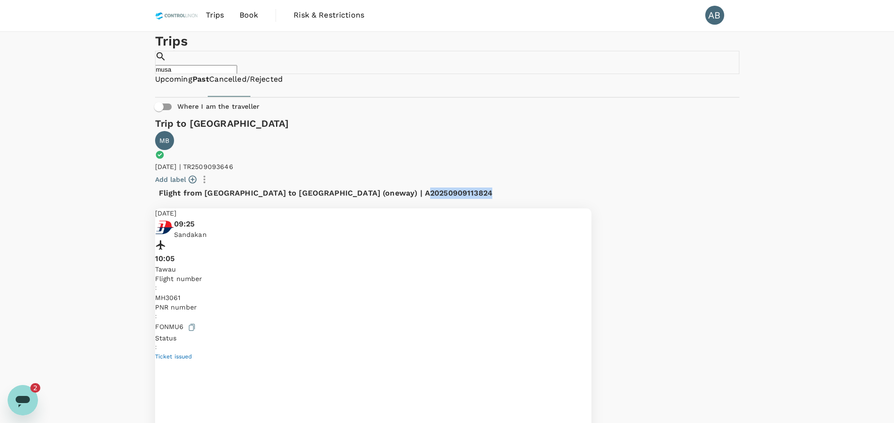
drag, startPoint x: 439, startPoint y: 200, endPoint x: 339, endPoint y: 200, distance: 100.6
click at [339, 199] on div "Flight from Malaysia to Malaysia (oneway) | A20250909113824" at bounding box center [341, 192] width 364 height 11
click at [423, 194] on div "Flight from Malaysia to Malaysia (oneway) | A20250909113824" at bounding box center [341, 192] width 364 height 11
click at [403, 199] on div "Flight from Malaysia to Malaysia (oneway) | A20250909113824" at bounding box center [341, 192] width 364 height 11
drag, startPoint x: 397, startPoint y: 196, endPoint x: 355, endPoint y: 195, distance: 41.3
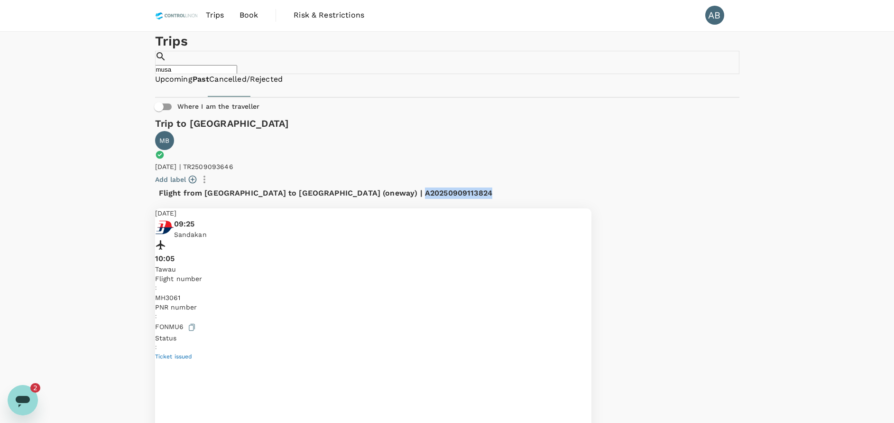
click at [343, 199] on div "Flight from Malaysia to Malaysia (oneway) | A20250909113824" at bounding box center [341, 192] width 364 height 11
drag, startPoint x: 365, startPoint y: 195, endPoint x: 421, endPoint y: 169, distance: 61.8
click at [421, 171] on div "Add label" at bounding box center [374, 179] width 438 height 16
drag, startPoint x: 420, startPoint y: 201, endPoint x: 394, endPoint y: 206, distance: 27.1
click at [418, 199] on div "Flight from Malaysia to Malaysia (oneway) | A20250909113824" at bounding box center [373, 192] width 436 height 11
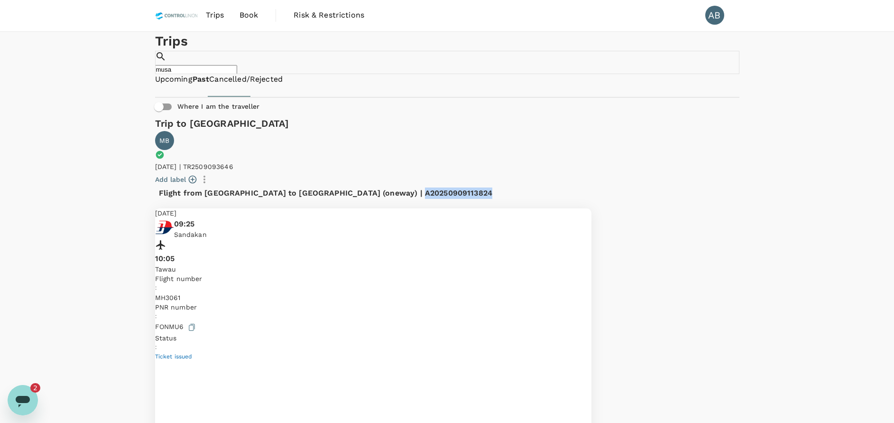
drag, startPoint x: 400, startPoint y: 197, endPoint x: 334, endPoint y: 201, distance: 66.5
click at [334, 199] on div "Flight from Malaysia to Malaysia (oneway) | A20250909113824" at bounding box center [373, 192] width 436 height 11
click at [511, 174] on div "Add label" at bounding box center [374, 179] width 438 height 16
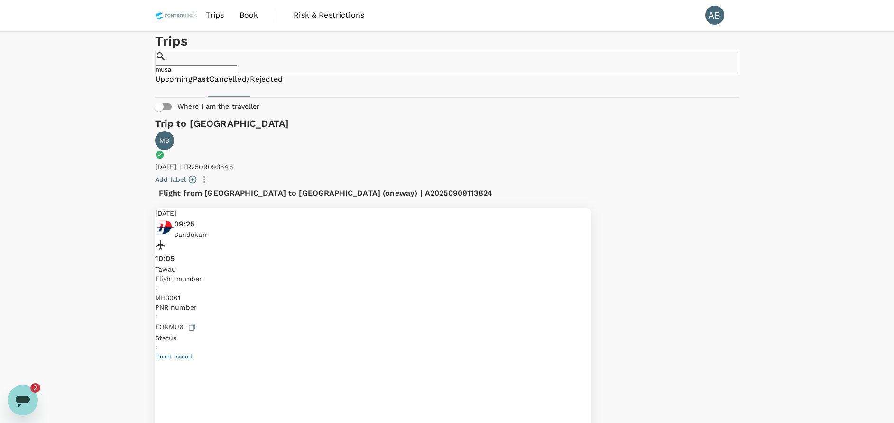
scroll to position [0, 0]
click at [182, 86] on link "Upcoming" at bounding box center [173, 80] width 37 height 11
drag, startPoint x: 408, startPoint y: 199, endPoint x: 330, endPoint y: 202, distance: 78.3
click at [330, 200] on div "Flight from Malaysia to Malaysia (oneway) | A20250909113824" at bounding box center [341, 193] width 364 height 11
click at [424, 188] on div "Flight from Malaysia to Malaysia (oneway) | A20250909113824" at bounding box center [341, 193] width 364 height 11
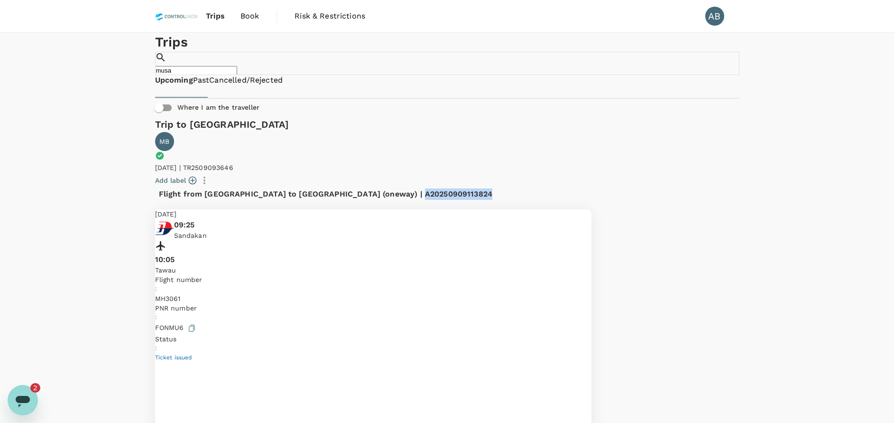
drag, startPoint x: 379, startPoint y: 200, endPoint x: 337, endPoint y: 201, distance: 41.8
click at [337, 200] on div "Flight from Malaysia to Malaysia (oneway) | A20250909113824" at bounding box center [341, 193] width 364 height 11
click at [210, 86] on link "Past" at bounding box center [201, 80] width 17 height 11
drag, startPoint x: 414, startPoint y: 196, endPoint x: 342, endPoint y: 204, distance: 73.0
click at [338, 200] on div "Flight from Malaysia to Malaysia (oneway) | A20250909374611" at bounding box center [373, 193] width 436 height 11
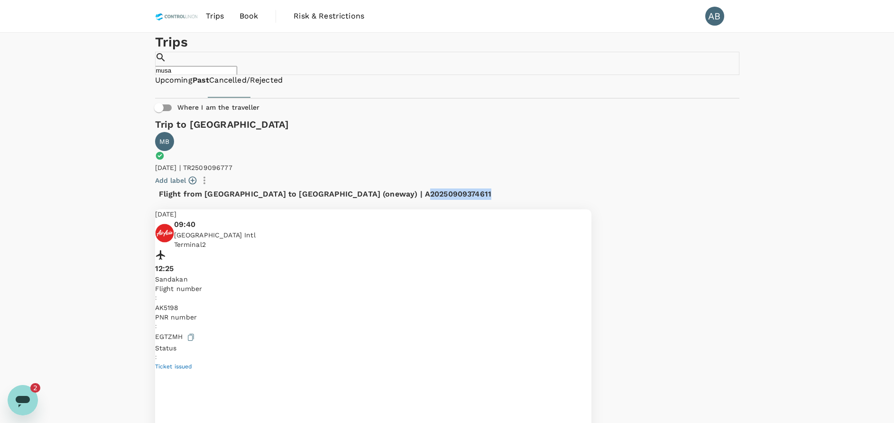
click at [397, 200] on div "Flight from Malaysia to Malaysia (oneway) | A20250909374611" at bounding box center [341, 193] width 364 height 11
drag, startPoint x: 396, startPoint y: 196, endPoint x: 335, endPoint y: 201, distance: 61.0
click at [335, 200] on div "Flight from Malaysia to Malaysia (oneway) | A20250909374611" at bounding box center [341, 193] width 364 height 11
click at [237, 66] on input "musa" at bounding box center [196, 70] width 82 height 9
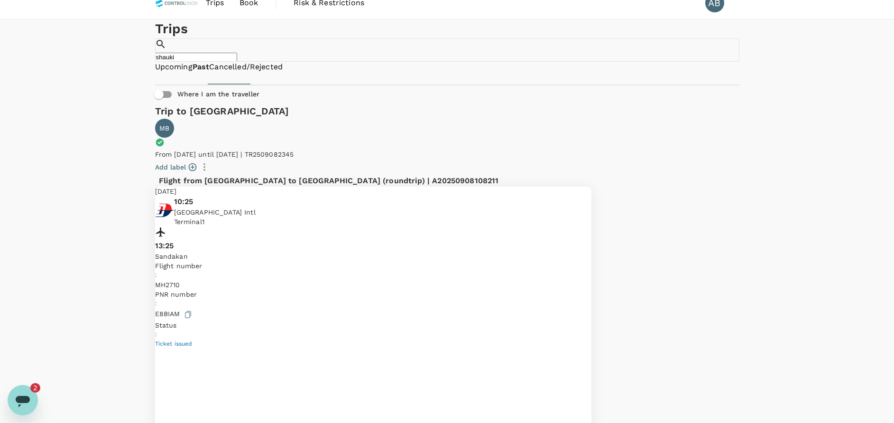
scroll to position [19, 0]
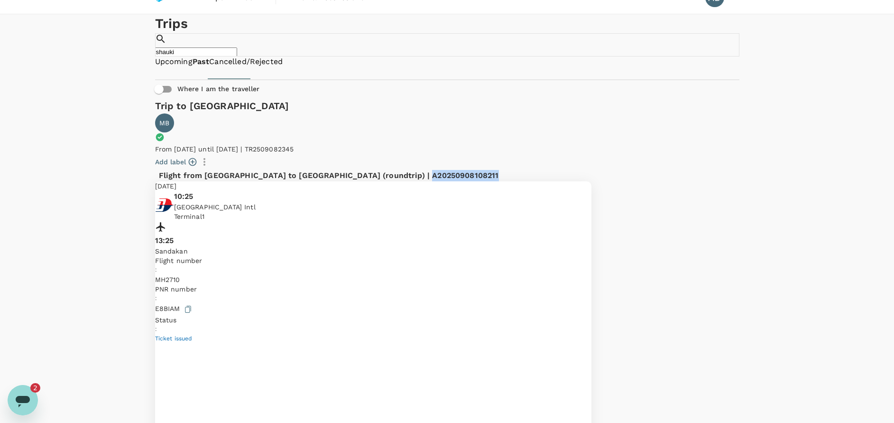
drag, startPoint x: 412, startPoint y: 181, endPoint x: 343, endPoint y: 178, distance: 69.8
click at [343, 178] on div "Flight from Malaysia to Malaysia (roundtrip) | A20250908108211" at bounding box center [341, 175] width 364 height 11
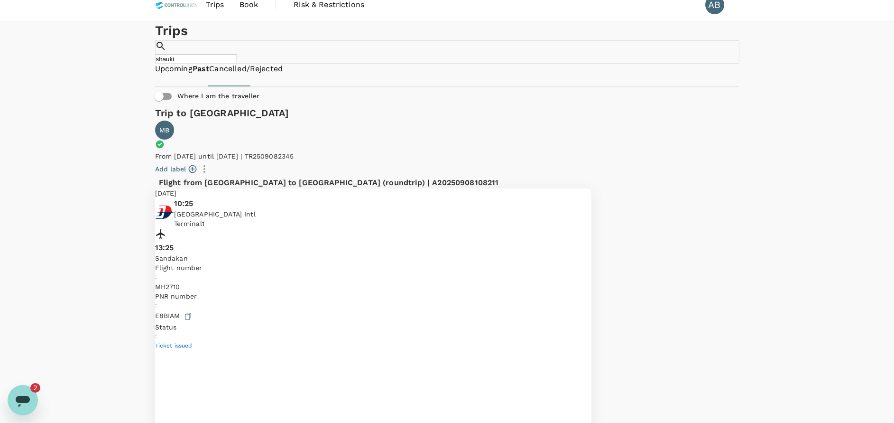
scroll to position [0, 0]
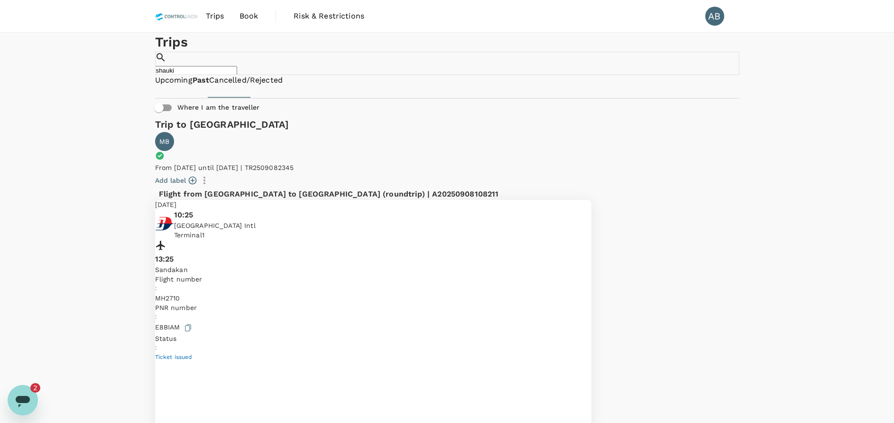
click at [245, 17] on span "Book" at bounding box center [249, 15] width 19 height 11
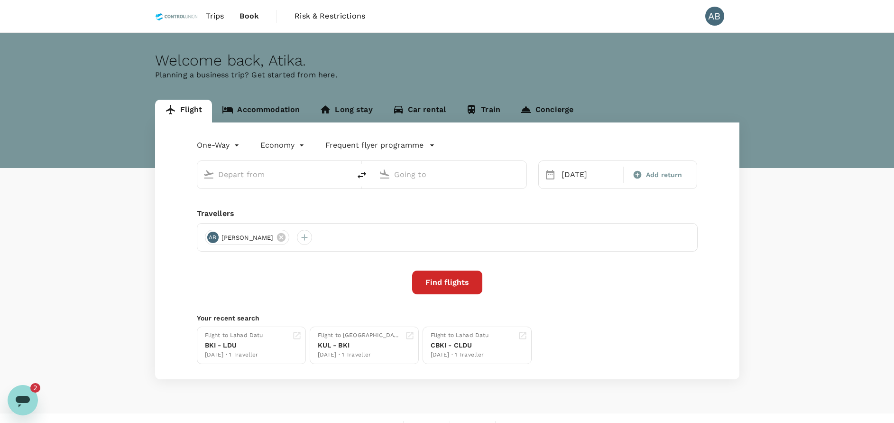
click at [163, 177] on div "One-Way oneway Economy economy Frequent flyer programme 29 Sep Add return Trave…" at bounding box center [447, 250] width 585 height 257
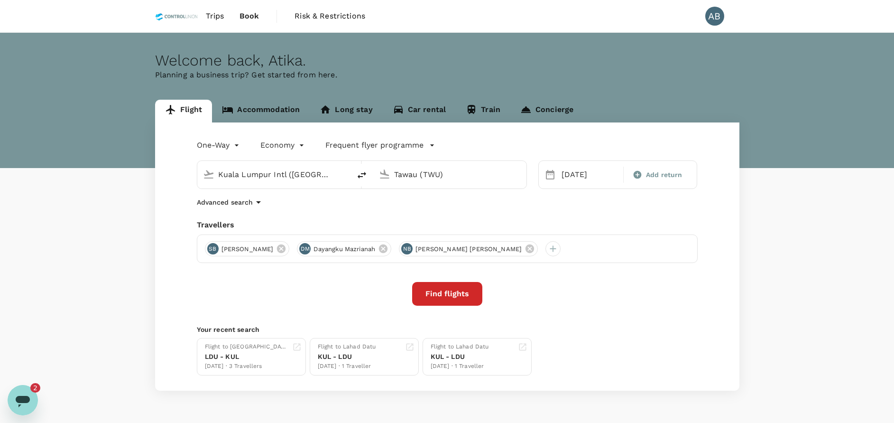
click at [544, 206] on div "Advanced search" at bounding box center [447, 201] width 501 height 11
click at [619, 207] on div "Advanced search" at bounding box center [447, 201] width 501 height 11
click at [457, 292] on button "Find flights" at bounding box center [447, 294] width 70 height 24
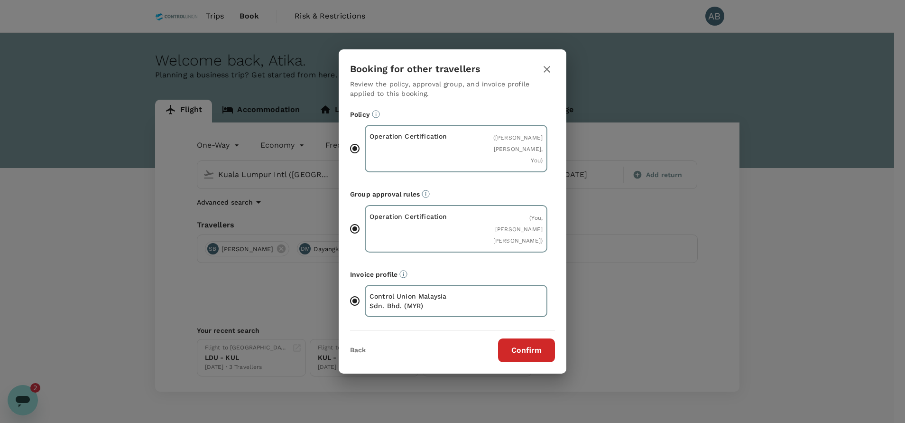
click at [530, 346] on button "Confirm" at bounding box center [526, 350] width 57 height 24
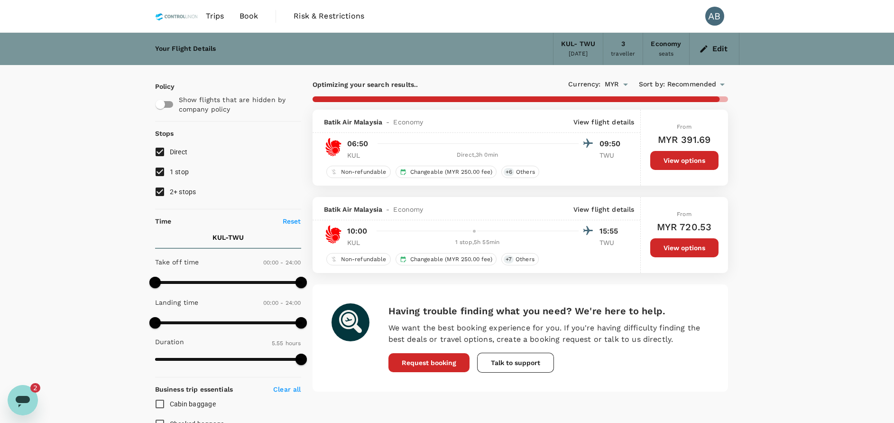
click at [793, 244] on div "Your Flight Details KUL - TWU 28 Sep 2025 3 traveller Economy seats Edit Policy…" at bounding box center [447, 355] width 894 height 645
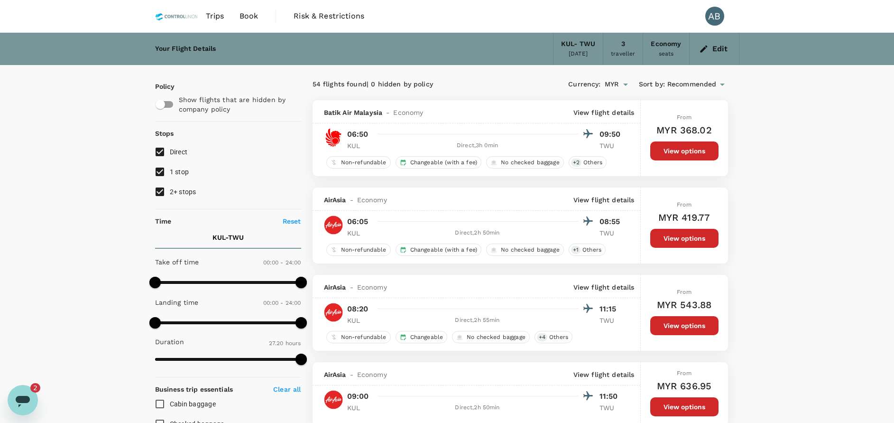
drag, startPoint x: 161, startPoint y: 173, endPoint x: 160, endPoint y: 183, distance: 10.5
click at [160, 172] on input "1 stop" at bounding box center [160, 172] width 20 height 20
drag, startPoint x: 160, startPoint y: 191, endPoint x: 171, endPoint y: 193, distance: 11.6
click at [160, 192] on input "2+ stops" at bounding box center [160, 192] width 20 height 20
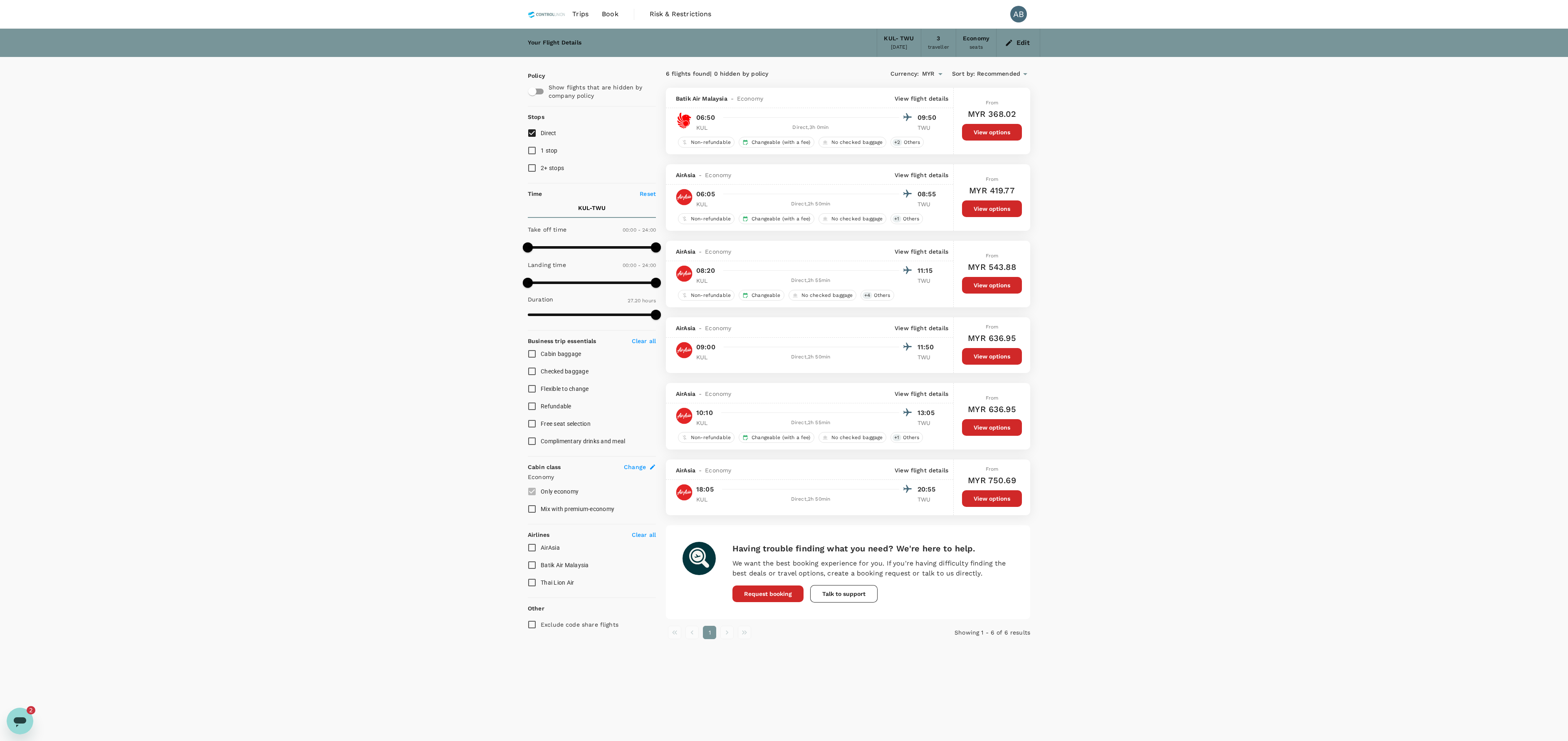
click at [784, 370] on div "Your Flight Details KUL - TWU 28 Sep 2025 3 traveller Economy seats Edit Policy…" at bounding box center [784, 420] width 1568 height 783
click at [784, 306] on div "Your Flight Details KUL - TWU 28 Sep 2025 3 traveller Economy seats Edit Policy…" at bounding box center [784, 420] width 1568 height 783
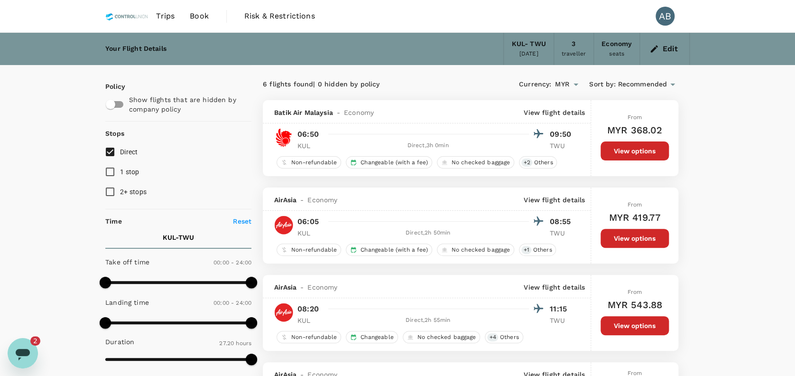
scroll to position [2201, 0]
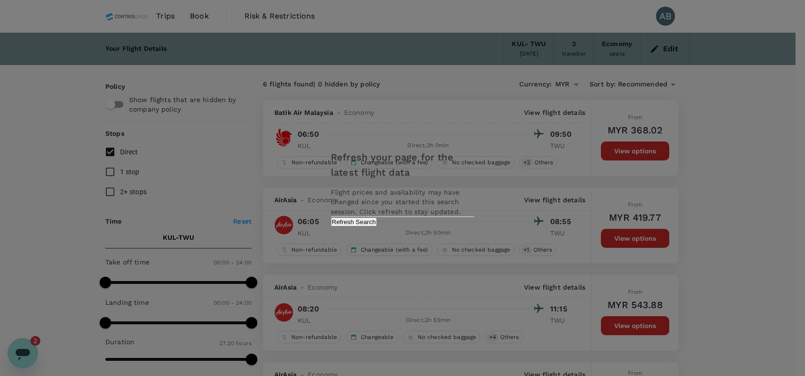
click at [377, 226] on button "Refresh Search" at bounding box center [354, 221] width 46 height 9
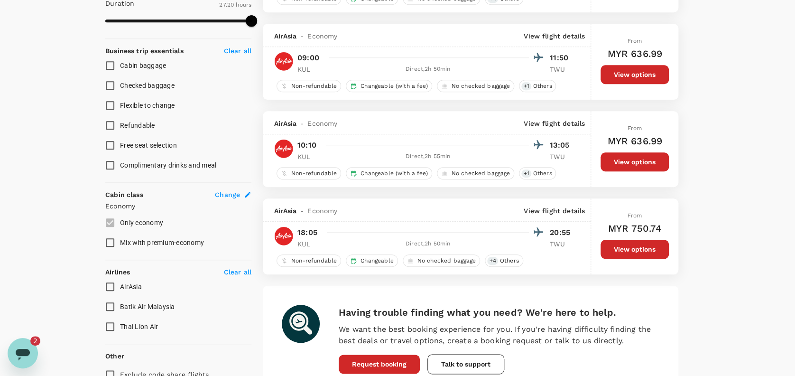
scroll to position [430, 0]
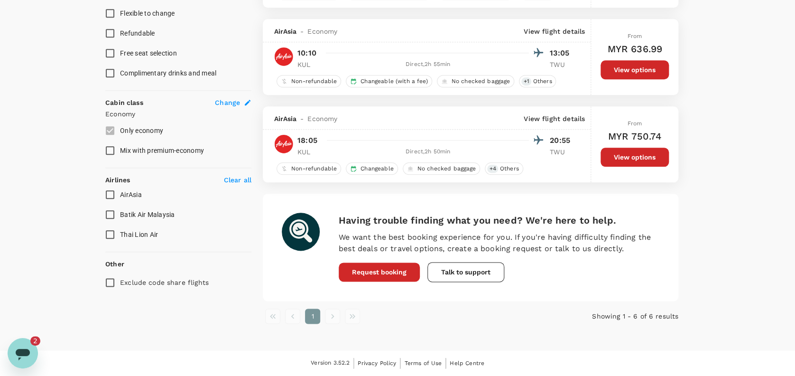
drag, startPoint x: 545, startPoint y: 326, endPoint x: 533, endPoint y: 323, distance: 12.3
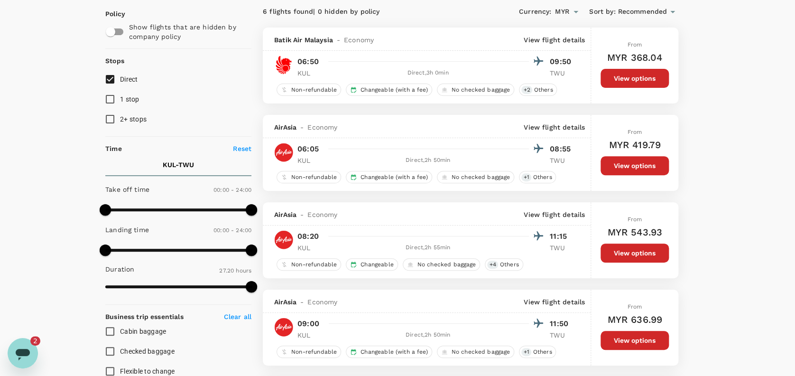
scroll to position [0, 0]
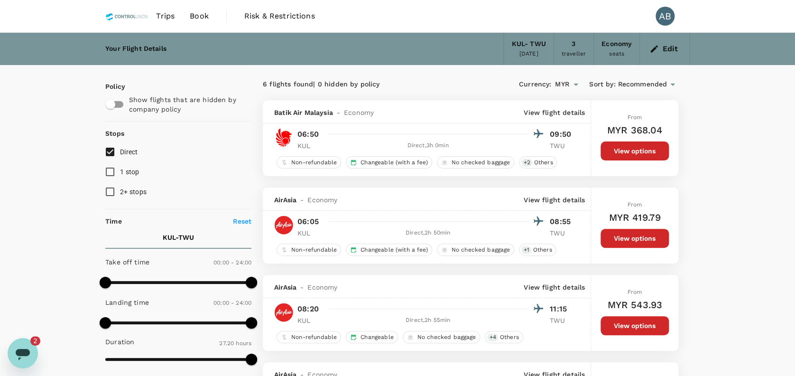
click at [22, 343] on div "Open messaging window, 2 unread messages" at bounding box center [23, 353] width 28 height 28
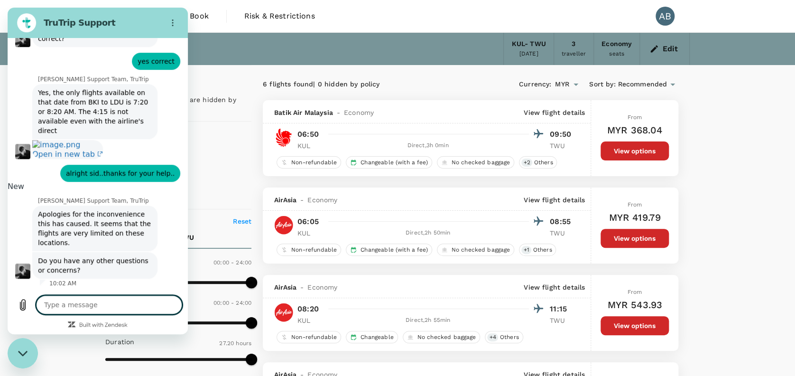
scroll to position [1986, 0]
click at [68, 307] on textarea at bounding box center [109, 304] width 146 height 19
click at [159, 304] on textarea "do we have any MAS airline flight" at bounding box center [109, 304] width 146 height 19
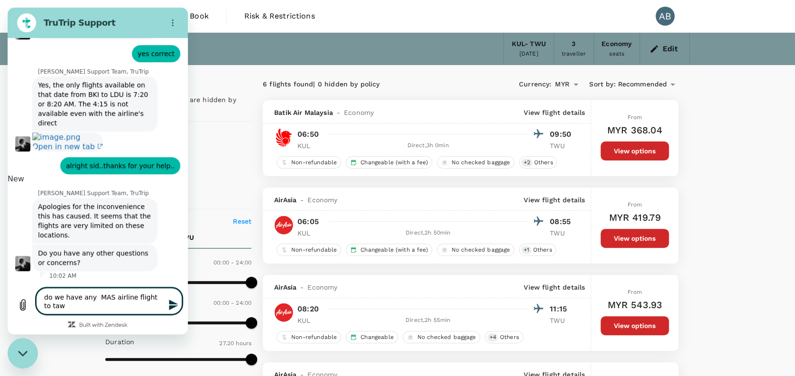
scroll to position [1994, 0]
click at [169, 301] on icon "Send message" at bounding box center [173, 304] width 9 height 10
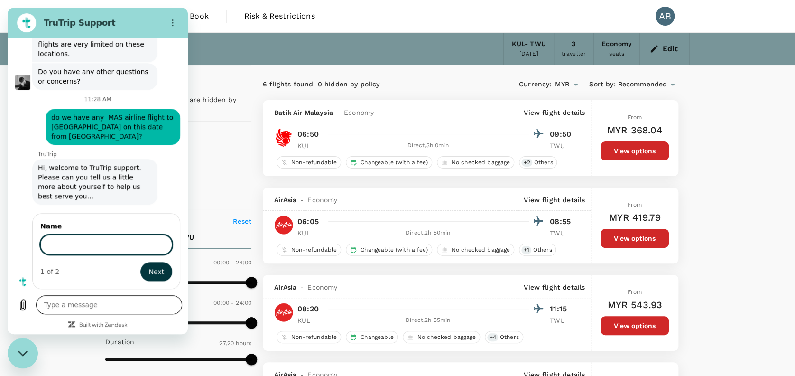
scroll to position [2164, 0]
click at [65, 247] on input "Name" at bounding box center [106, 244] width 132 height 20
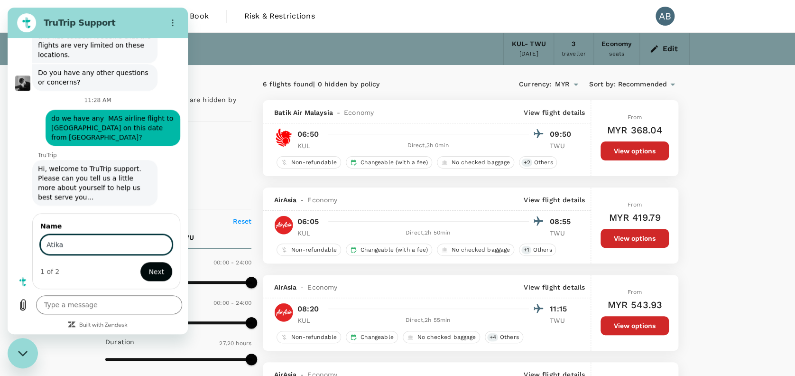
click at [149, 272] on span "Next" at bounding box center [157, 271] width 16 height 11
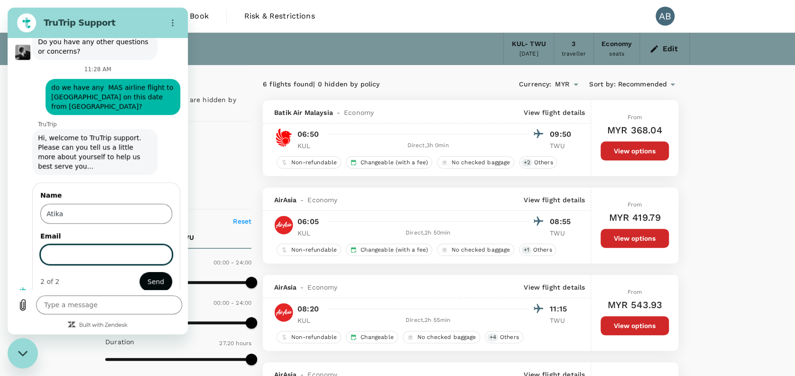
scroll to position [2205, 0]
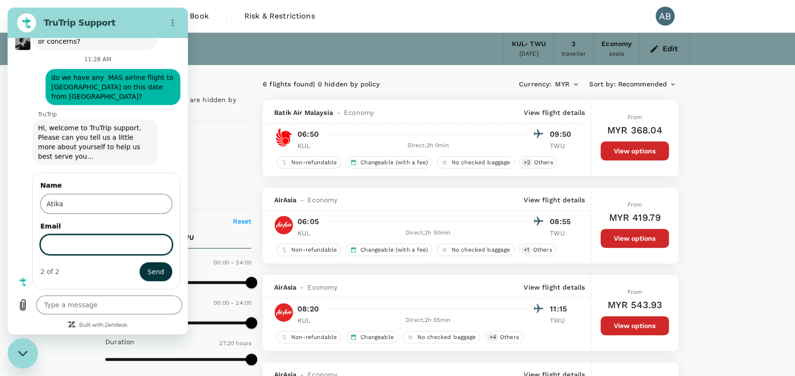
click at [69, 246] on input "Email" at bounding box center [106, 244] width 132 height 20
click at [148, 266] on span "Send" at bounding box center [156, 271] width 17 height 11
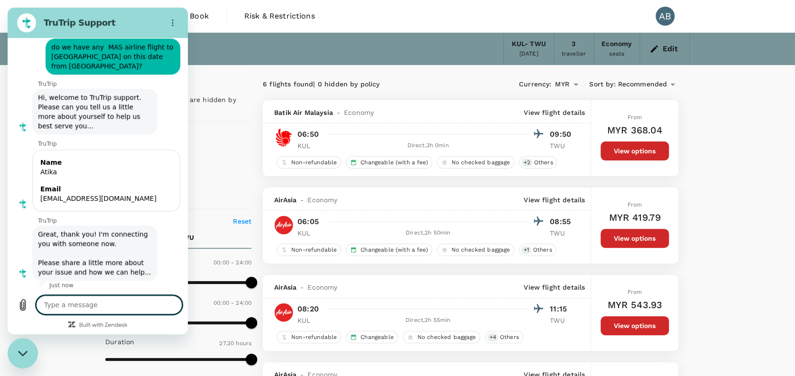
scroll to position [2238, 0]
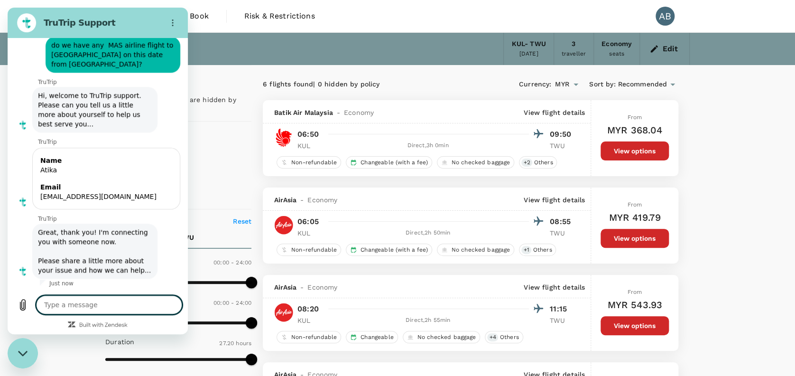
click at [100, 306] on textarea at bounding box center [109, 304] width 146 height 19
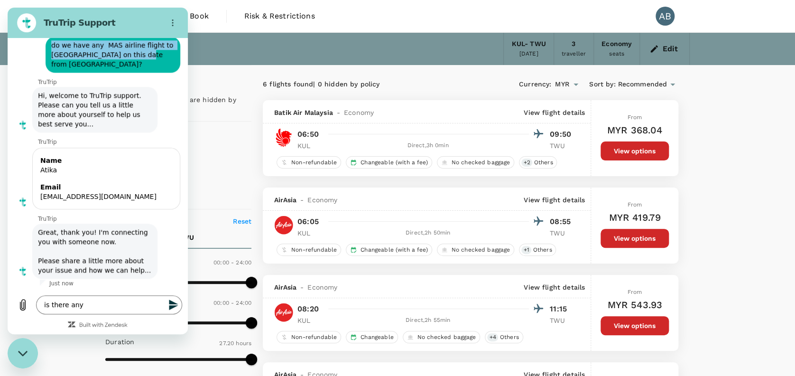
drag, startPoint x: 137, startPoint y: 66, endPoint x: 53, endPoint y: 52, distance: 85.6
click at [44, 52] on div "says: do we have any MAS airline flight to tawau on this date from KUL?" at bounding box center [94, 52] width 173 height 42
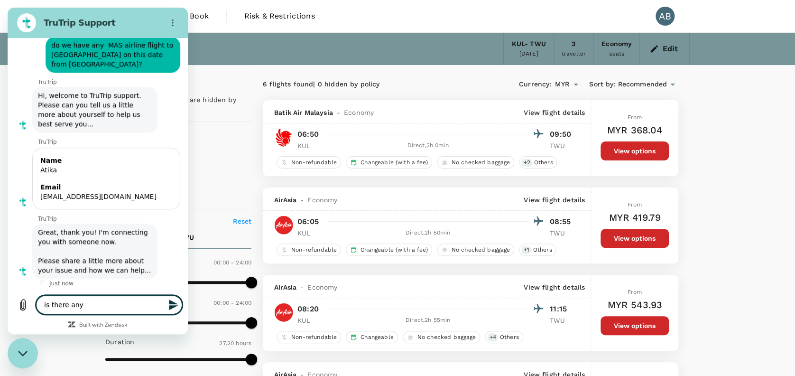
click at [80, 306] on textarea "is there any" at bounding box center [109, 304] width 146 height 19
paste textarea "do we have any MAS airline flight to [GEOGRAPHIC_DATA] on this date from [GEOGR…"
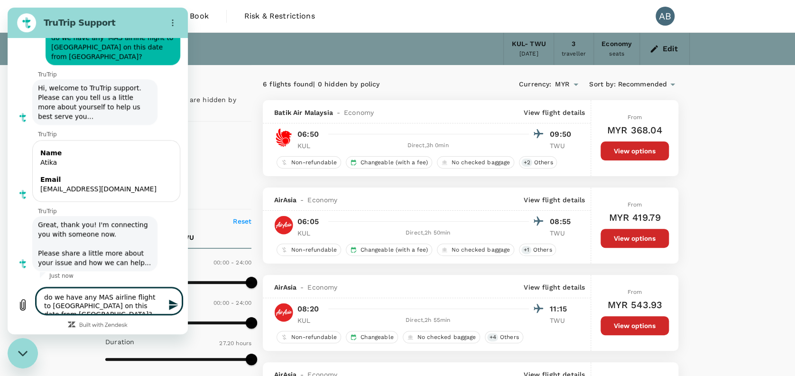
drag, startPoint x: 99, startPoint y: 305, endPoint x: 85, endPoint y: 305, distance: 13.3
click at [85, 305] on textarea "do we have any MAS airline flight to tawau on this date from KUL?" at bounding box center [109, 301] width 146 height 27
click at [171, 303] on icon "Send message" at bounding box center [173, 304] width 9 height 10
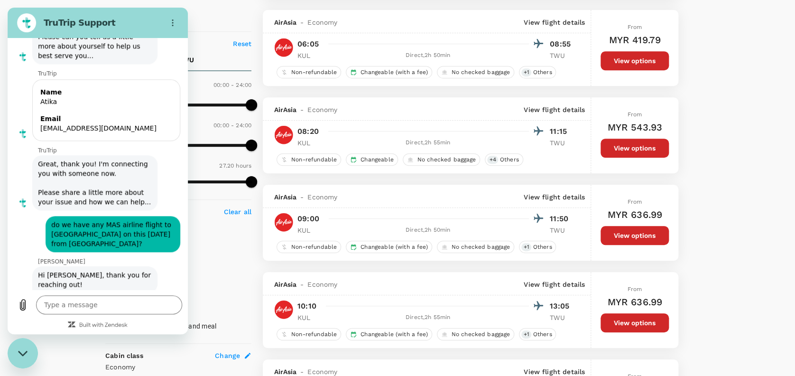
scroll to position [2338, 0]
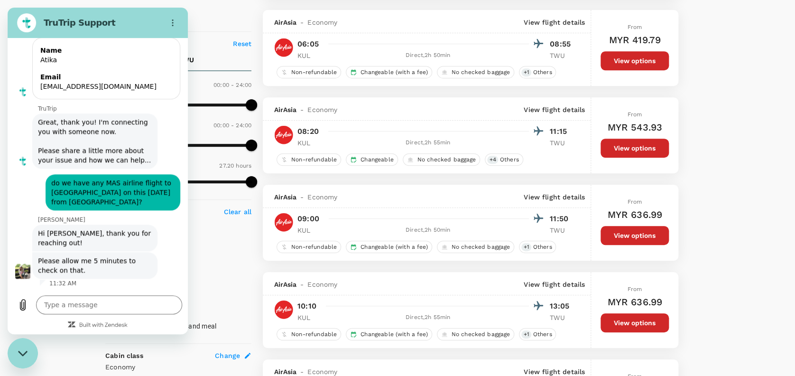
click at [35, 348] on div "Close messaging window" at bounding box center [23, 353] width 28 height 28
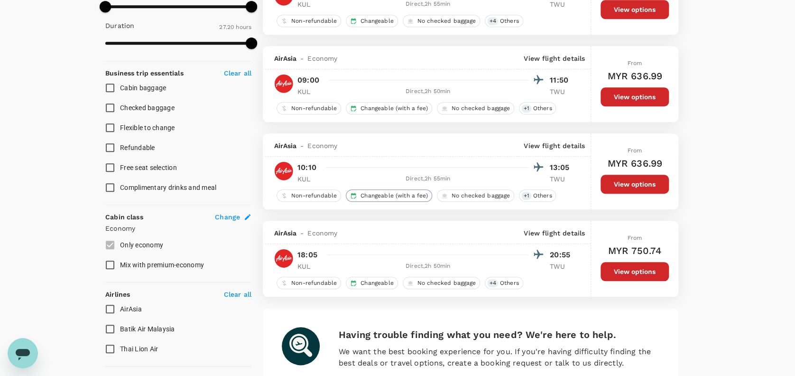
scroll to position [126, 0]
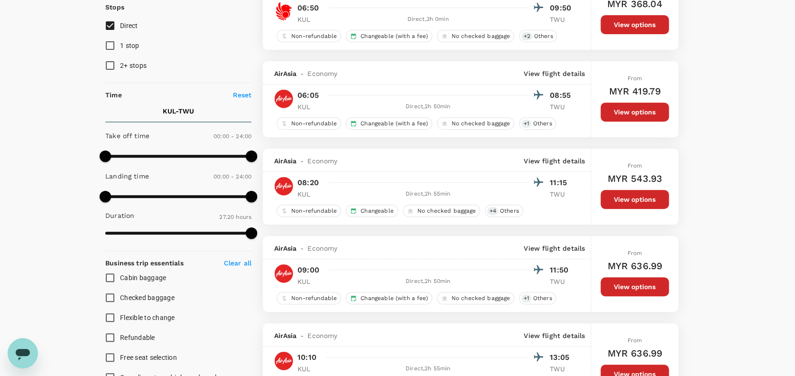
click at [107, 45] on input "1 stop" at bounding box center [110, 46] width 20 height 20
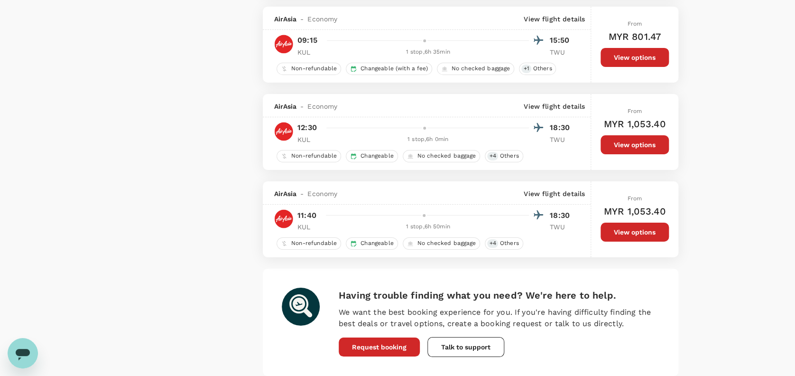
scroll to position [1668, 0]
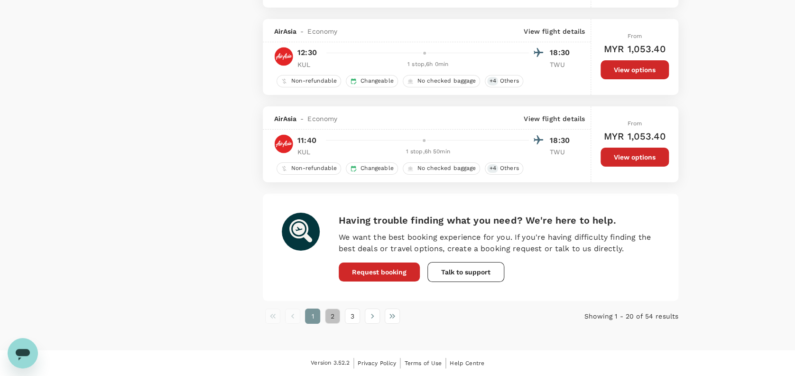
click at [335, 313] on button "2" at bounding box center [332, 315] width 15 height 15
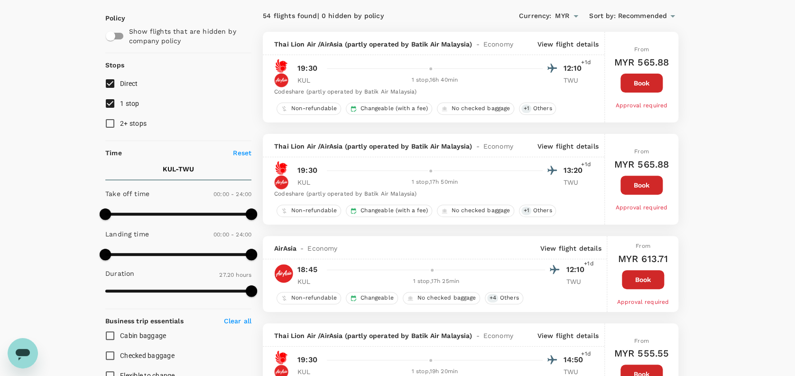
scroll to position [0, 0]
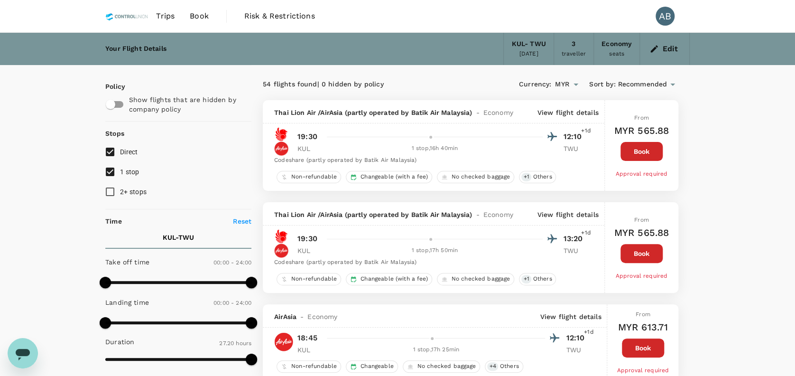
click at [443, 84] on div "54 flights found | 0 hidden by policy" at bounding box center [367, 84] width 208 height 10
click at [445, 82] on div "54 flights found | 0 hidden by policy" at bounding box center [367, 84] width 208 height 10
click at [448, 79] on div "54 flights found | 0 hidden by policy" at bounding box center [367, 84] width 208 height 10
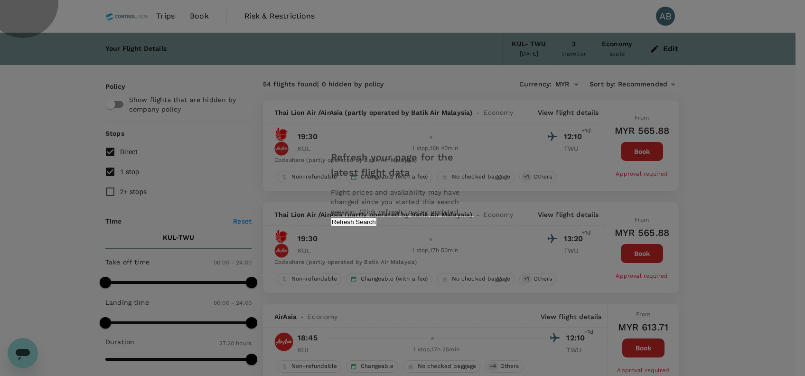
drag, startPoint x: 439, startPoint y: 228, endPoint x: 456, endPoint y: 228, distance: 17.1
click at [377, 226] on button "Refresh Search" at bounding box center [354, 221] width 46 height 9
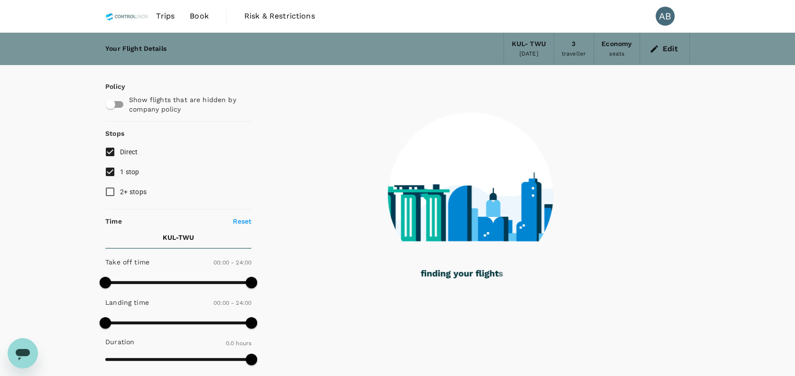
click at [22, 347] on icon "Open messaging window" at bounding box center [22, 352] width 17 height 17
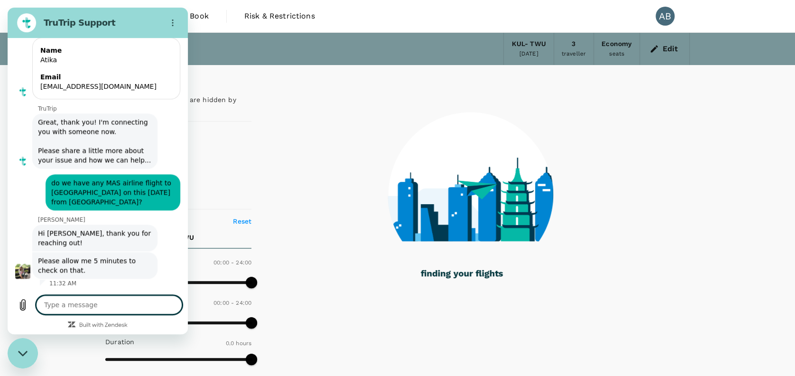
click at [76, 307] on textarea at bounding box center [109, 304] width 146 height 19
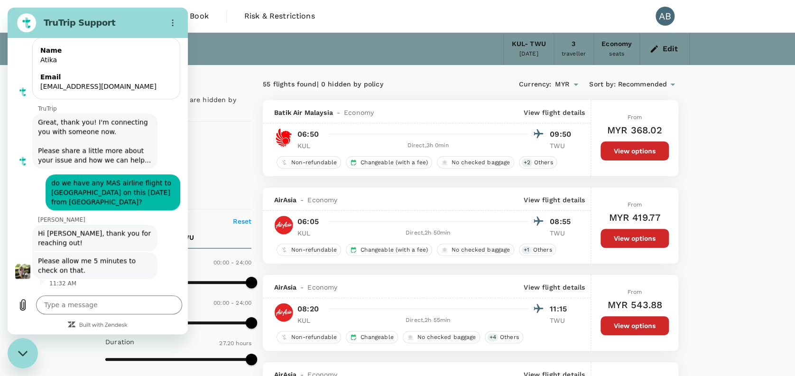
click at [669, 49] on button "Edit" at bounding box center [665, 48] width 34 height 15
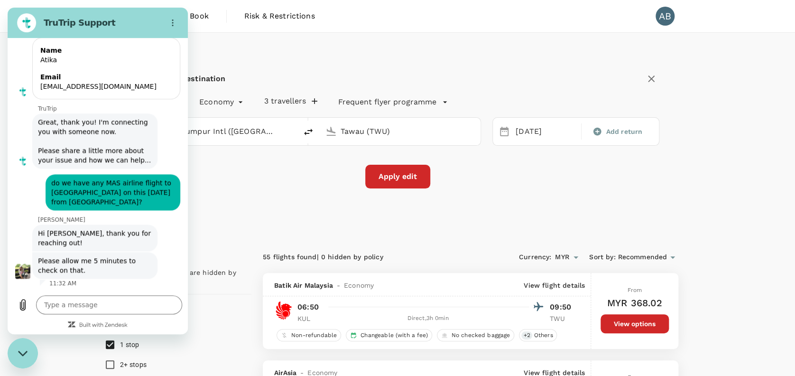
click at [27, 350] on icon "Close messaging window" at bounding box center [23, 353] width 10 height 6
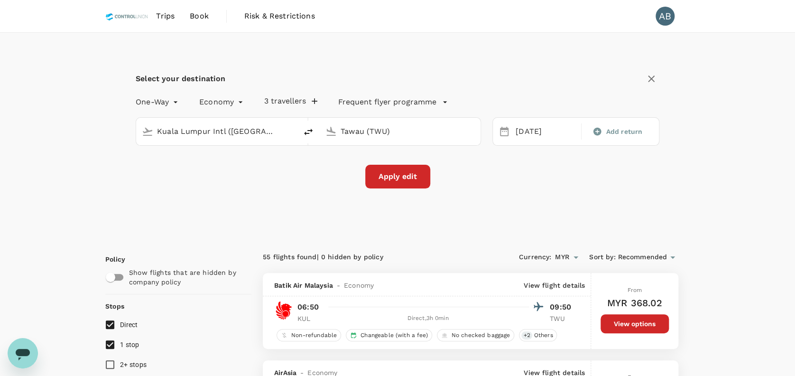
click at [279, 216] on div "Select your destination One-Way oneway Economy economy 3 travellers Frequent fl…" at bounding box center [397, 135] width 585 height 205
click at [228, 132] on input "Kuala Lumpur Intl ([GEOGRAPHIC_DATA])" at bounding box center [217, 131] width 120 height 15
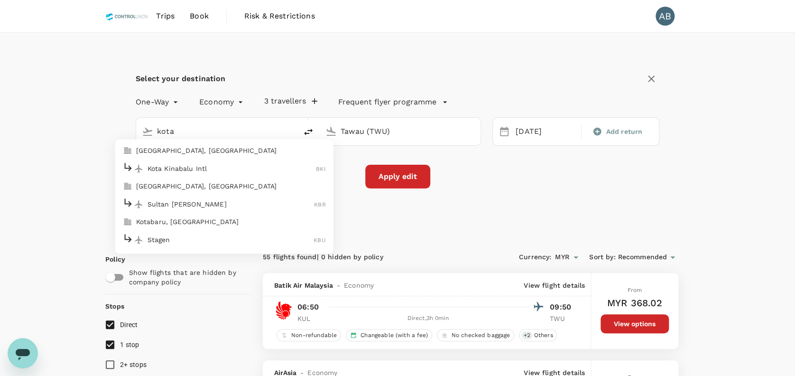
click at [199, 163] on div "Kota Kinabalu Intl BKI" at bounding box center [224, 168] width 203 height 15
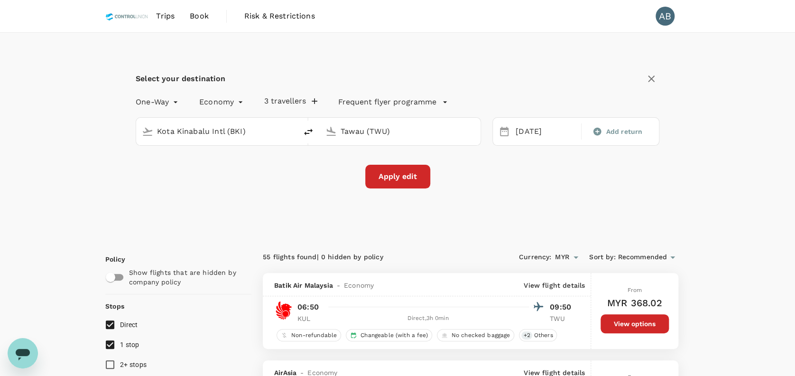
click at [536, 181] on div "Apply edit" at bounding box center [398, 177] width 524 height 24
click at [408, 176] on button "Apply edit" at bounding box center [397, 177] width 65 height 24
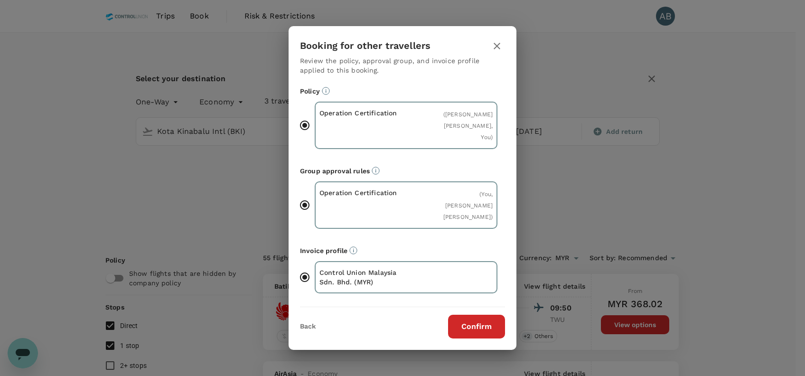
click at [491, 326] on button "Confirm" at bounding box center [476, 327] width 57 height 24
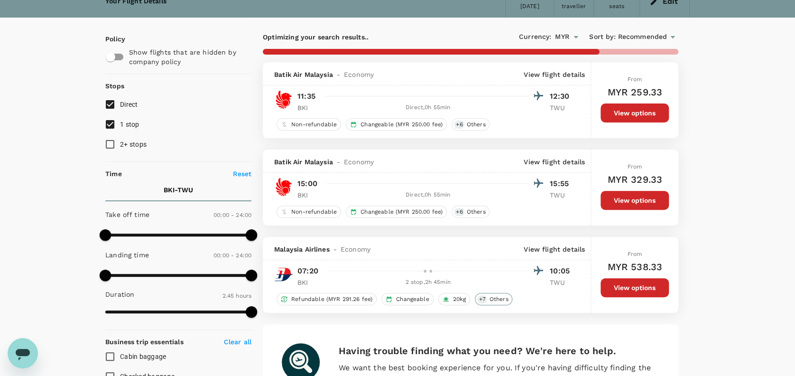
scroll to position [126, 0]
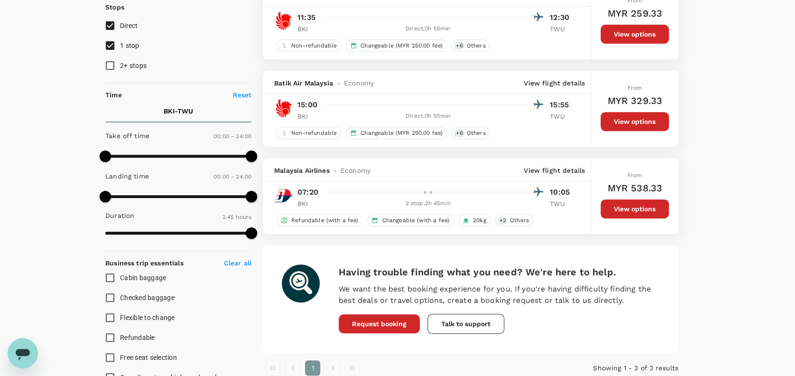
click at [570, 166] on p "View flight details" at bounding box center [554, 170] width 61 height 9
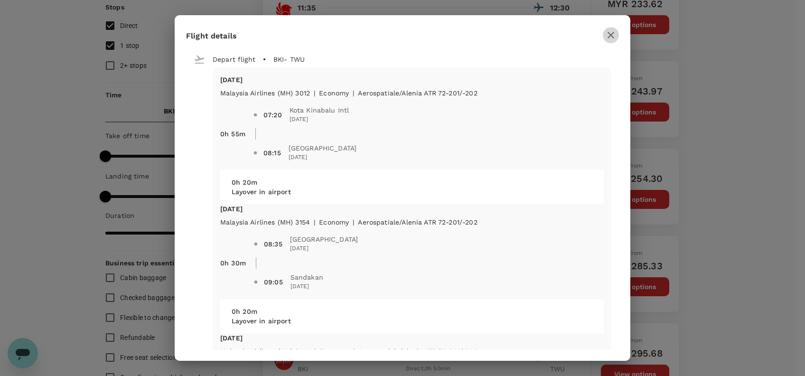
click at [607, 30] on icon "button" at bounding box center [610, 34] width 11 height 11
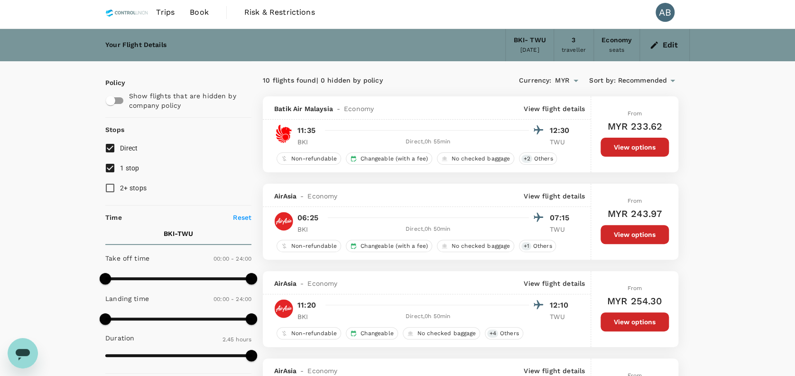
scroll to position [0, 0]
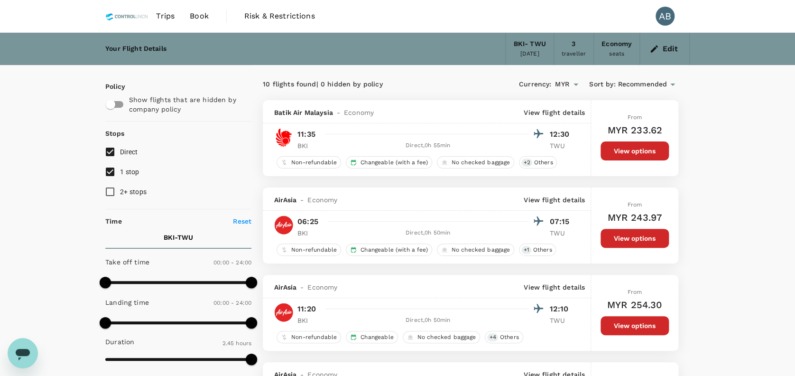
click at [450, 90] on div "10 flights found | 0 hidden by policy Currency : MYR Sort by : Recommended" at bounding box center [471, 84] width 416 height 16
click at [464, 83] on div "10 flights found | 0 hidden by policy" at bounding box center [367, 84] width 208 height 10
click at [24, 353] on icon "Open messaging window" at bounding box center [23, 354] width 14 height 11
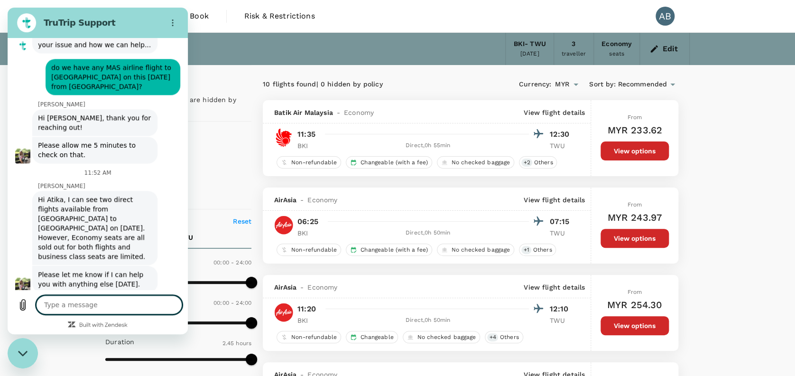
scroll to position [2442, 0]
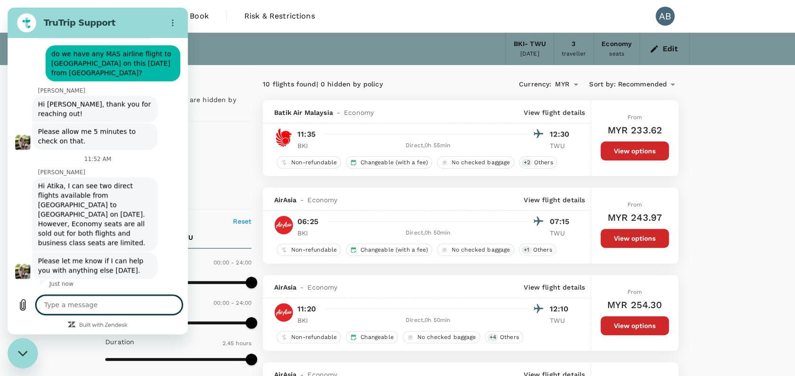
click at [66, 305] on textarea at bounding box center [109, 304] width 146 height 19
click at [172, 304] on icon "Send message" at bounding box center [173, 304] width 11 height 11
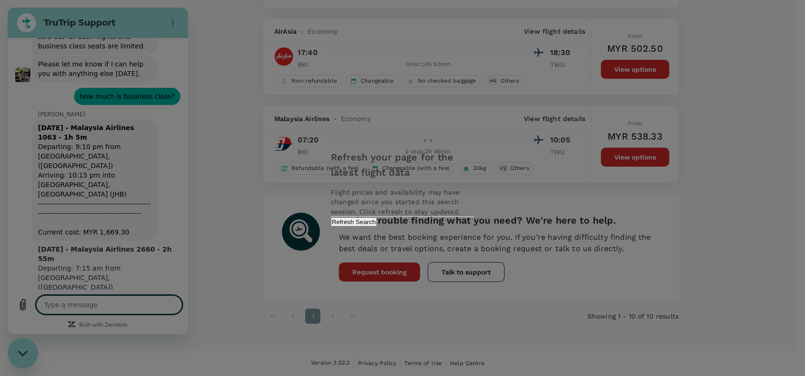
scroll to position [2826, 0]
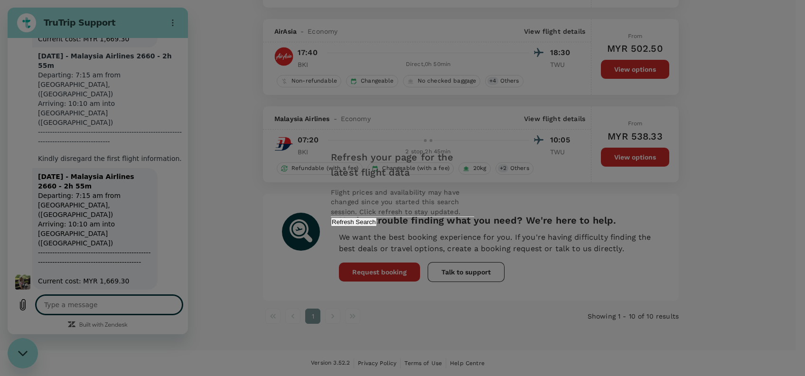
click at [167, 231] on div "Refresh your page for the latest flight data Flight prices and availability may…" at bounding box center [402, 188] width 805 height 376
drag, startPoint x: 123, startPoint y: 196, endPoint x: 130, endPoint y: 194, distance: 7.7
click at [124, 196] on div "Refresh your page for the latest flight data Flight prices and availability may…" at bounding box center [402, 188] width 805 height 376
click at [377, 226] on button "Refresh Search" at bounding box center [354, 221] width 46 height 9
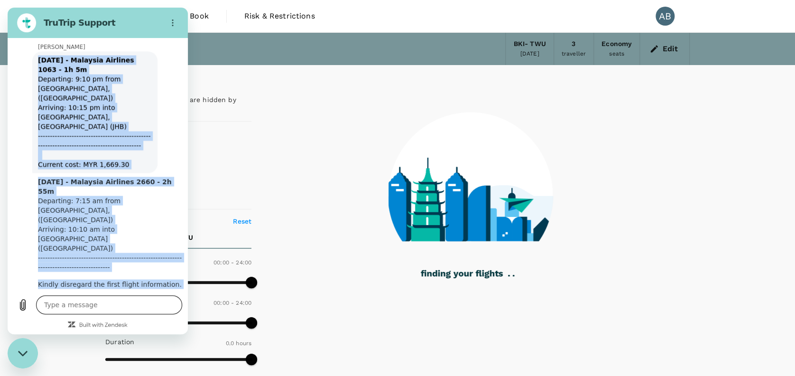
scroll to position [2826, 0]
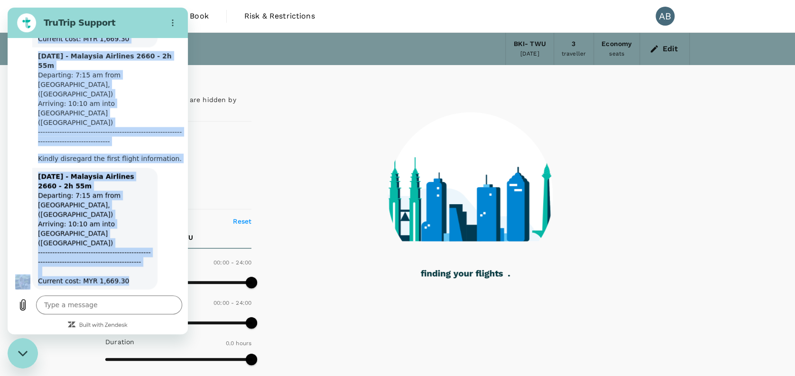
drag, startPoint x: 38, startPoint y: 129, endPoint x: 128, endPoint y: 269, distance: 166.5
click at [128, 269] on div "This chat is recorded using a cloud service and is subject to the terms of our …" at bounding box center [98, 163] width 180 height 251
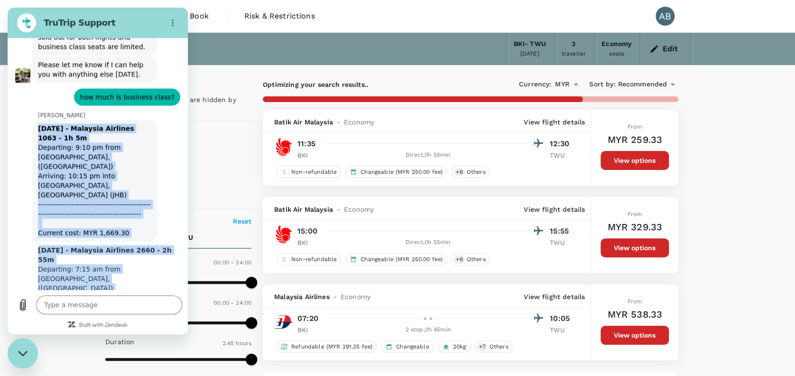
scroll to position [2636, 0]
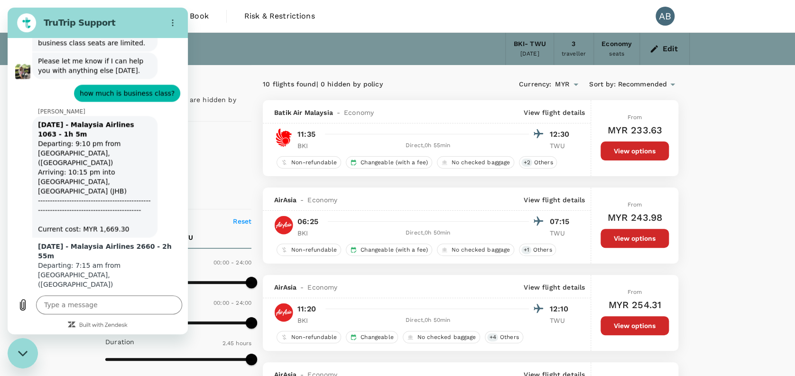
click at [69, 294] on div "Type a message x" at bounding box center [98, 304] width 180 height 30
click at [72, 303] on textarea at bounding box center [109, 304] width 146 height 19
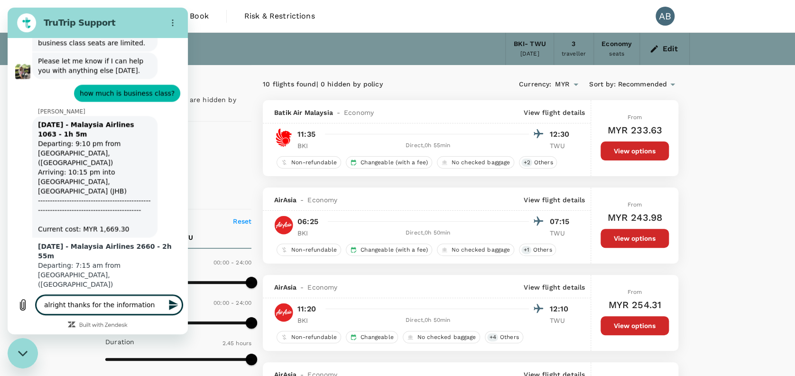
click at [172, 307] on icon "Send message" at bounding box center [173, 304] width 9 height 10
click at [95, 303] on textarea at bounding box center [109, 304] width 146 height 19
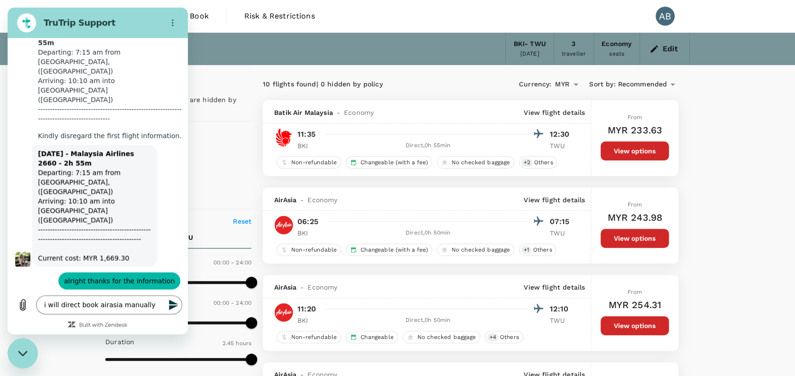
click at [169, 303] on icon "Send message" at bounding box center [173, 304] width 9 height 10
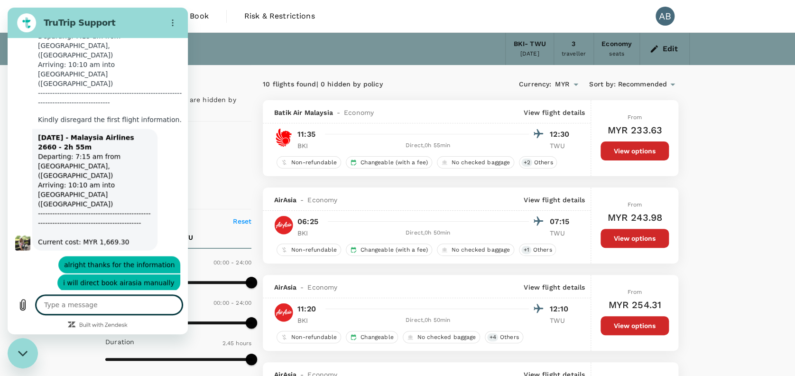
click at [104, 305] on textarea at bounding box center [109, 304] width 146 height 19
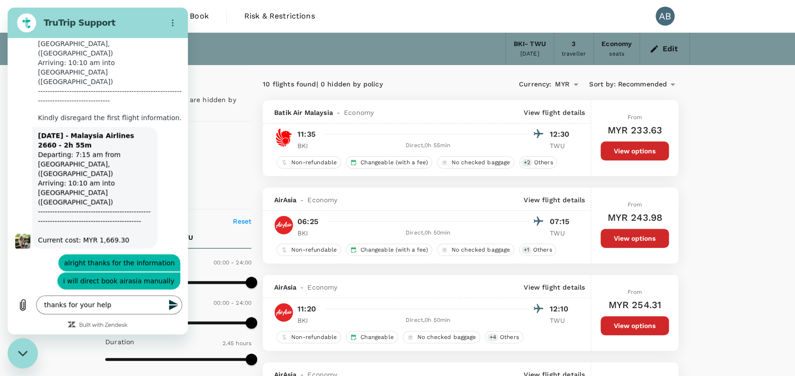
click at [169, 301] on icon "Send message" at bounding box center [173, 304] width 9 height 10
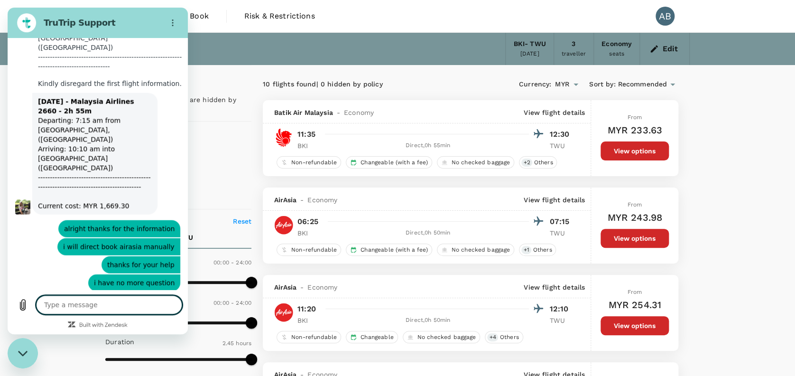
scroll to position [2903, 0]
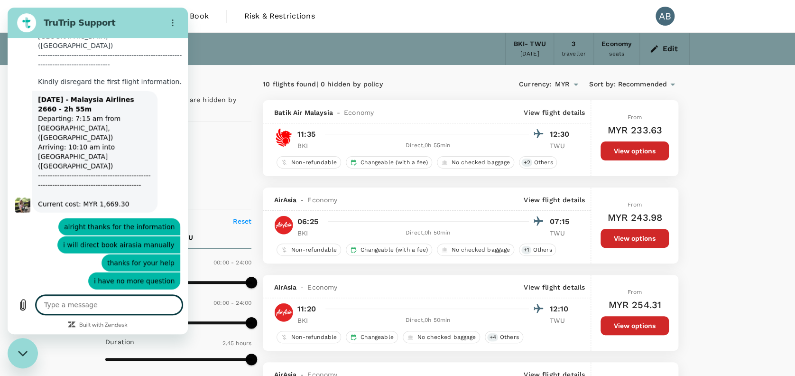
click at [25, 346] on div "Close messaging window" at bounding box center [23, 353] width 28 height 28
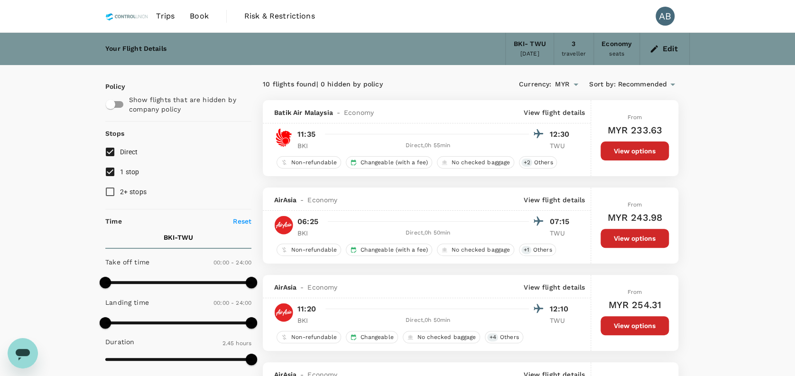
click at [655, 47] on icon "button" at bounding box center [654, 48] width 7 height 7
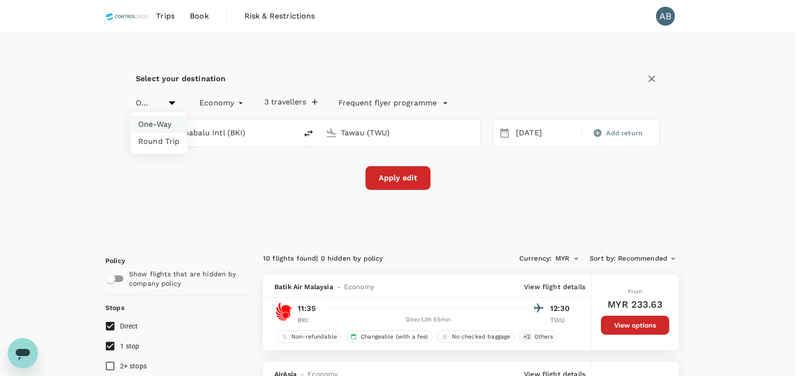
drag, startPoint x: 220, startPoint y: 176, endPoint x: 223, endPoint y: 172, distance: 5.4
click at [221, 176] on div at bounding box center [402, 188] width 805 height 376
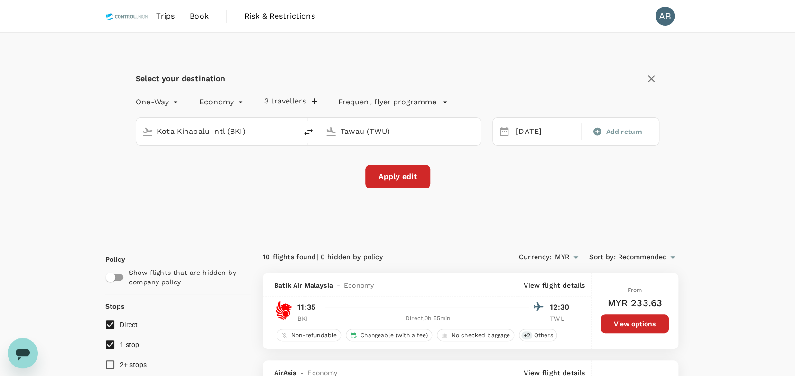
click at [223, 129] on input "Kota Kinabalu Intl (BKI)" at bounding box center [217, 131] width 120 height 15
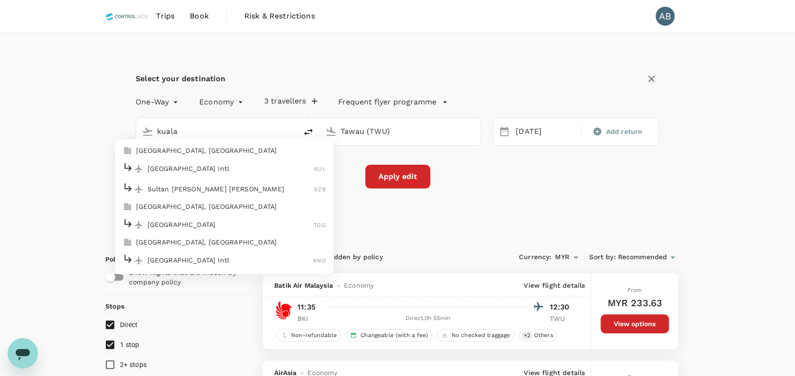
click at [190, 166] on p "[GEOGRAPHIC_DATA] Intl" at bounding box center [231, 168] width 167 height 9
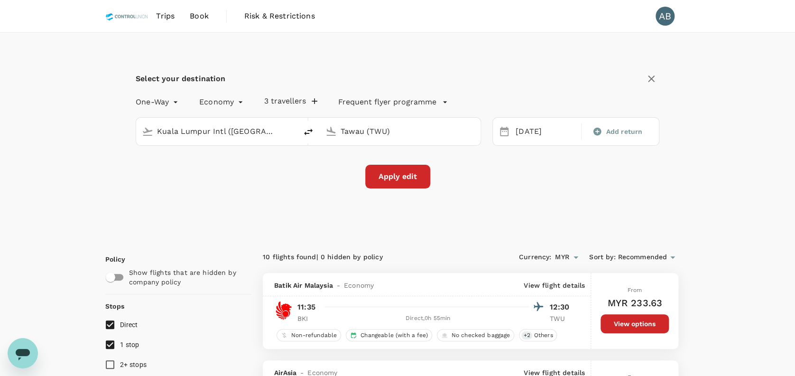
click at [365, 134] on input "Tawau (TWU)" at bounding box center [401, 131] width 120 height 15
click at [524, 175] on div "Apply edit" at bounding box center [398, 177] width 524 height 24
click at [284, 101] on button "3 travellers" at bounding box center [290, 100] width 53 height 9
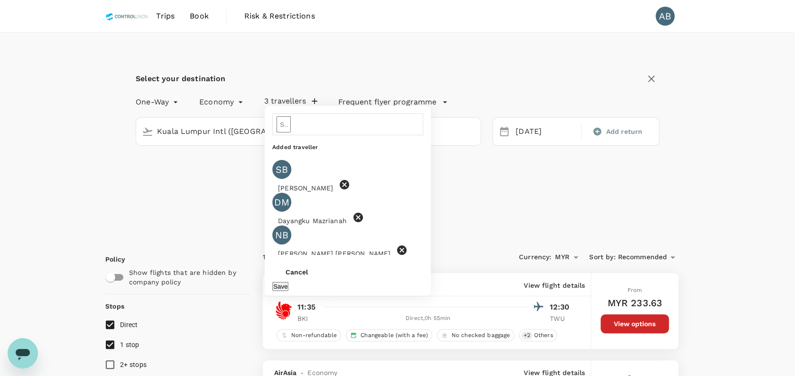
drag, startPoint x: 167, startPoint y: 193, endPoint x: 171, endPoint y: 184, distance: 9.3
click at [167, 191] on div "Select your destination One-Way oneway Economy economy 3 travellers ​ Added tra…" at bounding box center [397, 135] width 585 height 205
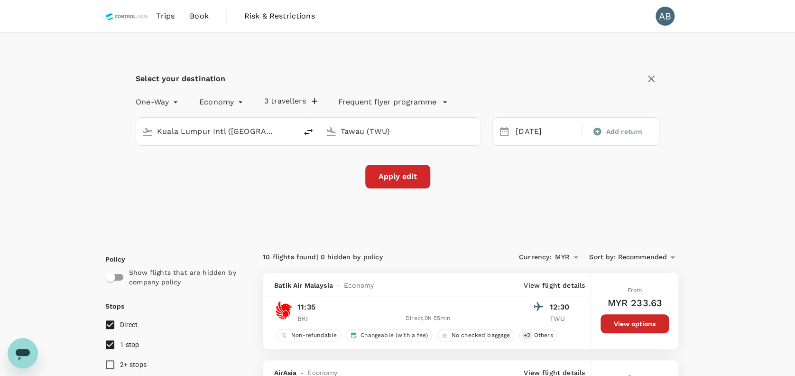
drag, startPoint x: 393, startPoint y: 178, endPoint x: 407, endPoint y: 179, distance: 13.8
click at [394, 178] on button "Apply edit" at bounding box center [397, 177] width 65 height 24
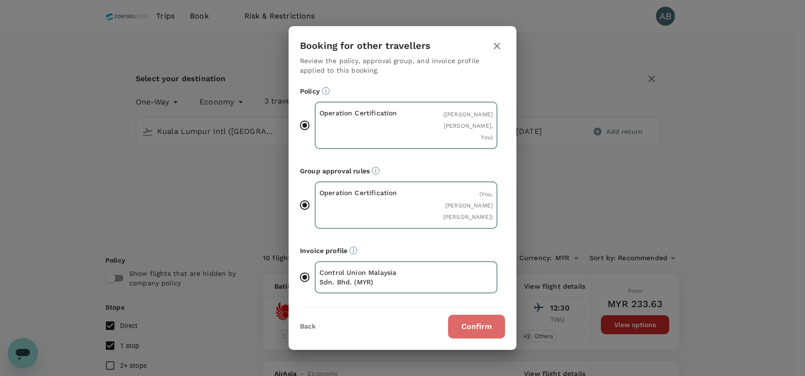
click at [481, 331] on button "Confirm" at bounding box center [476, 327] width 57 height 24
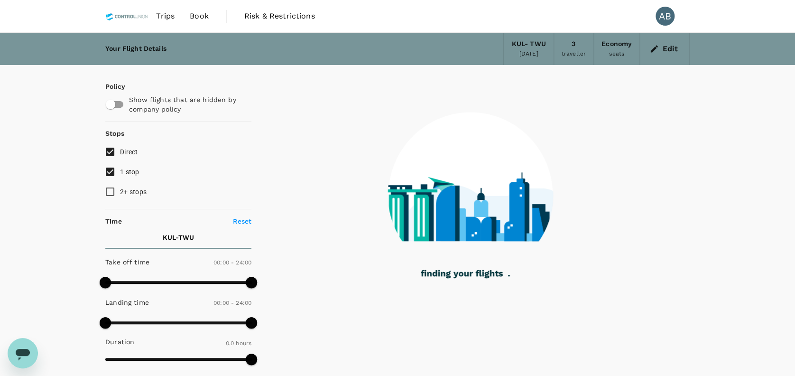
click at [114, 171] on input "1 stop" at bounding box center [110, 172] width 20 height 20
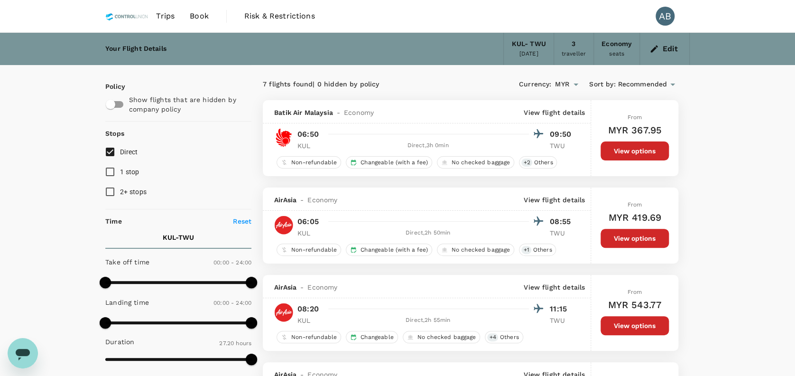
click at [18, 354] on icon "Open messaging window" at bounding box center [23, 354] width 14 height 11
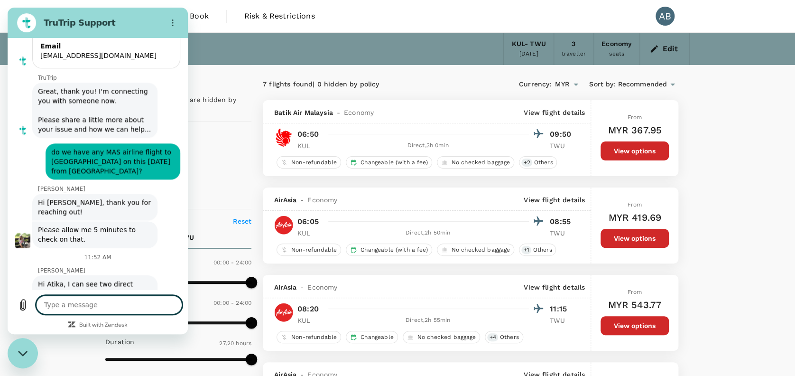
scroll to position [2333, 0]
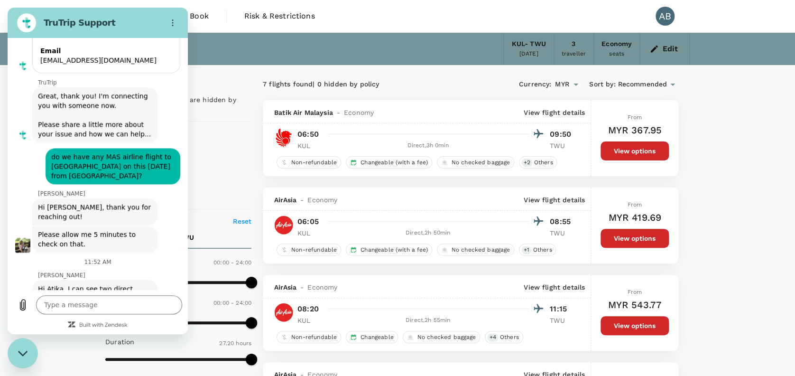
drag, startPoint x: 19, startPoint y: 351, endPoint x: 80, endPoint y: 683, distance: 337.2
click at [19, 351] on icon "Close messaging window" at bounding box center [22, 352] width 9 height 5
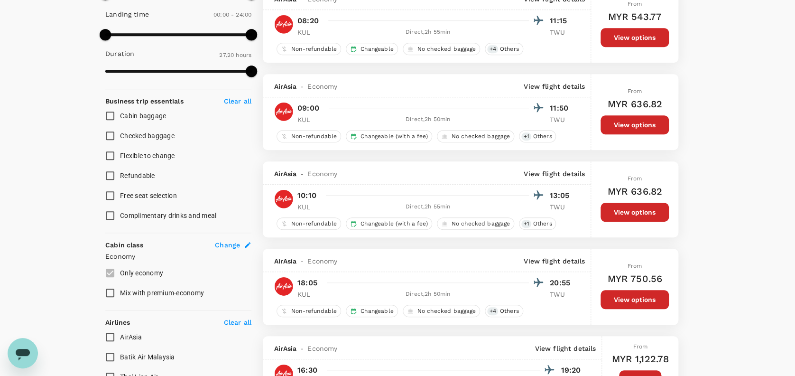
scroll to position [316, 0]
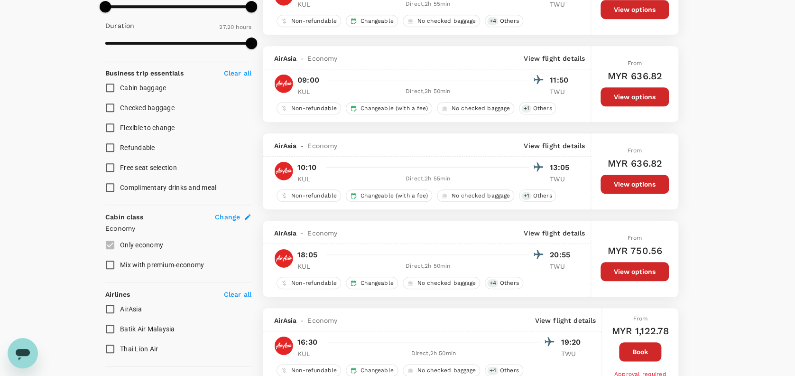
click at [729, 169] on div "Your Flight Details KUL - TWU 28 Sep 2025 3 traveller Economy seats Edit Policy…" at bounding box center [397, 134] width 795 height 835
click at [714, 174] on div "Your Flight Details KUL - TWU 28 Sep 2025 3 traveller Economy seats Edit Policy…" at bounding box center [397, 134] width 795 height 835
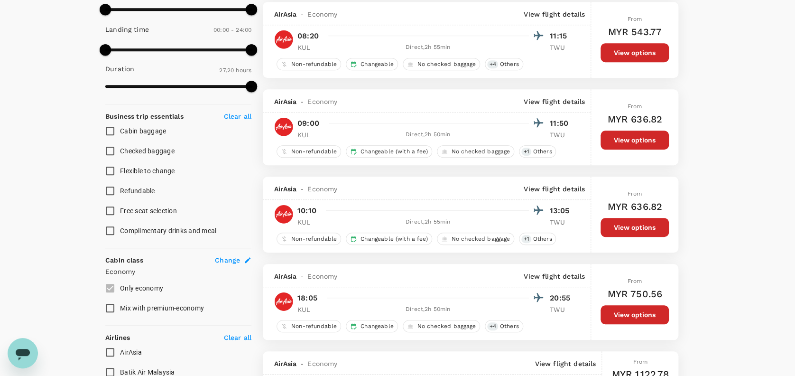
scroll to position [253, 0]
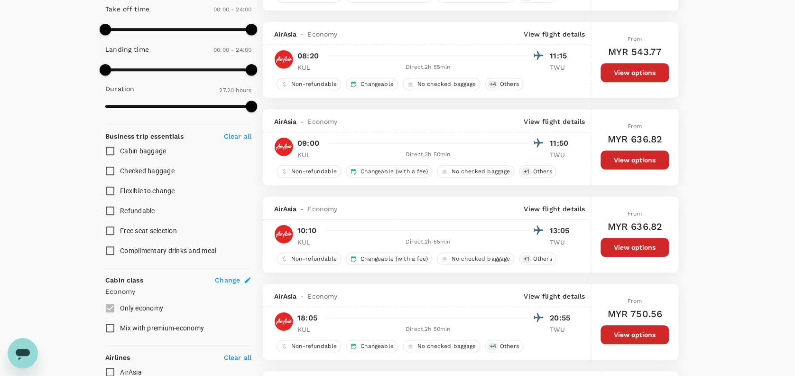
click at [752, 227] on div "Your Flight Details KUL - TWU 28 Sep 2025 3 traveller Economy seats Edit Policy…" at bounding box center [397, 197] width 795 height 835
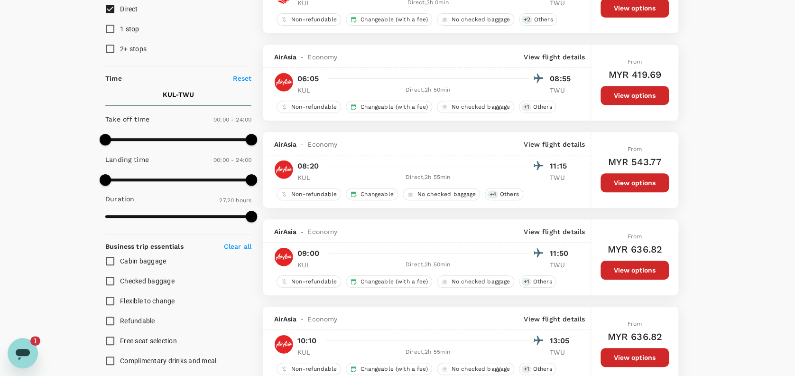
scroll to position [63, 0]
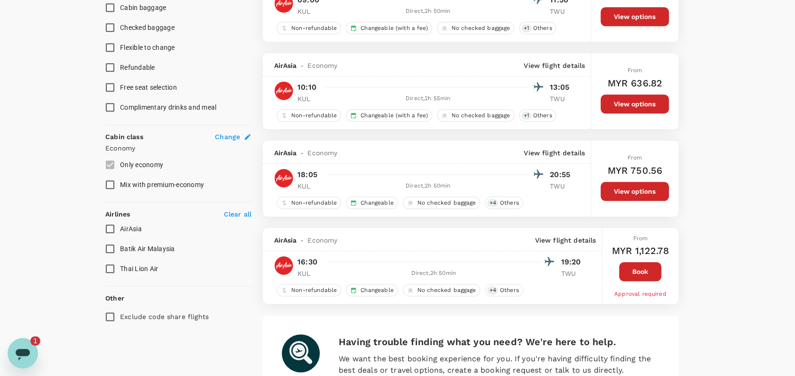
scroll to position [316, 0]
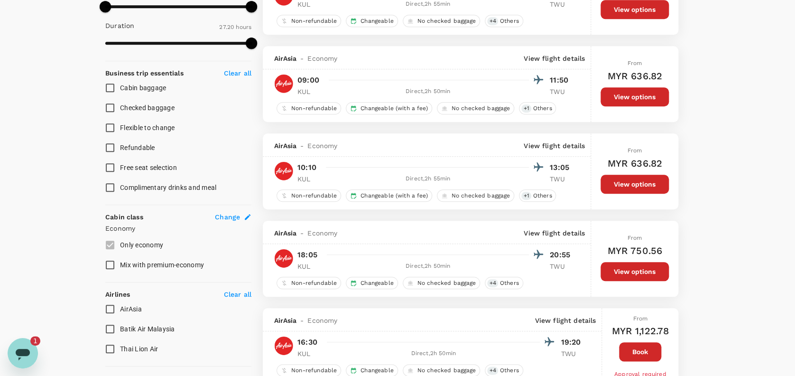
click at [738, 249] on div "Your Flight Details KUL - TWU 28 Sep 2025 3 traveller Economy seats Edit Policy…" at bounding box center [397, 134] width 795 height 835
click at [639, 183] on button "View options" at bounding box center [635, 184] width 68 height 19
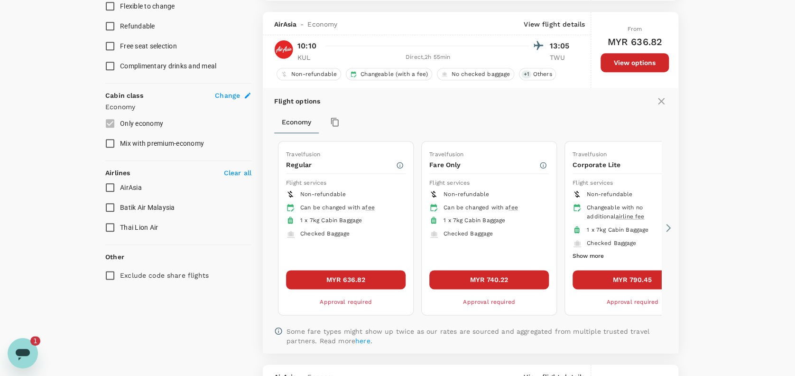
scroll to position [450, 0]
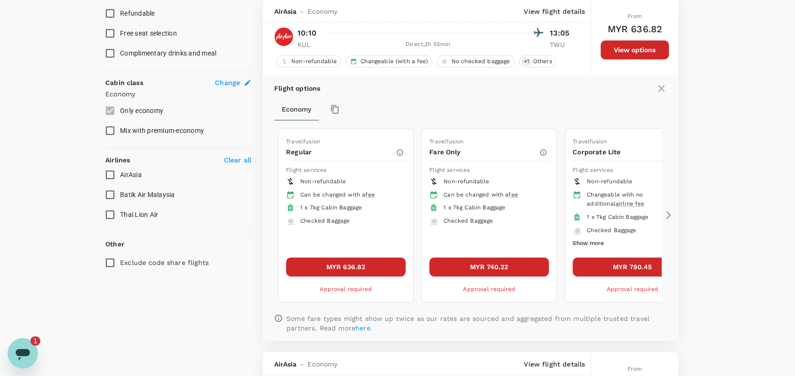
click at [382, 263] on button "MYR 636.82" at bounding box center [346, 266] width 120 height 19
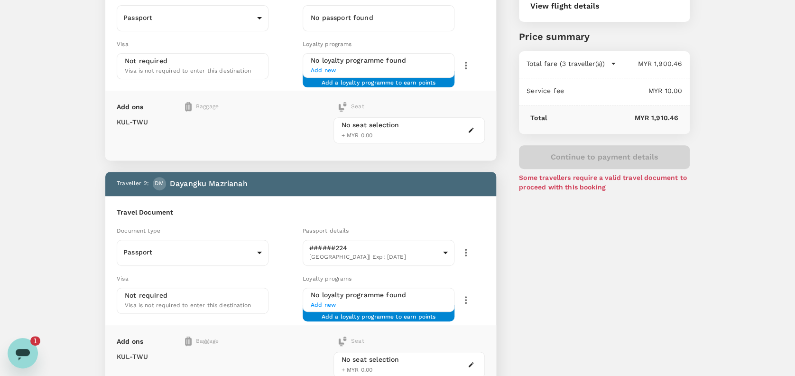
scroll to position [126, 0]
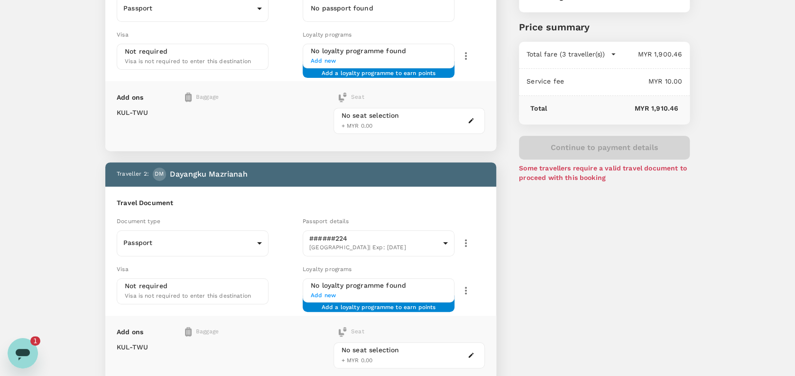
click at [590, 244] on div "You've selected Sunday, 28 Sep 2025 10:10 13:05 KUL Direct , 2h 55min TWU View …" at bounding box center [593, 301] width 194 height 828
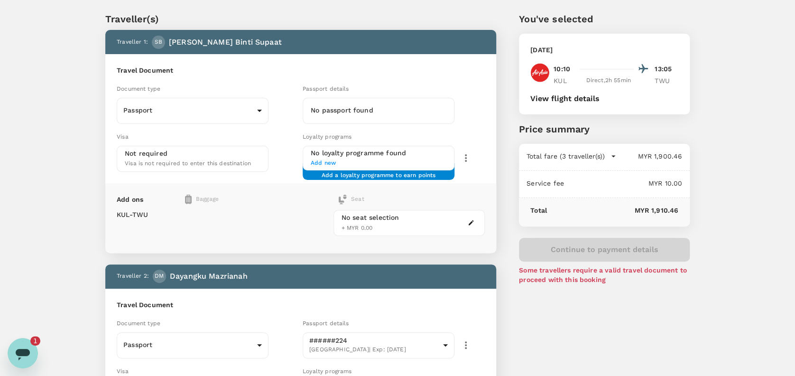
scroll to position [0, 0]
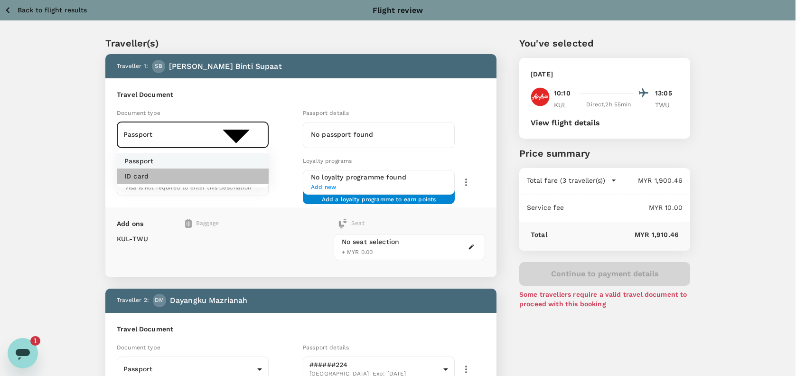
drag, startPoint x: 158, startPoint y: 175, endPoint x: 188, endPoint y: 167, distance: 31.3
click at [157, 175] on li "ID card" at bounding box center [193, 175] width 152 height 15
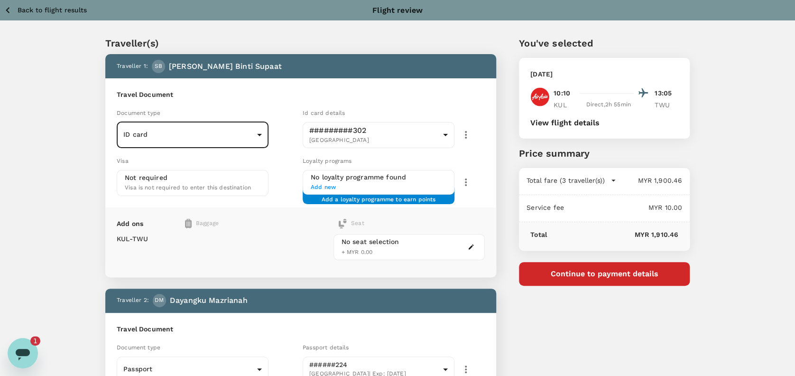
click at [264, 93] on h6 "Travel Document" at bounding box center [301, 95] width 368 height 10
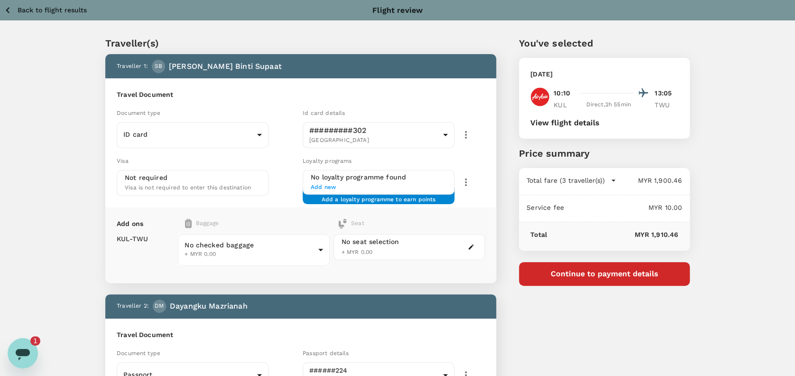
click at [258, 39] on p "Traveller(s)" at bounding box center [300, 43] width 391 height 14
drag, startPoint x: 729, startPoint y: 62, endPoint x: 683, endPoint y: 58, distance: 46.2
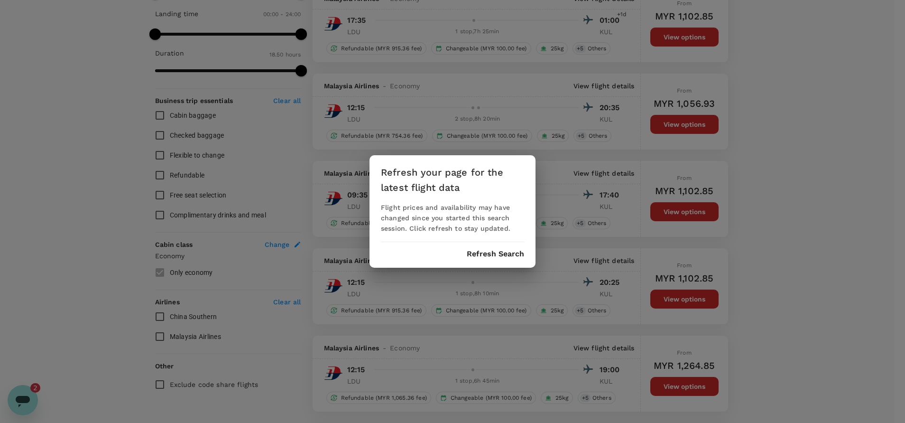
scroll to position [1242, 0]
click at [494, 252] on button "Refresh Search" at bounding box center [495, 254] width 57 height 9
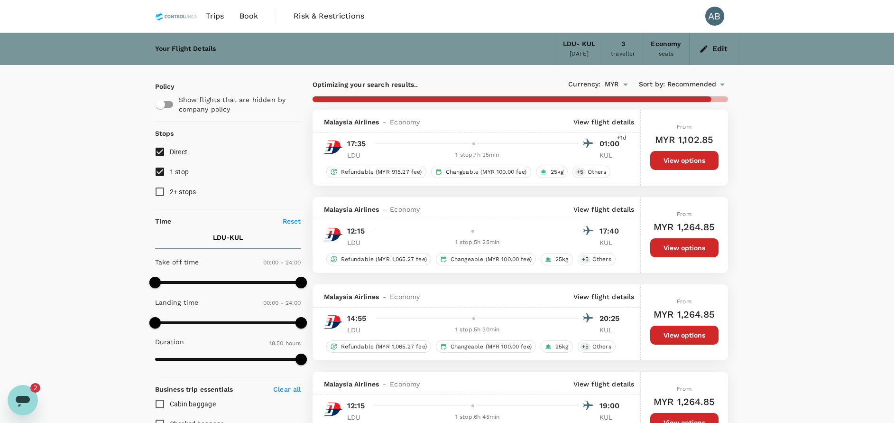
click at [254, 14] on span "Book" at bounding box center [249, 15] width 19 height 11
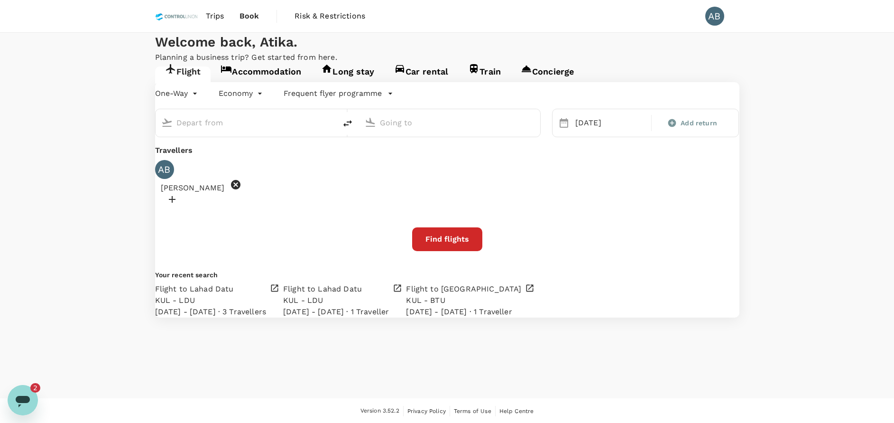
type input "[GEOGRAPHIC_DATA] (LDU)"
type input "Kuala Lumpur Intl ([GEOGRAPHIC_DATA])"
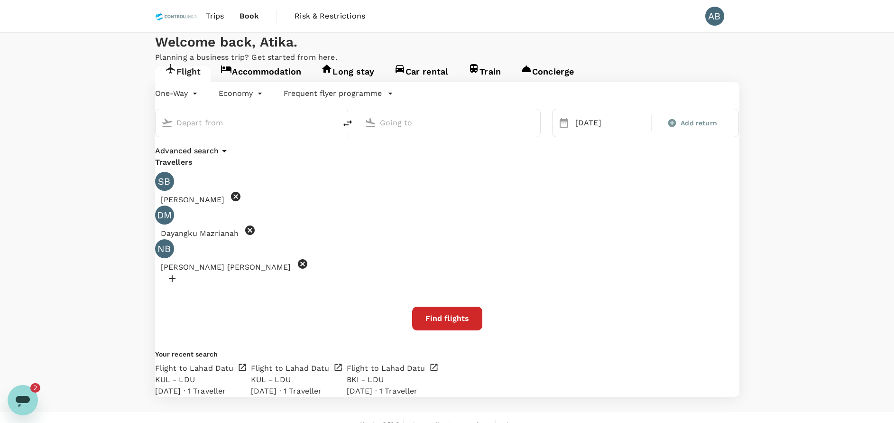
type input "[GEOGRAPHIC_DATA] (LDU)"
type input "Kuala Lumpur Intl ([GEOGRAPHIC_DATA])"
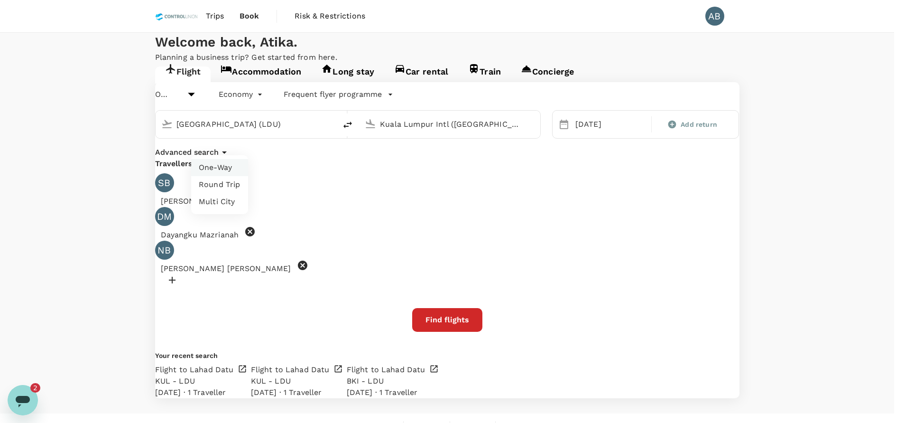
click at [208, 141] on body "Trips Book Risk & Restrictions AB Welcome back , [PERSON_NAME] . Planning a bus…" at bounding box center [452, 219] width 905 height 439
click at [217, 184] on li "Round Trip" at bounding box center [219, 184] width 57 height 17
type input "roundtrip"
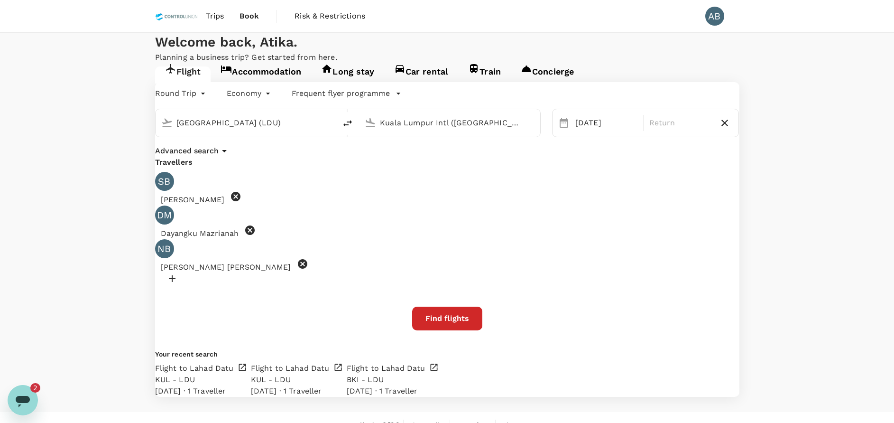
drag, startPoint x: 314, startPoint y: 199, endPoint x: 320, endPoint y: 199, distance: 6.2
click at [315, 157] on div "Advanced search" at bounding box center [447, 151] width 585 height 12
click at [353, 129] on icon "delete" at bounding box center [347, 123] width 11 height 11
type input "Kuala Lumpur Intl ([GEOGRAPHIC_DATA])"
type input "[GEOGRAPHIC_DATA] (LDU)"
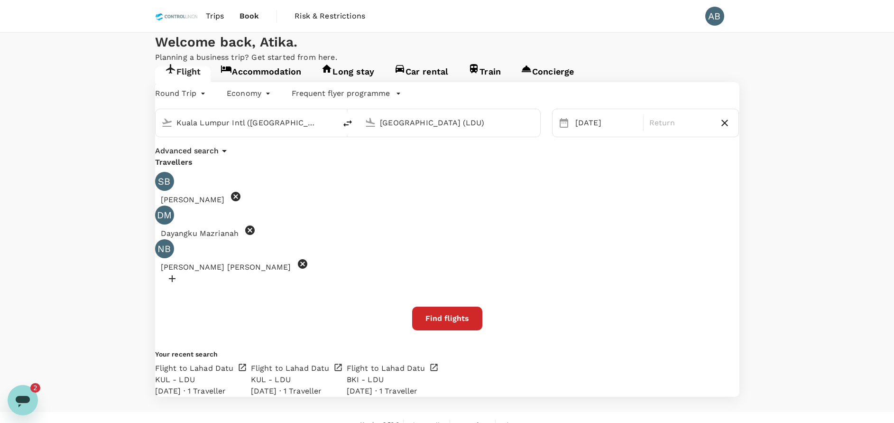
drag, startPoint x: 417, startPoint y: 216, endPoint x: 519, endPoint y: 181, distance: 107.7
click at [427, 213] on div "Round Trip roundtrip Economy economy Frequent flyer programme [GEOGRAPHIC_DATA]…" at bounding box center [447, 239] width 585 height 315
click at [484, 130] on input "[GEOGRAPHIC_DATA] (LDU)" at bounding box center [450, 122] width 140 height 15
click at [422, 156] on p "Tawau" at bounding box center [447, 150] width 184 height 9
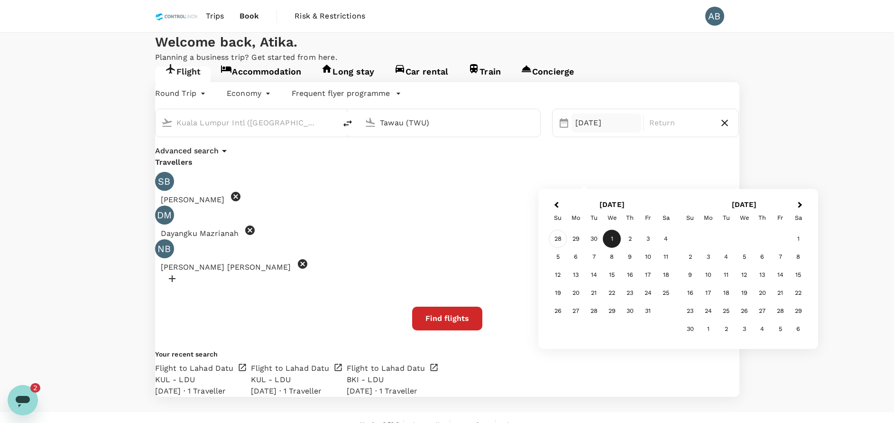
type input "Tawau (TWU)"
click at [564, 238] on div "28" at bounding box center [558, 239] width 18 height 18
click at [221, 146] on body "Trips Book Risk & Restrictions AB Welcome back , [PERSON_NAME] . Planning a bus…" at bounding box center [447, 218] width 894 height 437
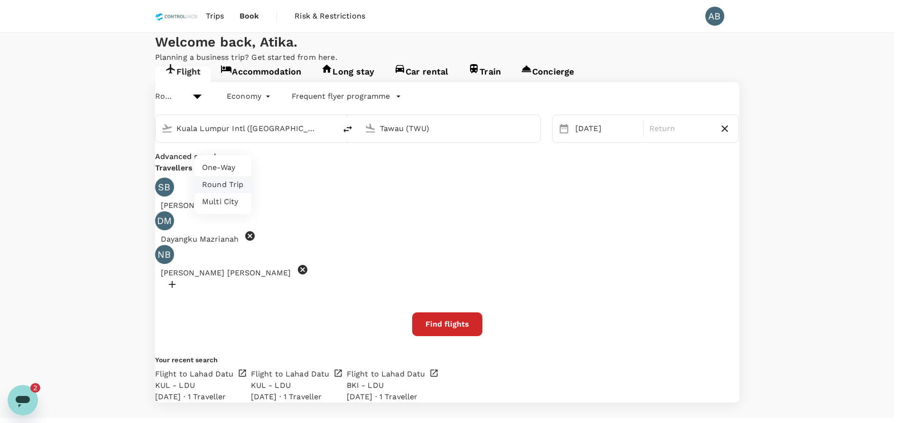
click at [228, 161] on li "One-Way" at bounding box center [223, 167] width 57 height 17
type input "oneway"
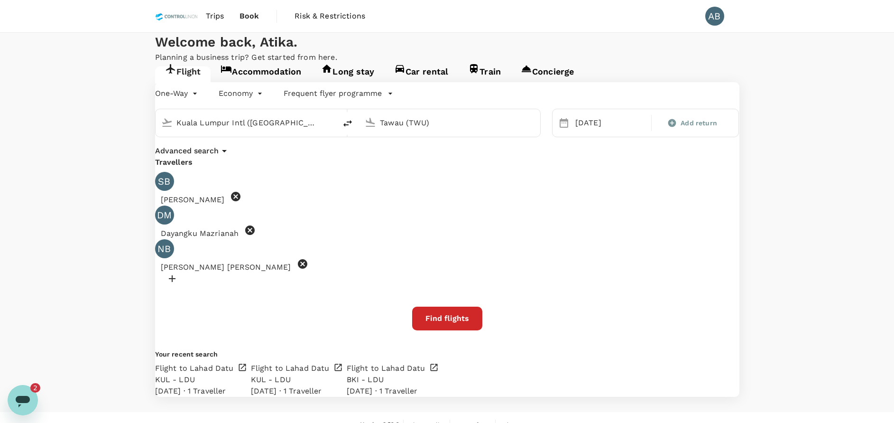
click at [361, 157] on div "Advanced search" at bounding box center [447, 151] width 585 height 12
click at [561, 157] on div "Advanced search" at bounding box center [447, 151] width 585 height 12
click at [453, 306] on button "Find flights" at bounding box center [447, 318] width 70 height 24
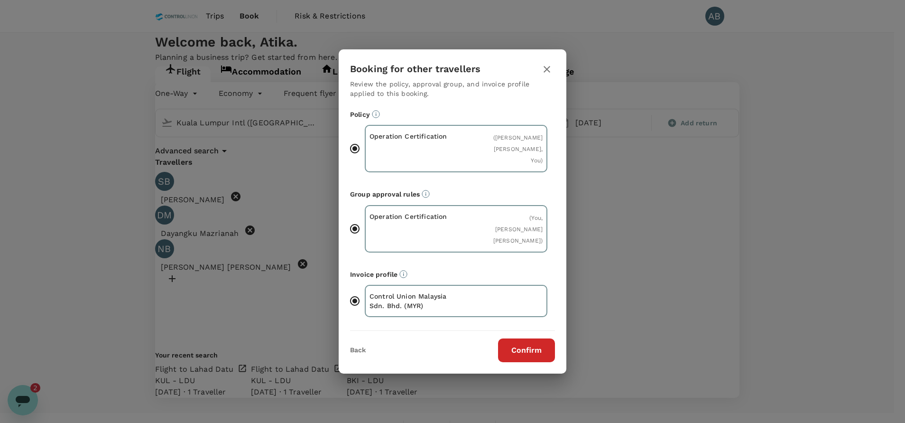
click at [529, 348] on button "Confirm" at bounding box center [526, 350] width 57 height 24
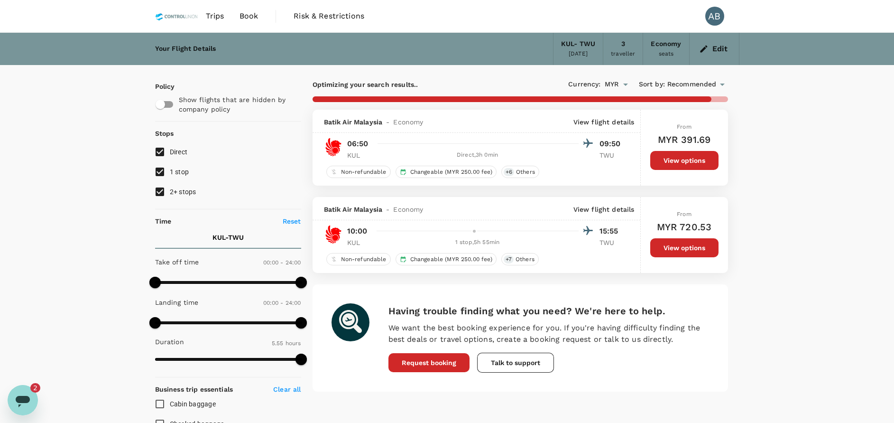
type input "1640"
checkbox input "false"
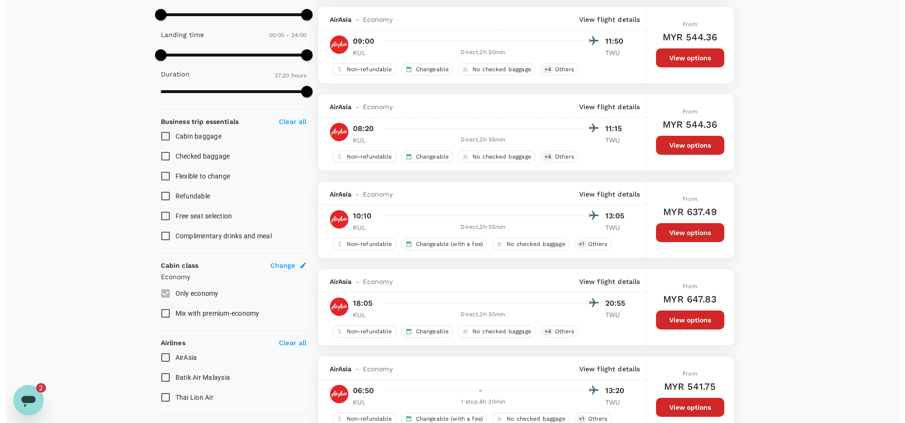
scroll to position [285, 0]
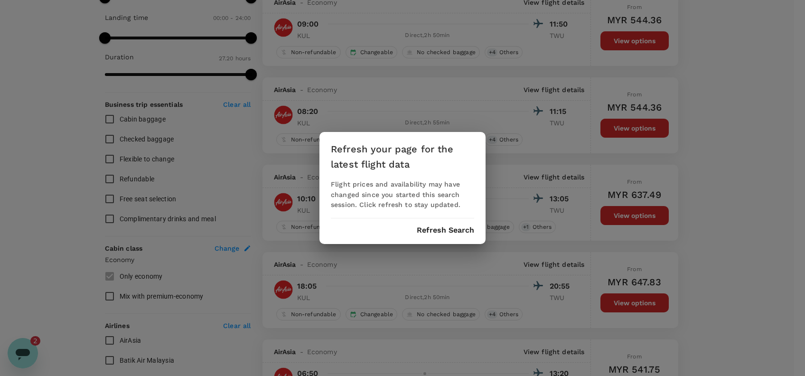
scroll to position [1469, 0]
drag, startPoint x: 436, startPoint y: 230, endPoint x: 505, endPoint y: 226, distance: 68.9
click at [437, 230] on button "Refresh Search" at bounding box center [445, 230] width 57 height 9
click at [745, 205] on div "Refresh your page for the latest flight data Flight prices and availability may…" at bounding box center [402, 188] width 805 height 376
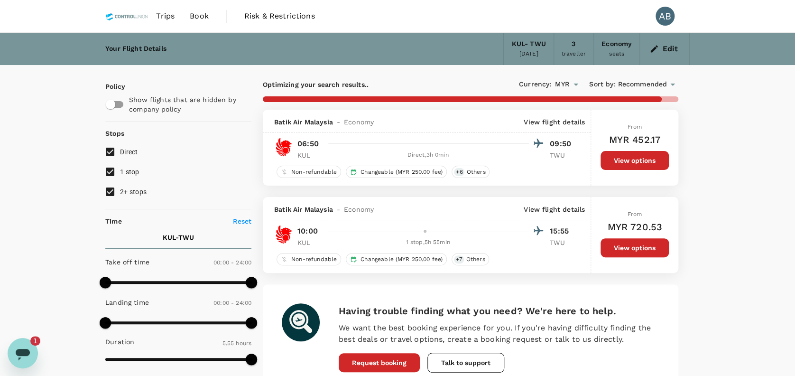
type input "1640"
checkbox input "false"
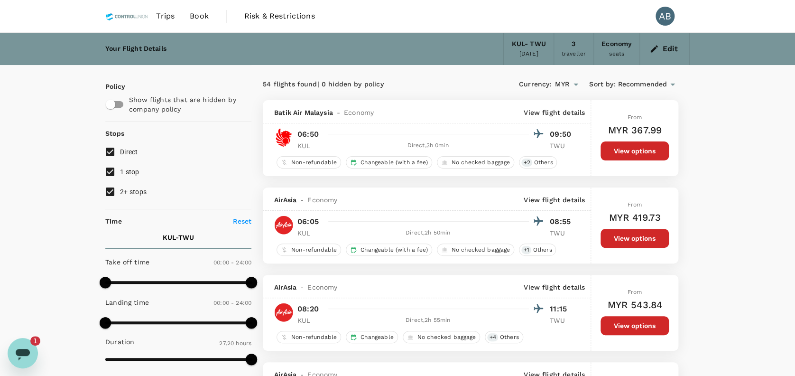
click at [557, 20] on div "Trips Book Risk & Restrictions AB" at bounding box center [397, 16] width 585 height 32
click at [591, 24] on div "Trips Book Risk & Restrictions AB" at bounding box center [397, 16] width 585 height 32
click at [655, 44] on icon "button" at bounding box center [654, 48] width 9 height 9
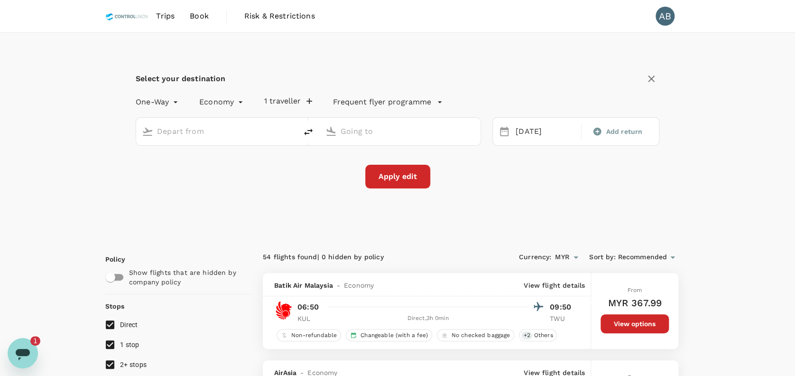
type input "Kuala Lumpur Intl ([GEOGRAPHIC_DATA])"
type input "Tawau (TWU)"
click at [312, 129] on icon "delete" at bounding box center [308, 131] width 11 height 11
type input "Tawau (TWU)"
type input "Kuala Lumpur Intl ([GEOGRAPHIC_DATA])"
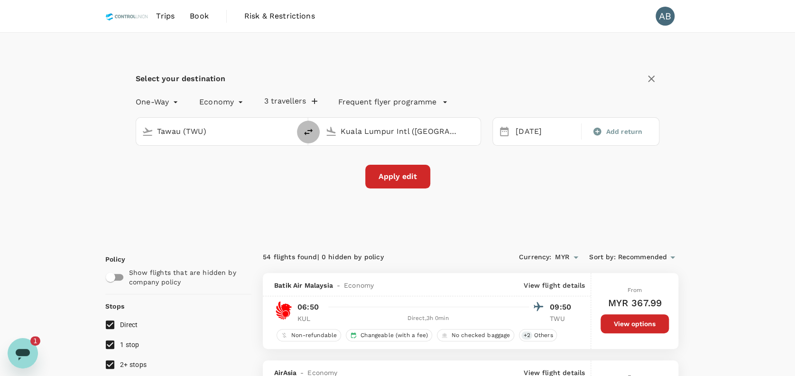
click at [312, 129] on icon "delete" at bounding box center [308, 131] width 11 height 11
type input "Kuala Lumpur Intl ([GEOGRAPHIC_DATA])"
type input "Tawau (TWU)"
click at [312, 127] on icon "delete" at bounding box center [308, 131] width 11 height 11
type input "Tawau (TWU)"
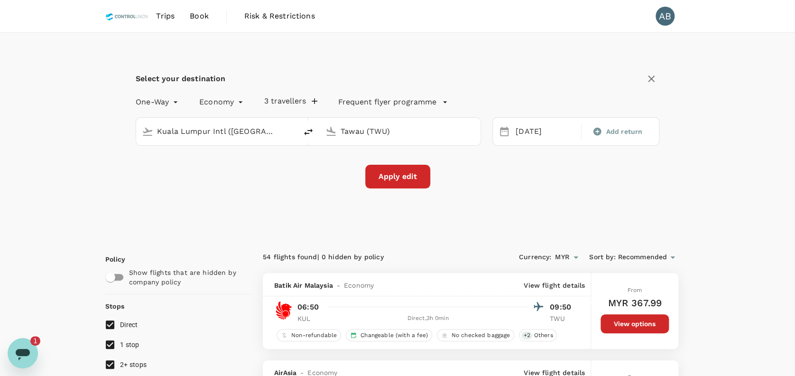
type input "Kuala Lumpur Intl ([GEOGRAPHIC_DATA])"
drag, startPoint x: 208, startPoint y: 132, endPoint x: 211, endPoint y: 128, distance: 5.8
click at [208, 131] on input "Tawau (TWU)" at bounding box center [217, 131] width 120 height 15
click at [184, 165] on p "[GEOGRAPHIC_DATA]" at bounding box center [231, 168] width 167 height 9
type input "[GEOGRAPHIC_DATA] (LDU)"
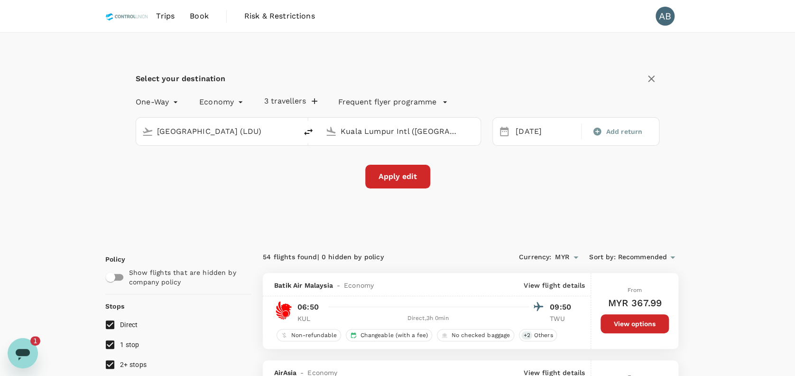
click at [197, 165] on div "Apply edit" at bounding box center [398, 177] width 524 height 24
click at [228, 169] on div "Apply edit" at bounding box center [398, 177] width 524 height 24
click at [543, 165] on div "Apply edit" at bounding box center [398, 177] width 524 height 24
click at [427, 127] on input "Kuala Lumpur Intl ([GEOGRAPHIC_DATA])" at bounding box center [401, 131] width 120 height 15
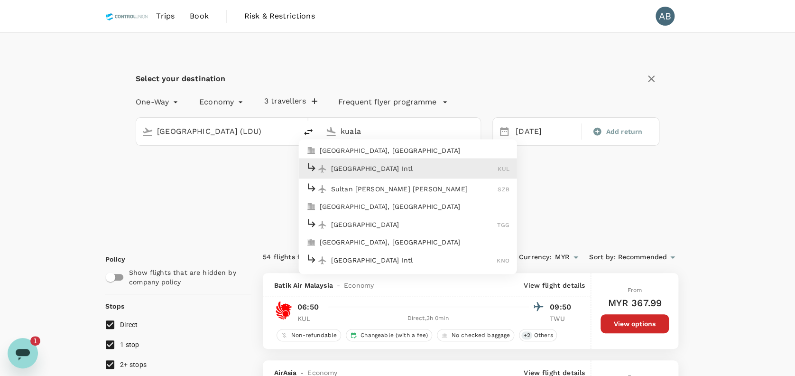
click at [391, 167] on p "[GEOGRAPHIC_DATA] Intl" at bounding box center [414, 168] width 167 height 9
type input "Kuala Lumpur Intl ([GEOGRAPHIC_DATA])"
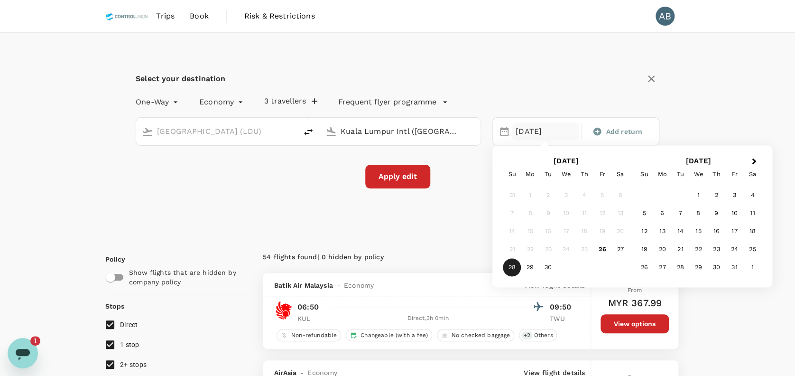
click at [446, 156] on div "One-Way oneway Economy economy 3 travellers Frequent flyer programme [GEOGRAPHI…" at bounding box center [398, 140] width 524 height 98
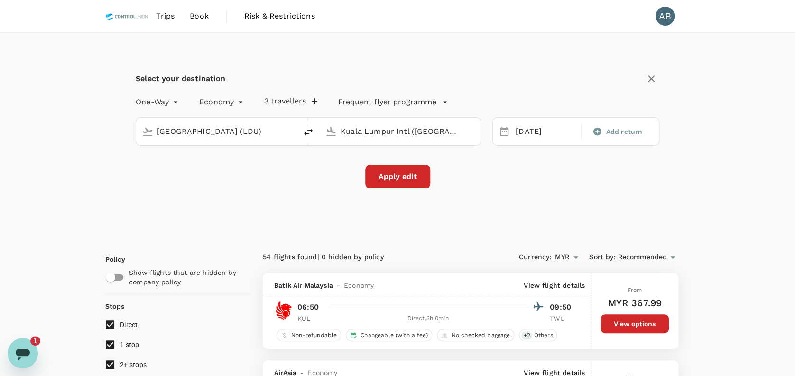
click at [550, 160] on div "One-Way oneway Economy economy 3 travellers Frequent flyer programme [GEOGRAPHI…" at bounding box center [398, 140] width 524 height 98
click at [536, 137] on div "[DATE]" at bounding box center [545, 131] width 67 height 19
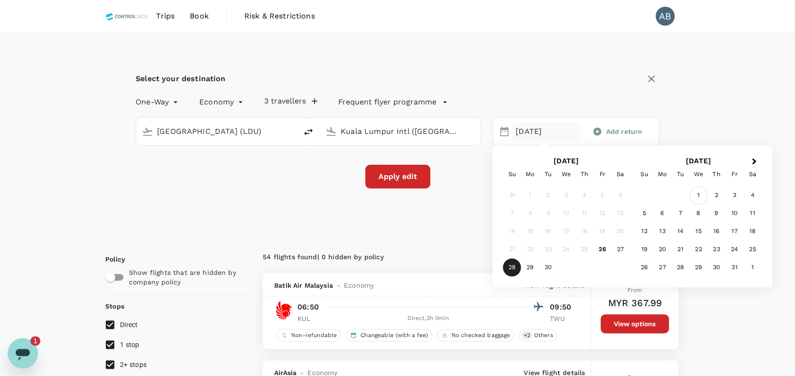
click at [697, 193] on div "1" at bounding box center [698, 195] width 18 height 18
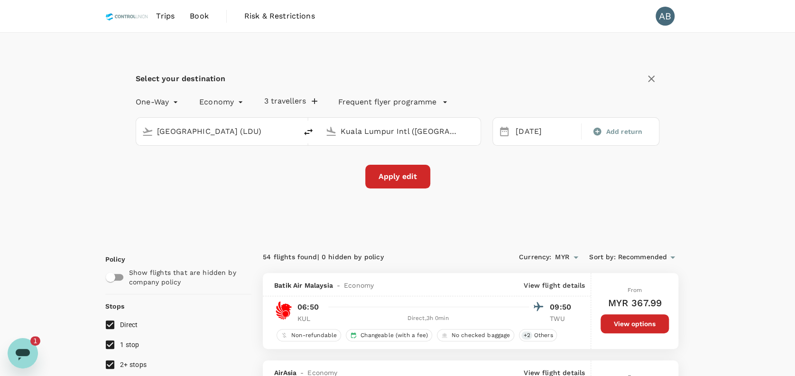
drag, startPoint x: 569, startPoint y: 207, endPoint x: 560, endPoint y: 203, distance: 9.8
click at [563, 204] on div "Select your destination One-Way oneway Economy economy 3 travellers Frequent fl…" at bounding box center [397, 135] width 585 height 205
click at [403, 182] on button "Apply edit" at bounding box center [397, 177] width 65 height 24
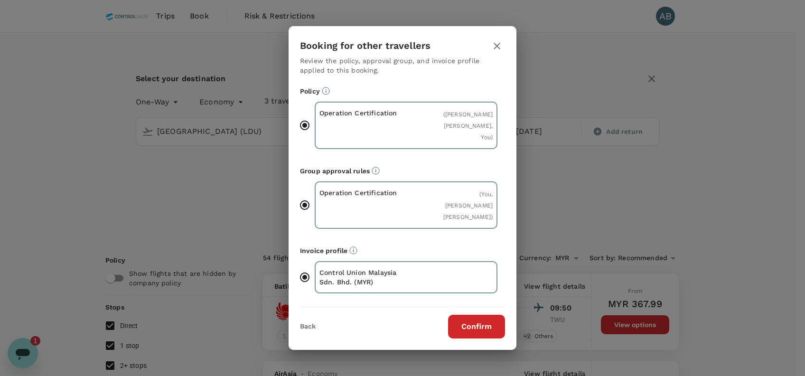
drag, startPoint x: 488, startPoint y: 324, endPoint x: 495, endPoint y: 316, distance: 10.4
click at [488, 325] on button "Confirm" at bounding box center [476, 327] width 57 height 24
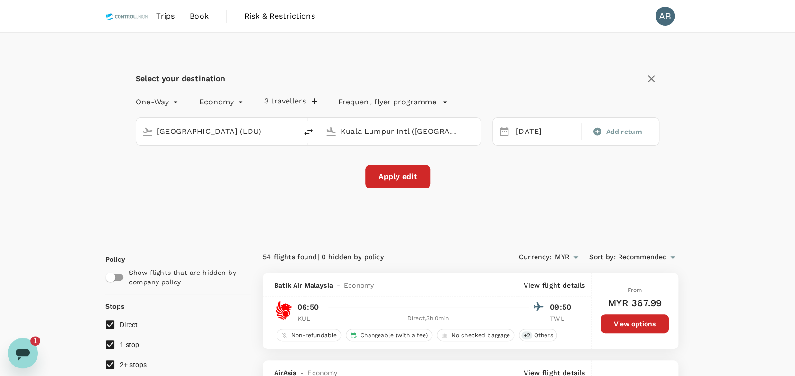
checkbox input "false"
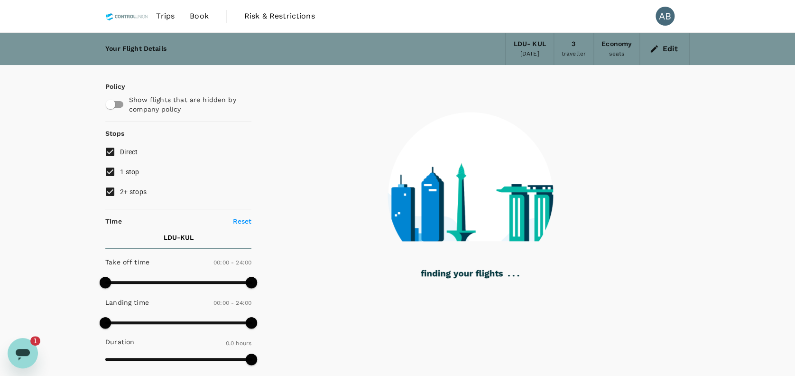
type input "1130"
checkbox input "true"
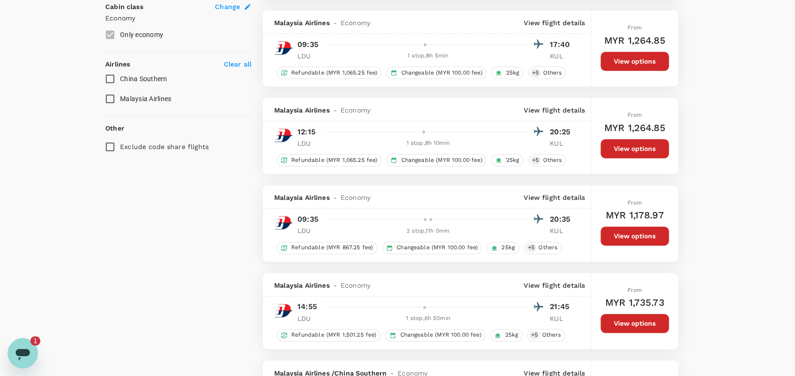
scroll to position [569, 0]
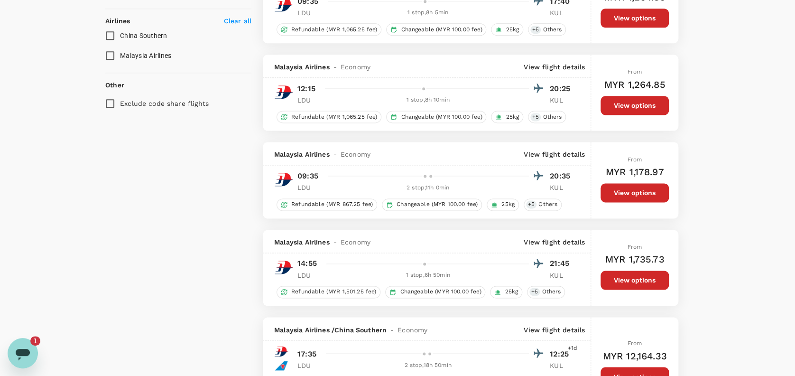
click at [718, 216] on div "Your Flight Details LDU - [GEOGRAPHIC_DATA] [DATE] 3 traveller Economy seats Ed…" at bounding box center [397, 20] width 795 height 1115
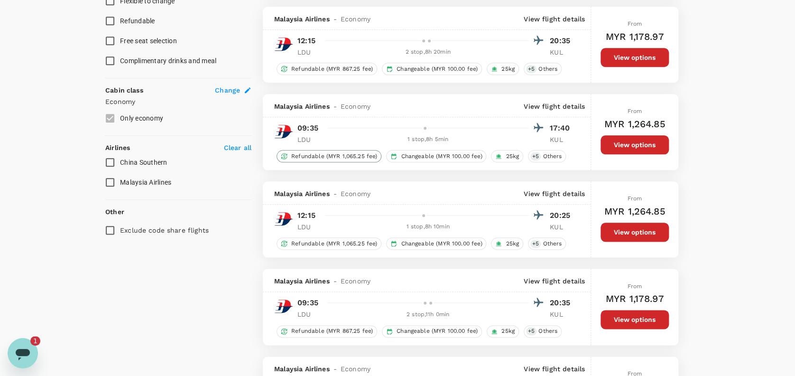
scroll to position [380, 0]
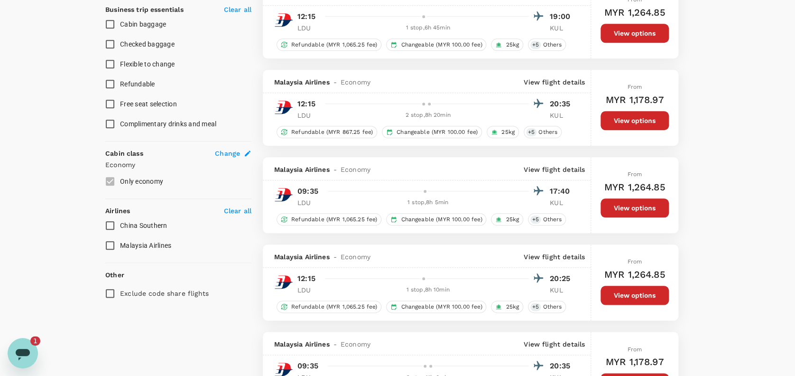
drag, startPoint x: 350, startPoint y: 242, endPoint x: 343, endPoint y: 241, distance: 7.7
click at [349, 243] on div "10 flights found | 0 hidden by policy Currency : MYR Sort by : Recommended Mala…" at bounding box center [470, 219] width 438 height 1045
click at [564, 169] on p "View flight details" at bounding box center [554, 169] width 61 height 9
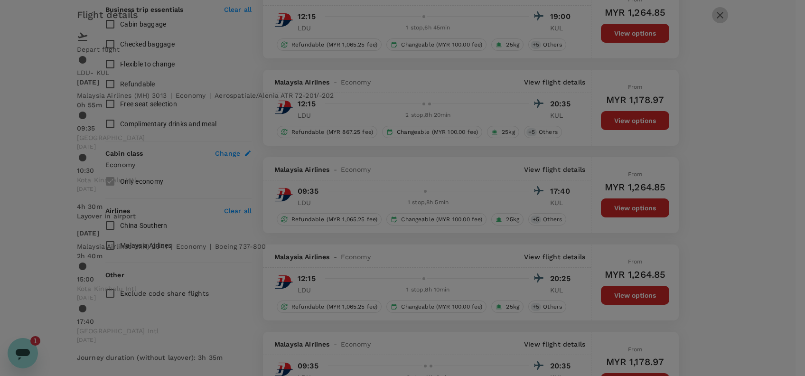
click at [714, 21] on icon "button" at bounding box center [719, 14] width 11 height 11
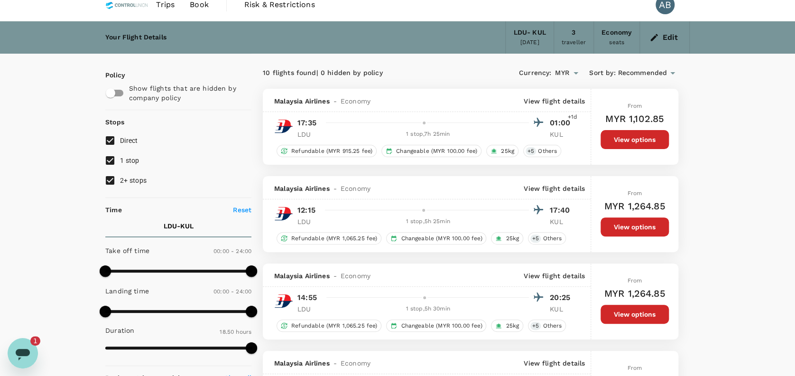
scroll to position [0, 0]
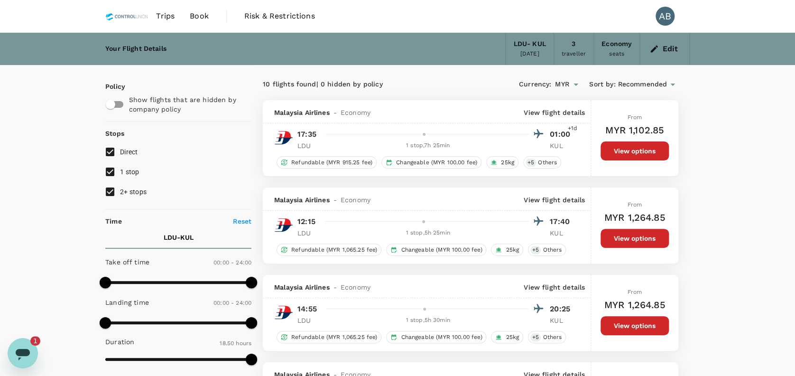
click at [571, 44] on div "3 traveller" at bounding box center [574, 49] width 40 height 32
click at [661, 52] on button "Edit" at bounding box center [665, 48] width 34 height 15
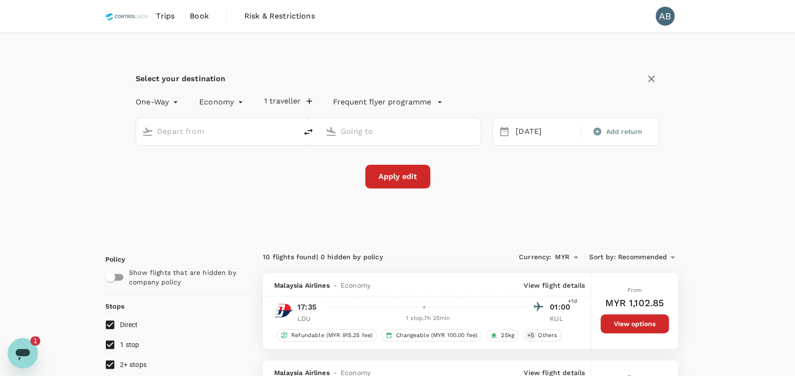
type input "[GEOGRAPHIC_DATA] (LDU)"
type input "Kuala Lumpur Intl ([GEOGRAPHIC_DATA])"
click at [300, 99] on button "3 travellers" at bounding box center [290, 100] width 53 height 9
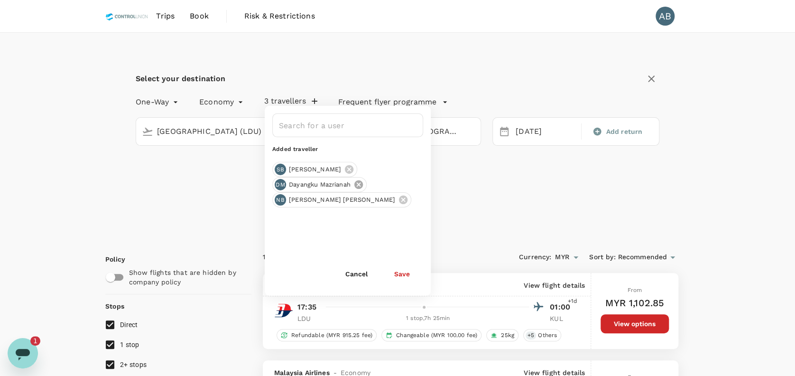
click at [356, 185] on icon at bounding box center [358, 184] width 9 height 9
drag, startPoint x: 403, startPoint y: 270, endPoint x: 383, endPoint y: 266, distance: 19.9
click at [402, 270] on button "Save" at bounding box center [402, 273] width 42 height 19
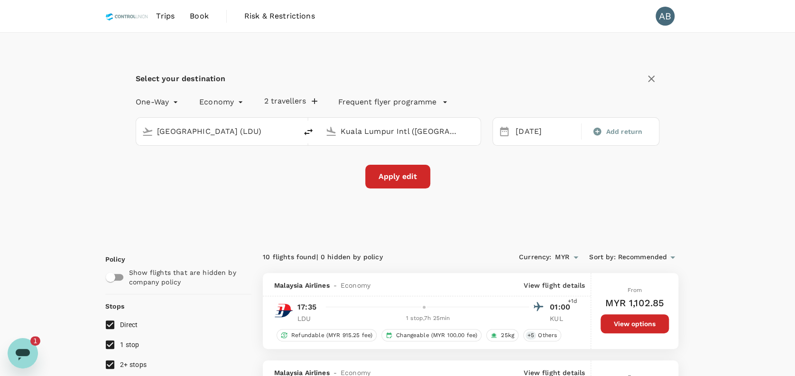
drag, startPoint x: 207, startPoint y: 185, endPoint x: 187, endPoint y: 179, distance: 21.3
click at [193, 181] on div "Apply edit" at bounding box center [398, 177] width 524 height 24
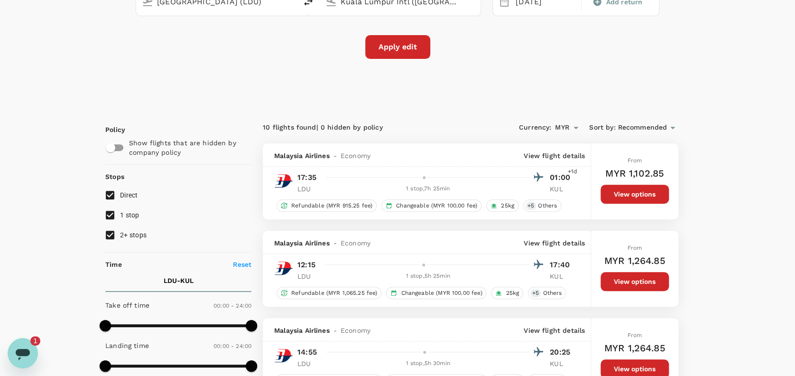
scroll to position [63, 0]
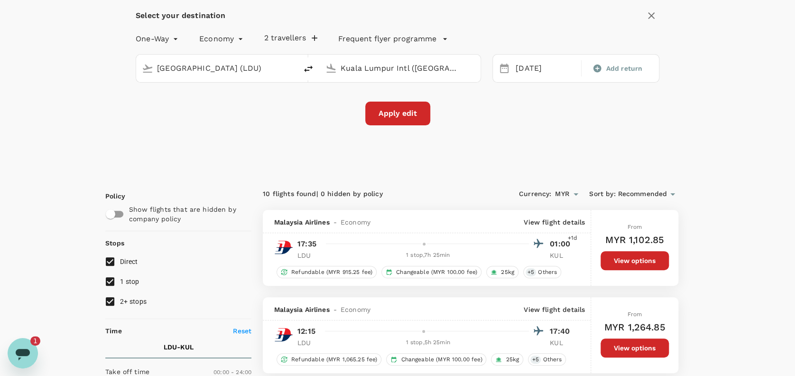
click at [491, 148] on div "Select your destination One-Way oneway Economy economy 2 travellers Frequent fl…" at bounding box center [397, 72] width 585 height 205
click at [139, 142] on div "Select your destination One-Way oneway Economy economy 2 travellers Frequent fl…" at bounding box center [397, 72] width 585 height 205
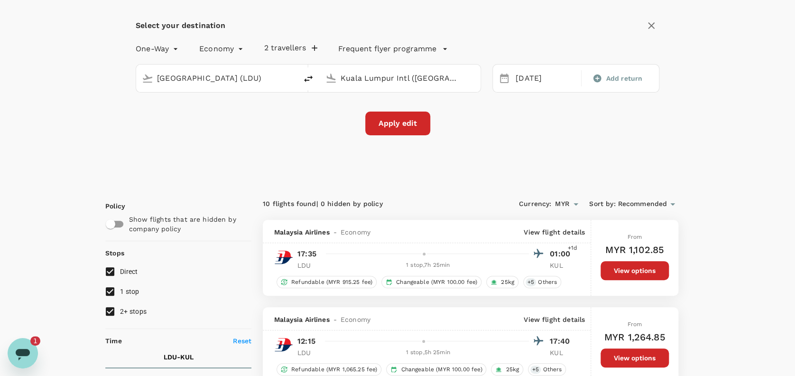
scroll to position [0, 0]
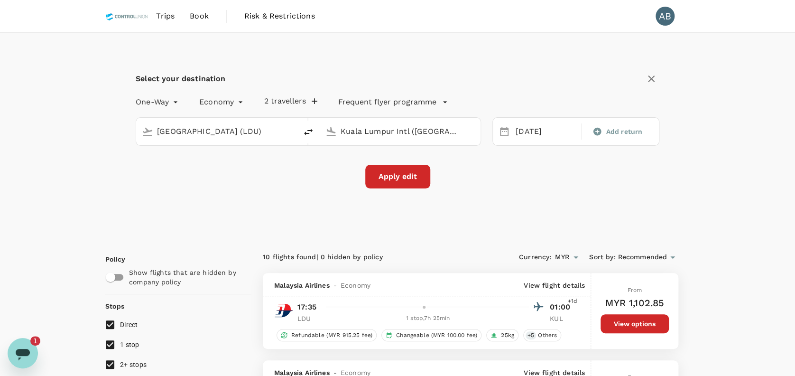
click at [579, 192] on div "Select your destination One-Way oneway Economy economy 2 travellers Frequent fl…" at bounding box center [397, 135] width 585 height 205
click at [577, 199] on div "Select your destination One-Way oneway Economy economy 2 travellers Frequent fl…" at bounding box center [397, 135] width 585 height 205
click at [530, 205] on div "Select your destination One-Way oneway Economy economy 2 travellers Frequent fl…" at bounding box center [397, 135] width 585 height 205
click at [161, 211] on div "Select your destination One-Way oneway Economy economy 2 travellers Frequent fl…" at bounding box center [397, 135] width 585 height 205
click at [109, 205] on div "Select your destination One-Way oneway Economy economy 2 travellers Frequent fl…" at bounding box center [397, 135] width 585 height 205
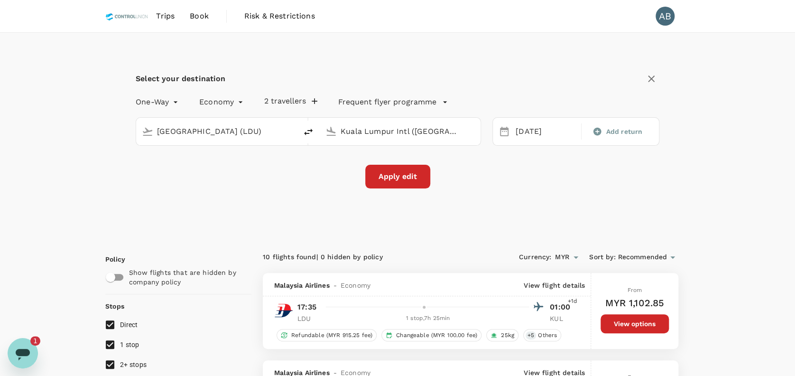
click at [111, 204] on div "Select your destination One-Way oneway Economy economy 2 travellers Frequent fl…" at bounding box center [397, 135] width 585 height 205
click at [290, 100] on button "2 travellers" at bounding box center [290, 100] width 53 height 9
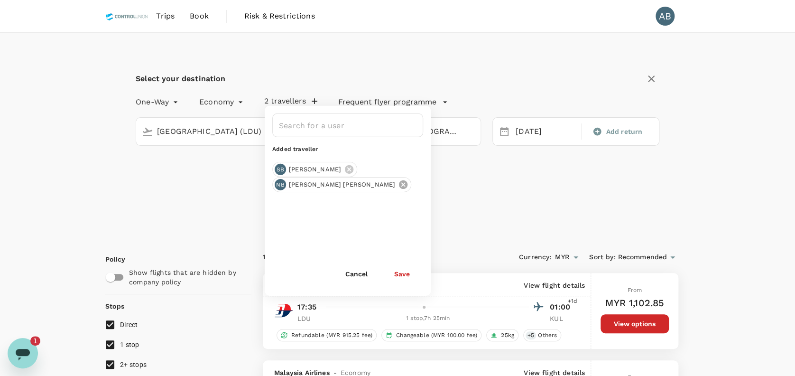
click at [400, 181] on icon at bounding box center [403, 184] width 9 height 9
click at [402, 279] on button "Save" at bounding box center [402, 273] width 42 height 19
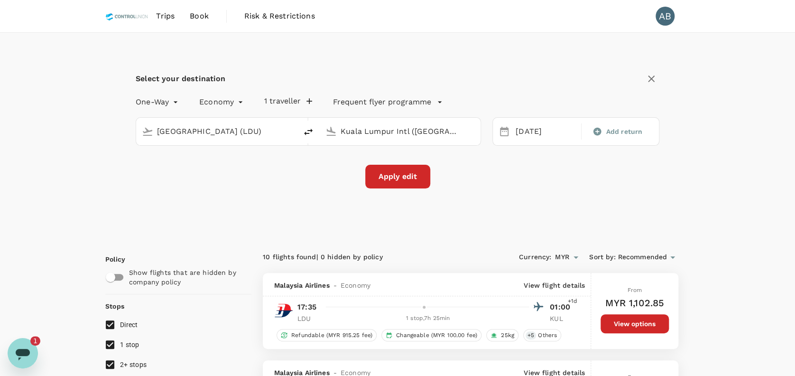
drag, startPoint x: 391, startPoint y: 172, endPoint x: 397, endPoint y: 171, distance: 5.3
click at [392, 171] on button "Apply edit" at bounding box center [397, 177] width 65 height 24
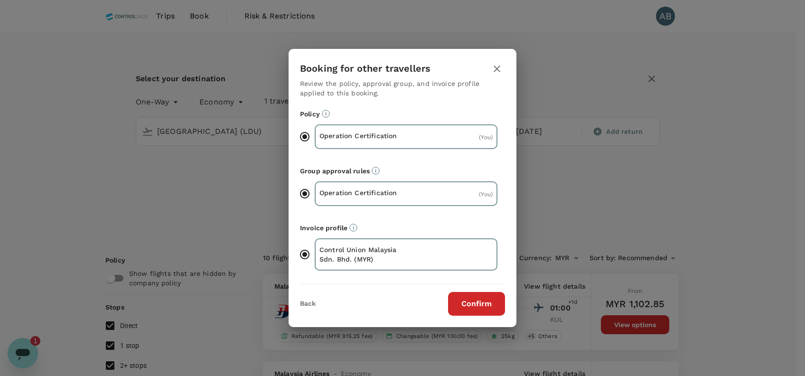
drag, startPoint x: 486, startPoint y: 310, endPoint x: 413, endPoint y: 289, distance: 75.5
click at [486, 308] on button "Confirm" at bounding box center [476, 304] width 57 height 24
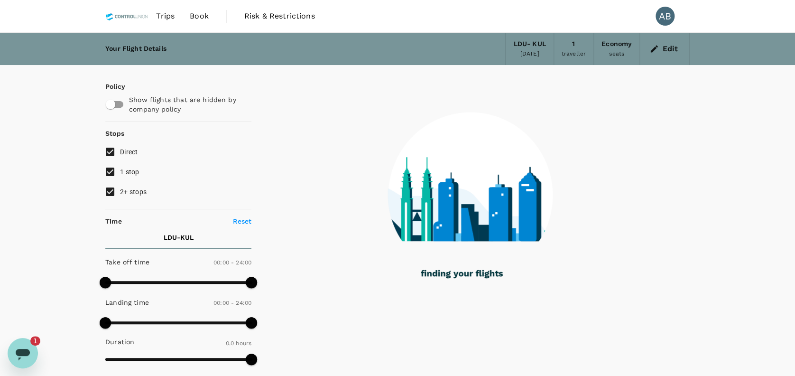
checkbox input "true"
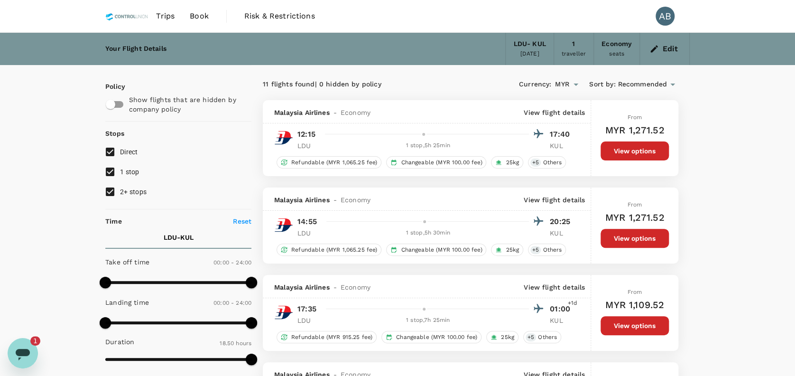
click at [415, 51] on div "Your Flight Details LDU - [GEOGRAPHIC_DATA] [DATE] 1 traveller Economy seats Ed…" at bounding box center [397, 49] width 585 height 32
click at [651, 47] on icon "button" at bounding box center [654, 48] width 9 height 9
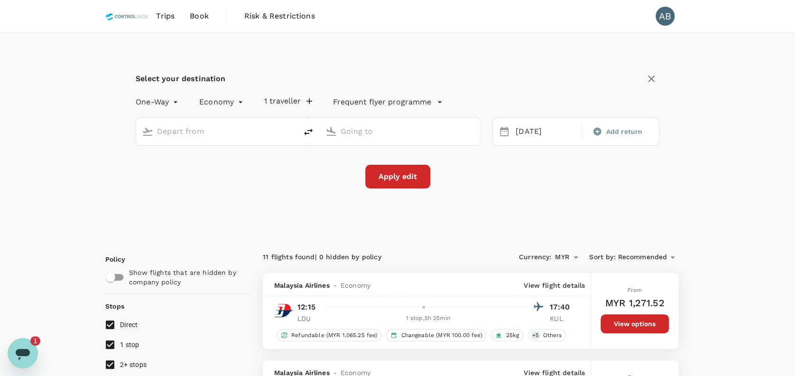
type input "[GEOGRAPHIC_DATA] (LDU)"
type input "Kuala Lumpur Intl ([GEOGRAPHIC_DATA])"
click at [304, 131] on icon "delete" at bounding box center [308, 131] width 11 height 11
type input "Kuala Lumpur Intl ([GEOGRAPHIC_DATA])"
type input "[GEOGRAPHIC_DATA] (LDU)"
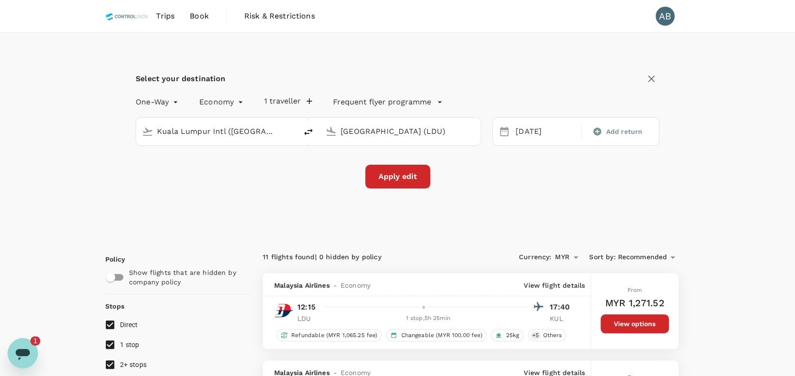
drag, startPoint x: 430, startPoint y: 129, endPoint x: 525, endPoint y: 133, distance: 95.0
click at [431, 129] on input "[GEOGRAPHIC_DATA] (LDU)" at bounding box center [401, 131] width 120 height 15
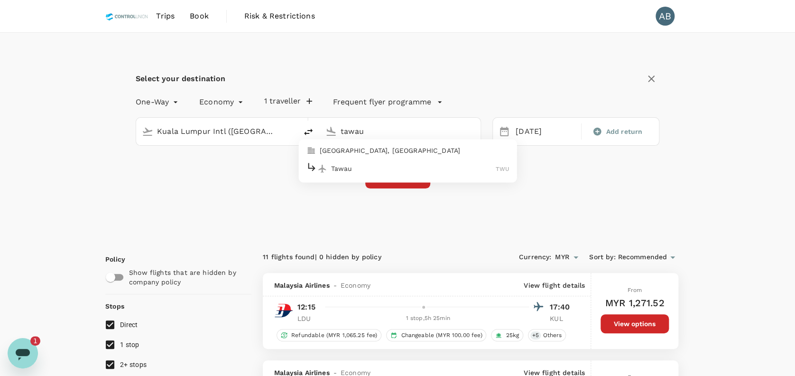
click at [345, 167] on p "Tawau" at bounding box center [413, 168] width 165 height 9
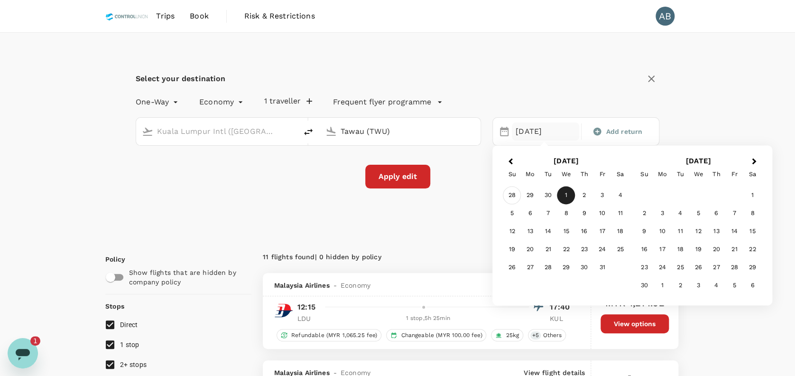
type input "Tawau (TWU)"
click at [513, 194] on div "28" at bounding box center [512, 195] width 18 height 18
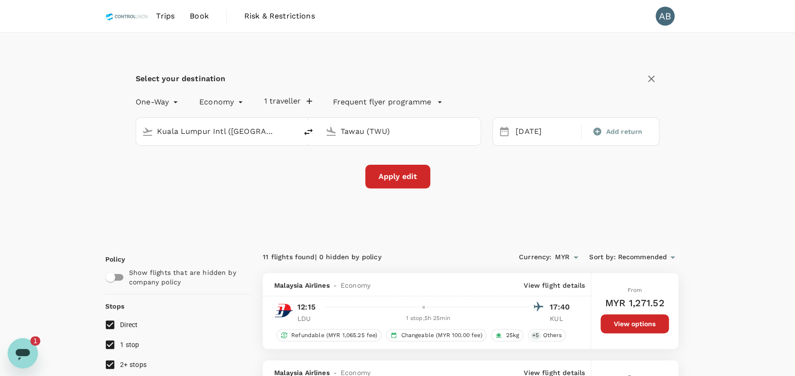
drag, startPoint x: 276, startPoint y: 161, endPoint x: 269, endPoint y: 162, distance: 6.7
click at [271, 161] on div "One-Way oneway Economy economy 1 traveller Frequent flyer programme [GEOGRAPHIC…" at bounding box center [398, 140] width 524 height 98
click at [401, 182] on button "Apply edit" at bounding box center [397, 177] width 65 height 24
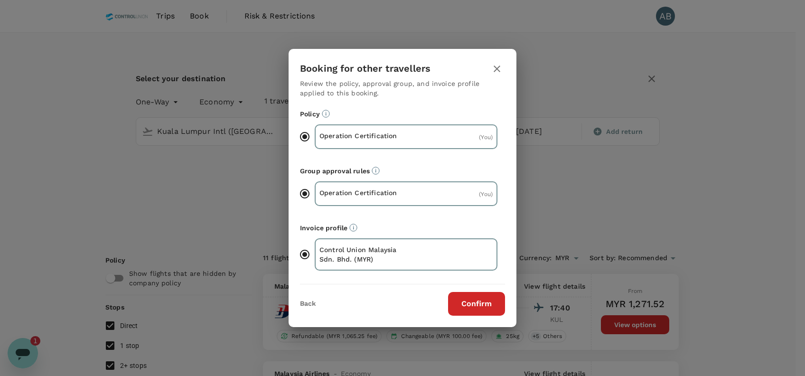
click at [473, 303] on button "Confirm" at bounding box center [476, 304] width 57 height 24
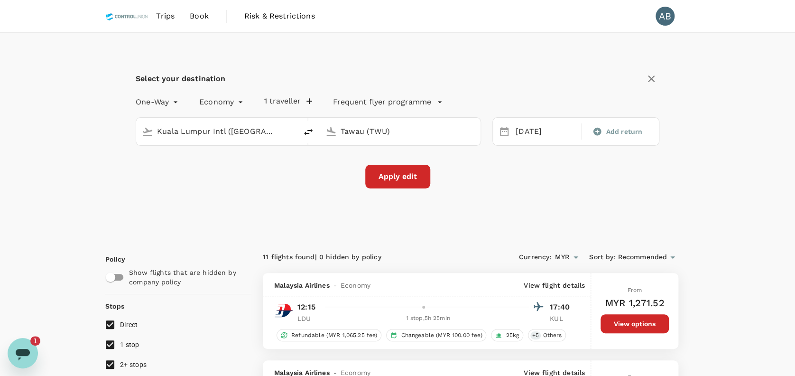
checkbox input "false"
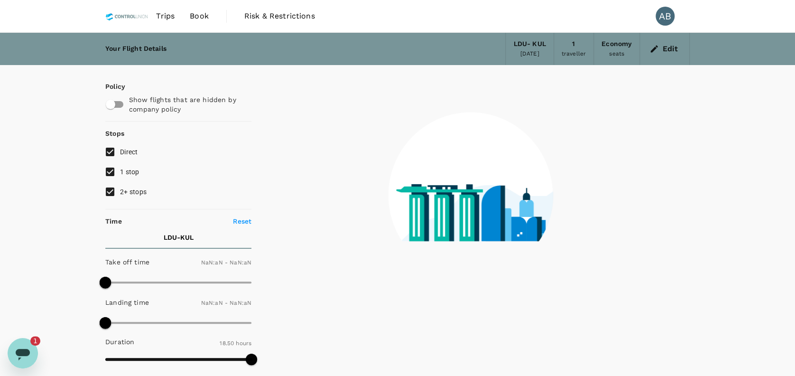
type input "1440"
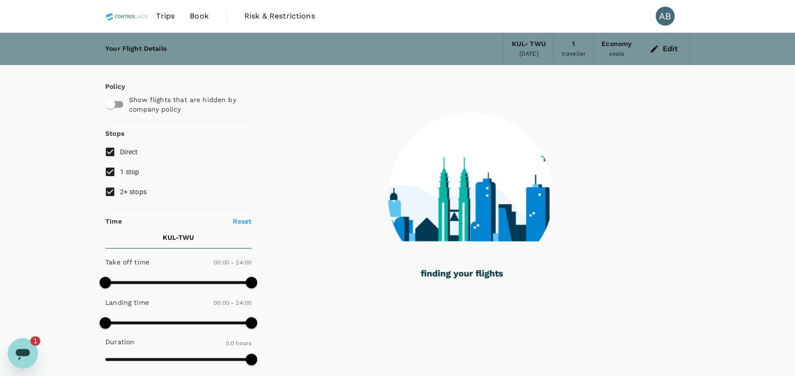
type input "355"
checkbox input "true"
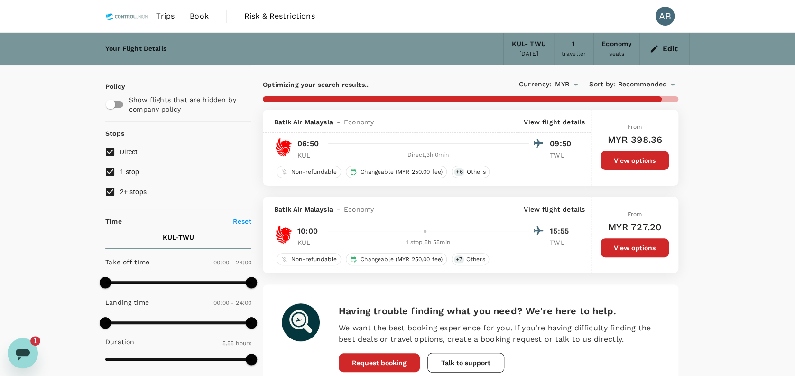
type input "1640"
checkbox input "false"
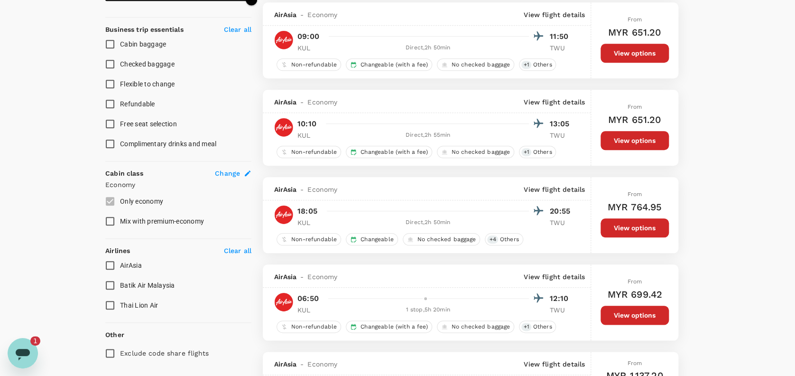
scroll to position [380, 0]
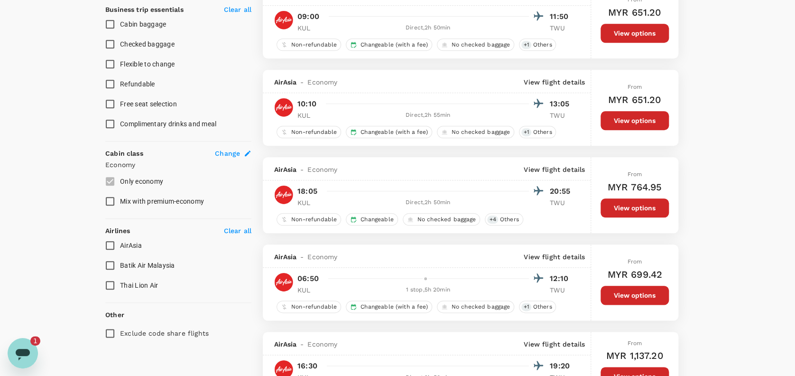
click at [447, 92] on div "AirAsia - Economy View flight details" at bounding box center [427, 81] width 328 height 23
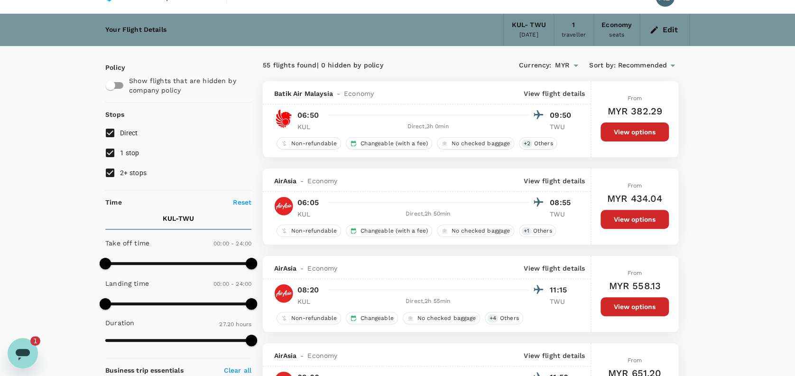
scroll to position [0, 0]
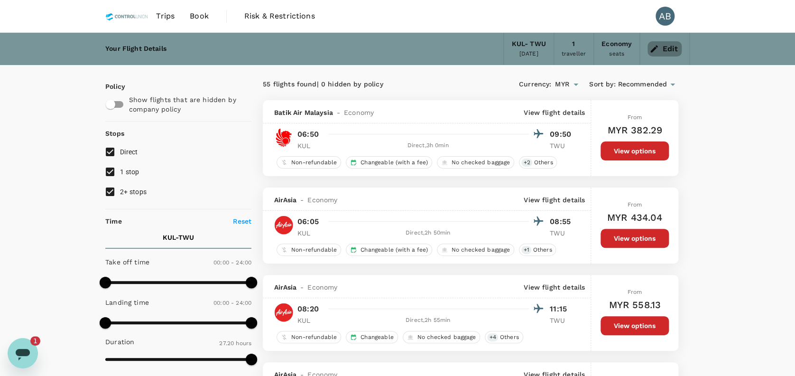
click at [654, 52] on icon "button" at bounding box center [654, 48] width 9 height 9
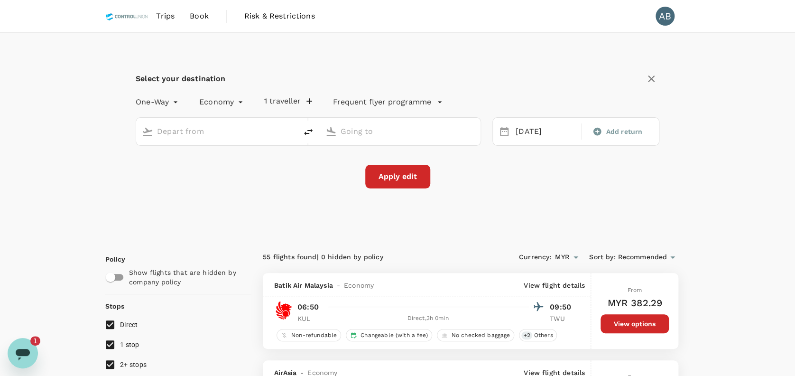
type input "Kuala Lumpur Intl ([GEOGRAPHIC_DATA])"
type input "Tawau (TWU)"
click at [486, 78] on div "Select your destination" at bounding box center [398, 79] width 524 height 16
click at [411, 126] on input "Tawau (TWU)" at bounding box center [401, 131] width 120 height 15
type input "Tawau (TWU)"
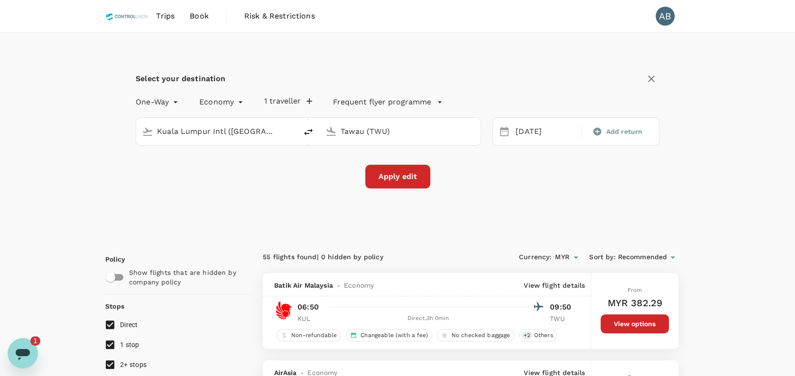
click at [252, 134] on input "Kuala Lumpur Intl ([GEOGRAPHIC_DATA])" at bounding box center [217, 131] width 120 height 15
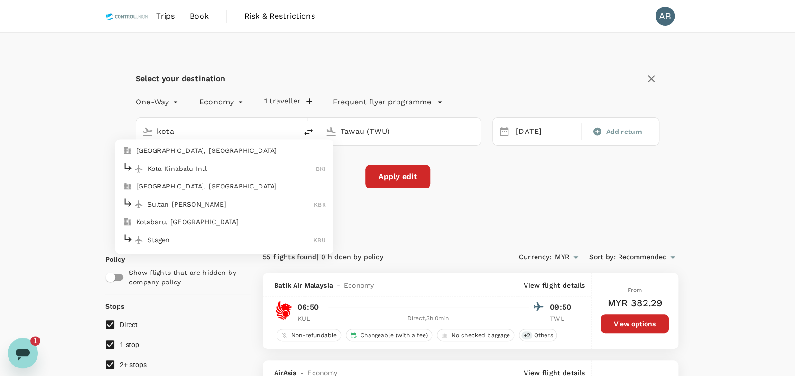
type input "Kuala Lumpur Intl ([GEOGRAPHIC_DATA])"
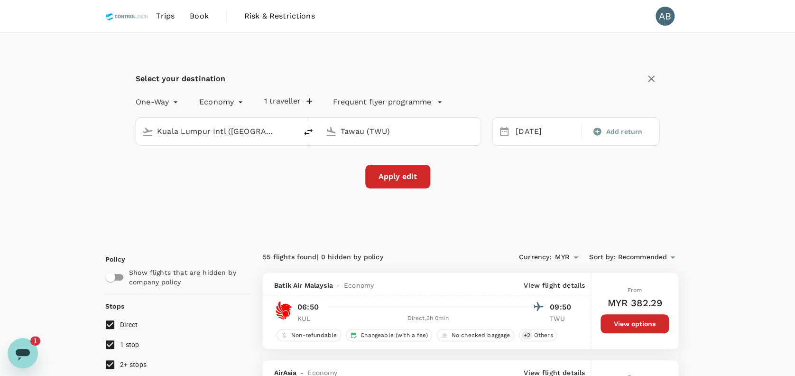
click at [262, 124] on input "Kuala Lumpur Intl ([GEOGRAPHIC_DATA])" at bounding box center [217, 131] width 120 height 15
drag, startPoint x: 208, startPoint y: 169, endPoint x: 231, endPoint y: 153, distance: 27.6
click at [207, 166] on p "[GEOGRAPHIC_DATA]" at bounding box center [231, 168] width 167 height 9
type input "[GEOGRAPHIC_DATA] (LDU)"
click at [420, 127] on input "Tawau (TWU)" at bounding box center [401, 131] width 120 height 15
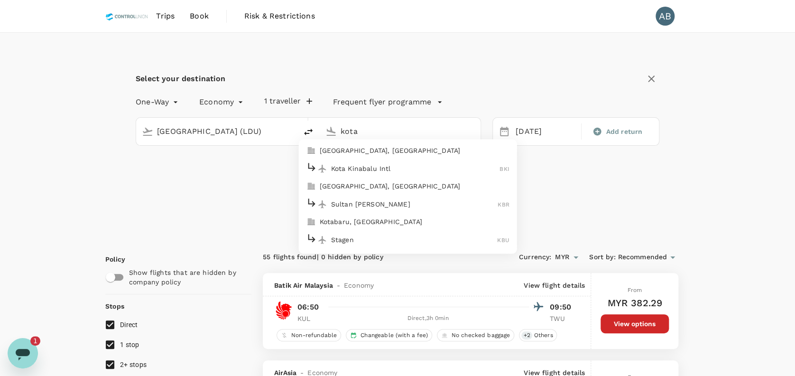
click at [371, 164] on p "Kota Kinabalu Intl" at bounding box center [415, 168] width 169 height 9
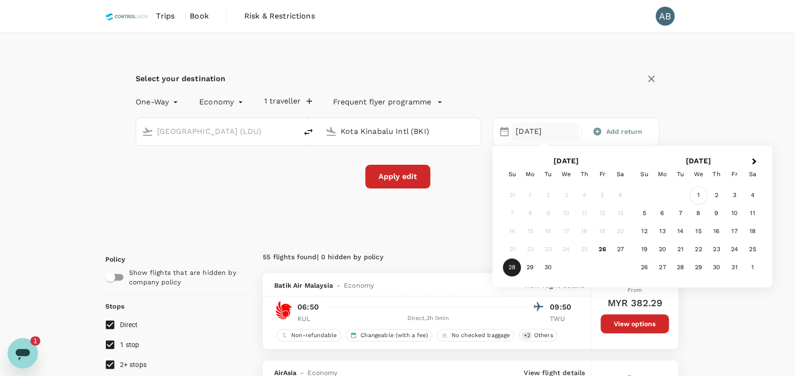
type input "Kota Kinabalu Intl (BKI)"
click at [698, 194] on div "1" at bounding box center [698, 195] width 18 height 18
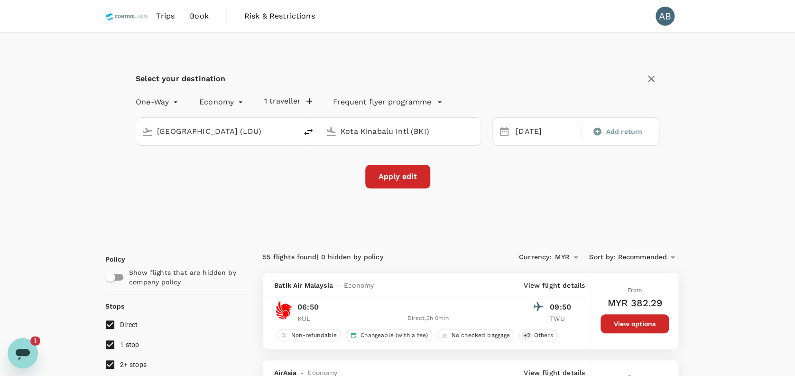
click at [546, 178] on div "Apply edit" at bounding box center [398, 177] width 524 height 24
drag, startPoint x: 514, startPoint y: 210, endPoint x: 524, endPoint y: 200, distance: 14.1
click at [514, 209] on div "Select your destination One-Way oneway Economy economy 1 traveller Frequent fly…" at bounding box center [397, 135] width 585 height 205
click at [412, 173] on button "Apply edit" at bounding box center [397, 177] width 65 height 24
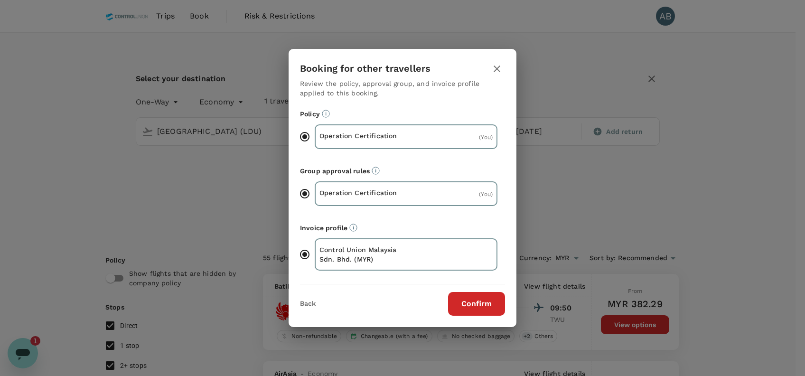
click at [494, 296] on button "Confirm" at bounding box center [476, 304] width 57 height 24
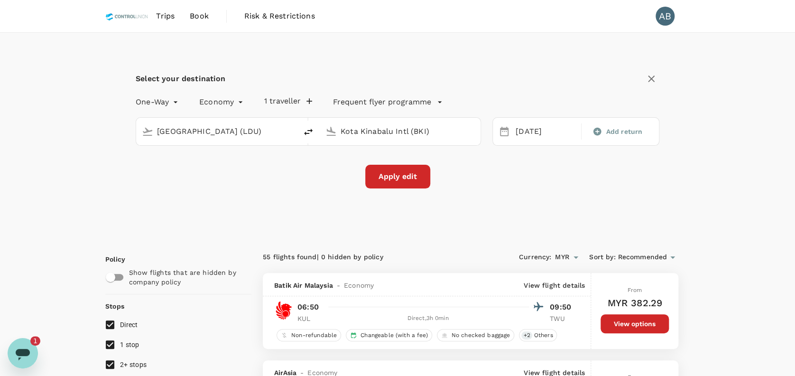
checkbox input "false"
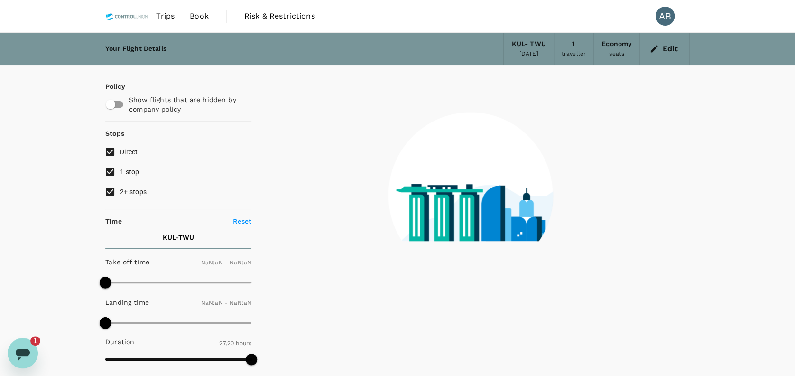
type input "1440"
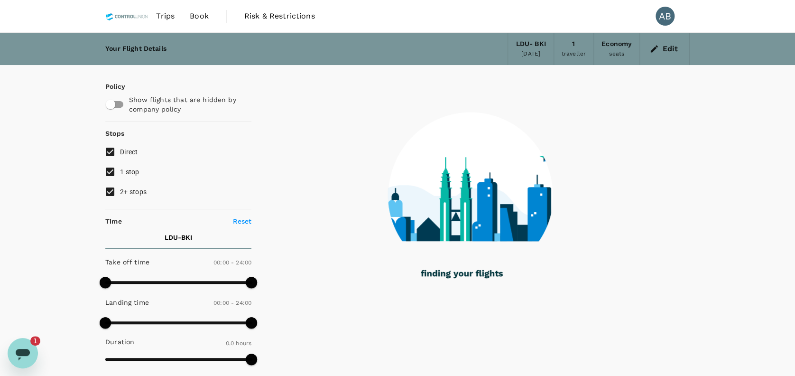
checkbox input "true"
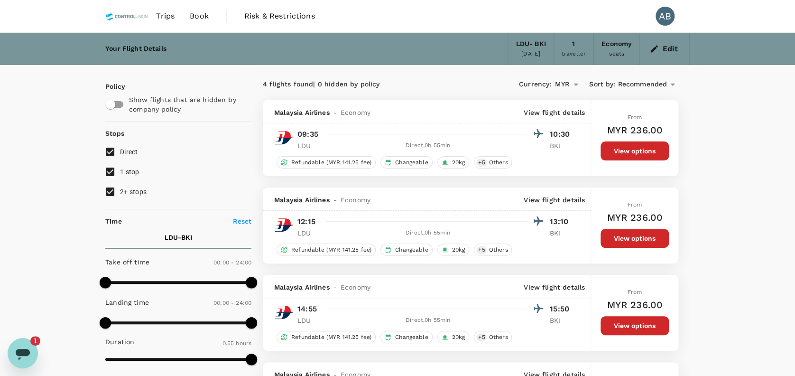
click at [720, 174] on div "Your Flight Details LDU - BKI [DATE] 1 traveller Economy seats Edit Policy Show…" at bounding box center [397, 355] width 795 height 645
click at [738, 159] on div "Your Flight Details LDU - BKI [DATE] 1 traveller Economy seats Edit Policy Show…" at bounding box center [397, 355] width 795 height 645
